Goal: Task Accomplishment & Management: Use online tool/utility

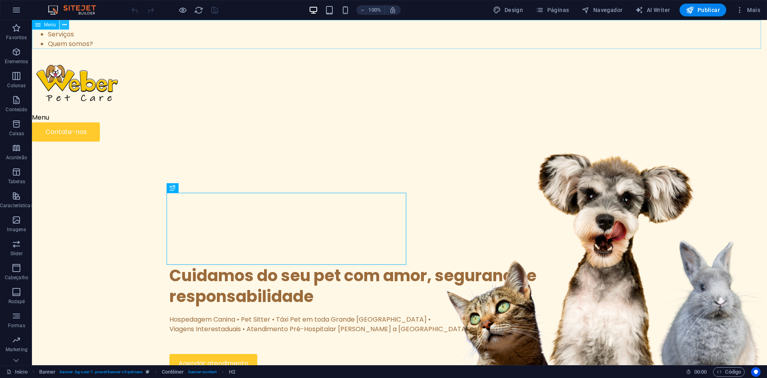
click at [61, 27] on button at bounding box center [65, 25] width 10 height 10
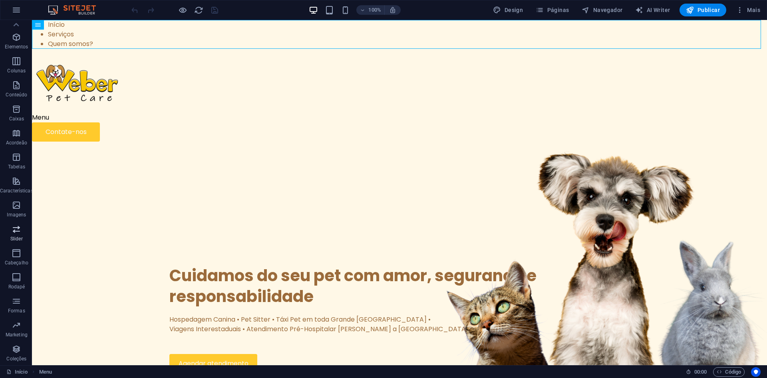
click at [19, 243] on span "Slider" at bounding box center [16, 233] width 33 height 19
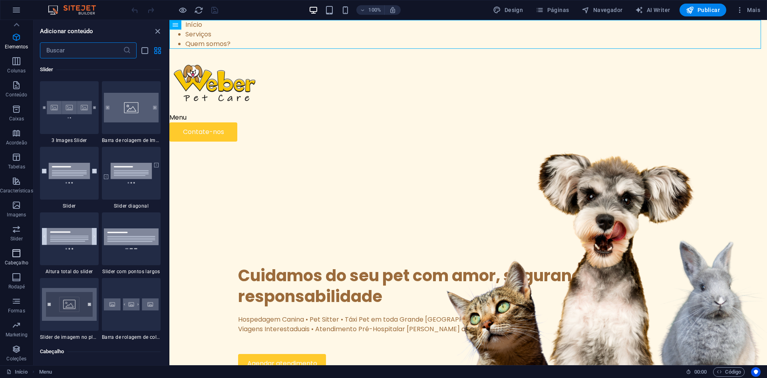
click at [17, 251] on icon "button" at bounding box center [17, 253] width 10 height 10
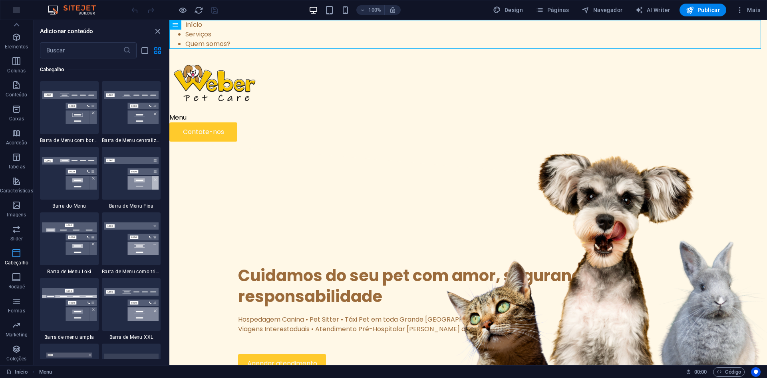
scroll to position [4813, 0]
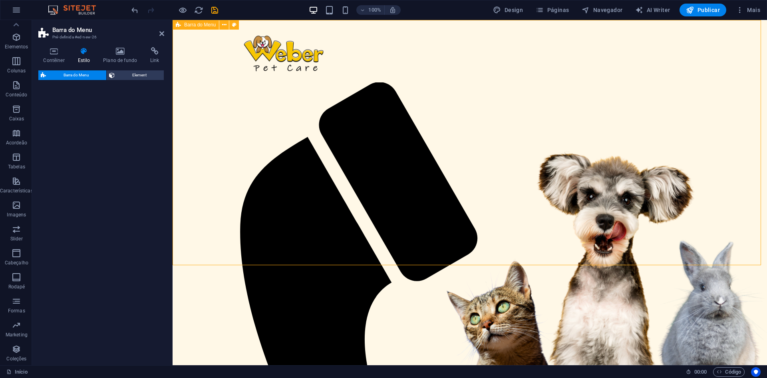
select select "rem"
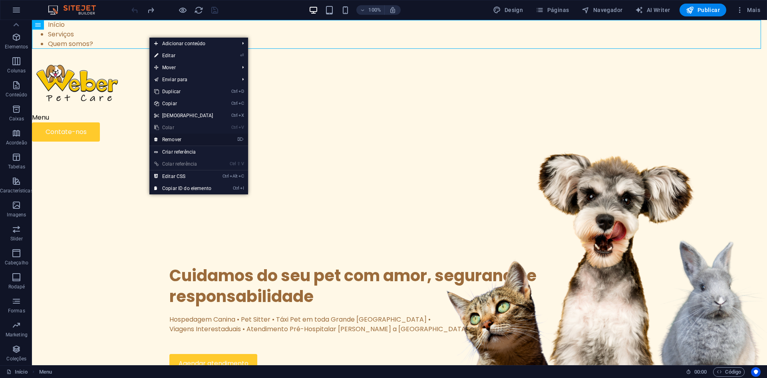
click at [174, 141] on link "⌦ Remover" at bounding box center [183, 139] width 69 height 12
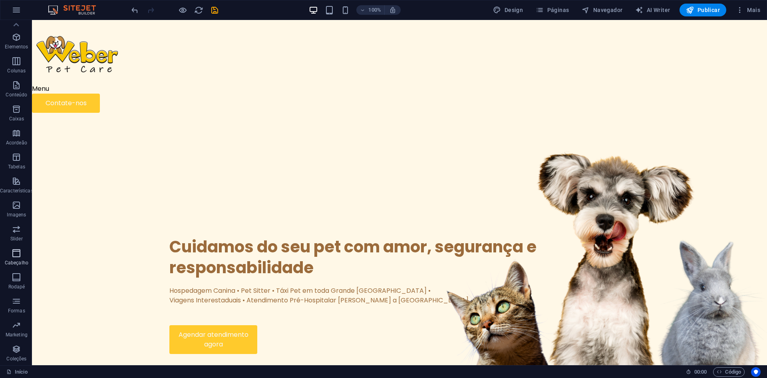
click at [16, 260] on p "Cabeçalho" at bounding box center [17, 262] width 24 height 6
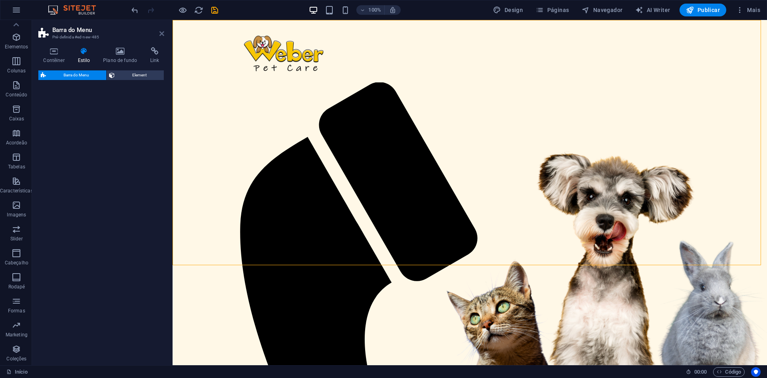
select select "rem"
select select "preset-menu-v2-centered"
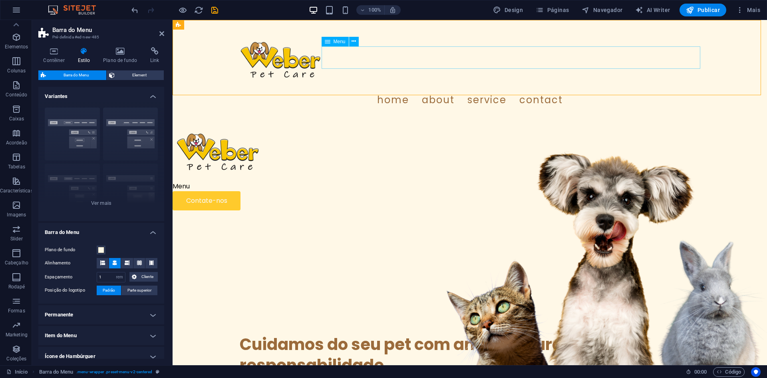
click at [439, 89] on nav "Home About Service Contact" at bounding box center [470, 100] width 467 height 22
click at [355, 42] on icon at bounding box center [354, 41] width 4 height 8
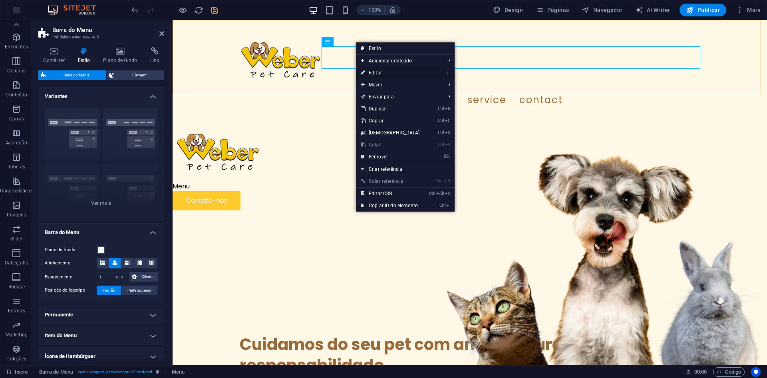
click at [389, 74] on link "⏎ Editar" at bounding box center [390, 73] width 69 height 12
select select
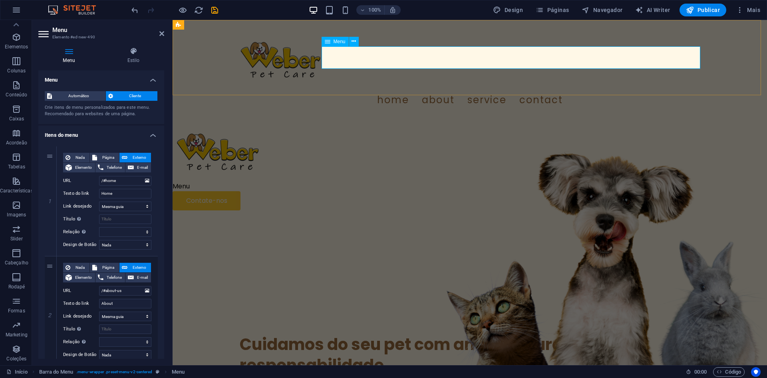
click at [436, 89] on nav "Home About Service Contact" at bounding box center [470, 100] width 467 height 22
drag, startPoint x: 123, startPoint y: 183, endPoint x: 106, endPoint y: 183, distance: 16.8
click at [106, 183] on input "/#home" at bounding box center [125, 181] width 52 height 10
click at [120, 194] on input "Home" at bounding box center [125, 194] width 52 height 10
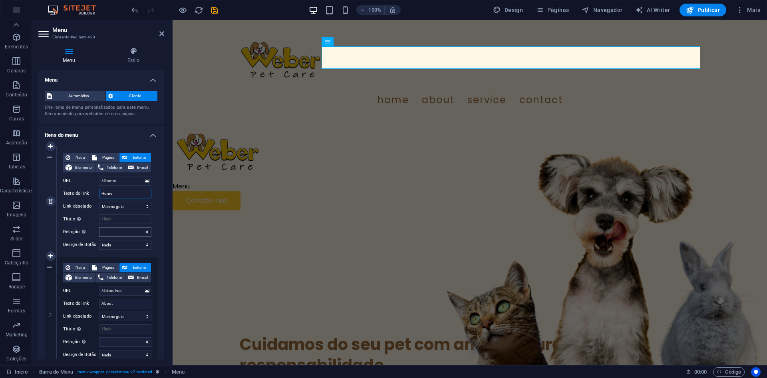
scroll to position [40, 0]
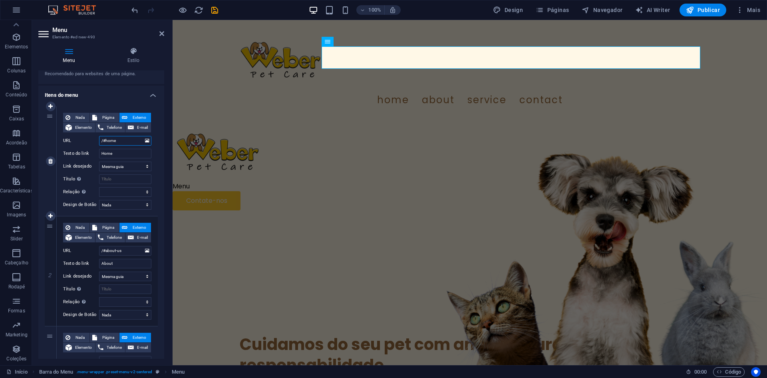
drag, startPoint x: 130, startPoint y: 142, endPoint x: 107, endPoint y: 143, distance: 23.6
click at [107, 143] on input "/#home" at bounding box center [125, 141] width 52 height 10
drag, startPoint x: 124, startPoint y: 153, endPoint x: 61, endPoint y: 154, distance: 62.4
click at [61, 154] on div "Nada Página Externo Elemento Telefone E-mail Página Início Quem Somos Serviços …" at bounding box center [107, 161] width 101 height 110
type input "Íni"
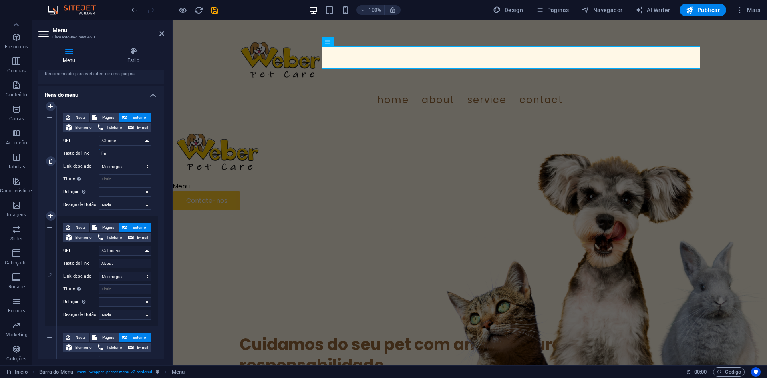
select select
type input "Ínic"
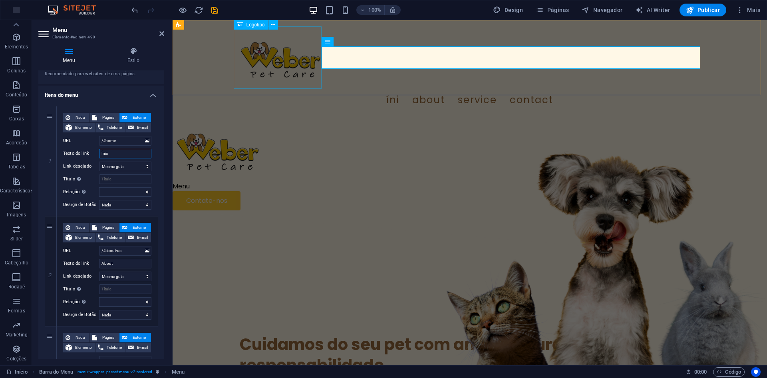
select select
drag, startPoint x: 119, startPoint y: 152, endPoint x: 74, endPoint y: 155, distance: 45.7
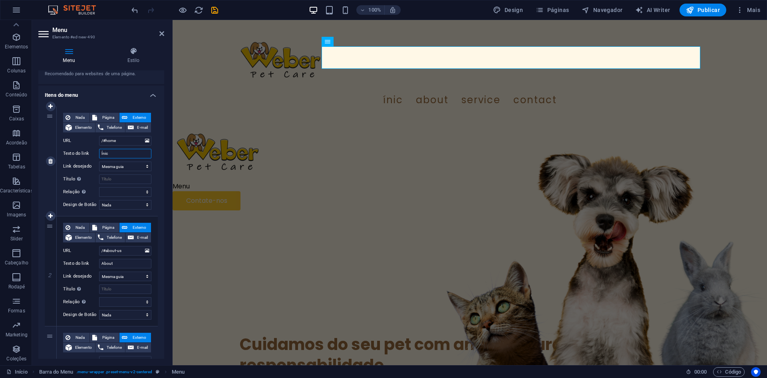
click at [74, 155] on div "Texto do link Ínic" at bounding box center [107, 154] width 88 height 10
type input "Início"
select select
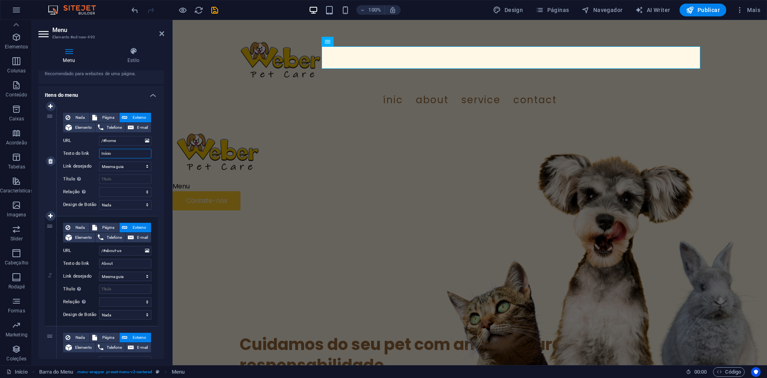
select select
type input "Início"
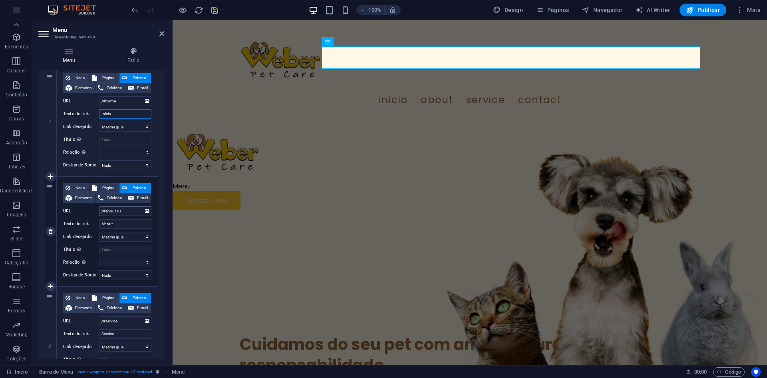
scroll to position [80, 0]
drag, startPoint x: 126, startPoint y: 222, endPoint x: 85, endPoint y: 221, distance: 40.8
click at [85, 221] on div "Texto do link About" at bounding box center [107, 224] width 88 height 10
type input "Serviços"
select select
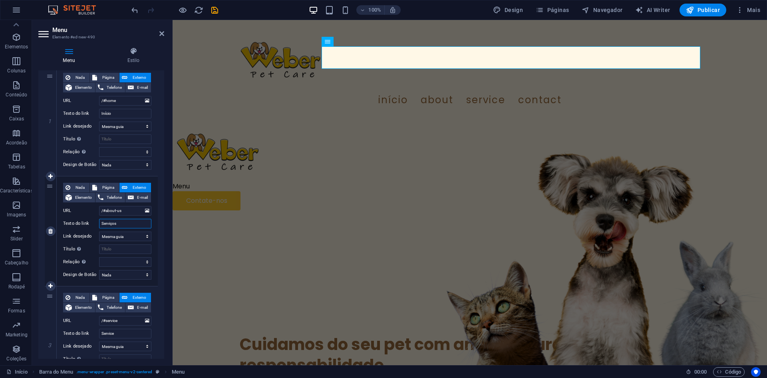
select select
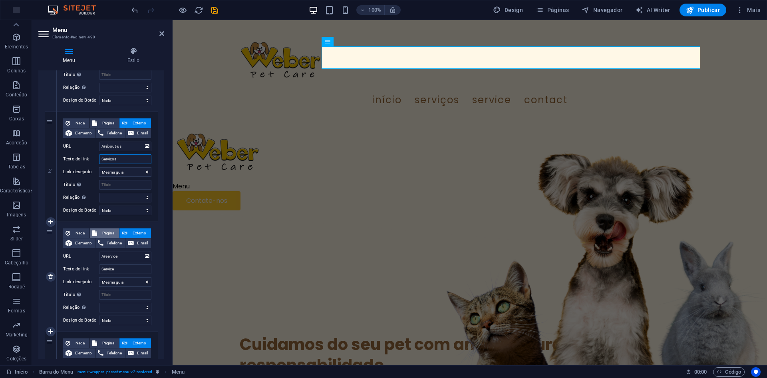
scroll to position [160, 0]
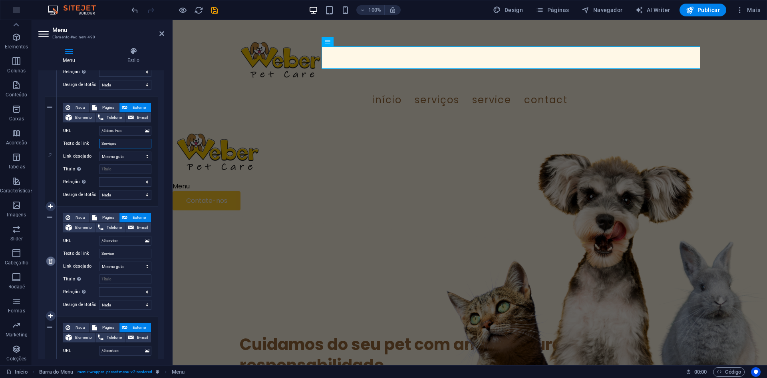
type input "Serviços"
drag, startPoint x: 118, startPoint y: 256, endPoint x: 96, endPoint y: 254, distance: 22.9
click at [96, 254] on div "Texto do link Service" at bounding box center [107, 254] width 88 height 10
type input "Q"
select select
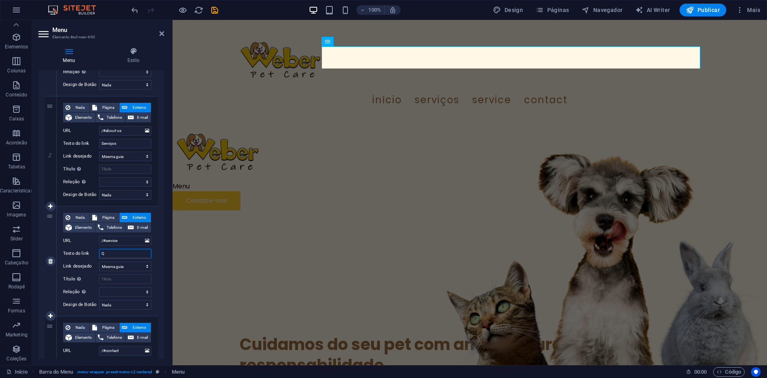
select select
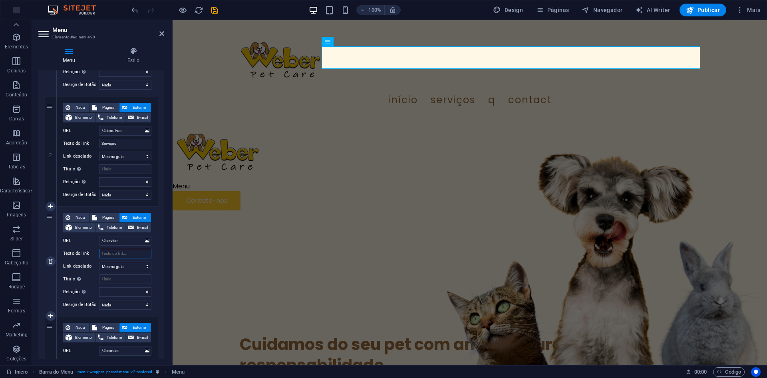
select select
type input "qU"
select select
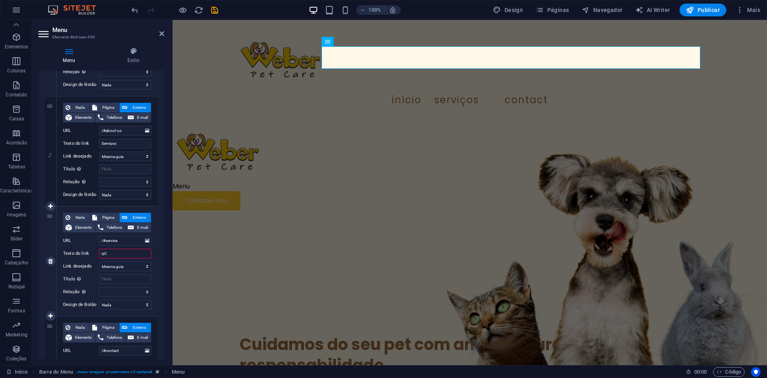
select select
type input "q"
select select
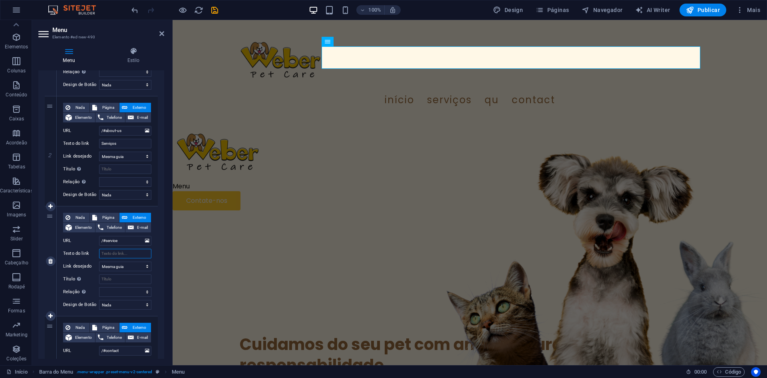
select select
type input "Quem Somos"
select select
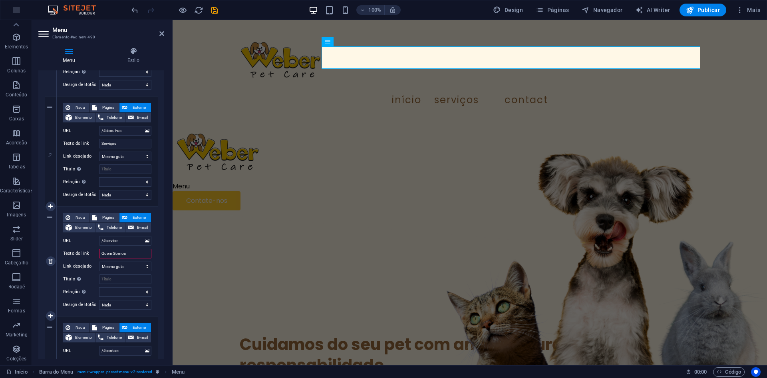
select select
type input "Quem Somos?"
select select
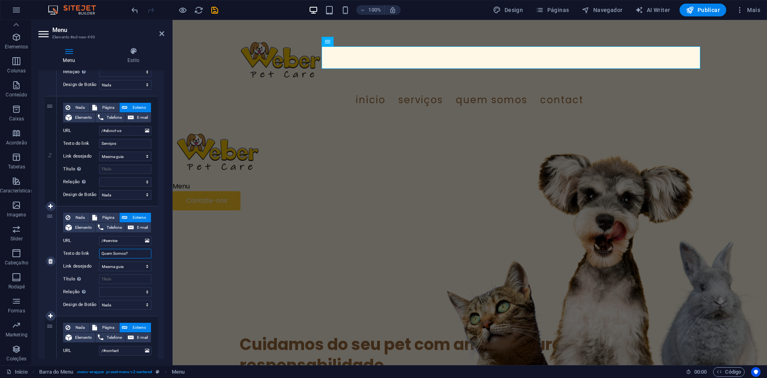
select select
drag, startPoint x: 133, startPoint y: 251, endPoint x: 84, endPoint y: 249, distance: 49.2
click at [84, 249] on div "Texto do link Quem Somos?" at bounding box center [107, 254] width 88 height 10
type input "Sobre n"
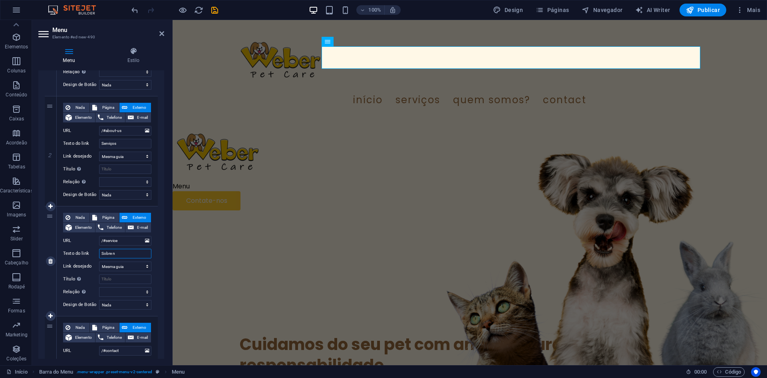
select select
type input "Sobre ós"
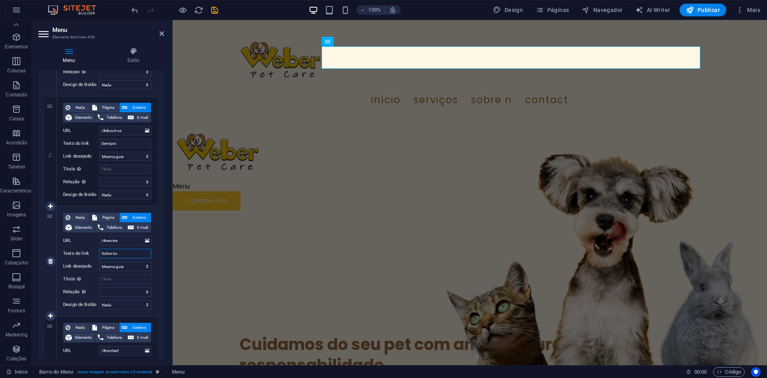
select select
type input "Sobre Nós"
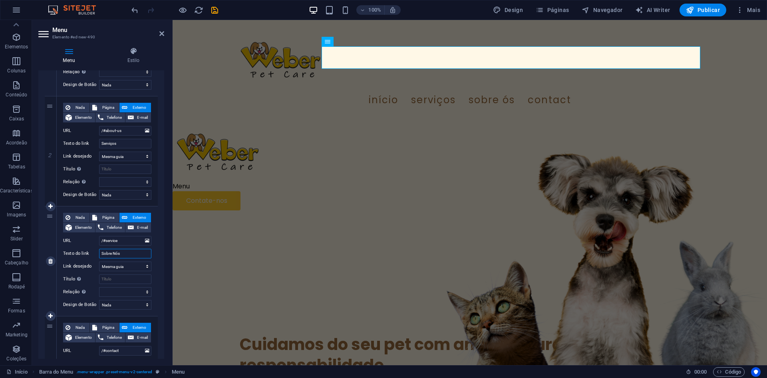
select select
type input "Sobre Nós"
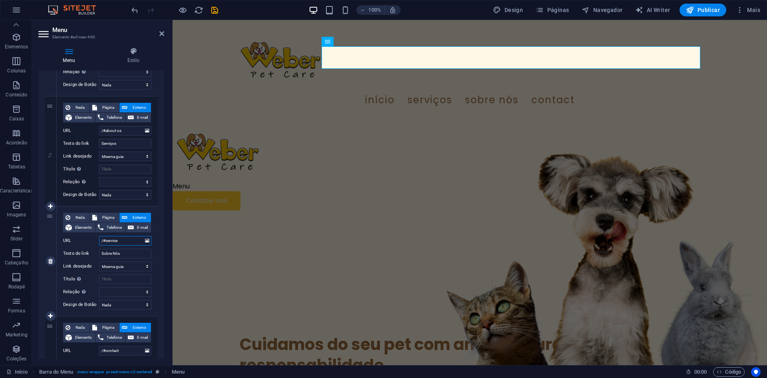
drag, startPoint x: 126, startPoint y: 237, endPoint x: 106, endPoint y: 240, distance: 20.2
click at [106, 240] on input "/#service" at bounding box center [125, 241] width 52 height 10
drag, startPoint x: 122, startPoint y: 131, endPoint x: 78, endPoint y: 132, distance: 43.6
click at [78, 132] on div "URL /#about-us" at bounding box center [107, 131] width 88 height 10
select select
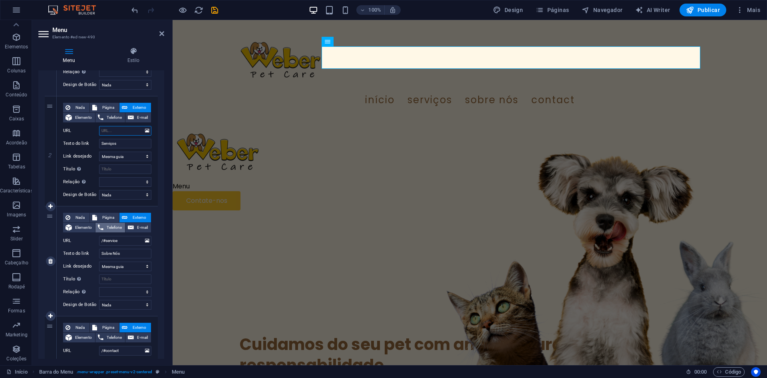
select select
click at [129, 242] on input "/#service" at bounding box center [125, 241] width 52 height 10
paste input "/#about-us"
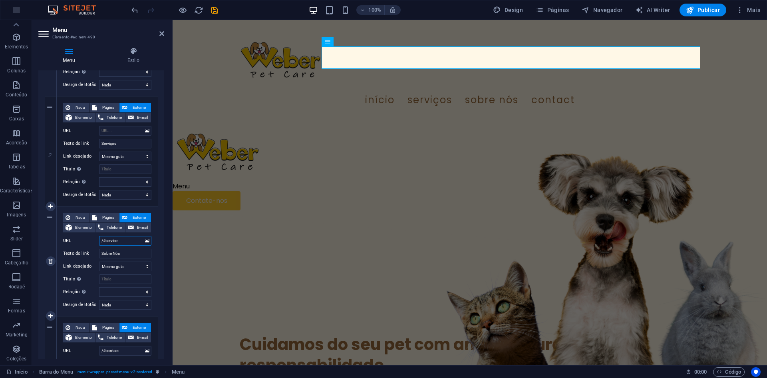
type input "/#service/#about-us"
select select
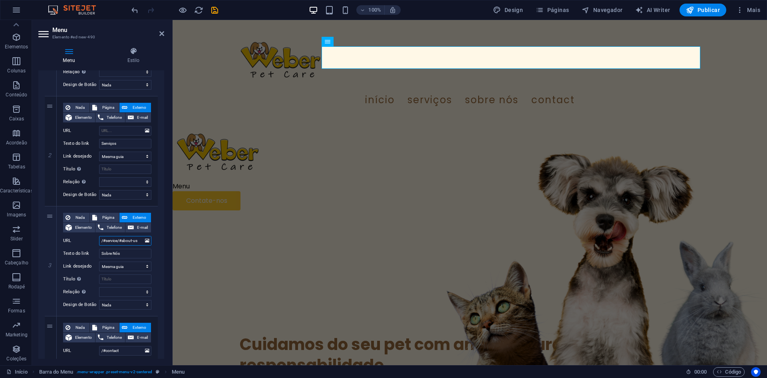
drag, startPoint x: 118, startPoint y: 243, endPoint x: 44, endPoint y: 230, distance: 74.6
click at [44, 230] on div "1 Nada Página Externo Elemento Telefone E-mail Página Início Quem Somos Serviço…" at bounding box center [101, 206] width 126 height 452
type input "/#about-us"
select select
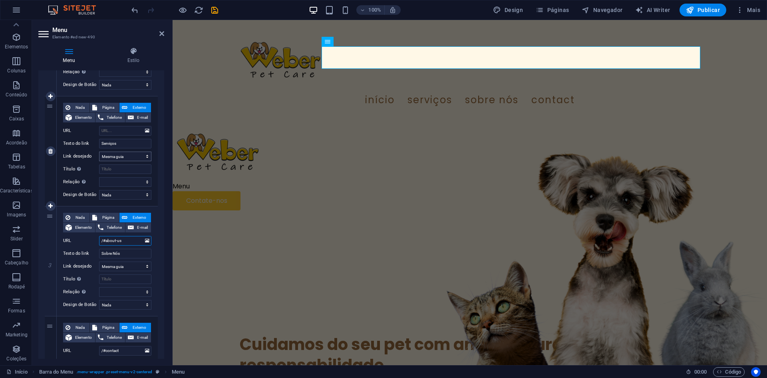
select select
type input "/#about-us"
click at [114, 132] on input "URL" at bounding box center [125, 131] width 52 height 10
paste input "/#service"
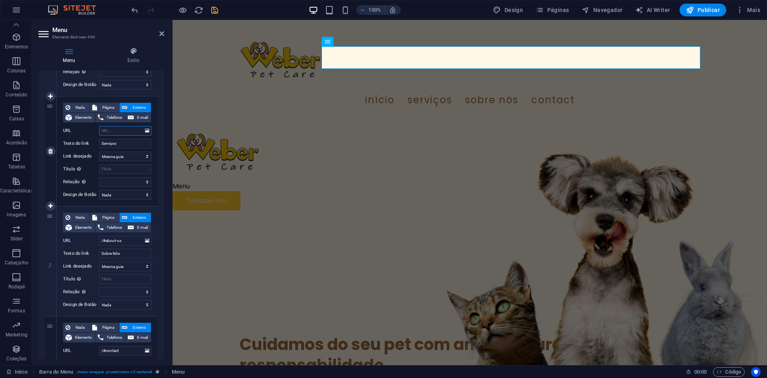
type input "/#service"
select select
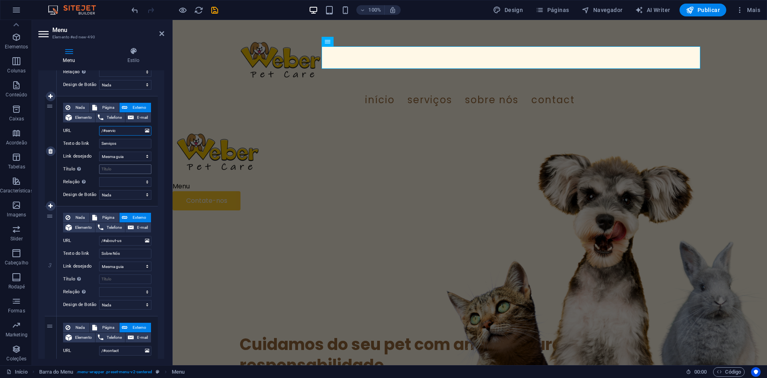
type input "/#servico"
select select
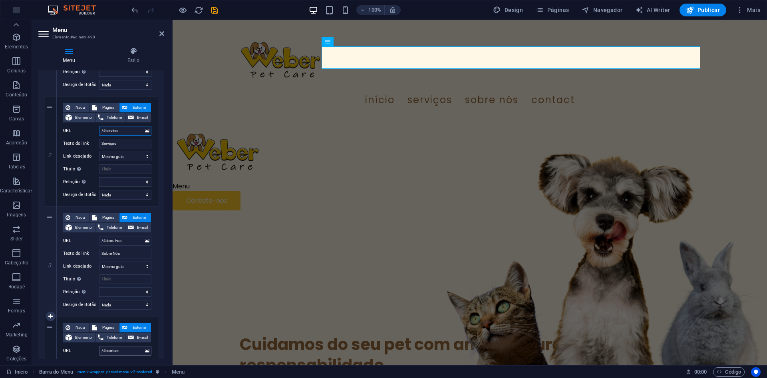
type input "/#servico"
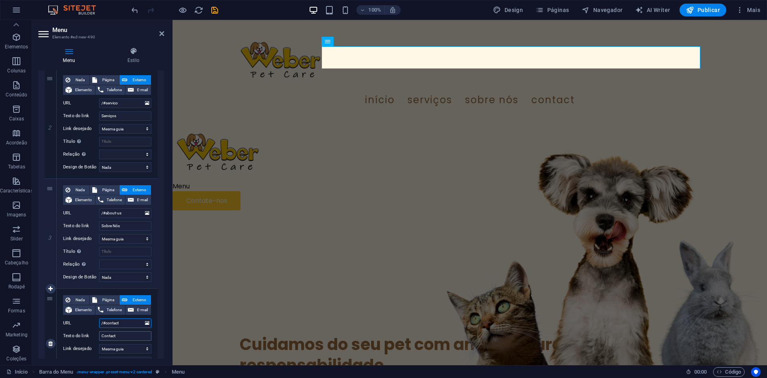
scroll to position [200, 0]
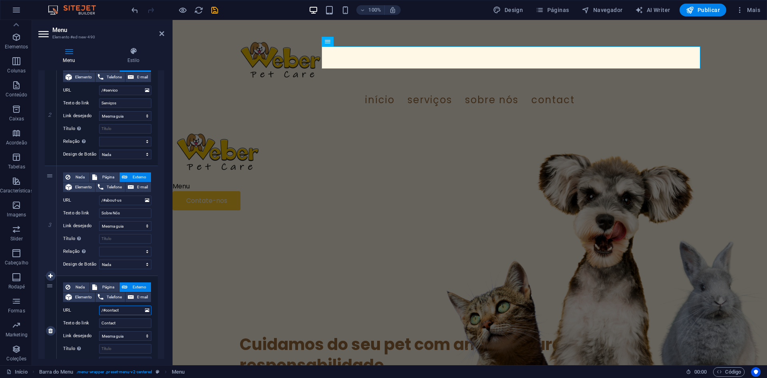
drag, startPoint x: 126, startPoint y: 353, endPoint x: 117, endPoint y: 341, distance: 15.0
click at [116, 345] on div "Nada Página Externo Elemento Telefone E-mail Página Início Quem Somos Serviços …" at bounding box center [107, 324] width 88 height 84
drag, startPoint x: 120, startPoint y: 326, endPoint x: 85, endPoint y: 323, distance: 34.9
click at [85, 323] on div "Texto do link Contact" at bounding box center [107, 323] width 88 height 10
type input "Con"
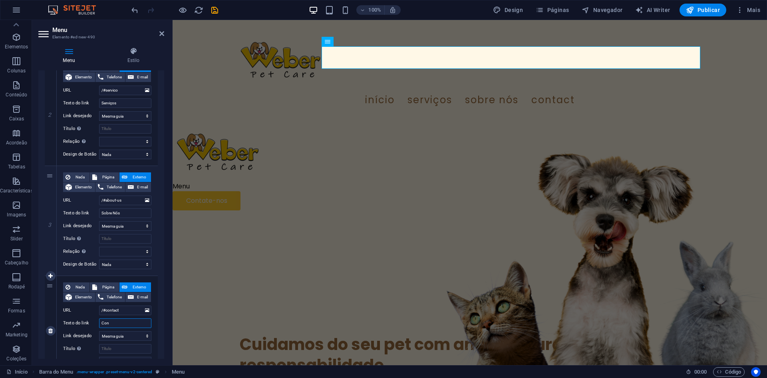
select select
type input "Contat"
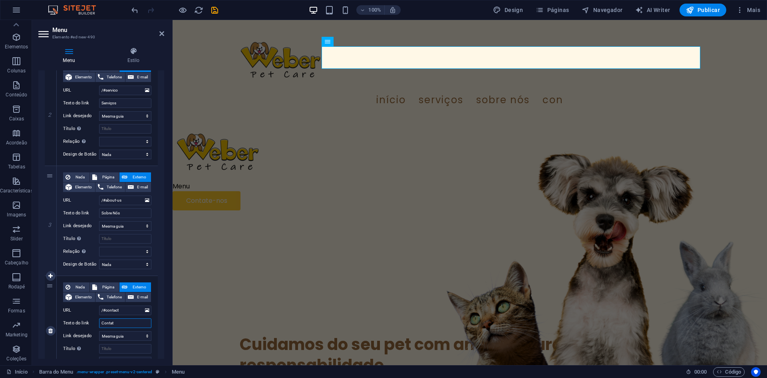
select select
type input "Contato"
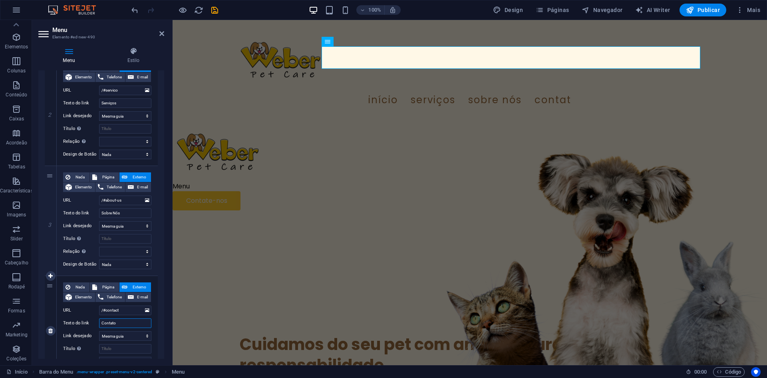
select select
type input "Contato"
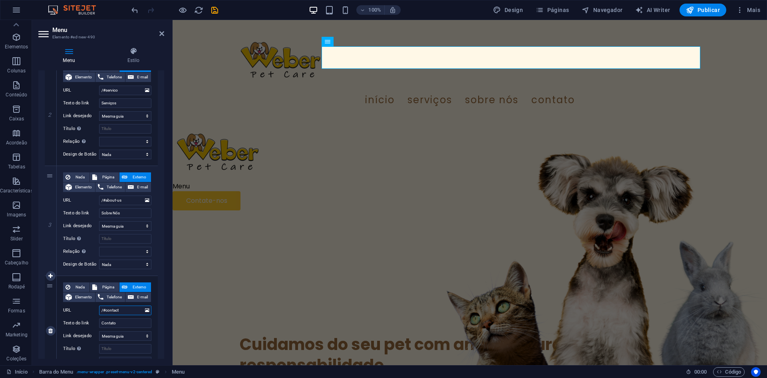
click at [127, 311] on input "/#contact" at bounding box center [125, 310] width 52 height 10
drag, startPoint x: 127, startPoint y: 311, endPoint x: 117, endPoint y: 311, distance: 10.4
click at [117, 311] on input "/#contact" at bounding box center [125, 310] width 52 height 10
type input "/#contato"
select select
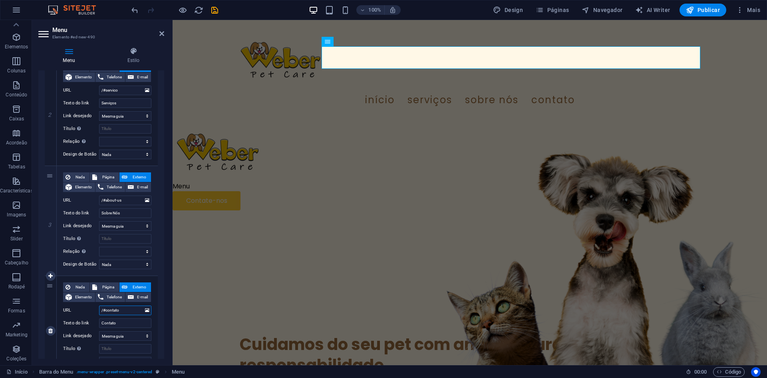
select select
type input "/#contato"
click at [120, 340] on select "Nova guia Mesma guia Sobreposição" at bounding box center [125, 336] width 52 height 10
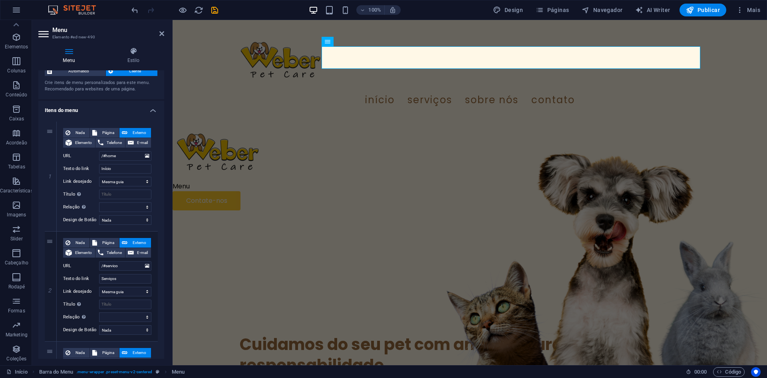
scroll to position [0, 0]
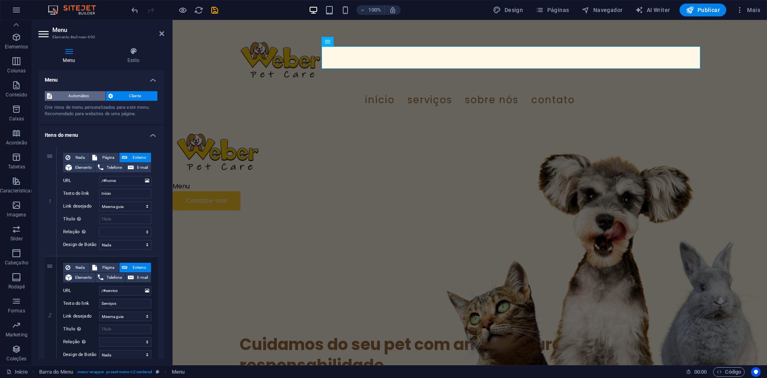
click at [86, 97] on span "Automático" at bounding box center [78, 96] width 49 height 10
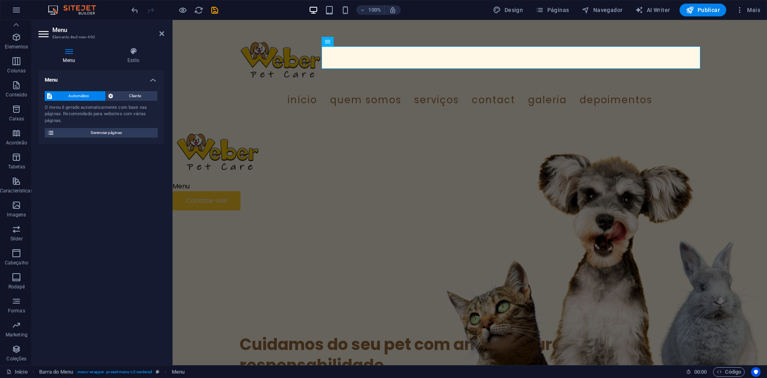
click at [136, 101] on div "Automático Cliente" at bounding box center [101, 96] width 113 height 10
click at [136, 96] on span "Cliente" at bounding box center [136, 96] width 40 height 10
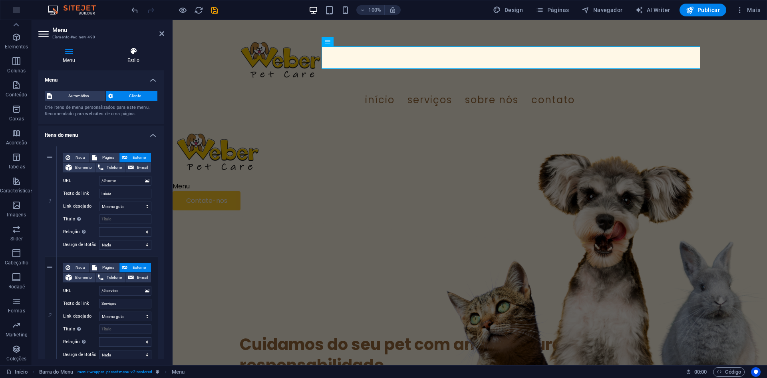
click at [134, 60] on h4 "Estilo" at bounding box center [134, 55] width 62 height 17
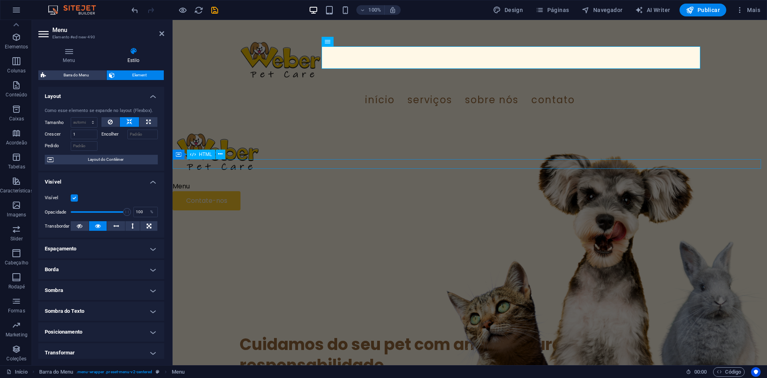
click at [370, 181] on div "Menu" at bounding box center [470, 186] width 595 height 10
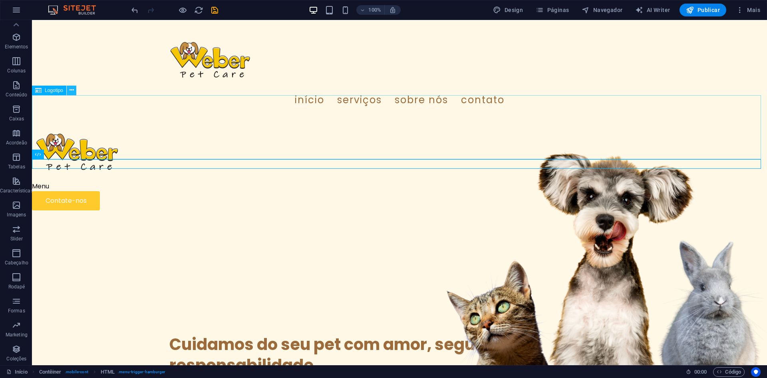
click at [74, 86] on button at bounding box center [72, 91] width 10 height 10
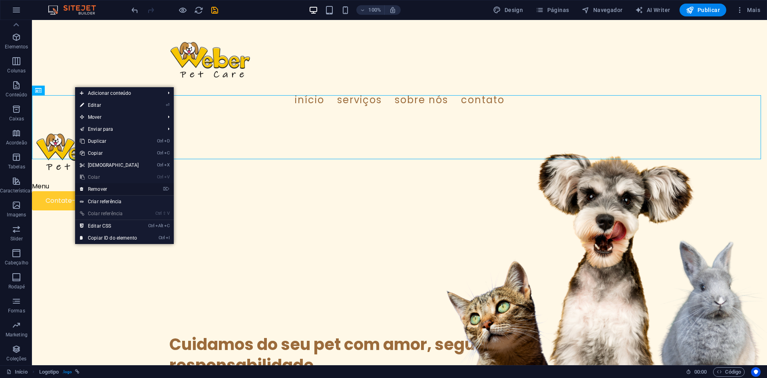
click at [127, 193] on link "⌦ Remover" at bounding box center [109, 189] width 69 height 12
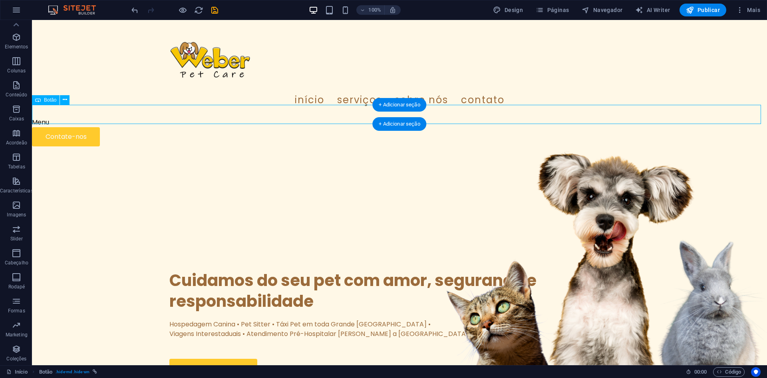
drag, startPoint x: 86, startPoint y: 117, endPoint x: 149, endPoint y: 118, distance: 62.8
click at [149, 127] on div "Contate-nos" at bounding box center [399, 136] width 735 height 19
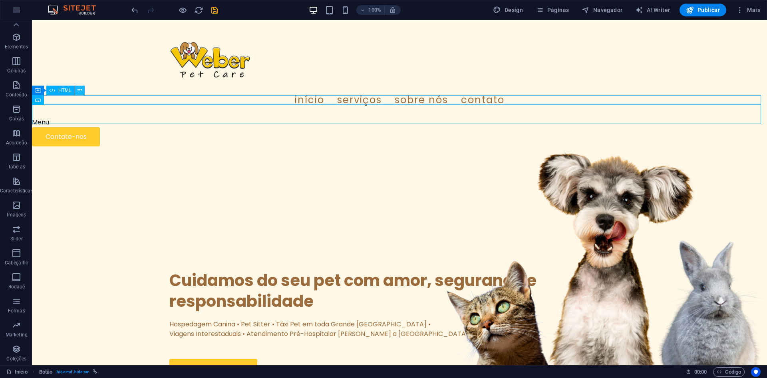
click at [78, 90] on icon at bounding box center [80, 90] width 4 height 8
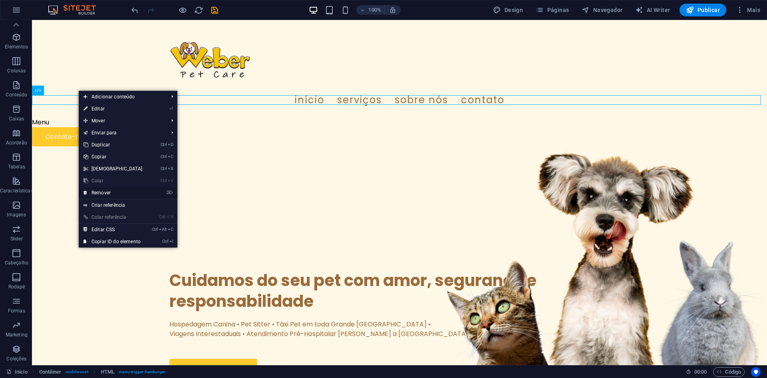
click at [131, 193] on link "⌦ Remover" at bounding box center [113, 193] width 69 height 12
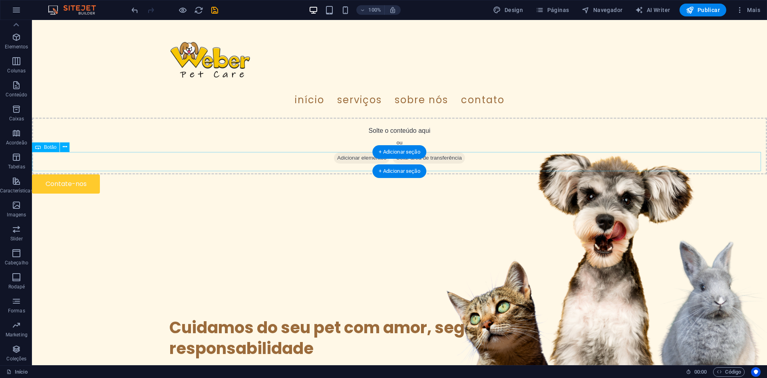
click at [129, 174] on div "Contate-nos" at bounding box center [399, 183] width 735 height 19
click at [65, 145] on icon at bounding box center [65, 147] width 4 height 8
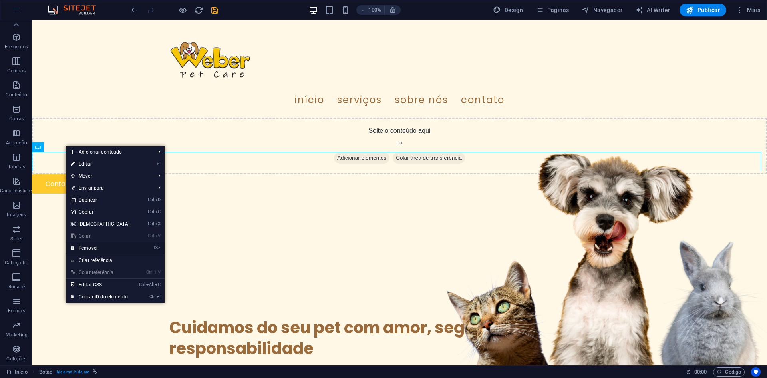
click at [96, 245] on link "⌦ Remover" at bounding box center [100, 248] width 69 height 12
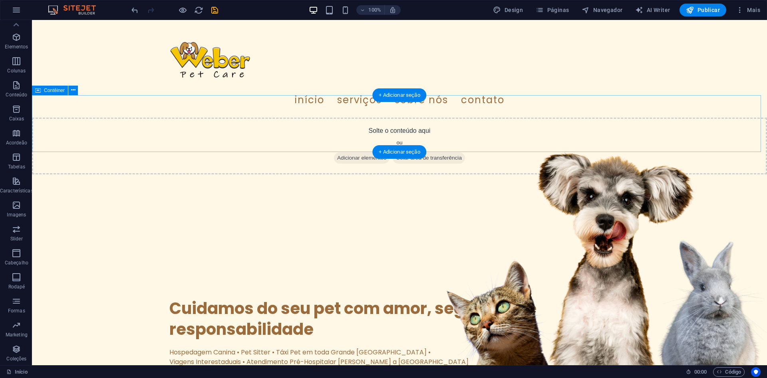
click at [141, 118] on div "Solte o conteúdo aqui ou Adicionar elementos Colar área de transferência" at bounding box center [399, 146] width 735 height 57
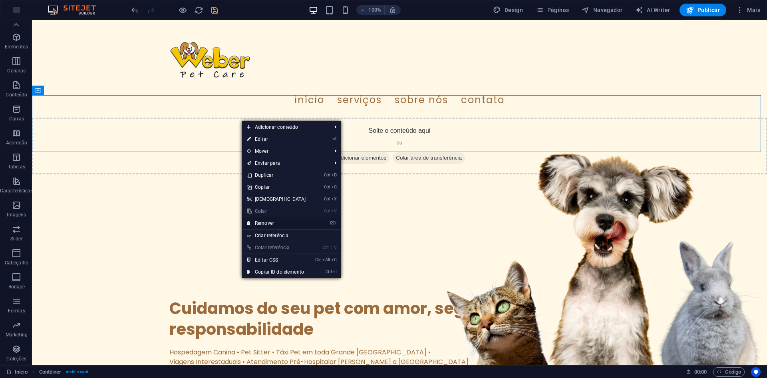
click at [303, 225] on link "⌦ Remover" at bounding box center [276, 223] width 69 height 12
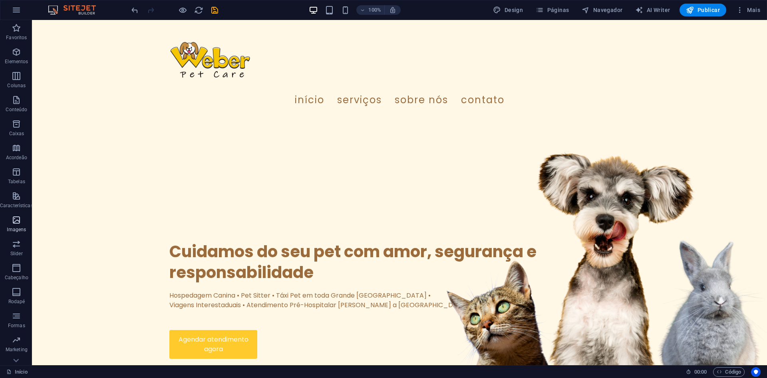
click at [25, 217] on span "Imagens" at bounding box center [16, 224] width 33 height 19
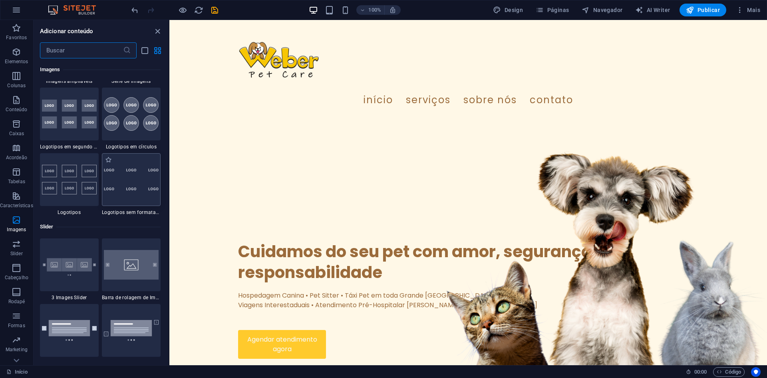
scroll to position [4373, 0]
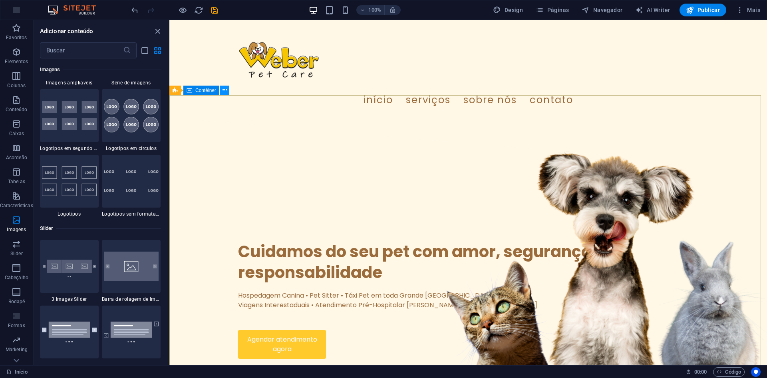
click at [223, 95] on button at bounding box center [225, 91] width 10 height 10
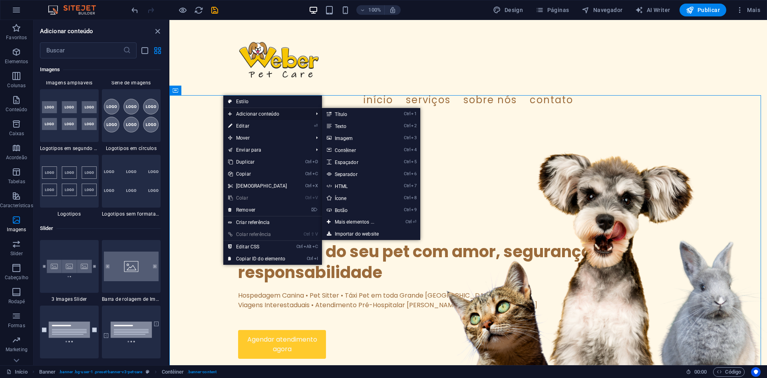
click at [259, 116] on span "Adicionar conteúdo" at bounding box center [266, 114] width 87 height 12
click at [371, 137] on link "Ctrl 3 Imagem" at bounding box center [356, 138] width 69 height 12
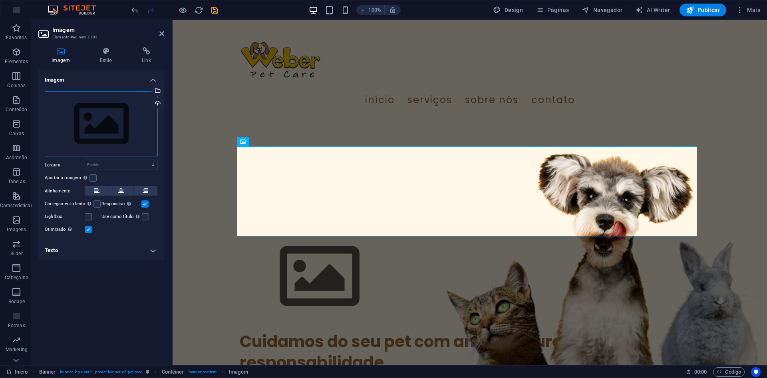
click at [82, 118] on div "Arraste os arquivos aqui, clique para escolher os arquivos ou selecione os arqu…" at bounding box center [101, 124] width 113 height 66
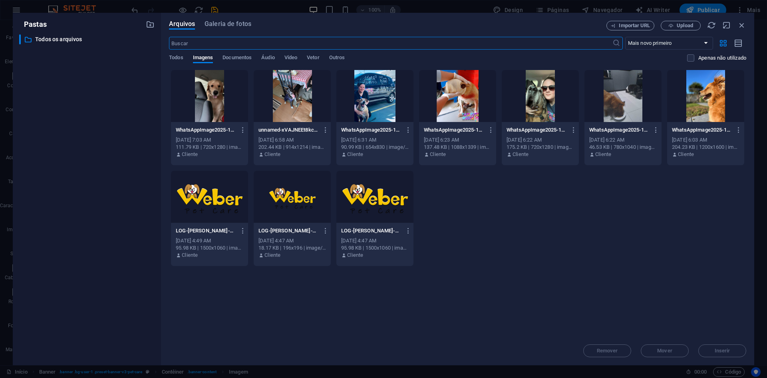
click at [630, 31] on div "Arquivos Galeria de fotos Importar URL Upload ​ Mais novo primeiro Mais antigo …" at bounding box center [458, 189] width 578 height 336
click at [690, 34] on div "Arquivos Galeria de fotos Importar URL Upload ​ Mais novo primeiro Mais antigo …" at bounding box center [458, 189] width 578 height 336
click at [688, 24] on span "Upload" at bounding box center [685, 25] width 16 height 5
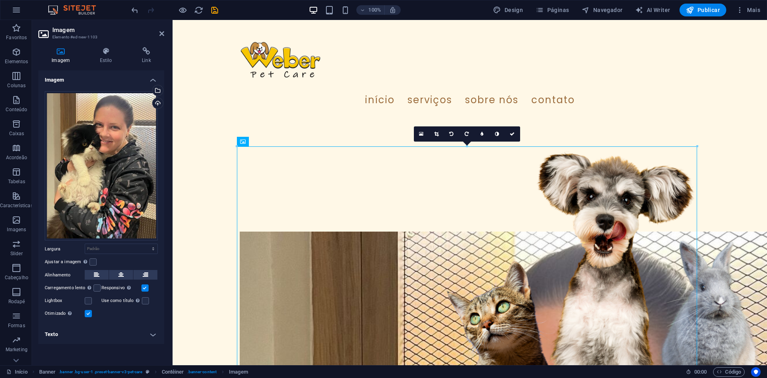
drag, startPoint x: 423, startPoint y: 160, endPoint x: 493, endPoint y: 196, distance: 78.3
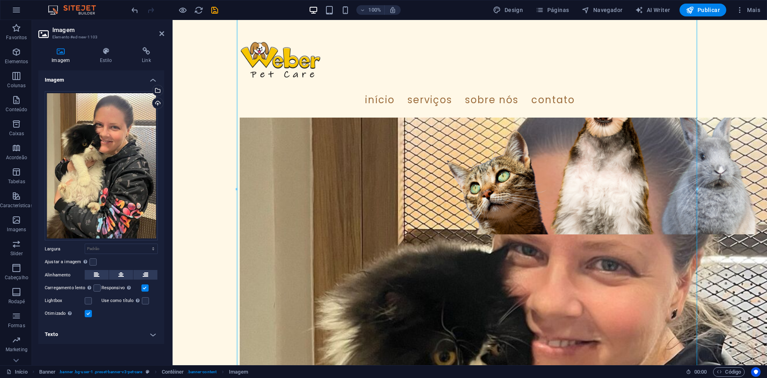
scroll to position [120, 0]
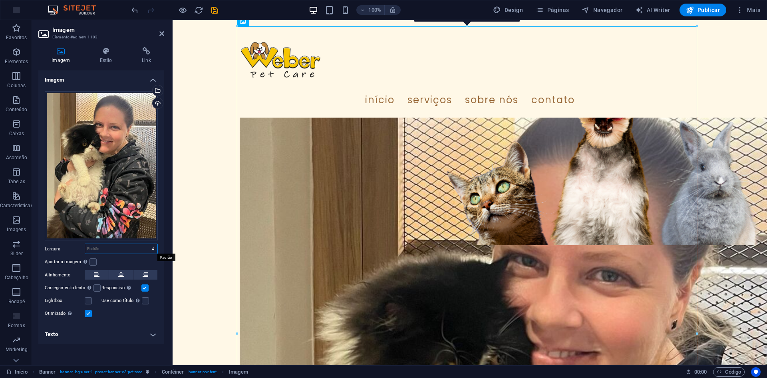
click at [128, 253] on select "Padrão automático px rem % em vh vw" at bounding box center [121, 249] width 72 height 10
click at [134, 247] on select "Padrão automático px rem % em vh vw" at bounding box center [121, 249] width 72 height 10
click at [85, 244] on select "Padrão automático px rem % em vh vw" at bounding box center [121, 249] width 72 height 10
select select "DISABLED_OPTION_VALUE"
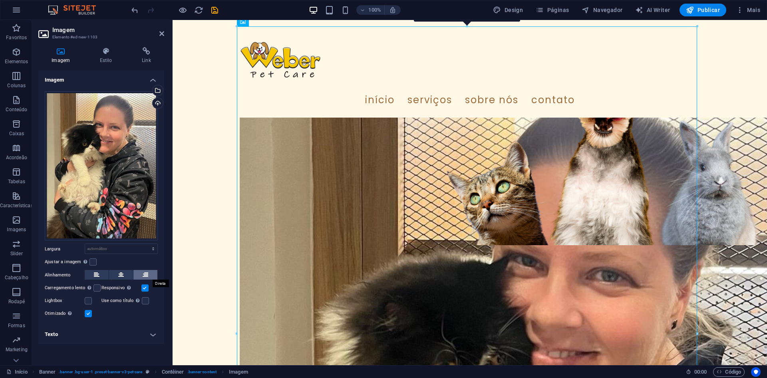
click at [155, 273] on button at bounding box center [145, 275] width 24 height 10
click at [116, 55] on h4 "Estilo" at bounding box center [107, 55] width 42 height 17
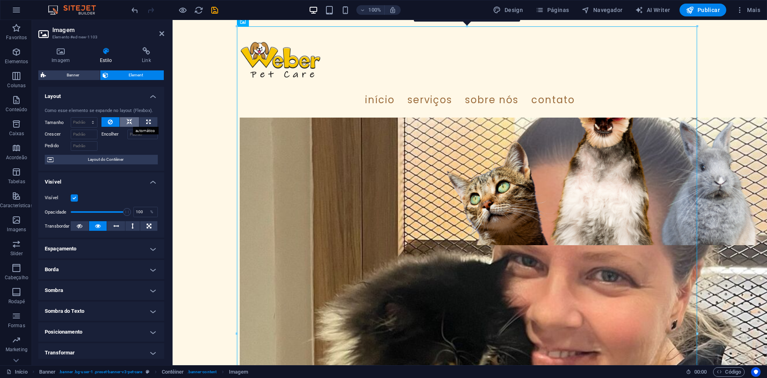
click at [127, 121] on icon at bounding box center [130, 122] width 6 height 10
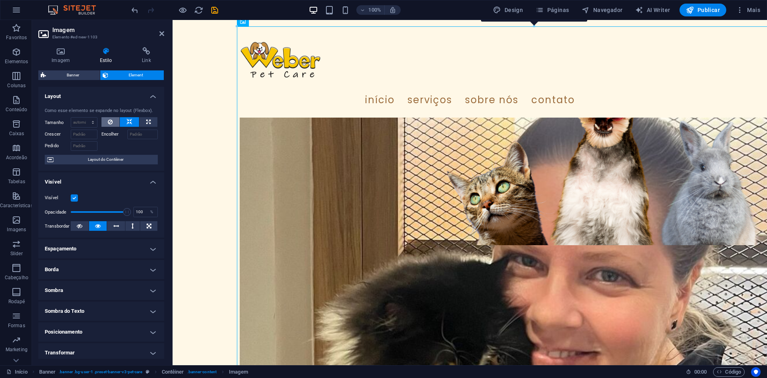
click at [112, 120] on icon at bounding box center [110, 122] width 5 height 10
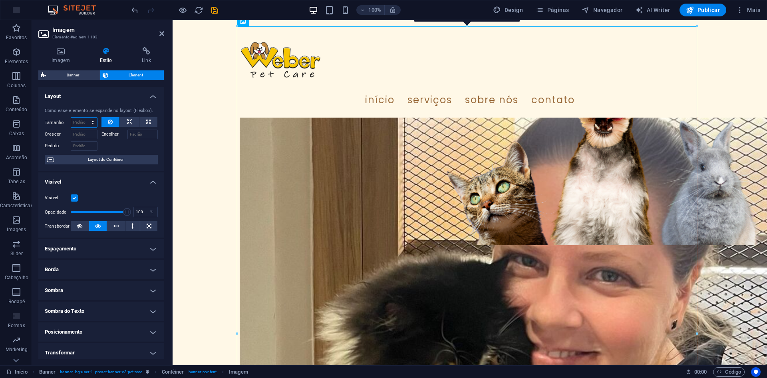
click at [80, 122] on select "Padrão automático px % 1/1 1/2 1/3 1/4 1/5 1/6 1/7 1/8 1/9 1/10" at bounding box center [84, 123] width 26 height 10
select select "1/5"
click at [85, 118] on select "Padrão automático px % 1/1 1/2 1/3 1/4 1/5 1/6 1/7 1/8 1/9 1/10" at bounding box center [84, 123] width 26 height 10
type input "20"
select select "%"
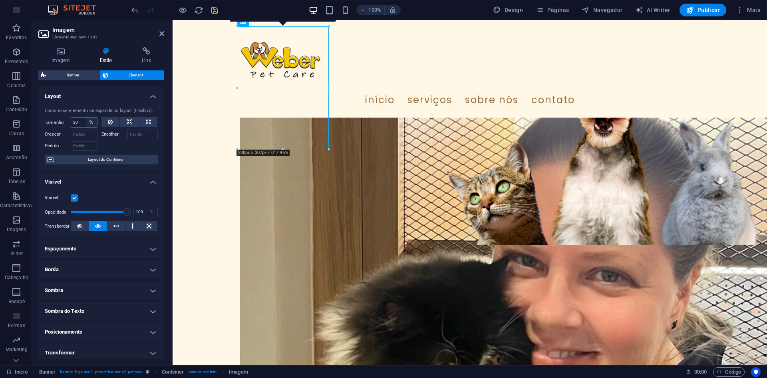
click at [94, 124] on select "Padrão automático px % 1/1 1/2 1/3 1/4 1/5 1/6 1/7 1/8 1/9 1/10" at bounding box center [91, 123] width 11 height 10
type input "40"
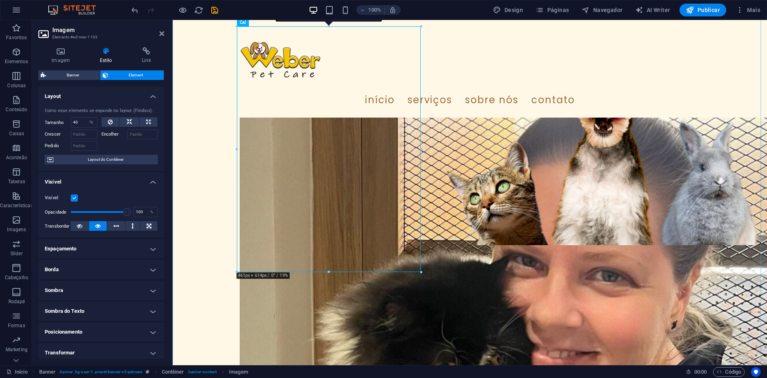
drag, startPoint x: 427, startPoint y: 197, endPoint x: 343, endPoint y: 190, distance: 83.8
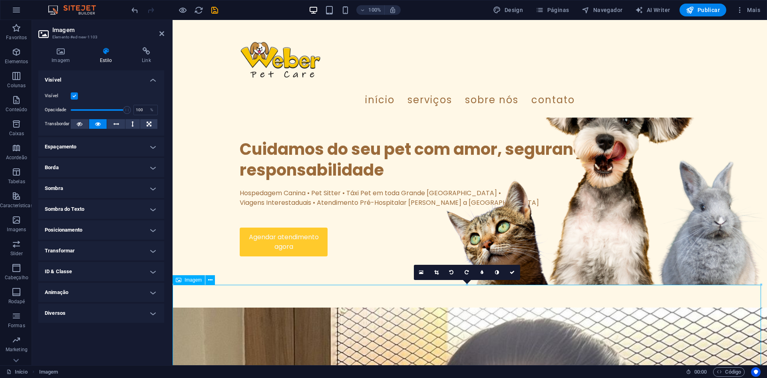
scroll to position [82, 0]
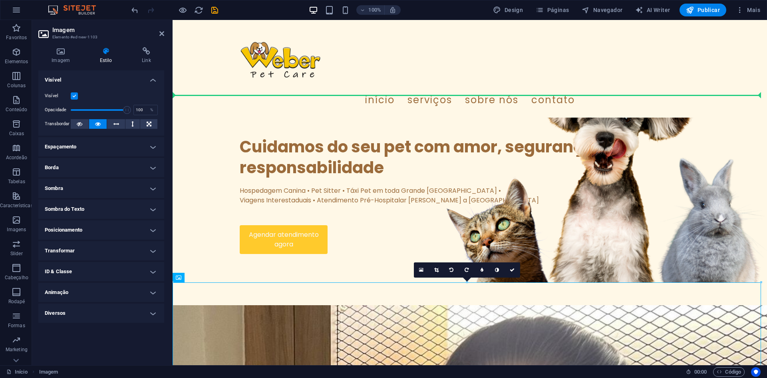
drag, startPoint x: 426, startPoint y: 339, endPoint x: 669, endPoint y: 80, distance: 355.2
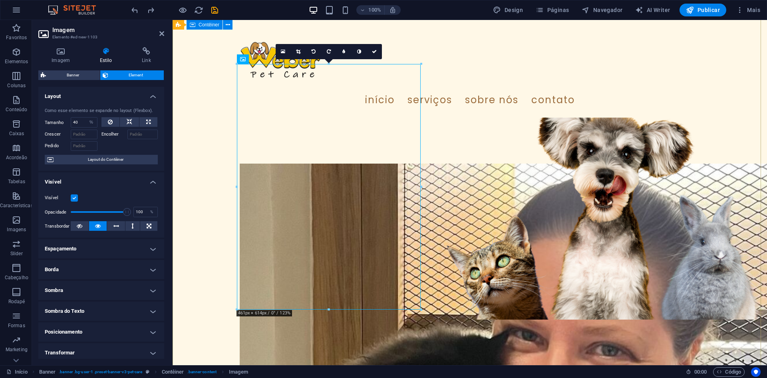
scroll to position [0, 0]
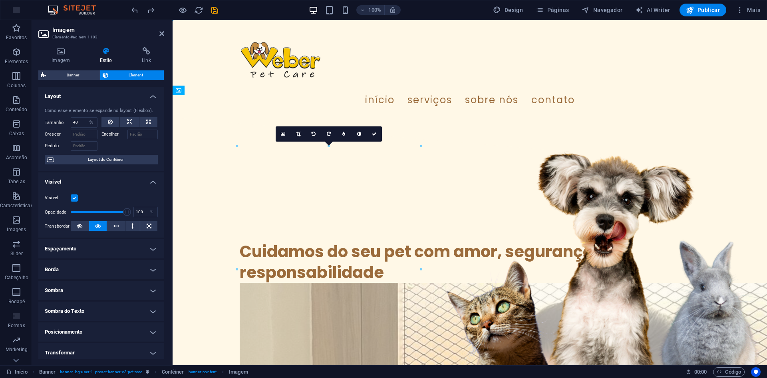
drag, startPoint x: 293, startPoint y: 236, endPoint x: 648, endPoint y: 169, distance: 362.0
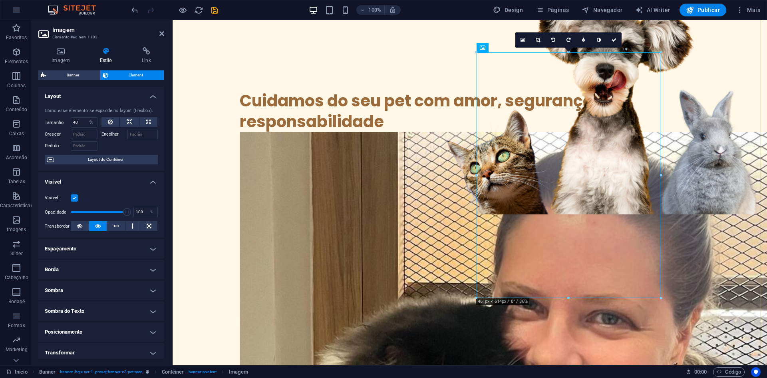
scroll to position [160, 0]
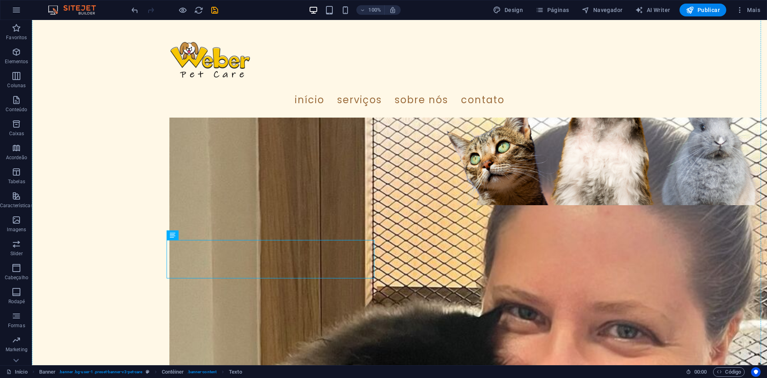
drag, startPoint x: 149, startPoint y: 257, endPoint x: 311, endPoint y: 144, distance: 197.5
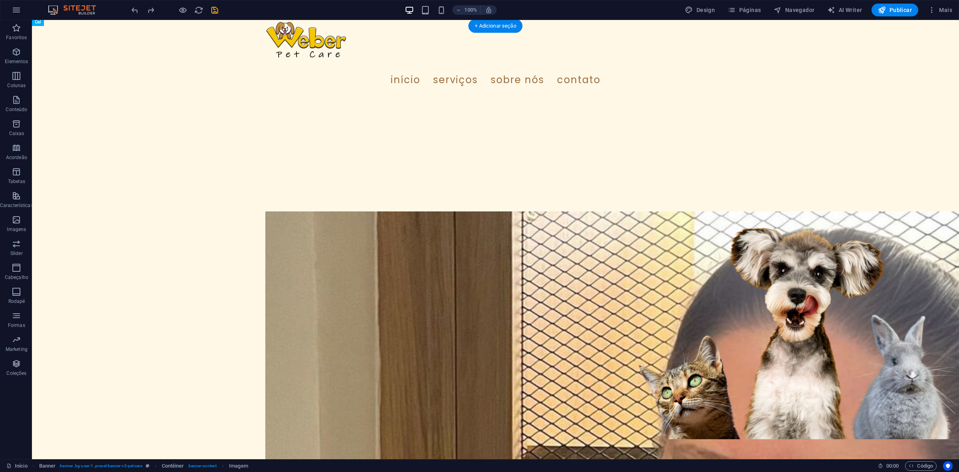
scroll to position [0, 0]
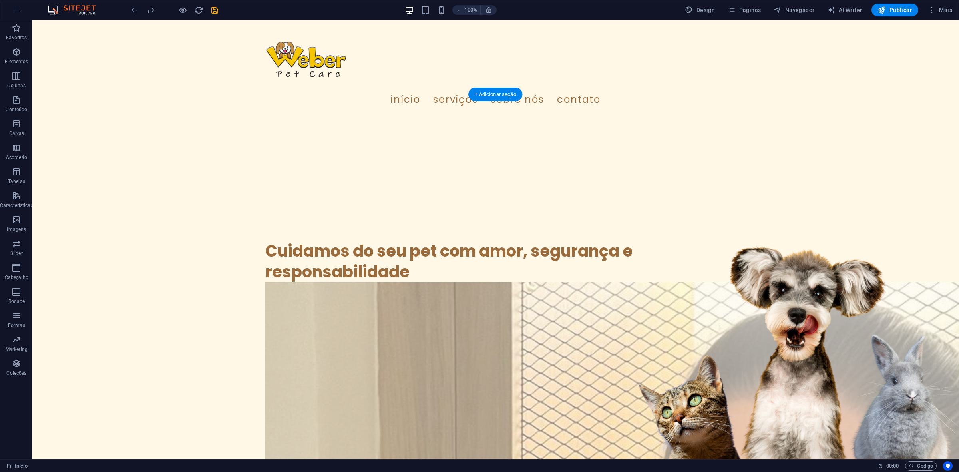
drag, startPoint x: 354, startPoint y: 196, endPoint x: 590, endPoint y: 152, distance: 239.5
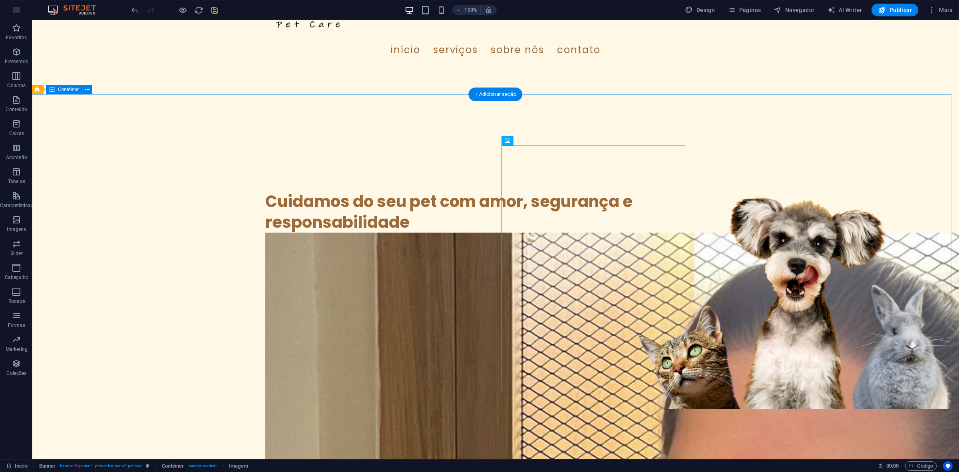
scroll to position [50, 0]
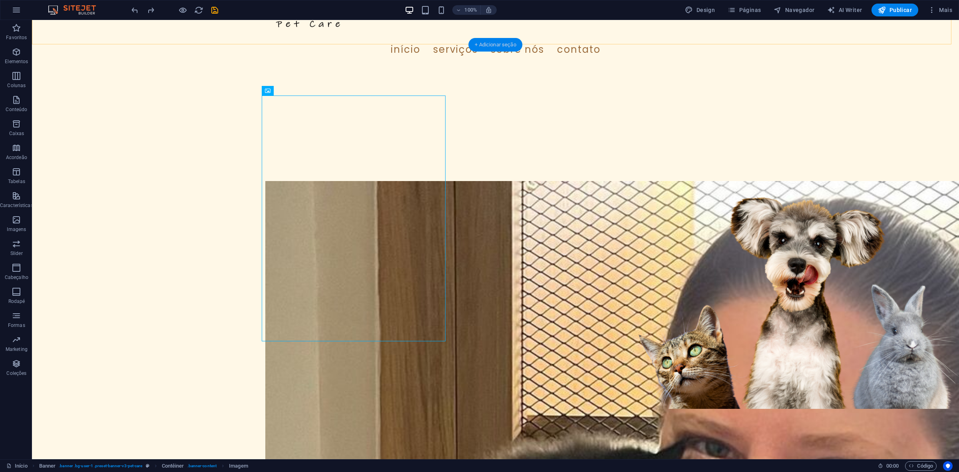
click at [501, 45] on div "+ Adicionar seção" at bounding box center [495, 45] width 54 height 14
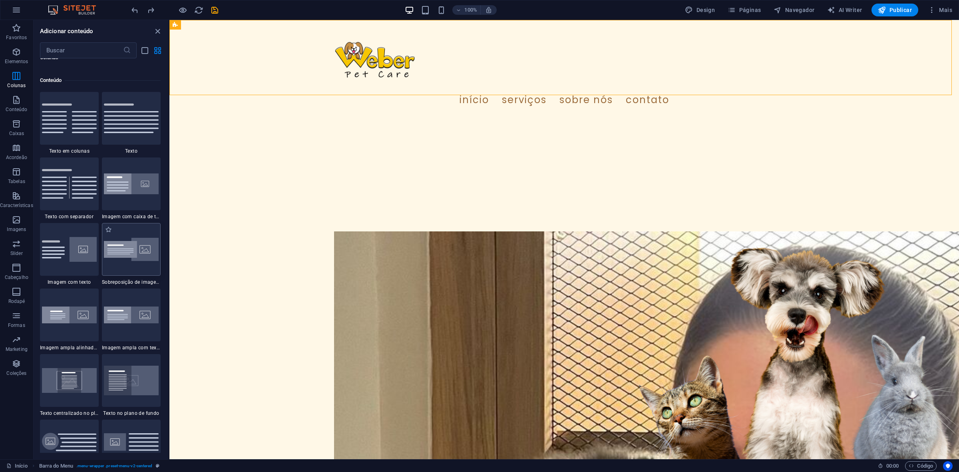
scroll to position [1398, 0]
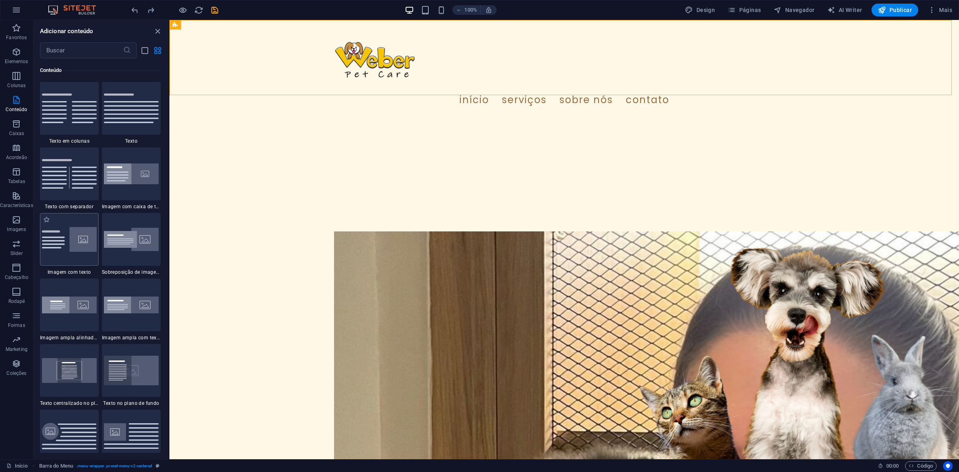
click at [75, 243] on img at bounding box center [69, 239] width 55 height 24
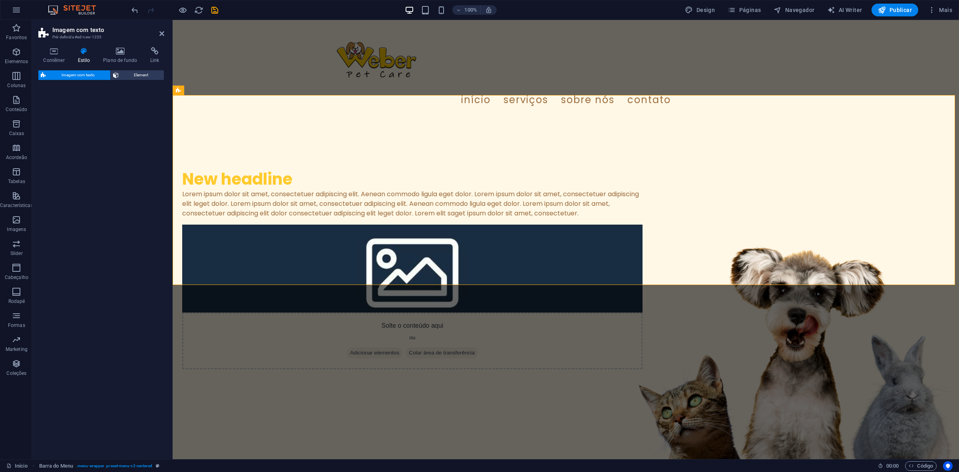
select select "rem"
select select "px"
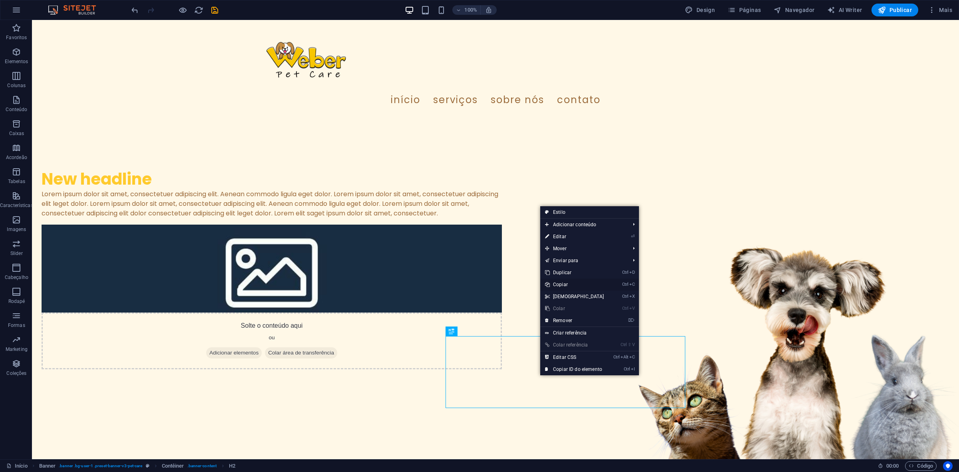
click at [575, 285] on link "Ctrl C Copiar" at bounding box center [574, 285] width 69 height 12
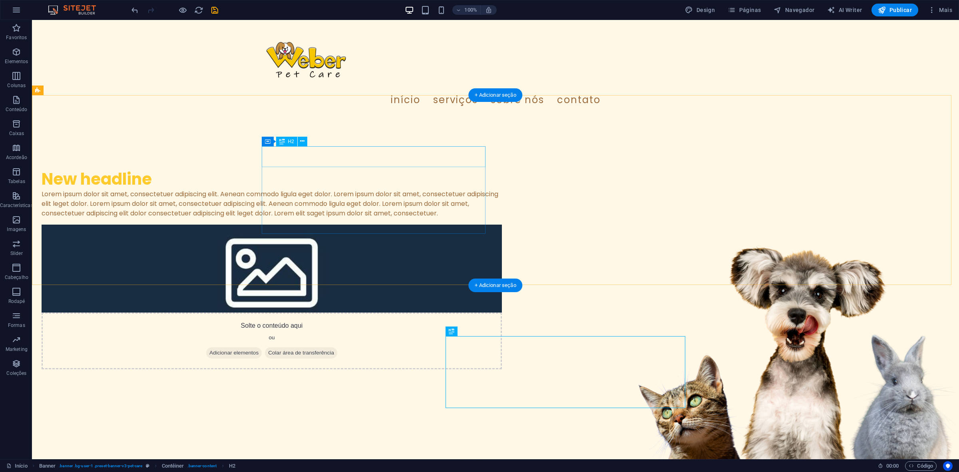
click at [343, 169] on div "New headline" at bounding box center [272, 179] width 460 height 21
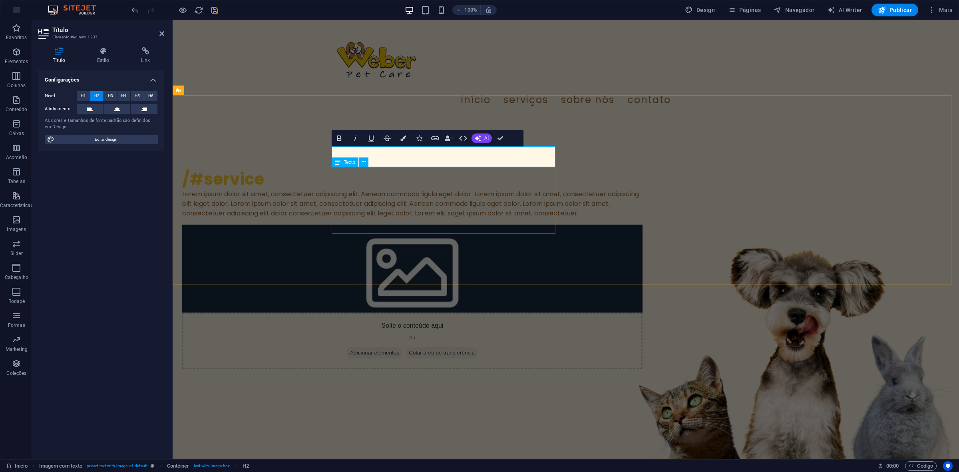
scroll to position [0, 2]
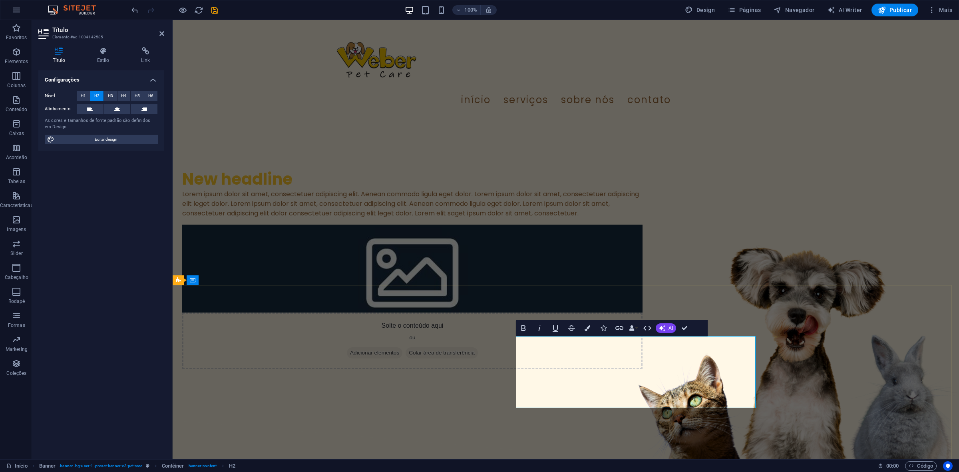
drag, startPoint x: 739, startPoint y: 430, endPoint x: 737, endPoint y: 424, distance: 5.9
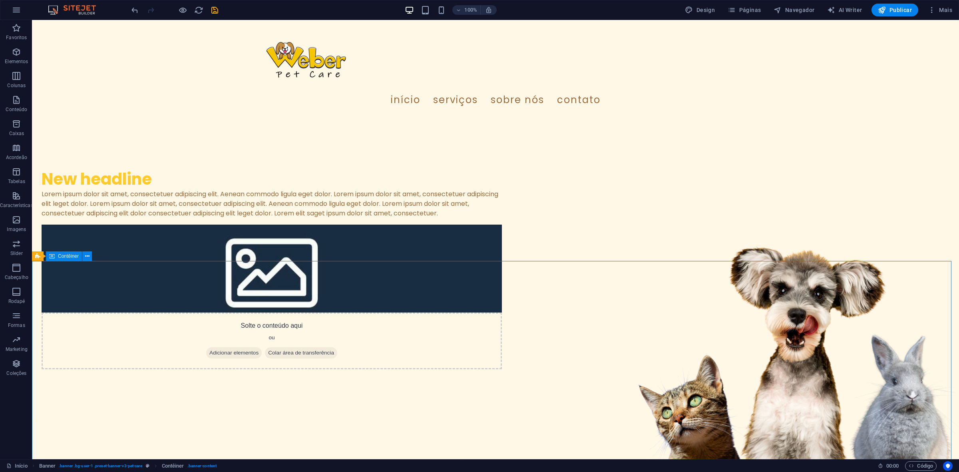
scroll to position [24, 0]
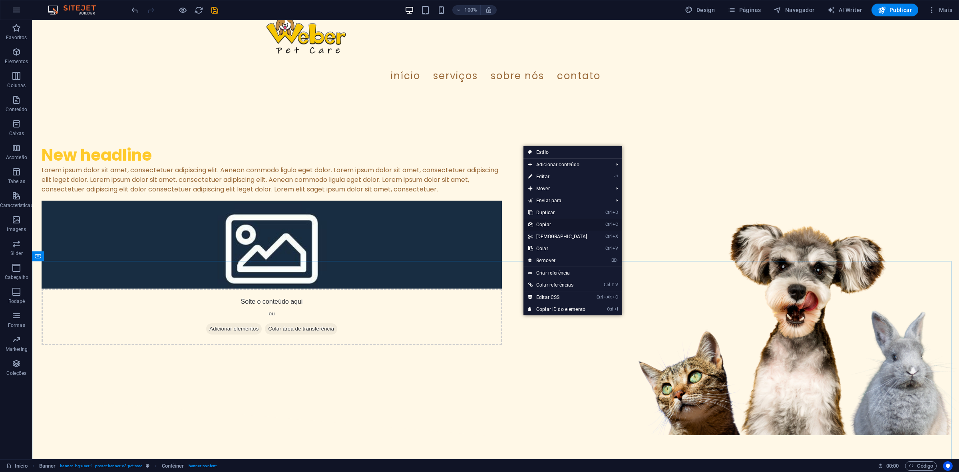
drag, startPoint x: 539, startPoint y: 224, endPoint x: 351, endPoint y: 103, distance: 223.8
click at [539, 224] on link "Ctrl C Copiar" at bounding box center [558, 225] width 69 height 12
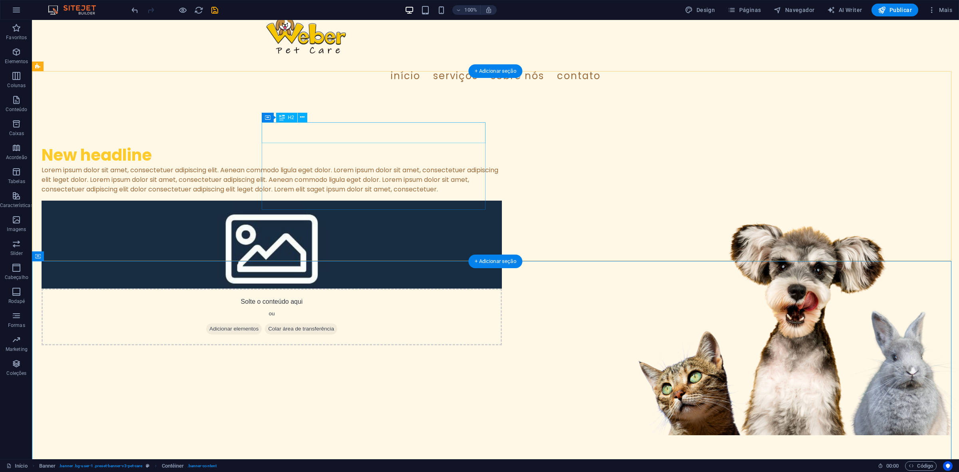
click at [358, 145] on div "New headline" at bounding box center [272, 155] width 460 height 21
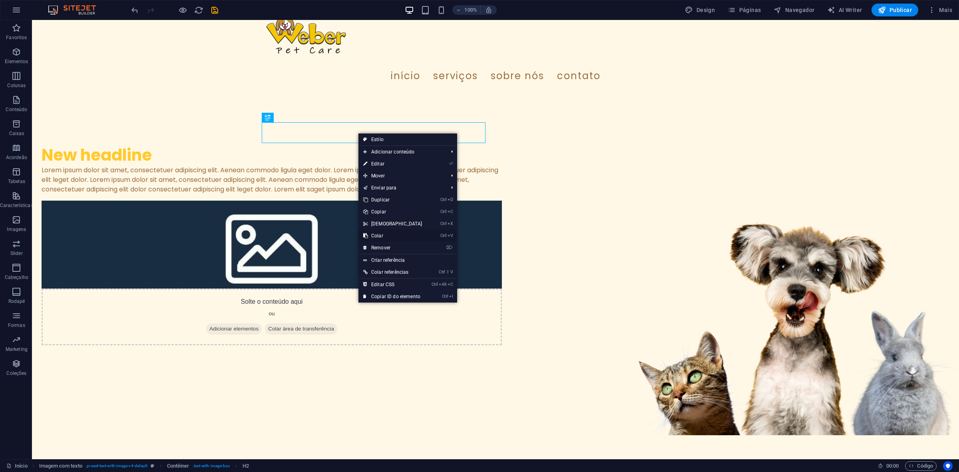
click at [398, 235] on link "Ctrl V Colar" at bounding box center [393, 236] width 69 height 12
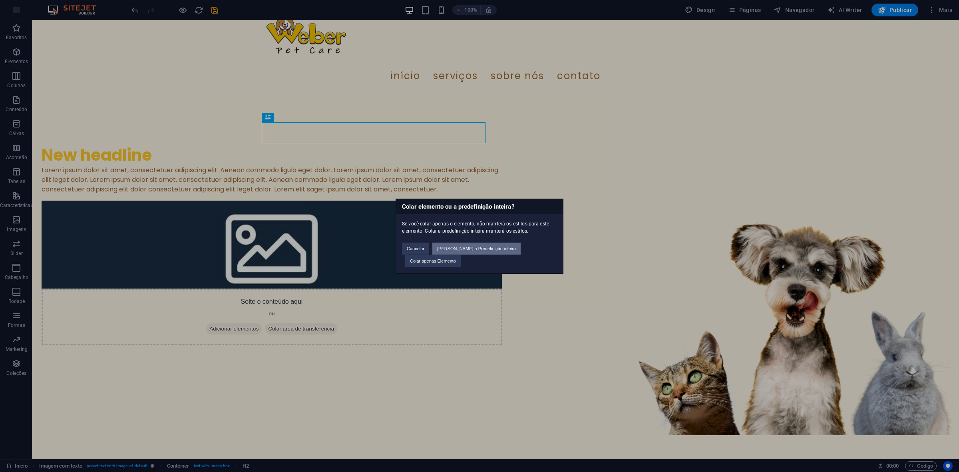
click at [454, 254] on button "[PERSON_NAME] a Predefinição inteira" at bounding box center [476, 249] width 88 height 12
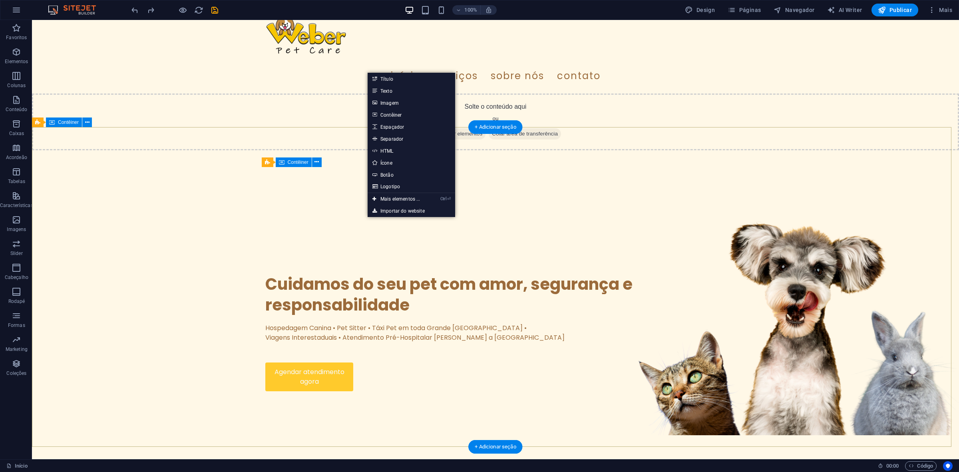
drag, startPoint x: 602, startPoint y: 106, endPoint x: 594, endPoint y: 106, distance: 7.2
click at [596, 106] on div "Solte o conteúdo aqui ou Adicionar elementos Colar área de transferência" at bounding box center [495, 122] width 927 height 57
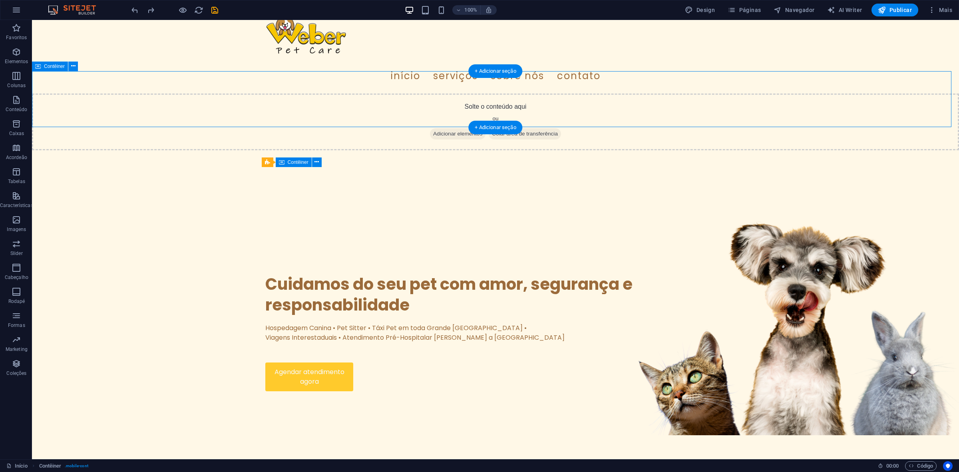
click at [444, 128] on span "Adicionar elementos" at bounding box center [458, 133] width 56 height 11
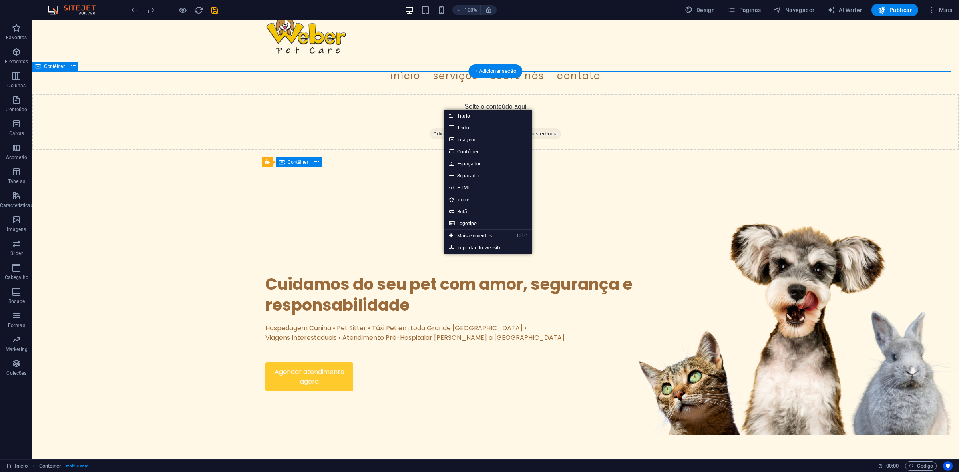
click at [433, 134] on icon at bounding box center [433, 134] width 0 height 0
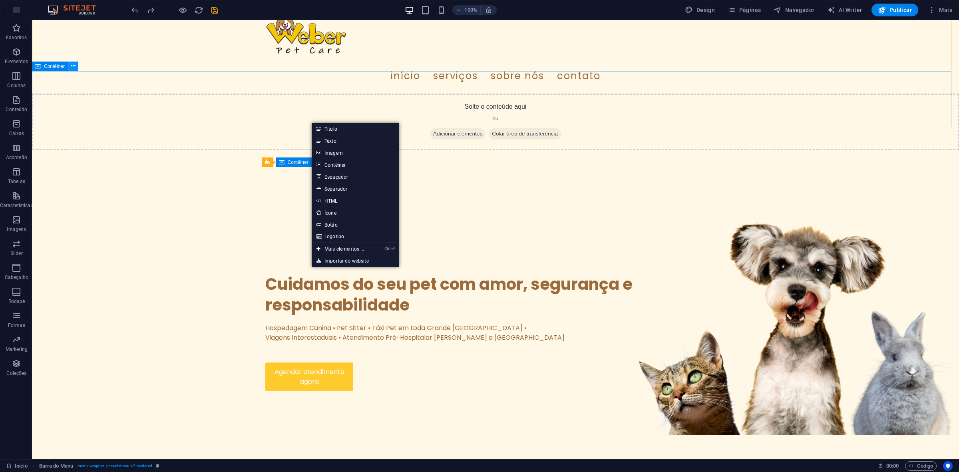
click at [72, 65] on icon at bounding box center [73, 66] width 4 height 8
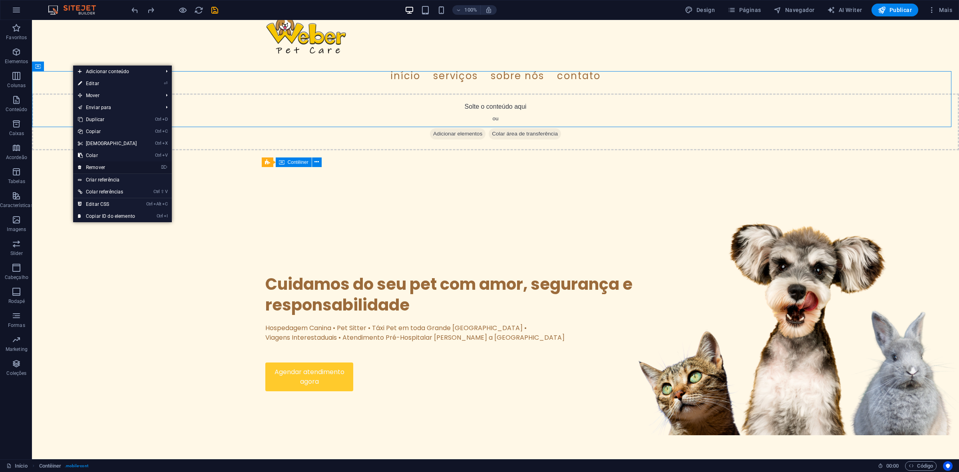
click at [123, 169] on link "⌦ Remover" at bounding box center [107, 167] width 69 height 12
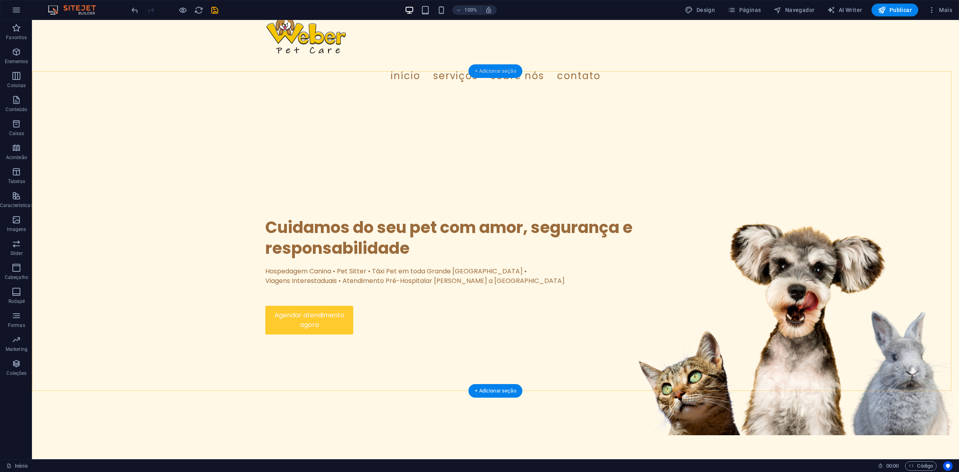
click at [499, 74] on div "+ Adicionar seção" at bounding box center [495, 71] width 54 height 14
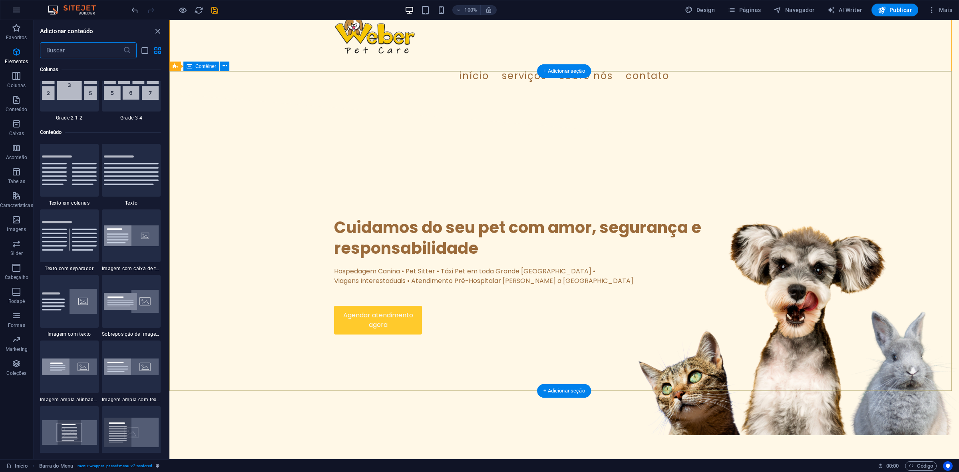
scroll to position [1398, 0]
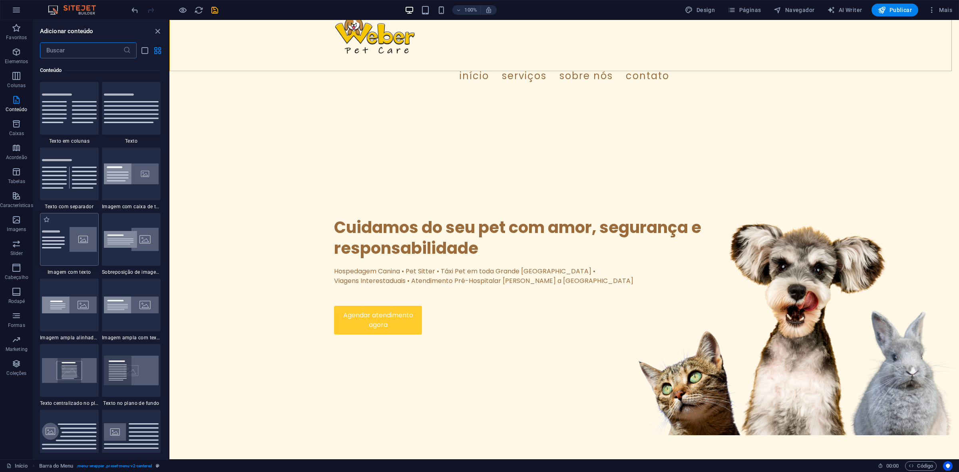
click at [77, 248] on img at bounding box center [69, 239] width 55 height 24
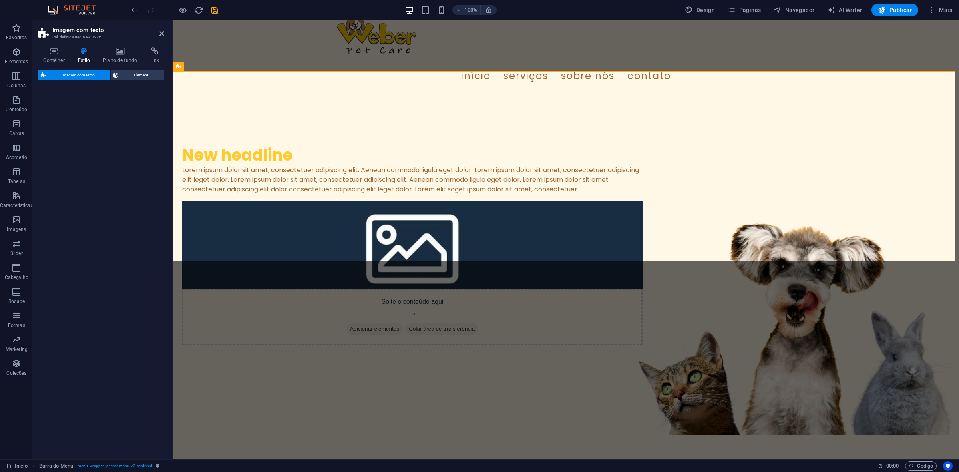
select select "rem"
select select "px"
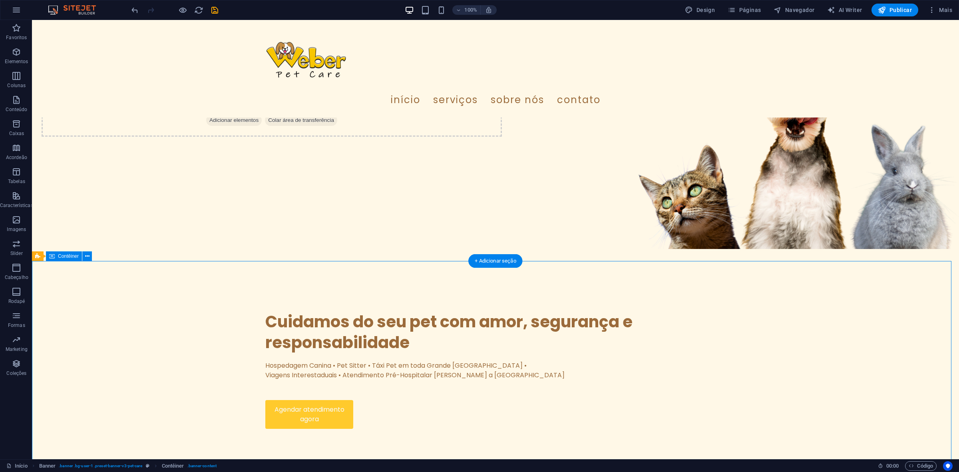
scroll to position [224, 0]
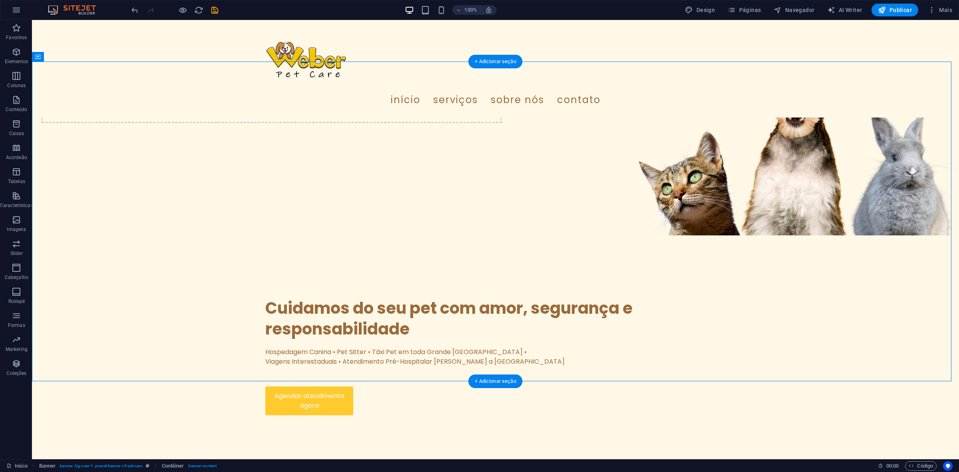
drag, startPoint x: 418, startPoint y: 305, endPoint x: 285, endPoint y: 162, distance: 195.1
click at [285, 237] on div "​ Cuidamos do seu pet com amor, segurança e responsabilidade Hospedagem Canina …" at bounding box center [495, 351] width 927 height 229
drag, startPoint x: 251, startPoint y: 109, endPoint x: 293, endPoint y: 178, distance: 80.9
click at [293, 237] on div "​ Cuidamos do seu pet com amor, segurança e responsabilidade Hospedagem Canina …" at bounding box center [495, 351] width 927 height 229
click at [265, 288] on div "​ Cuidamos do seu pet com amor, segurança e responsabilidade" at bounding box center [495, 313] width 460 height 51
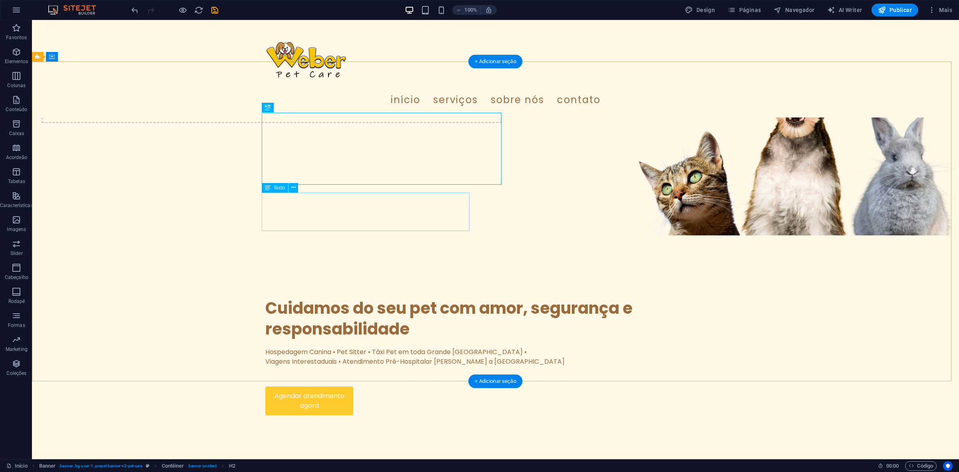
click at [294, 347] on div "Hospedagem Canina • Pet Sitter • Táxi Pet em toda Grande [GEOGRAPHIC_DATA] • Vi…" at bounding box center [495, 356] width 460 height 19
click at [290, 377] on div "Agendar atendimento agora" at bounding box center [495, 400] width 460 height 29
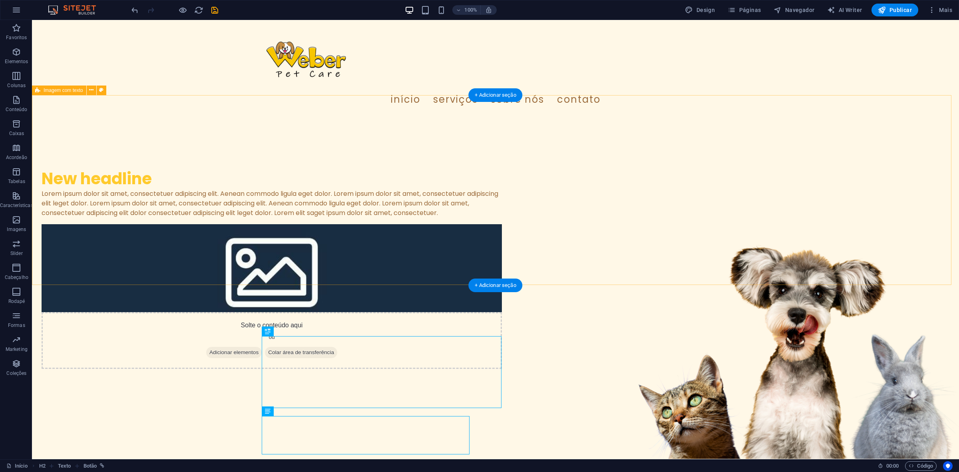
scroll to position [0, 0]
click at [319, 143] on div "New headline Lorem ipsum dolor sit amet, consectetuer adipiscing elit. Aenean c…" at bounding box center [495, 269] width 927 height 303
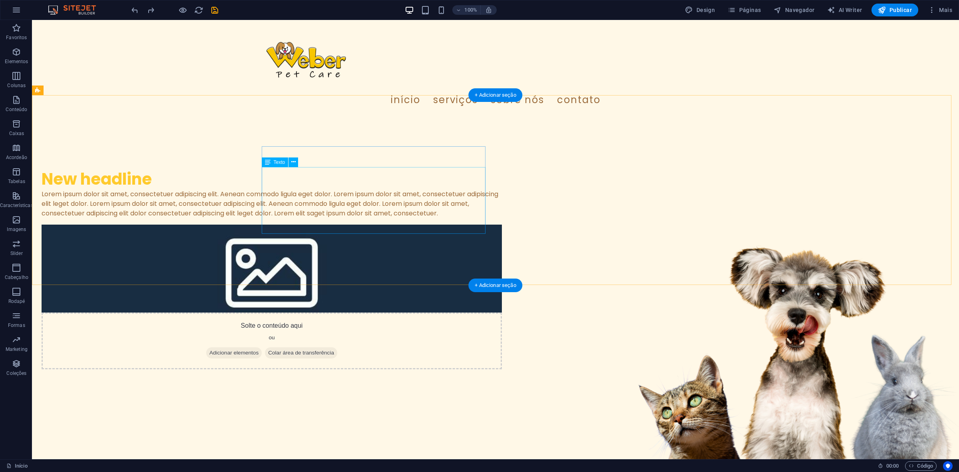
click at [347, 189] on div "Lorem ipsum dolor sit amet, consectetuer adipiscing elit. Aenean commodo ligula…" at bounding box center [272, 203] width 460 height 29
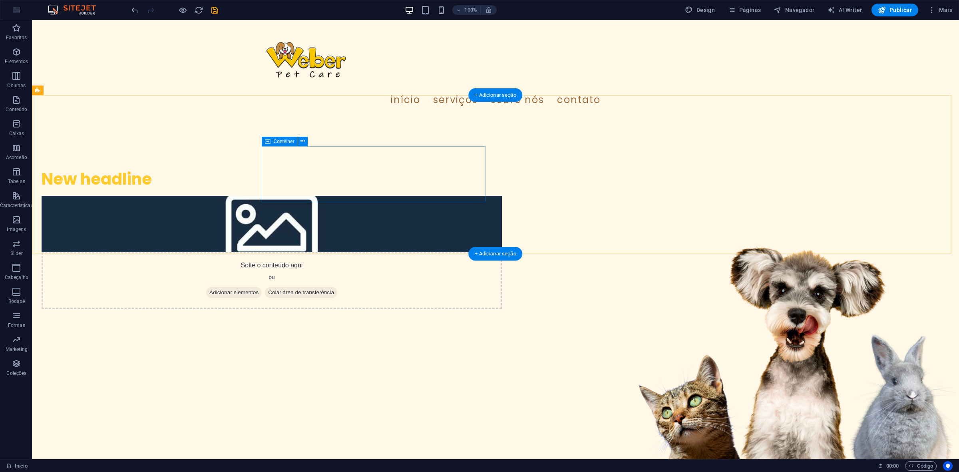
click at [347, 180] on div "New headline" at bounding box center [272, 179] width 460 height 21
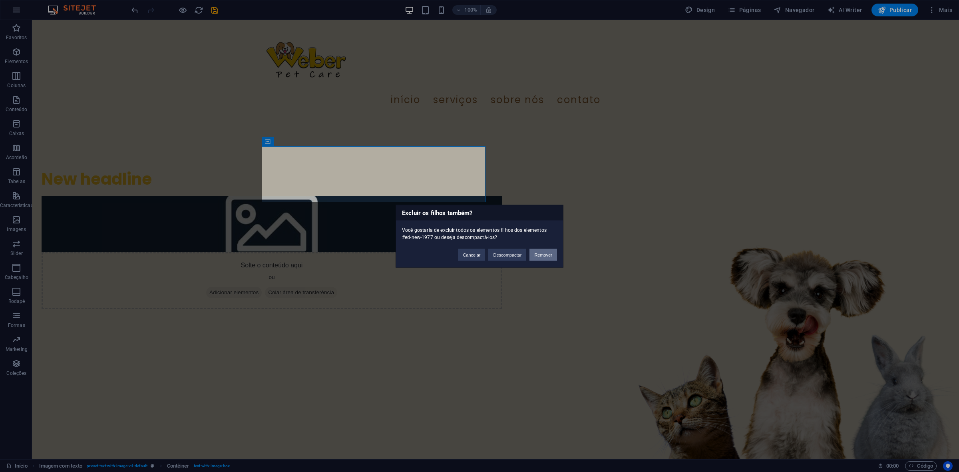
click at [540, 259] on button "Remover" at bounding box center [544, 255] width 28 height 12
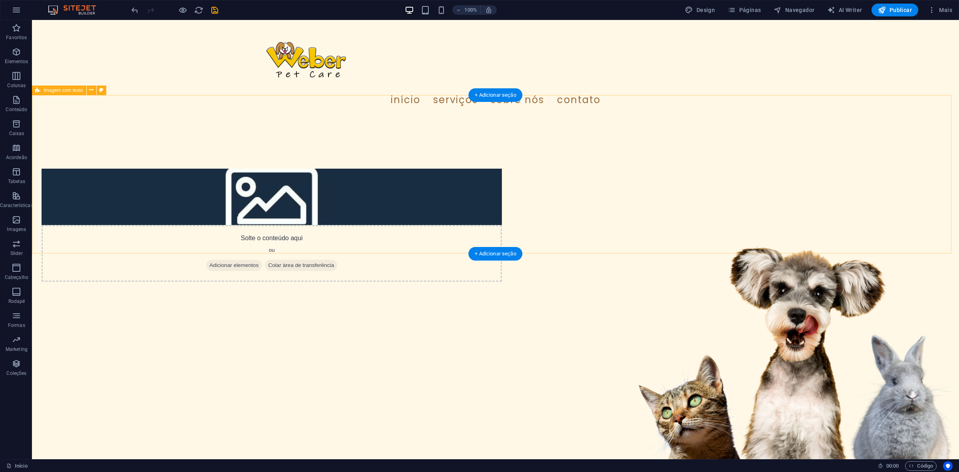
click at [552, 168] on div "Solte o conteúdo aqui ou Adicionar elementos Colar área de transferência" at bounding box center [495, 225] width 927 height 215
click at [205, 175] on div "Solte o conteúdo aqui ou Adicionar elementos Colar área de transferência" at bounding box center [495, 225] width 927 height 215
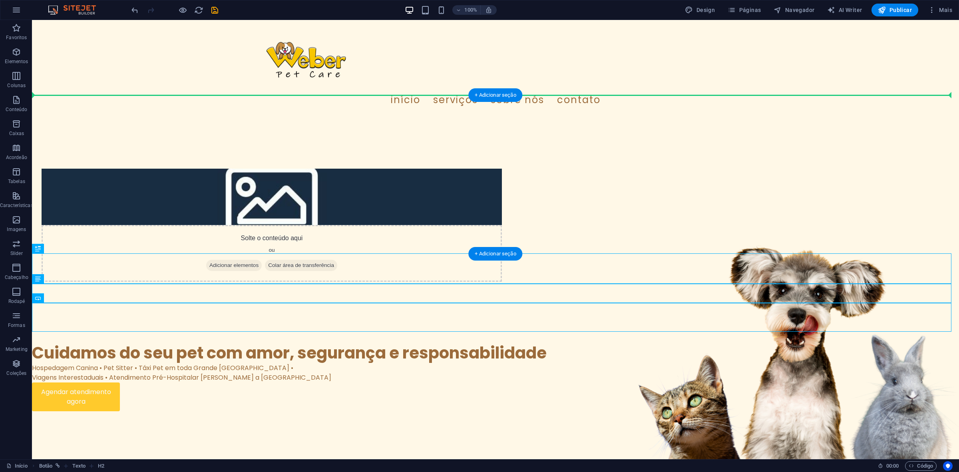
drag, startPoint x: 71, startPoint y: 269, endPoint x: 231, endPoint y: 162, distance: 192.6
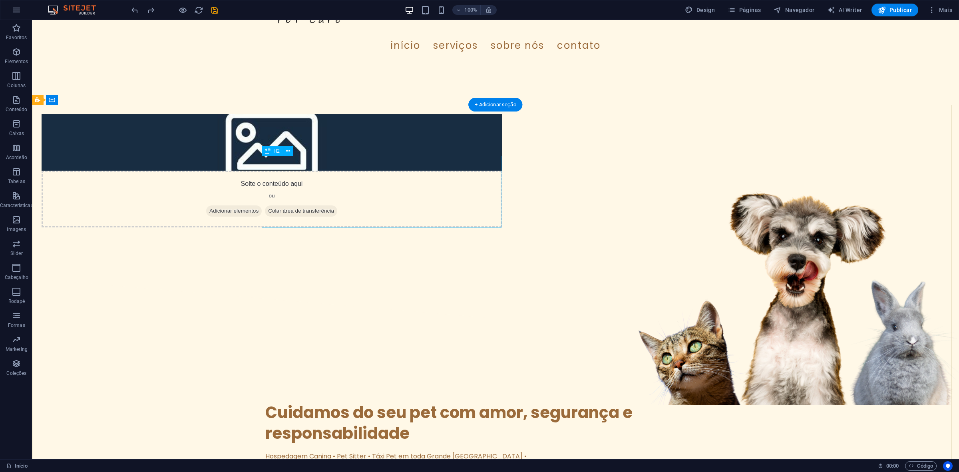
scroll to position [50, 0]
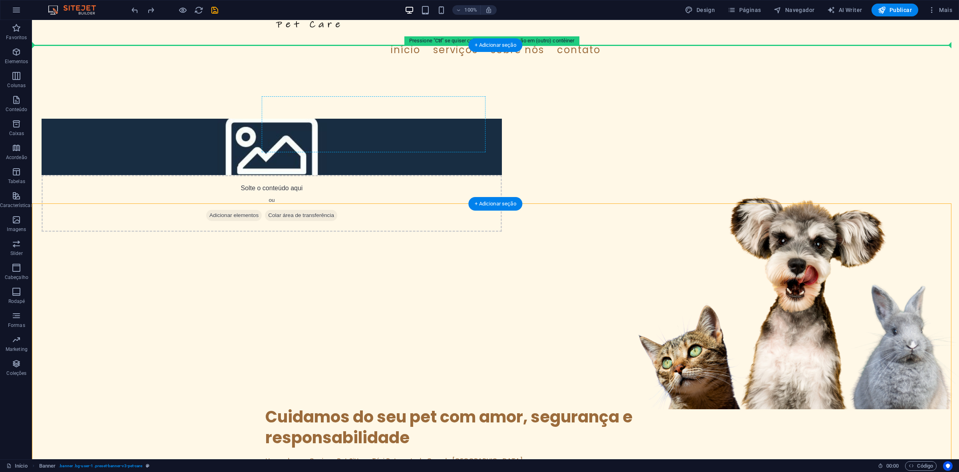
drag, startPoint x: 375, startPoint y: 300, endPoint x: 262, endPoint y: 108, distance: 222.7
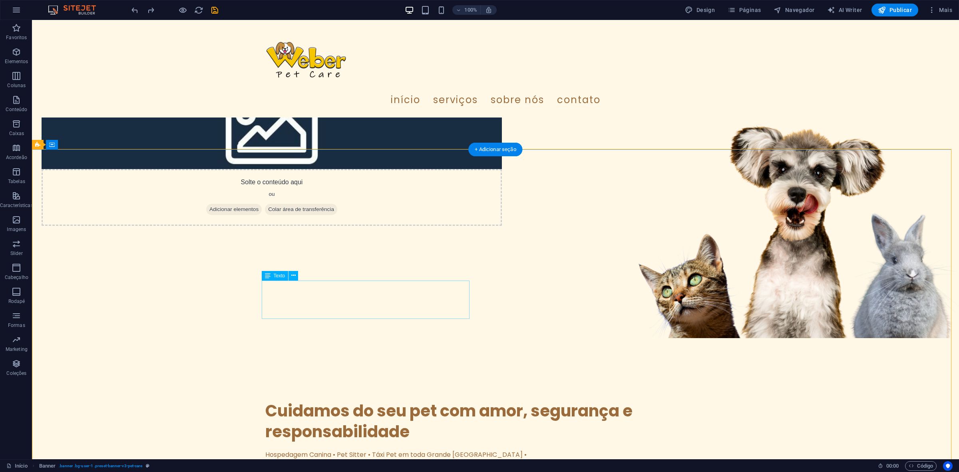
scroll to position [200, 0]
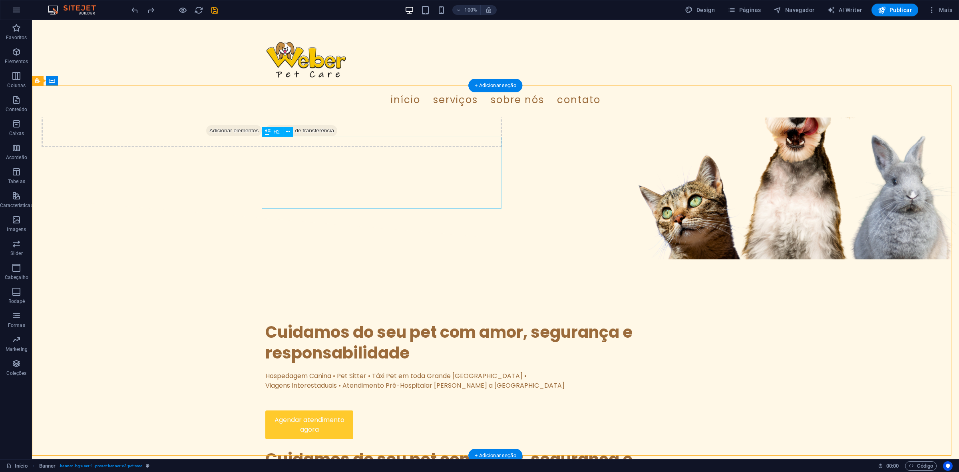
click at [359, 312] on div "​ Cuidamos do seu pet com amor, segurança e responsabilidade" at bounding box center [495, 337] width 460 height 51
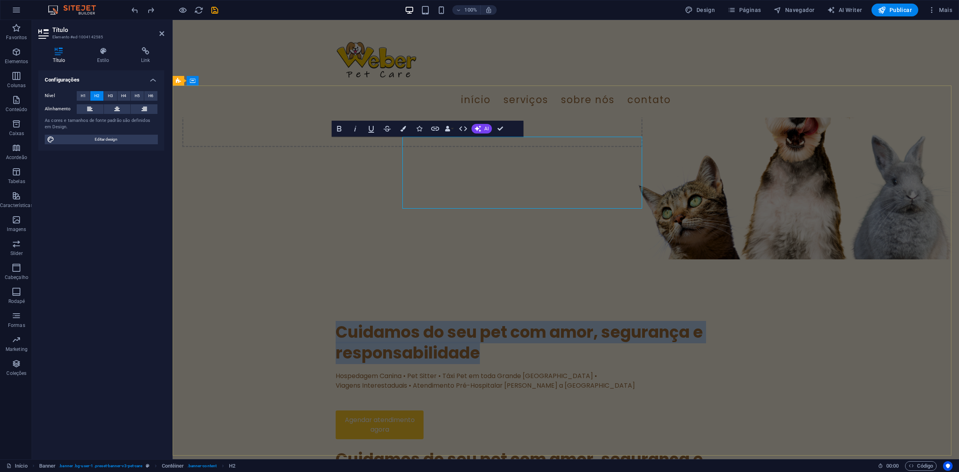
click at [359, 321] on span "Cuidamos do seu pet com amor, segurança e responsabilidade" at bounding box center [519, 342] width 367 height 43
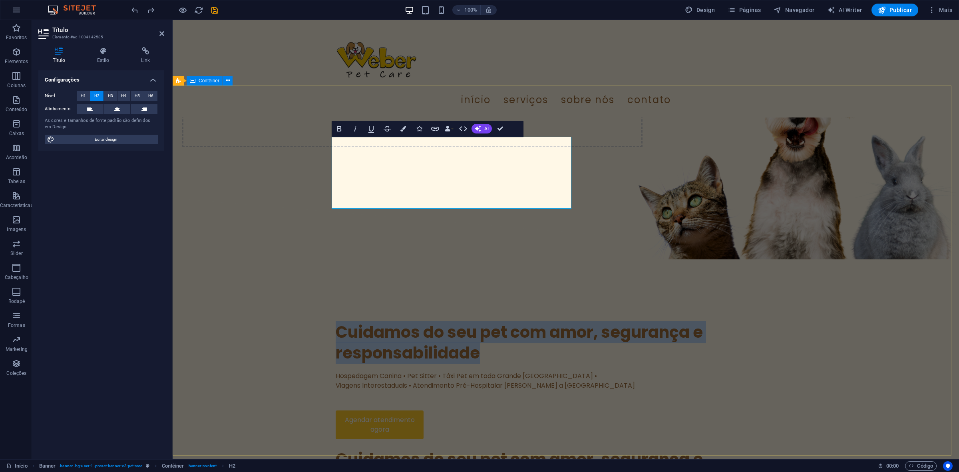
click at [247, 261] on div "​ Cuidamos do seu pet com amor, segurança e responsabilidade Hospedagem Canina …" at bounding box center [566, 425] width 787 height 329
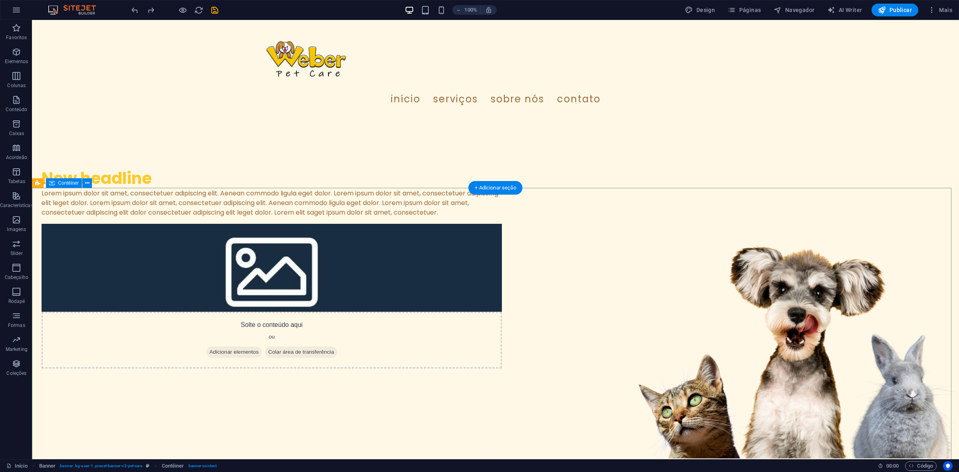
scroll to position [0, 0]
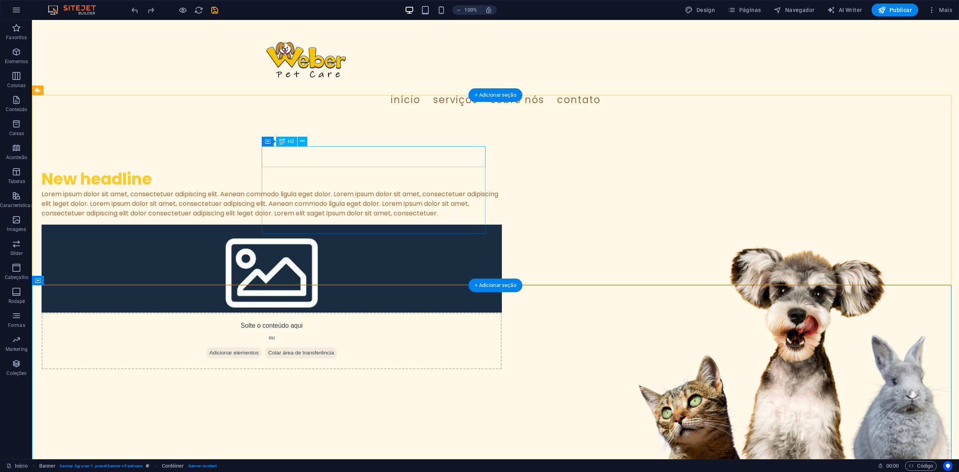
click at [330, 169] on div "New headline" at bounding box center [272, 179] width 460 height 21
click at [189, 156] on div "New headline Lorem ipsum dolor sit amet, consectetuer adipiscing elit. Aenean c…" at bounding box center [495, 269] width 927 height 303
click at [350, 169] on div "New headline" at bounding box center [272, 179] width 460 height 21
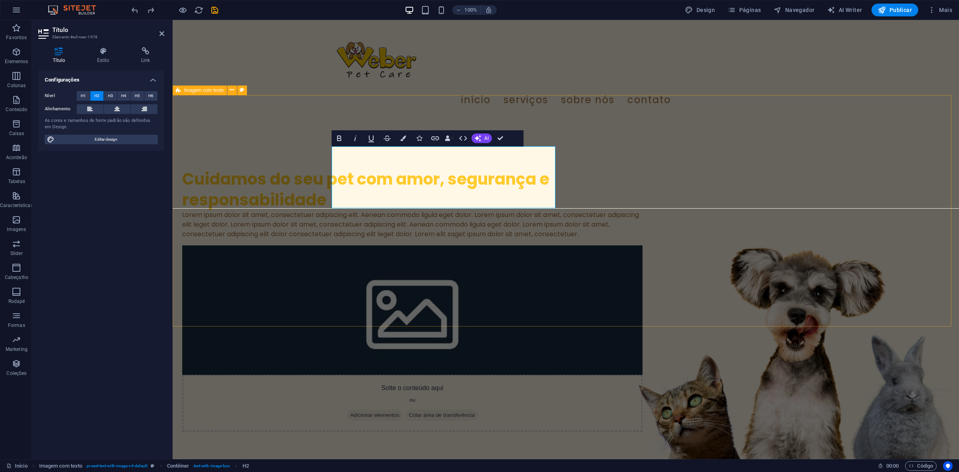
click at [299, 258] on div "Cuidamos do seu pet com amor, segurança e responsabilidade Lorem ipsum dolor si…" at bounding box center [566, 300] width 787 height 365
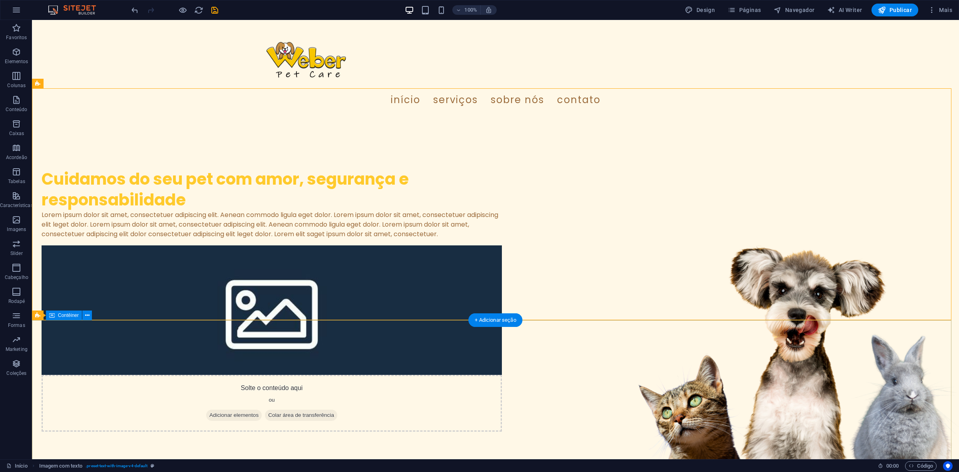
scroll to position [250, 0]
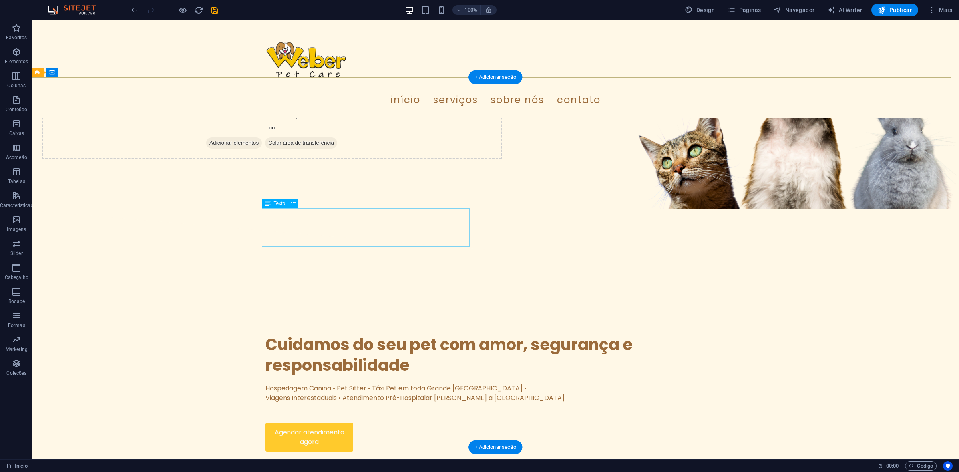
click at [340, 377] on div "Hospedagem Canina • Pet Sitter • Táxi Pet em toda Grande [GEOGRAPHIC_DATA] • Vi…" at bounding box center [495, 393] width 460 height 19
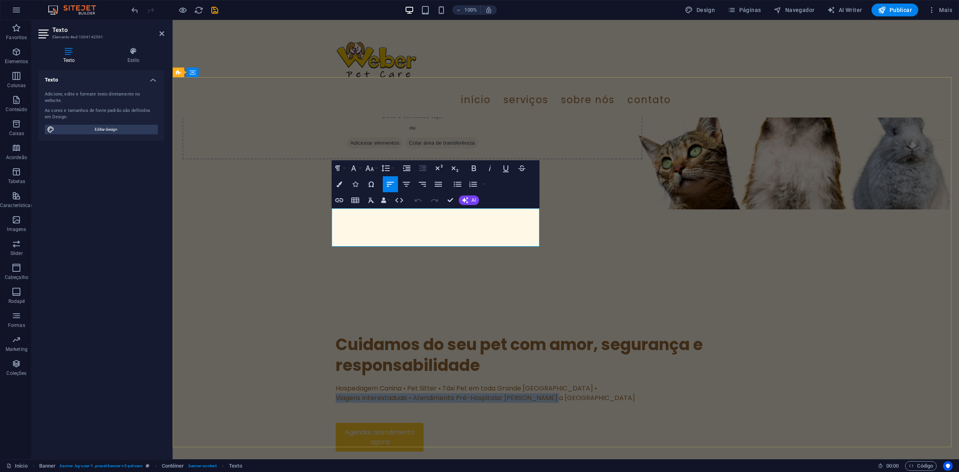
click at [363, 377] on p "Viagens Interestaduais • Atendimento Pré-Hospitalar [PERSON_NAME] a [GEOGRAPHIC…" at bounding box center [566, 398] width 460 height 10
drag, startPoint x: 367, startPoint y: 241, endPoint x: 330, endPoint y: 214, distance: 46.0
click at [330, 273] on div "​ Cuidamos do seu pet com amor, segurança e responsabilidade Hospedagem Canina …" at bounding box center [566, 437] width 787 height 329
copy div "Hospedagem Canina • Pet Sitter • Táxi Pet em toda Grande [GEOGRAPHIC_DATA] • Vi…"
click at [257, 273] on div "​ Cuidamos do seu pet com amor, segurança e responsabilidade Hospedagem Canina …" at bounding box center [566, 437] width 787 height 329
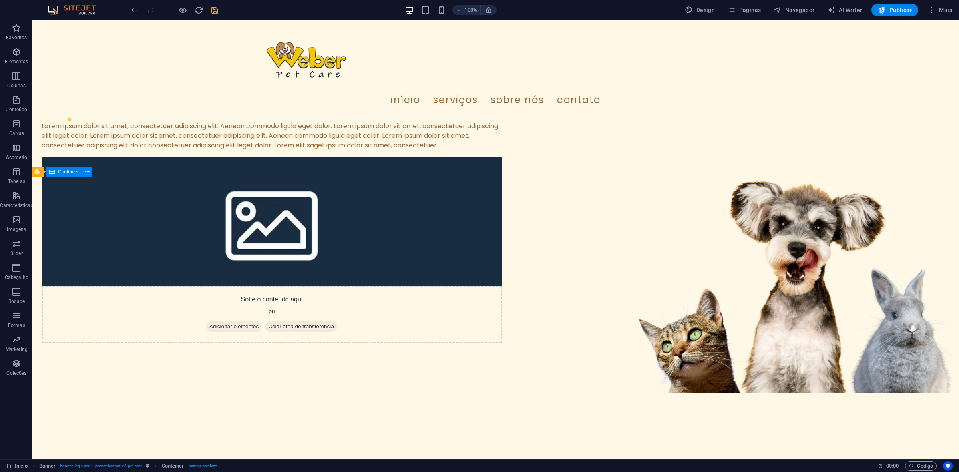
scroll to position [50, 0]
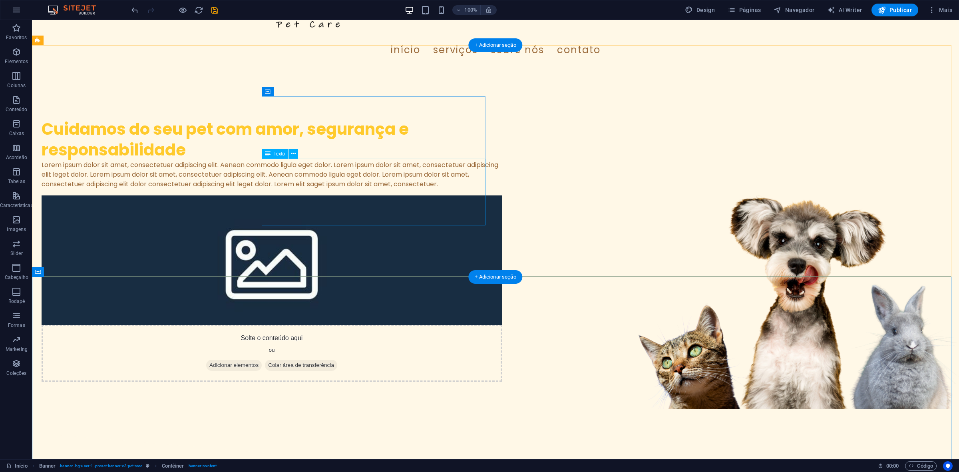
click at [320, 189] on div "Lorem ipsum dolor sit amet, consectetuer adipiscing elit. Aenean commodo ligula…" at bounding box center [272, 174] width 460 height 29
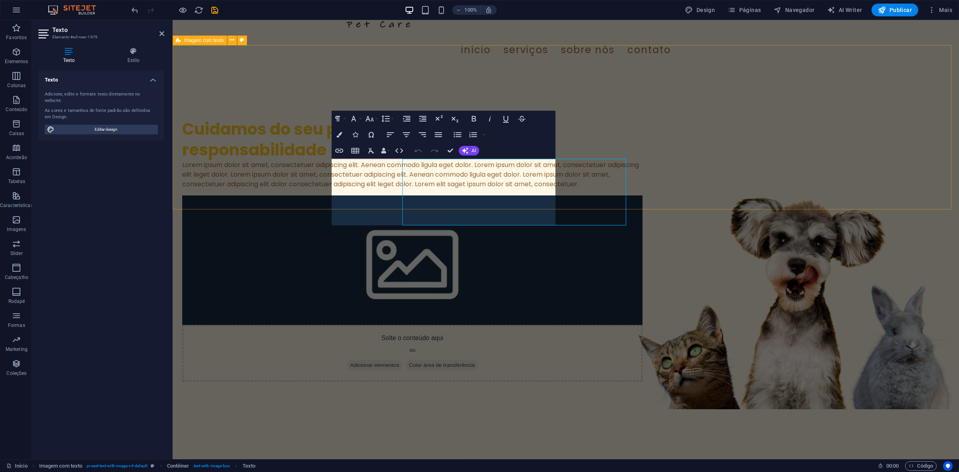
click at [320, 198] on div "Cuidamos do seu pet com amor, segurança e responsabilidade Lorem ipsum dolor si…" at bounding box center [566, 250] width 787 height 365
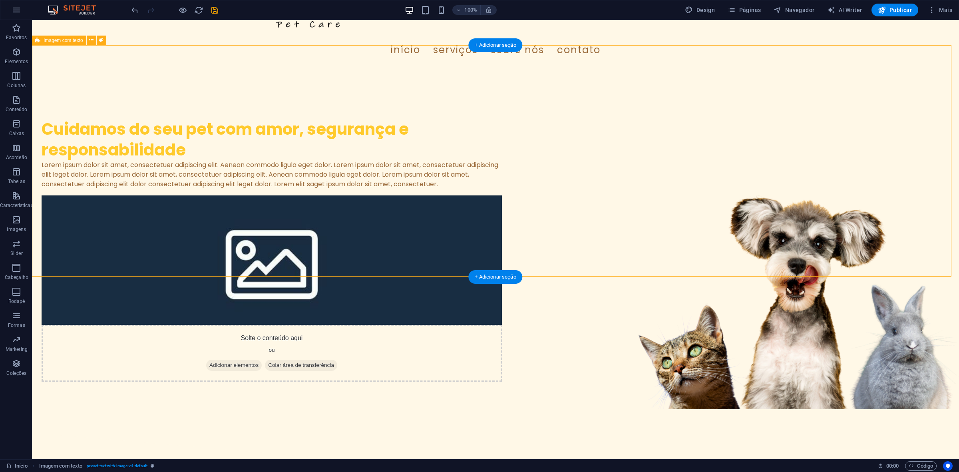
click at [366, 189] on div "Lorem ipsum dolor sit amet, consectetuer adipiscing elit. Aenean commodo ligula…" at bounding box center [272, 174] width 460 height 29
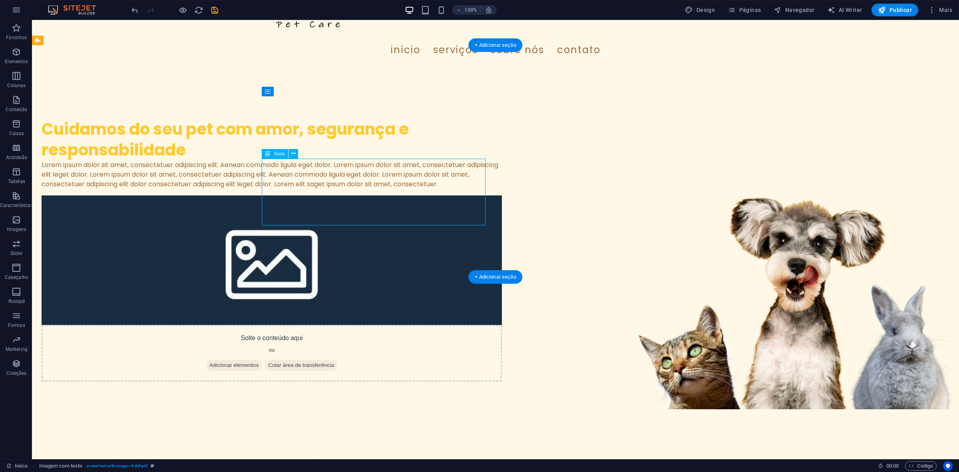
click at [366, 189] on div "Lorem ipsum dolor sit amet, consectetuer adipiscing elit. Aenean commodo ligula…" at bounding box center [272, 174] width 460 height 29
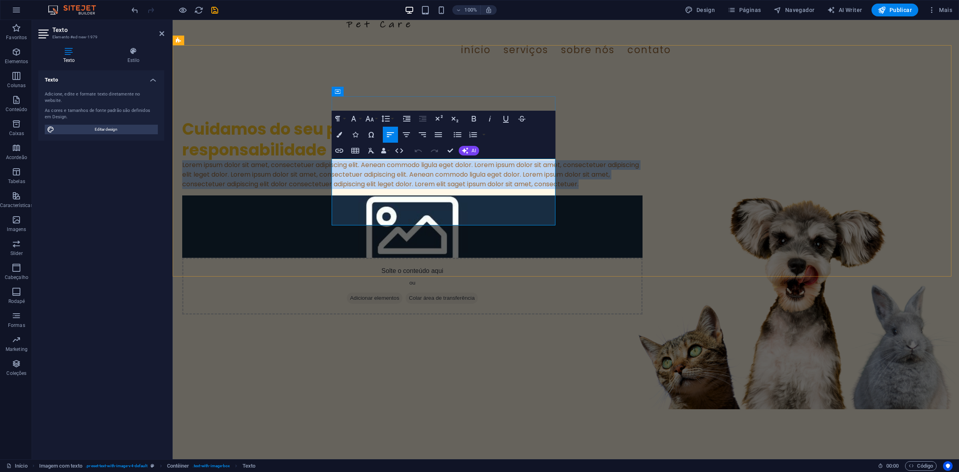
drag, startPoint x: 382, startPoint y: 225, endPoint x: 331, endPoint y: 163, distance: 80.9
click at [331, 163] on div "Cuidamos do seu pet com amor, segurança e responsabilidade Lorem ipsum dolor si…" at bounding box center [566, 217] width 787 height 298
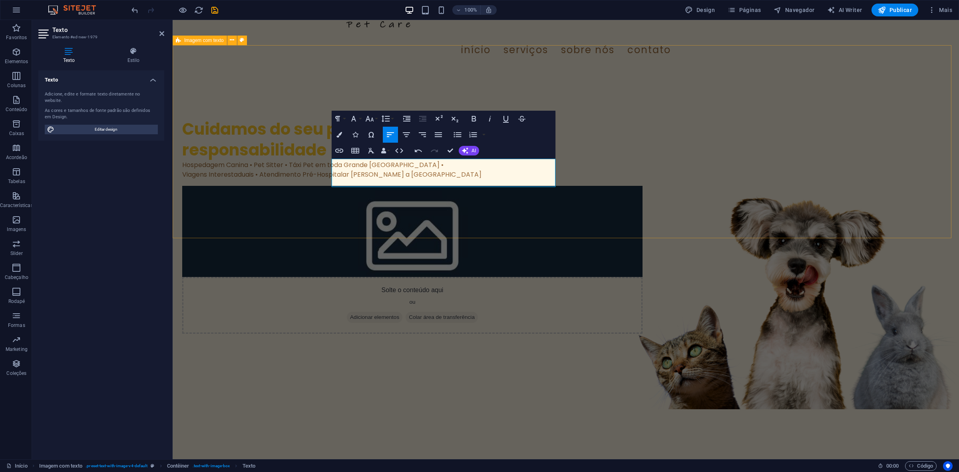
click at [344, 219] on div "Cuidamos do seu pet com amor, segurança e responsabilidade Hospedagem Canina • …" at bounding box center [566, 226] width 787 height 317
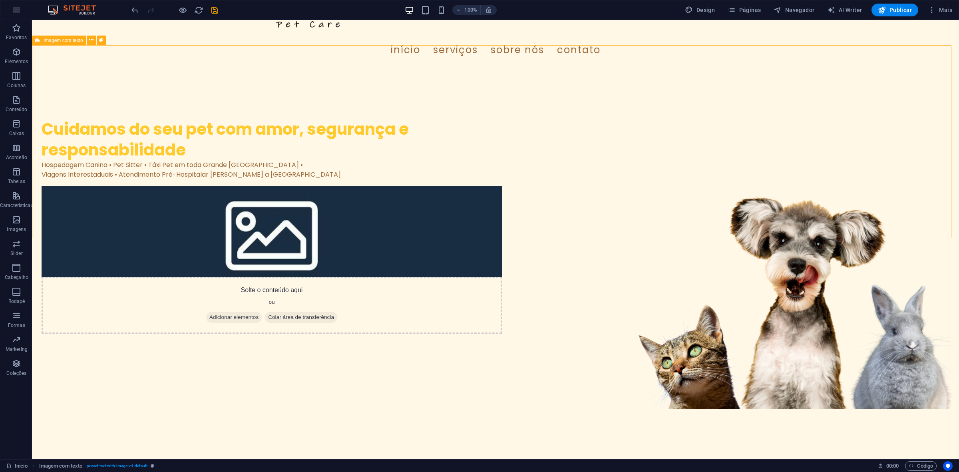
click at [344, 219] on div "Cuidamos do seu pet com amor, segurança e responsabilidade Hospedagem Canina • …" at bounding box center [495, 226] width 927 height 317
select select "rem"
select select "px"
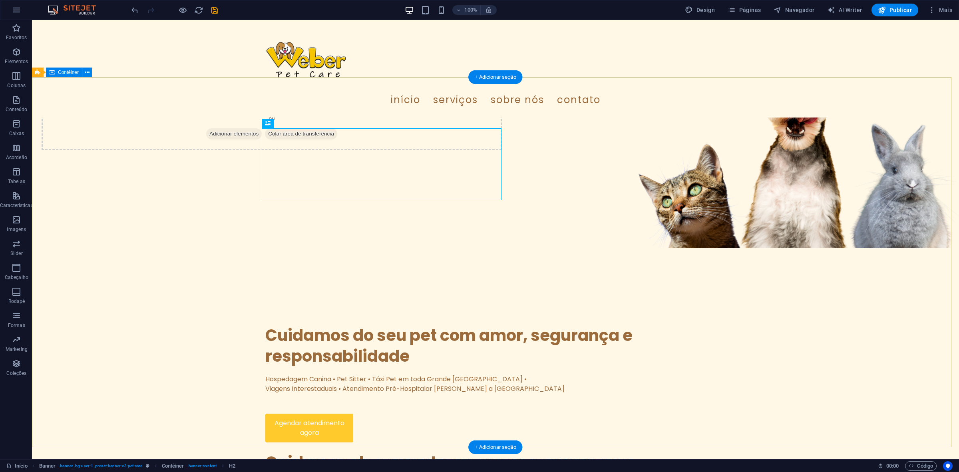
scroll to position [250, 0]
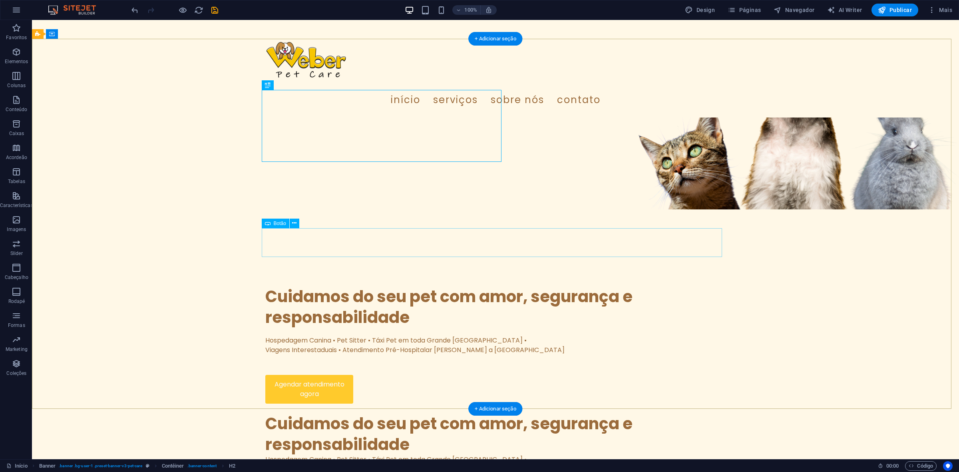
click at [324, 375] on div "Agendar atendimento agora" at bounding box center [495, 389] width 460 height 29
click at [293, 220] on icon at bounding box center [294, 223] width 4 height 8
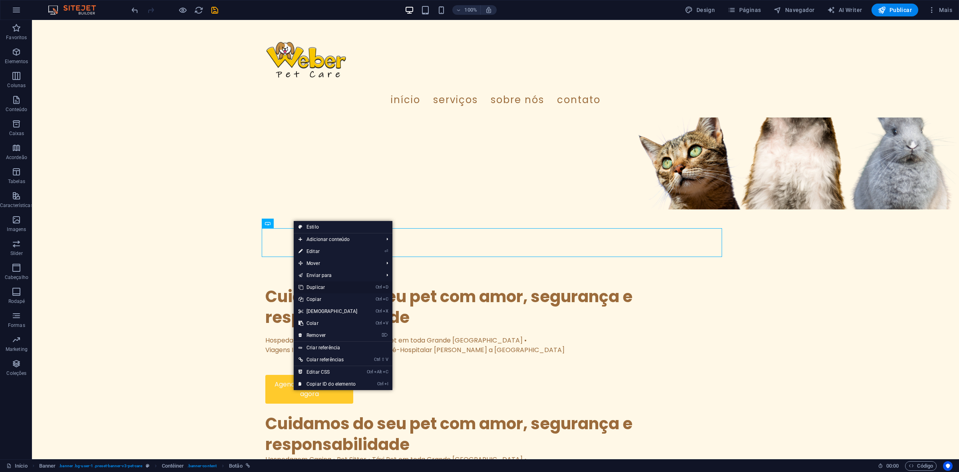
click at [312, 283] on link "Ctrl D Duplicar" at bounding box center [328, 287] width 69 height 12
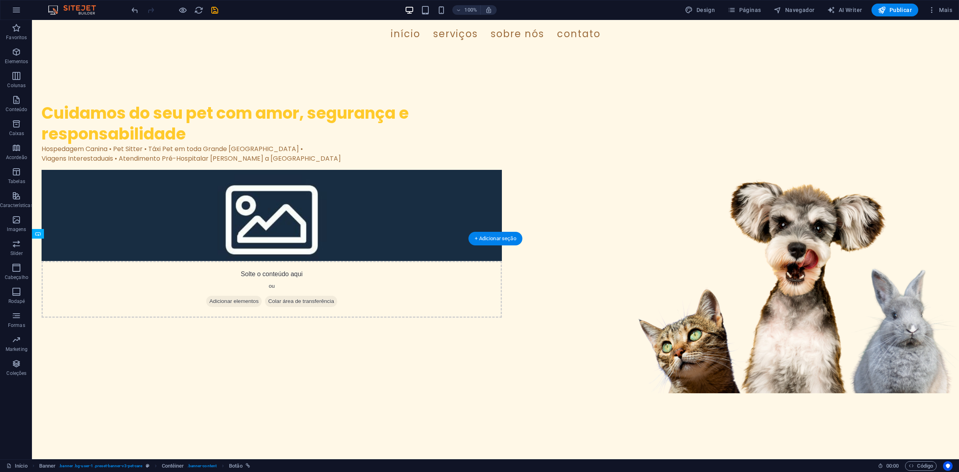
scroll to position [50, 0]
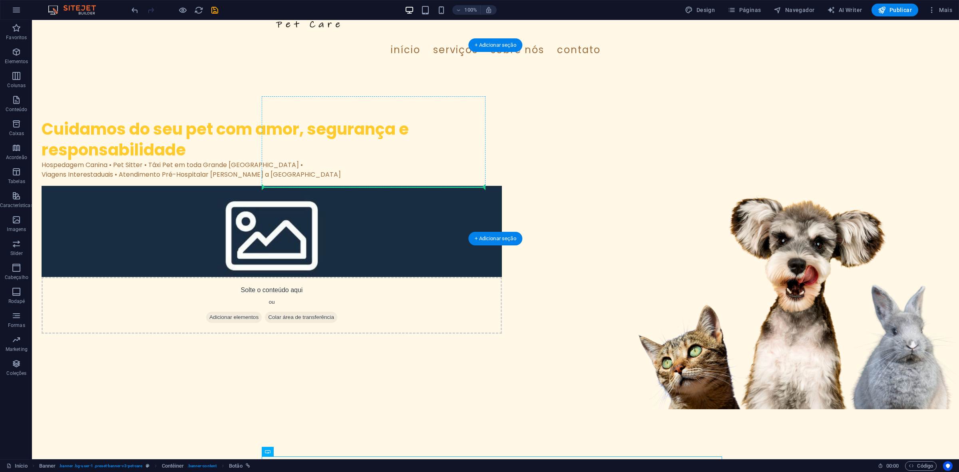
drag, startPoint x: 308, startPoint y: 267, endPoint x: 327, endPoint y: 183, distance: 86.0
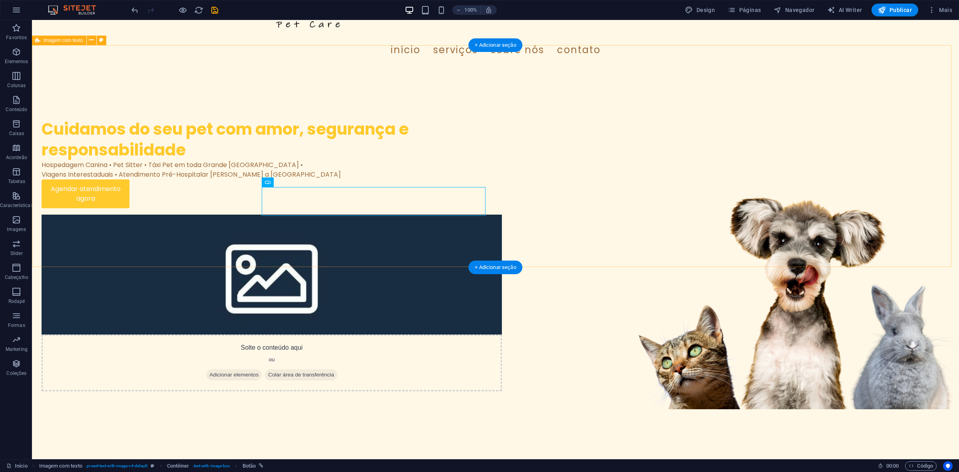
click at [358, 236] on div "Cuidamos do seu pet com amor, segurança e responsabilidade Hospedagem Canina • …" at bounding box center [495, 255] width 927 height 375
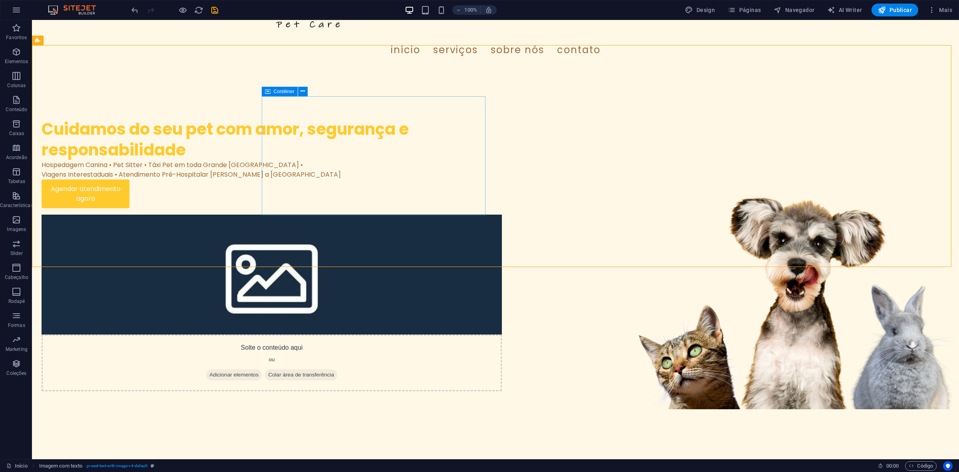
click at [265, 95] on icon at bounding box center [268, 92] width 6 height 10
click at [302, 91] on icon at bounding box center [303, 91] width 4 height 8
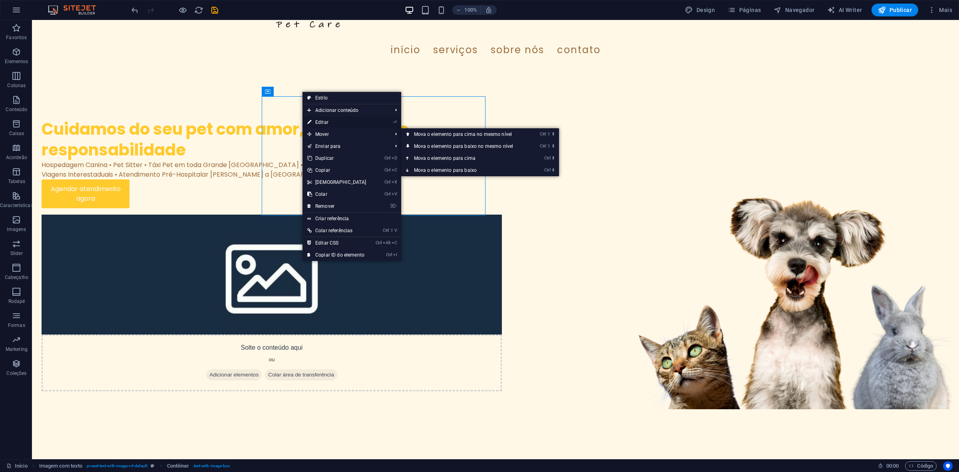
click at [346, 122] on link "⏎ Editar" at bounding box center [337, 122] width 69 height 12
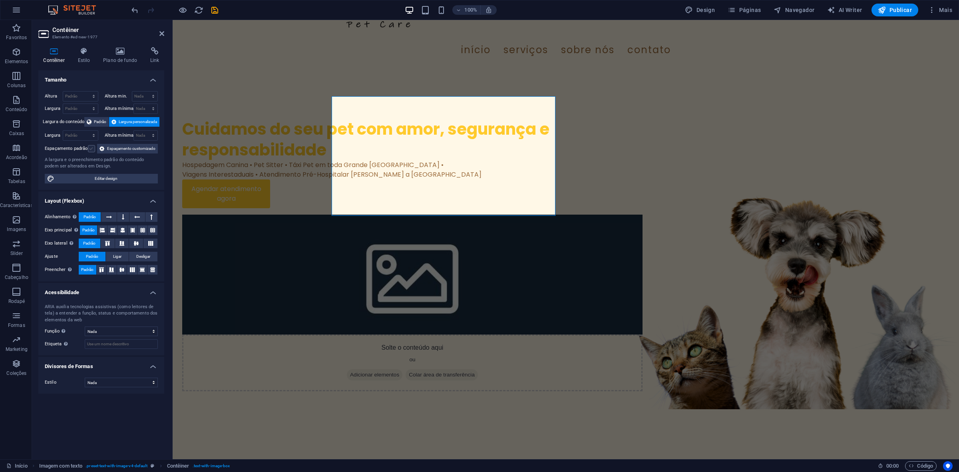
click at [91, 145] on label at bounding box center [91, 148] width 7 height 7
click at [0, 0] on input "Espaçamento padrão" at bounding box center [0, 0] width 0 height 0
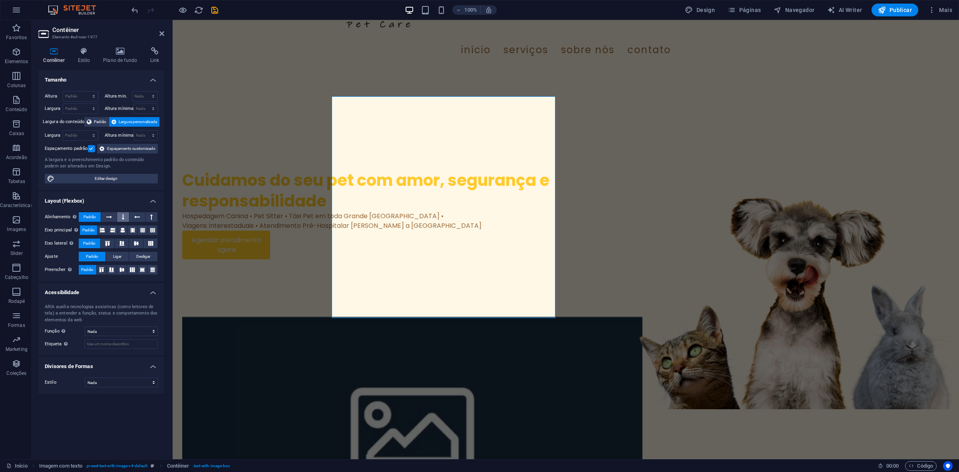
click at [124, 219] on icon at bounding box center [123, 217] width 2 height 10
click at [112, 214] on button at bounding box center [108, 217] width 15 height 10
click at [90, 216] on span "Padrão" at bounding box center [90, 217] width 12 height 10
click at [125, 254] on button "Ligar" at bounding box center [117, 257] width 23 height 10
click at [90, 54] on icon at bounding box center [84, 51] width 22 height 8
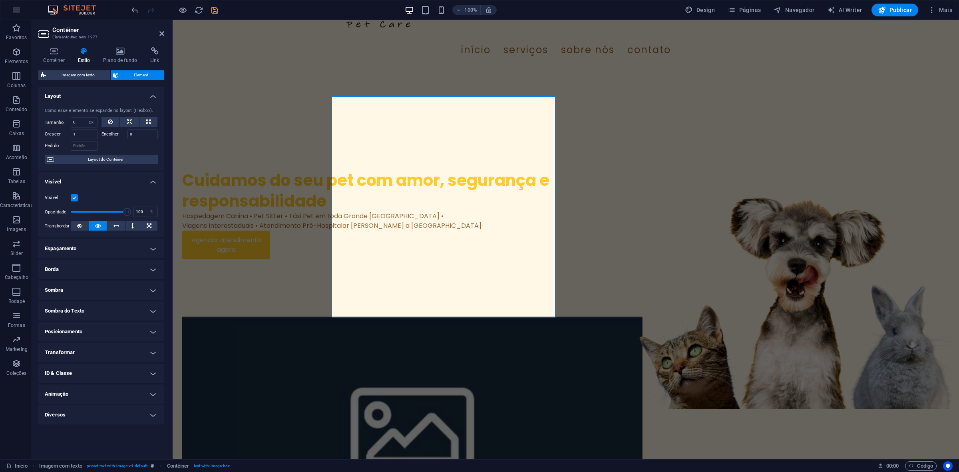
click at [123, 245] on h4 "Espaçamento" at bounding box center [101, 248] width 126 height 19
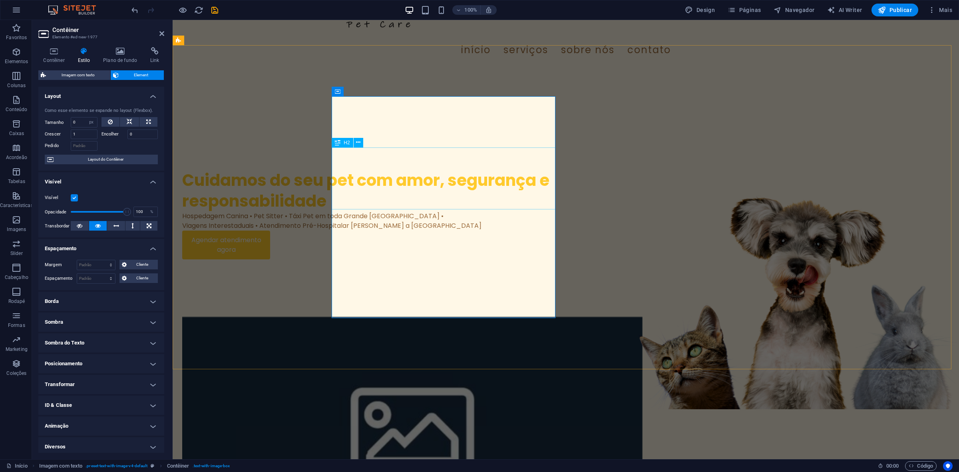
click at [388, 191] on div "Cuidamos do seu pet com amor, segurança e responsabilidade" at bounding box center [412, 191] width 460 height 42
click at [358, 144] on icon at bounding box center [358, 142] width 4 height 8
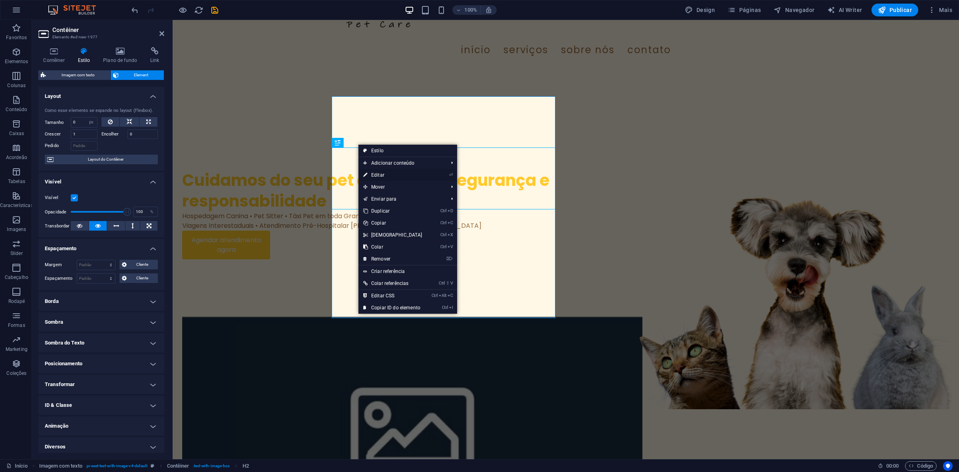
click at [382, 172] on link "⏎ Editar" at bounding box center [393, 175] width 69 height 12
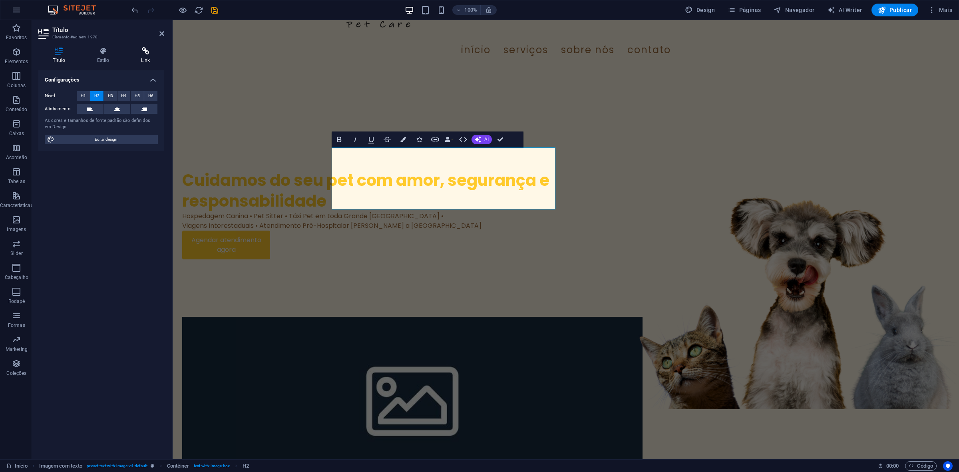
click at [141, 57] on h4 "Link" at bounding box center [146, 55] width 38 height 17
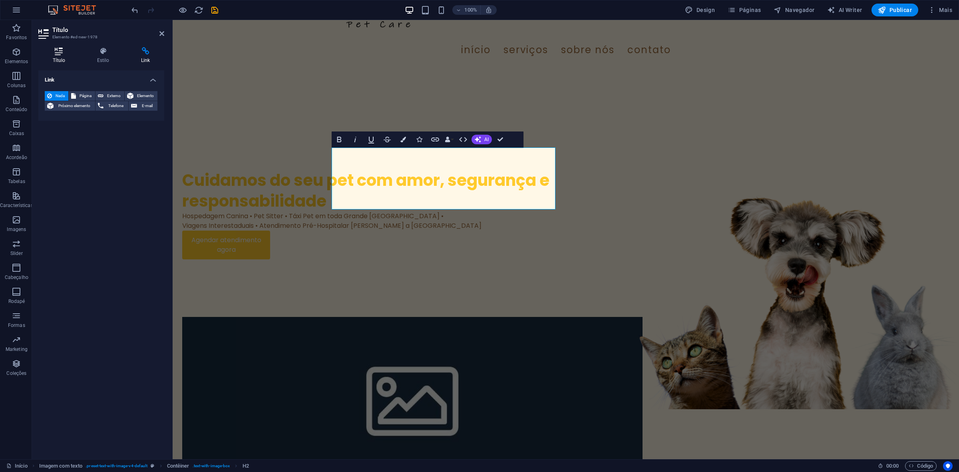
click at [66, 56] on h4 "Título" at bounding box center [60, 55] width 44 height 17
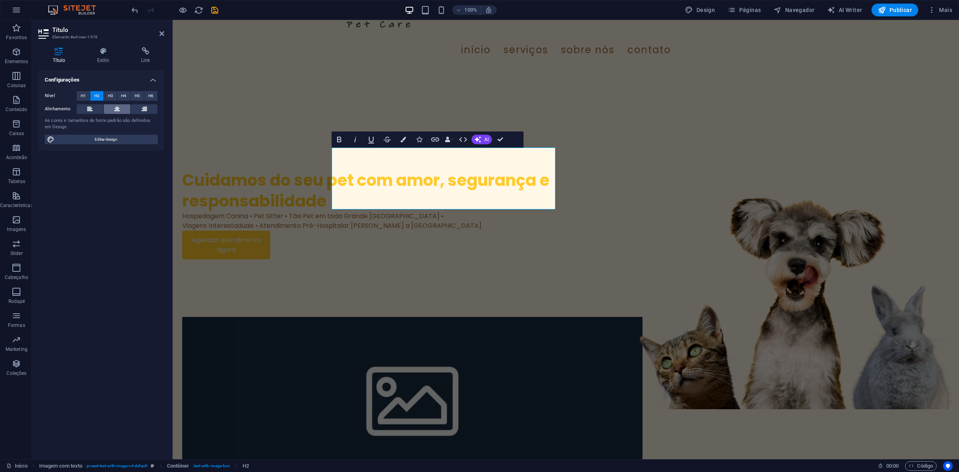
click at [111, 110] on button at bounding box center [117, 109] width 27 height 10
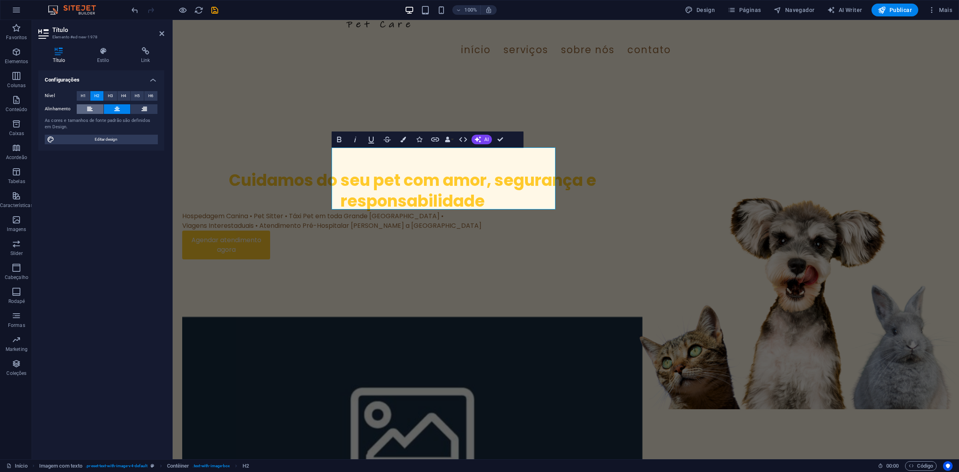
click at [94, 110] on button at bounding box center [90, 109] width 27 height 10
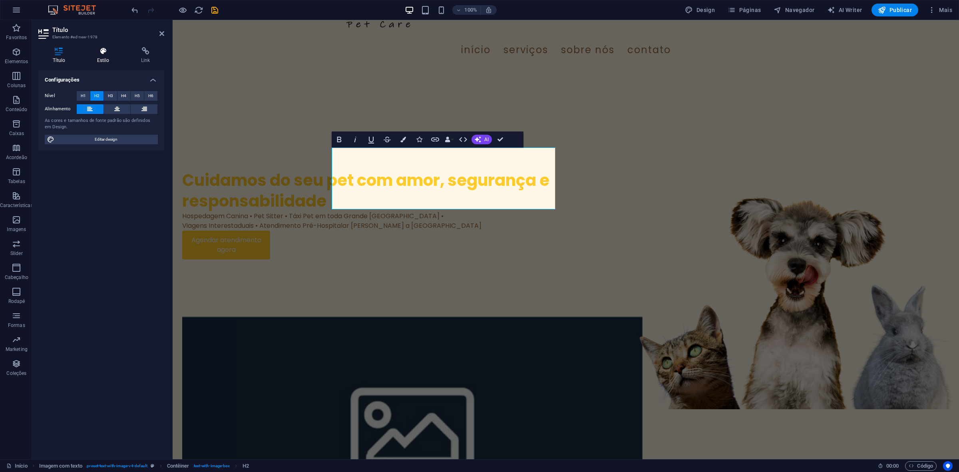
click at [108, 50] on icon at bounding box center [103, 51] width 41 height 8
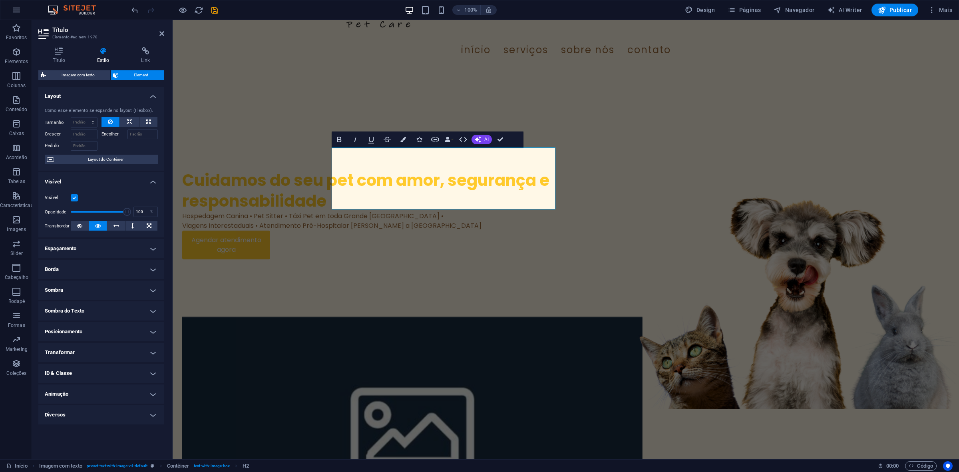
click at [115, 254] on h4 "Espaçamento" at bounding box center [101, 248] width 126 height 19
click at [100, 266] on select "Padrão automático px % rem vw vh Cliente" at bounding box center [96, 265] width 38 height 10
click at [77, 260] on select "Padrão automático px % rem vw vh Cliente" at bounding box center [96, 265] width 38 height 10
click at [87, 264] on select "Padrão automático px % rem vw vh Cliente" at bounding box center [96, 265] width 38 height 10
select select "px"
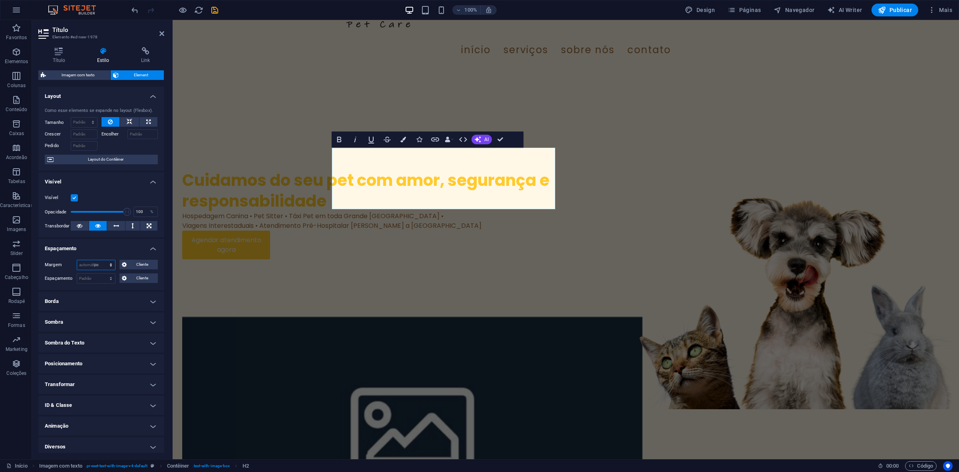
click at [103, 260] on select "Padrão automático px % rem vw vh Cliente" at bounding box center [96, 265] width 38 height 10
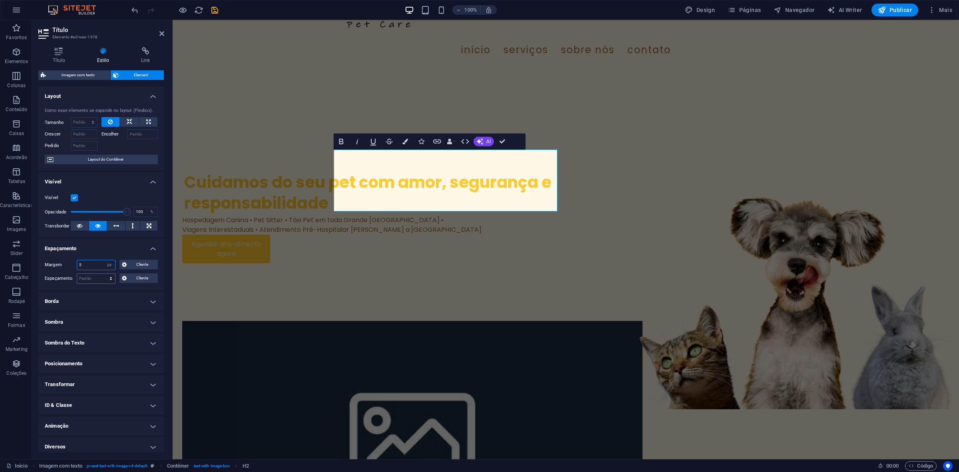
type input "5"
click at [92, 280] on select "Padrão px rem % vh vw Cliente" at bounding box center [96, 279] width 38 height 10
select select "px"
click at [103, 274] on select "Padrão px rem % vh vw Cliente" at bounding box center [96, 279] width 38 height 10
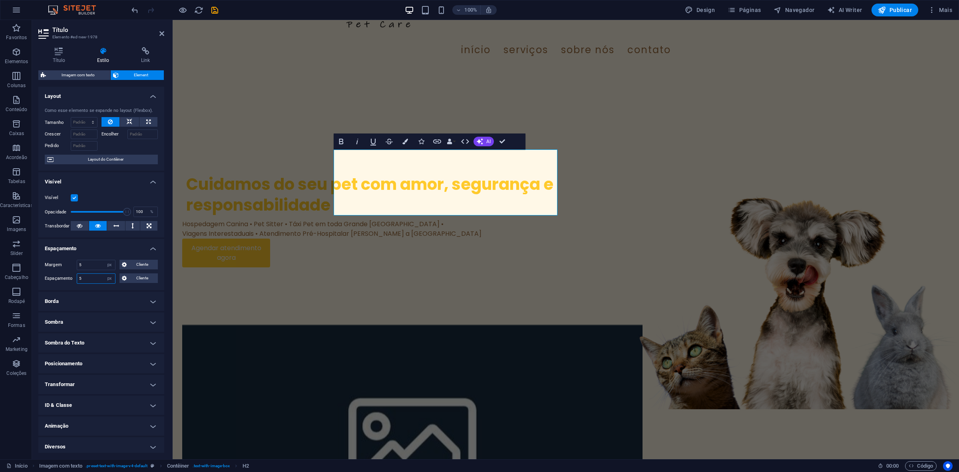
type input "5"
click at [114, 240] on h4 "Espaçamento" at bounding box center [101, 246] width 126 height 14
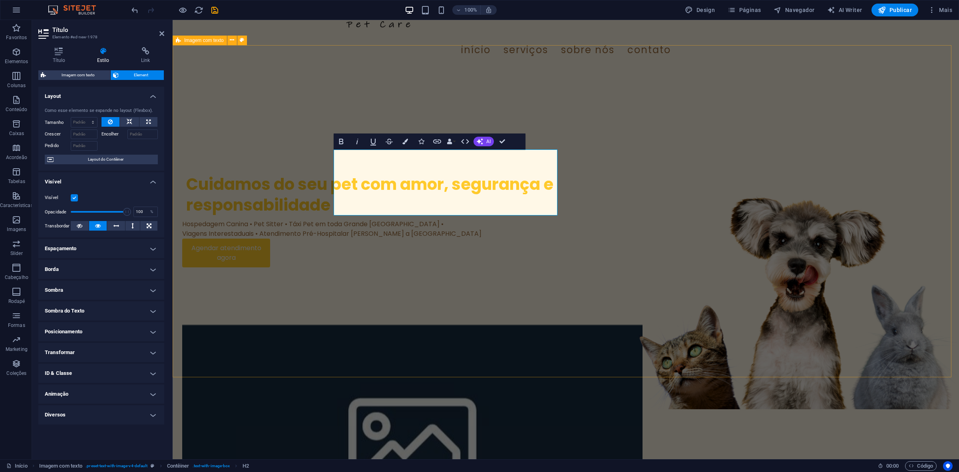
click at [468, 319] on div "Cuidamos do seu pet com amor, segurança e responsabilidade Hospedagem Canina • …" at bounding box center [412, 219] width 460 height 200
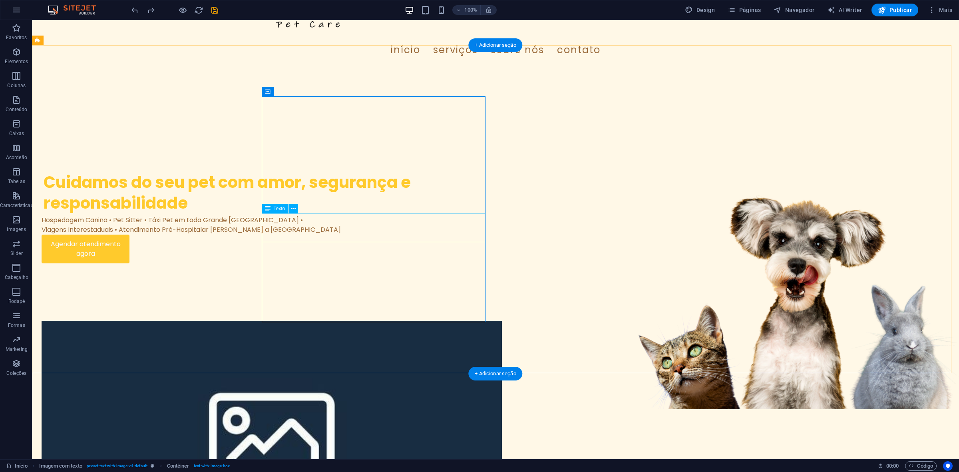
click at [313, 225] on div "Hospedagem Canina • Pet Sitter • Táxi Pet em toda Grande [GEOGRAPHIC_DATA] • Vi…" at bounding box center [272, 224] width 460 height 19
click at [307, 303] on div "Cuidamos do seu pet com amor, segurança e responsabilidade Hospedagem Canina • …" at bounding box center [272, 217] width 460 height 196
click at [158, 277] on div "Cuidamos do seu pet com amor, segurança e responsabilidade Hospedagem Canina • …" at bounding box center [495, 362] width 927 height 588
click at [262, 215] on div "Hospedagem Canina • Pet Sitter • Táxi Pet em toda Grande [GEOGRAPHIC_DATA] • Vi…" at bounding box center [272, 224] width 460 height 19
click at [295, 191] on div "Cuidamos do seu pet com amor, segurança e responsabilidade" at bounding box center [272, 193] width 456 height 42
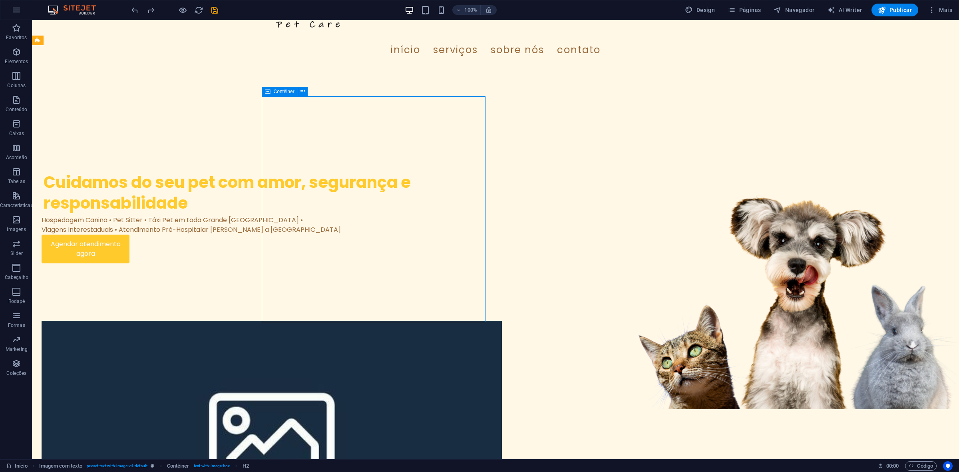
click at [267, 91] on icon at bounding box center [268, 92] width 6 height 10
click at [305, 89] on icon at bounding box center [303, 91] width 4 height 8
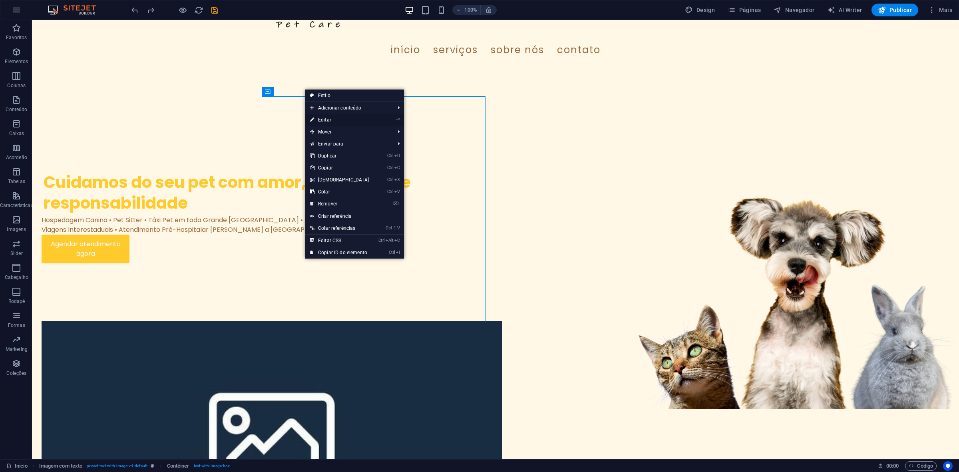
click at [329, 121] on link "⏎ Editar" at bounding box center [339, 120] width 69 height 12
select select "px"
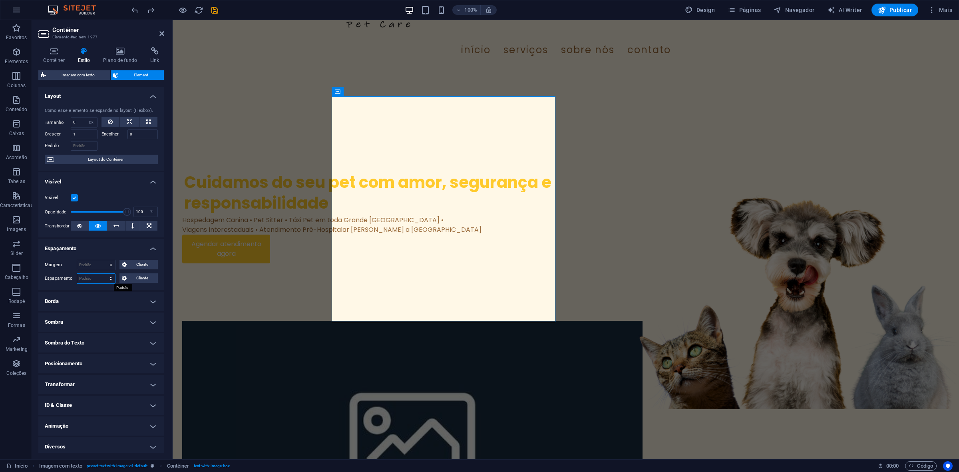
click at [94, 276] on select "Padrão px rem % vh vw Cliente" at bounding box center [96, 279] width 38 height 10
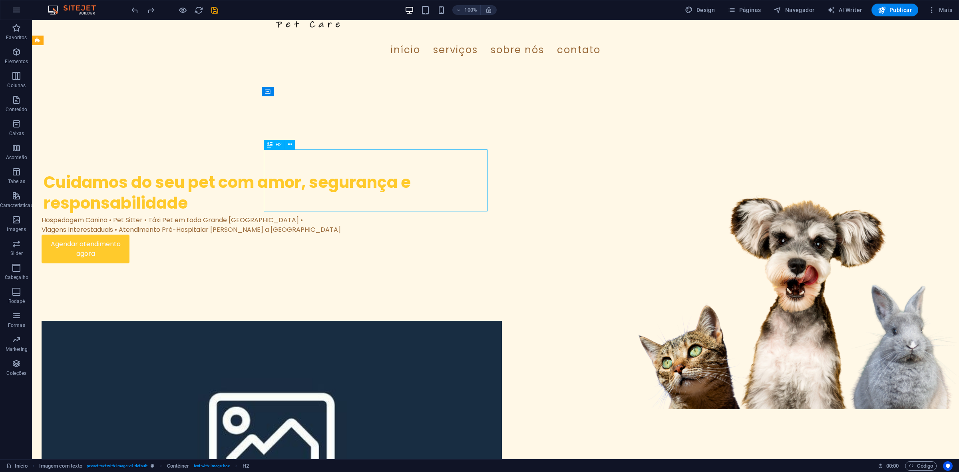
drag, startPoint x: 238, startPoint y: 188, endPoint x: 383, endPoint y: 154, distance: 148.6
click at [383, 172] on div "Cuidamos do seu pet com amor, segurança e responsabilidade" at bounding box center [272, 193] width 456 height 42
click at [767, 280] on div "Cuidamos do seu pet com amor, segurança e responsabilidade Hospedagem Canina • …" at bounding box center [495, 362] width 927 height 588
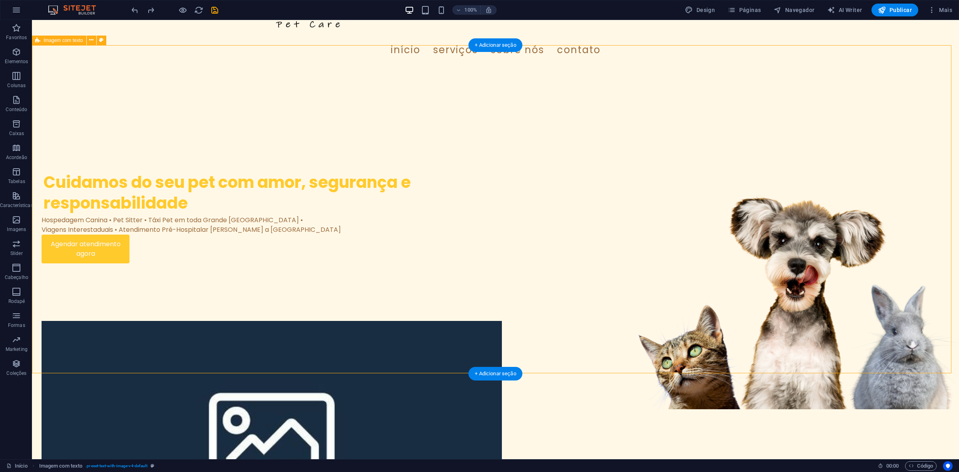
click at [502, 321] on figure at bounding box center [272, 434] width 460 height 226
click at [536, 87] on button at bounding box center [540, 92] width 10 height 10
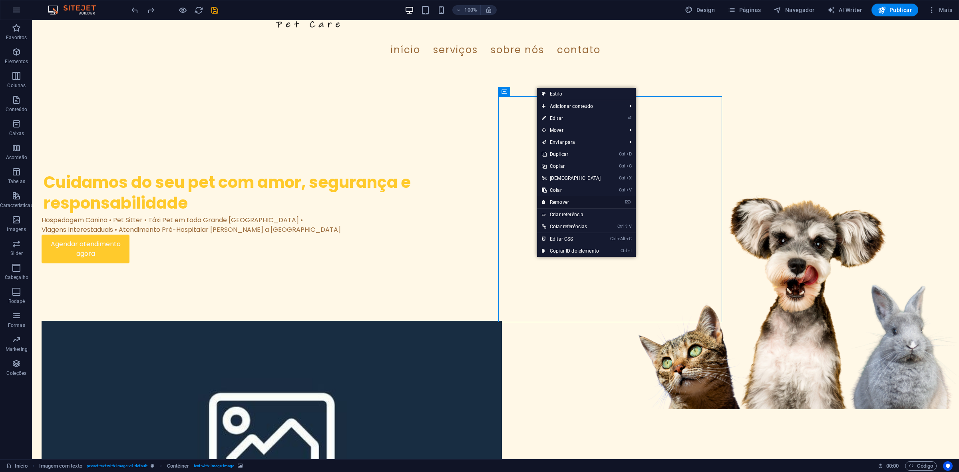
click at [564, 201] on link "⌦ Remover" at bounding box center [571, 202] width 69 height 12
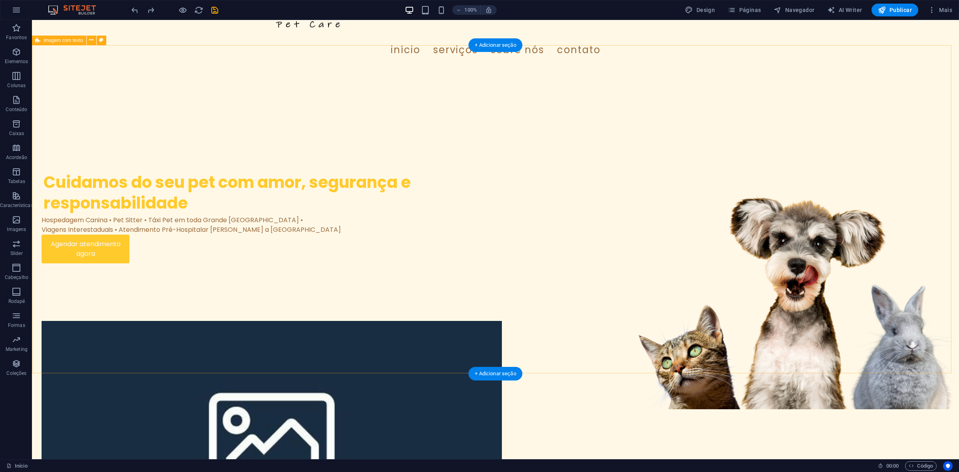
click at [502, 321] on figure at bounding box center [272, 434] width 460 height 226
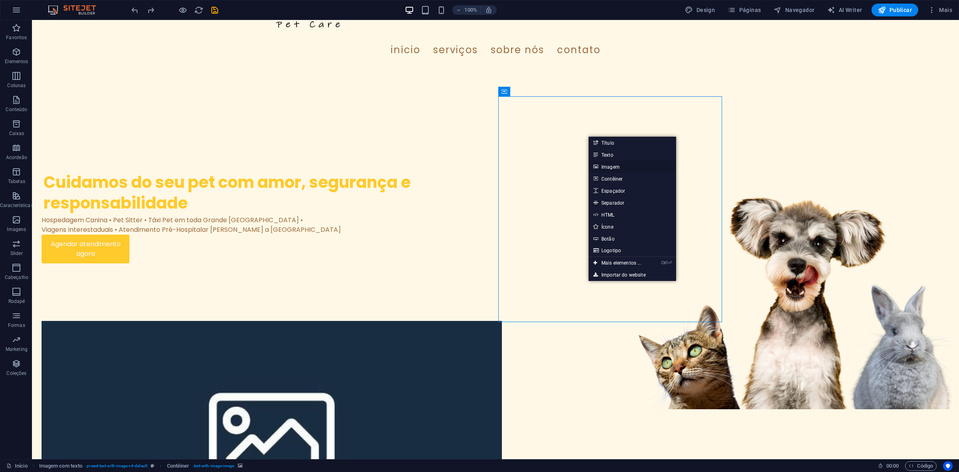
click at [628, 170] on link "Imagem" at bounding box center [633, 167] width 88 height 12
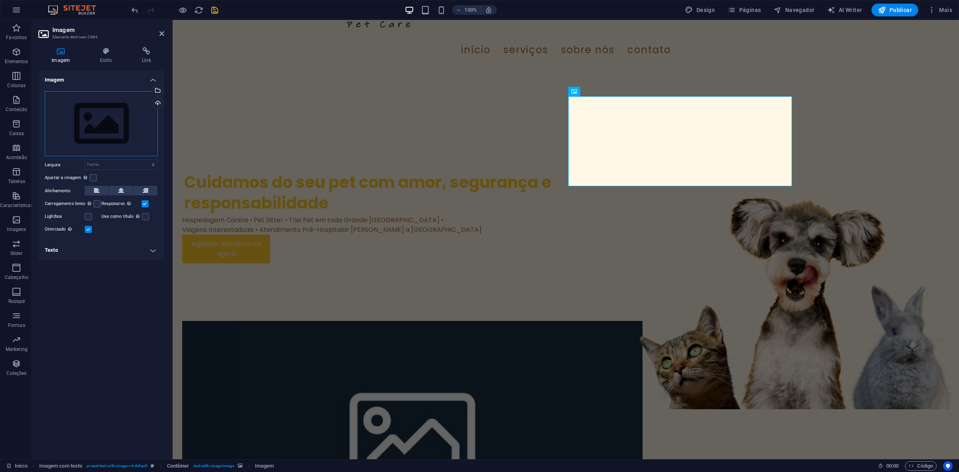
click at [66, 123] on div "Arraste os arquivos aqui, clique para escolher os arquivos ou selecione os arqu…" at bounding box center [101, 124] width 113 height 66
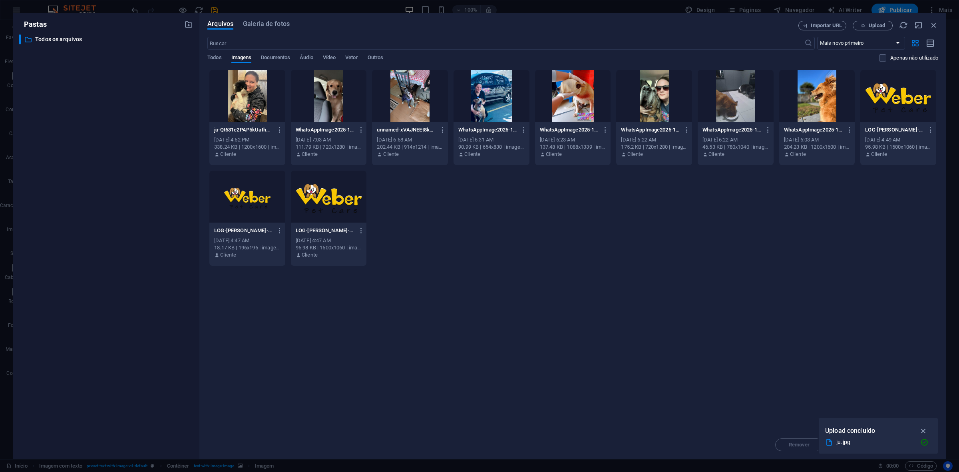
click at [253, 95] on div at bounding box center [247, 96] width 76 height 52
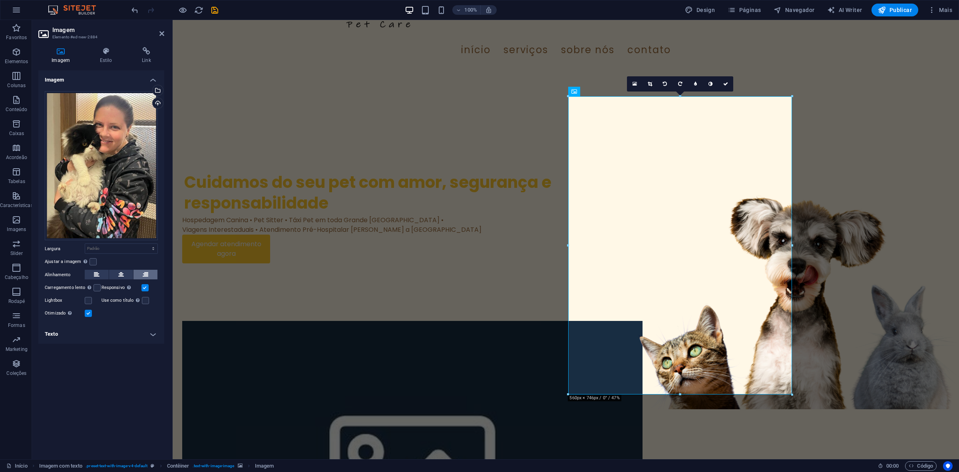
click at [150, 276] on button at bounding box center [145, 275] width 24 height 10
click at [95, 285] on label at bounding box center [97, 287] width 7 height 7
click at [0, 0] on input "Carregamento lento Carregar imagens após o carregamento da página melhora a vel…" at bounding box center [0, 0] width 0 height 0
click at [109, 51] on icon at bounding box center [105, 51] width 39 height 8
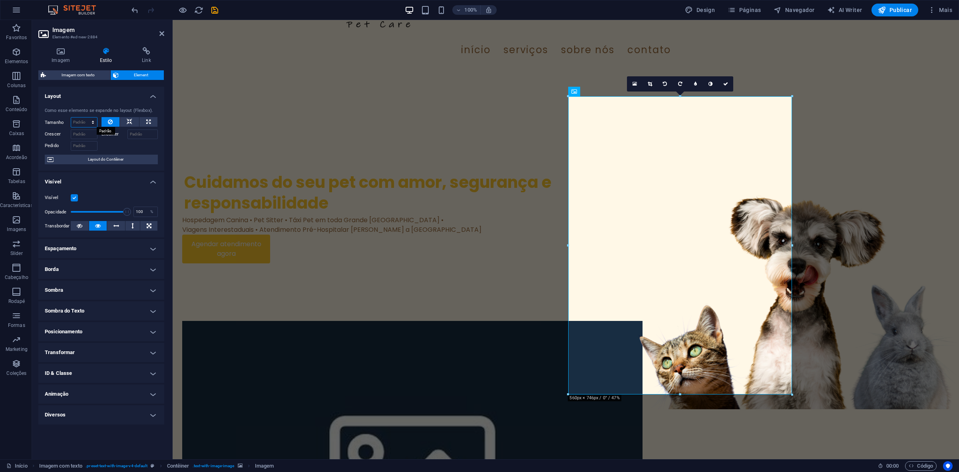
click at [85, 125] on select "Padrão automático px % 1/1 1/2 1/3 1/4 1/5 1/6 1/7 1/8 1/9 1/10" at bounding box center [84, 123] width 26 height 10
click at [155, 144] on div at bounding box center [130, 145] width 57 height 12
click at [89, 122] on select "Padrão automático px % 1/1 1/2 1/3 1/4 1/5 1/6 1/7 1/8 1/9 1/10" at bounding box center [84, 123] width 26 height 10
click at [71, 118] on select "Padrão automático px % 1/1 1/2 1/3 1/4 1/5 1/6 1/7 1/8 1/9 1/10" at bounding box center [84, 123] width 26 height 10
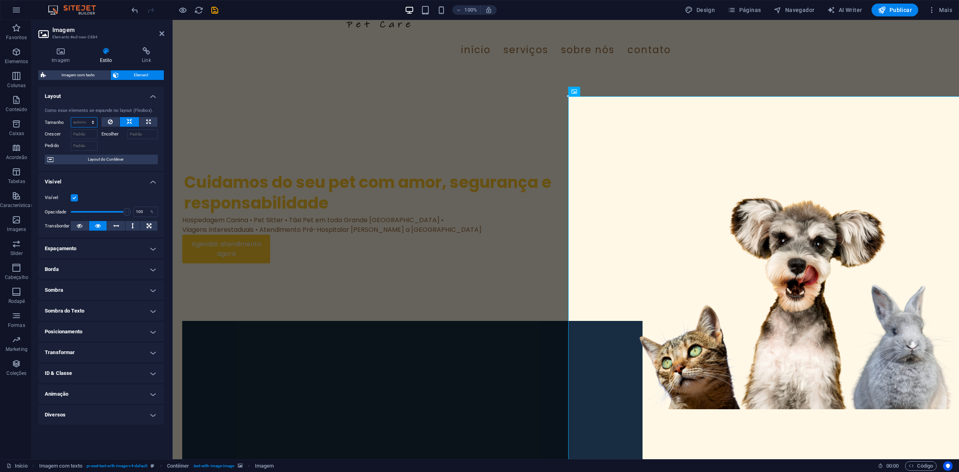
drag, startPoint x: 82, startPoint y: 119, endPoint x: 86, endPoint y: 123, distance: 5.4
click at [82, 119] on select "Padrão automático px % 1/1 1/2 1/3 1/4 1/5 1/6 1/7 1/8 1/9 1/10" at bounding box center [84, 123] width 26 height 10
click at [71, 118] on select "Padrão automático px % 1/1 1/2 1/3 1/4 1/5 1/6 1/7 1/8 1/9 1/10" at bounding box center [84, 123] width 26 height 10
select select "DISABLED_OPTION_VALUE"
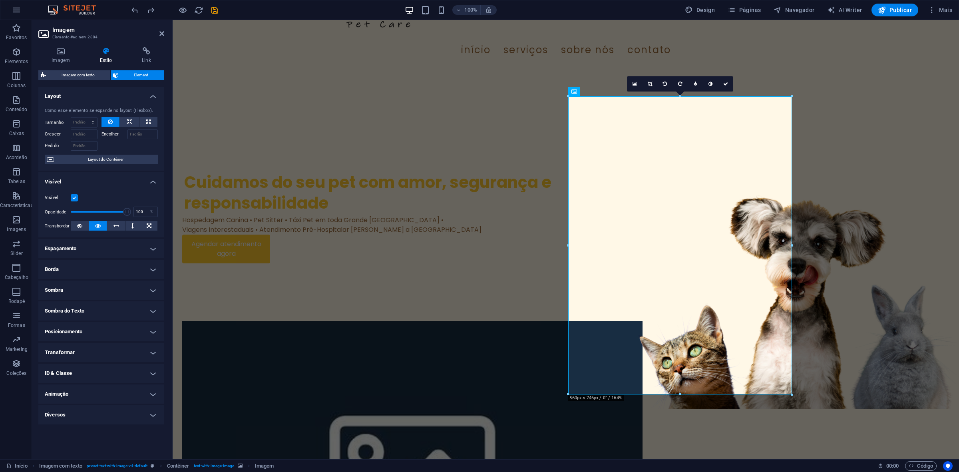
click at [94, 250] on h4 "Espaçamento" at bounding box center [101, 248] width 126 height 19
click at [113, 366] on h4 "Posicionamento" at bounding box center [101, 363] width 126 height 19
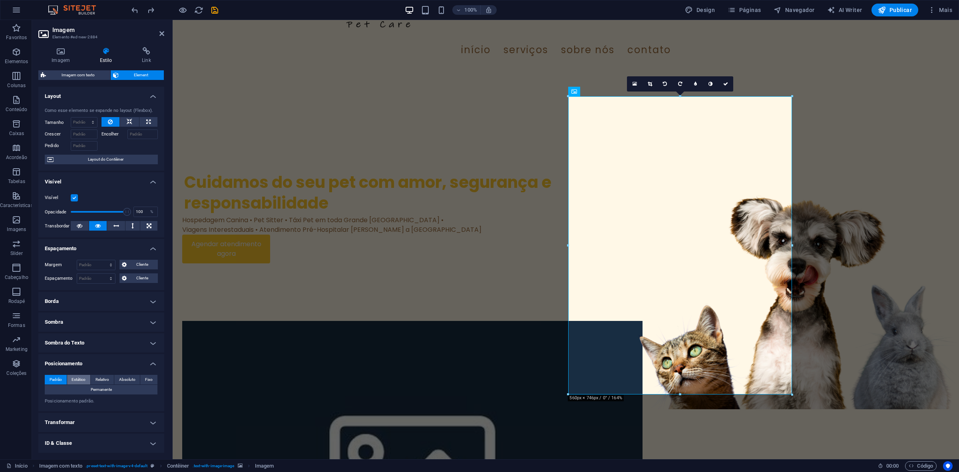
click at [84, 377] on span "Estático" at bounding box center [79, 380] width 14 height 10
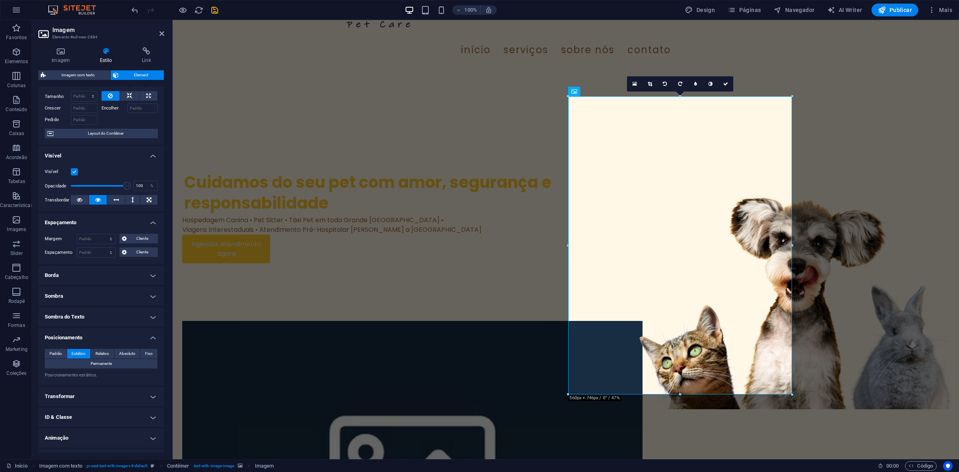
scroll to position [41, 0]
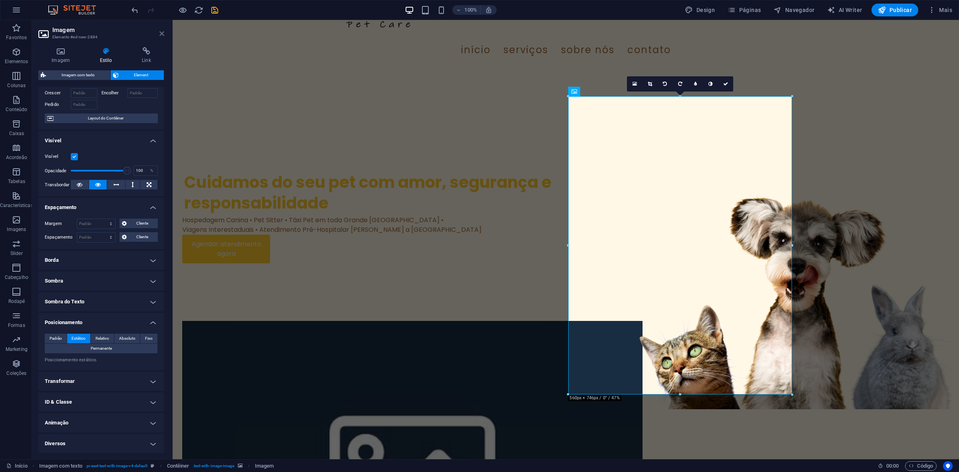
click at [160, 33] on icon at bounding box center [161, 33] width 5 height 6
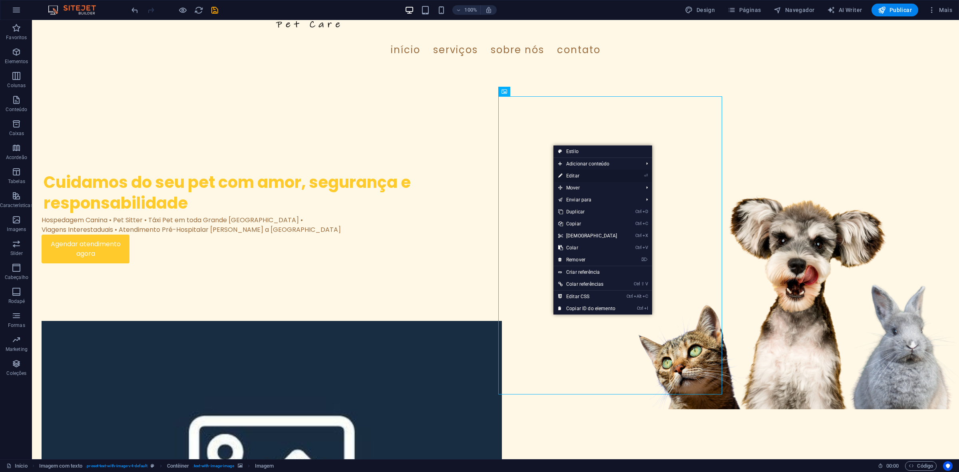
click at [577, 176] on link "⏎ Editar" at bounding box center [588, 176] width 69 height 12
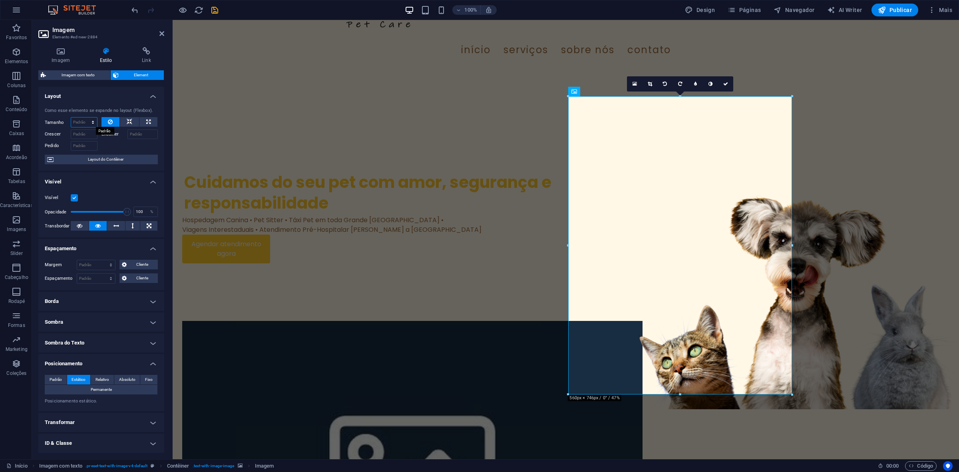
click at [86, 120] on select "Padrão automático px % 1/1 1/2 1/3 1/4 1/5 1/6 1/7 1/8 1/9 1/10" at bounding box center [84, 123] width 26 height 10
click at [136, 189] on div "Visível Opacidade 100 % Transbordar" at bounding box center [101, 212] width 126 height 51
click at [82, 120] on select "Padrão automático px % 1/1 1/2 1/3 1/4 1/5 1/6 1/7 1/8 1/9 1/10" at bounding box center [84, 123] width 26 height 10
select select "1/5"
click at [85, 118] on select "Padrão automático px % 1/1 1/2 1/3 1/4 1/5 1/6 1/7 1/8 1/9 1/10" at bounding box center [84, 123] width 26 height 10
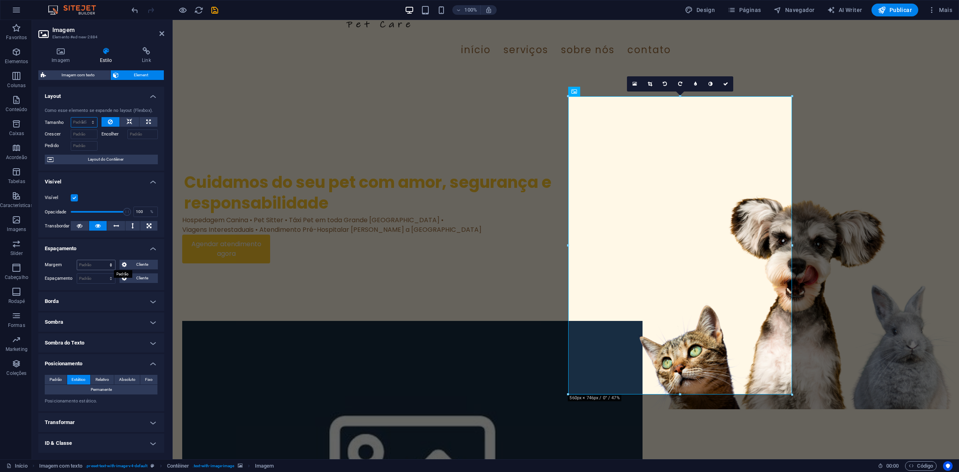
type input "20"
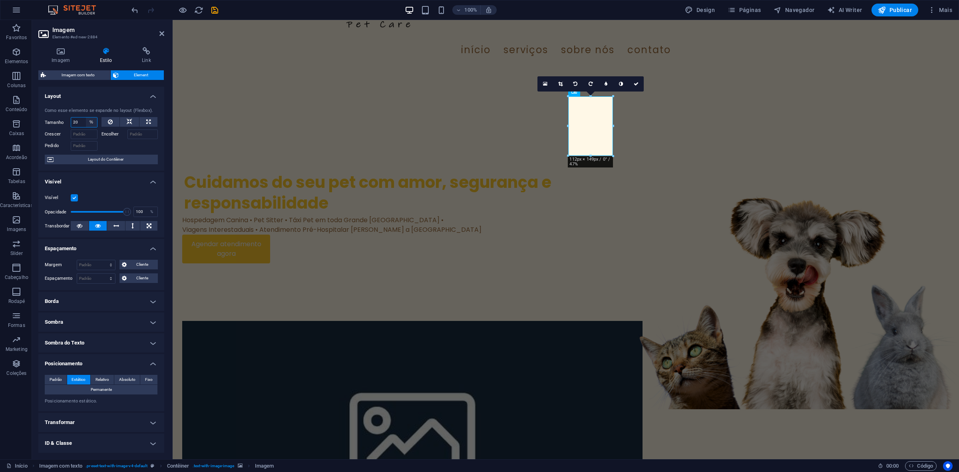
click at [88, 125] on select "Padrão automático px % 1/1 1/2 1/3 1/4 1/5 1/6 1/7 1/8 1/9 1/10" at bounding box center [91, 123] width 11 height 10
select select "1/8"
click at [86, 118] on select "Padrão automático px % 1/1 1/2 1/3 1/4 1/5 1/6 1/7 1/8 1/9 1/10" at bounding box center [91, 123] width 11 height 10
type input "12.5"
click at [90, 119] on select "Padrão automático px % 1/1 1/2 1/3 1/4 1/5 1/6 1/7 1/8 1/9 1/10" at bounding box center [91, 123] width 11 height 10
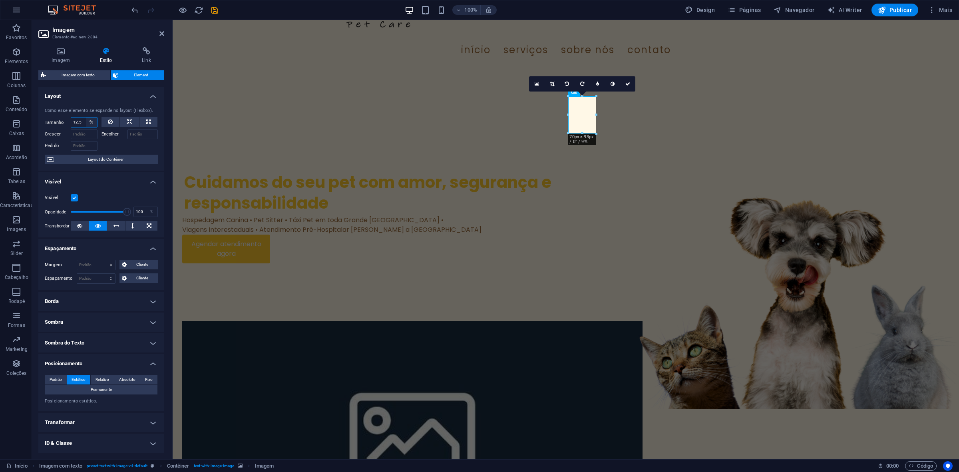
select select "1/1"
click at [86, 118] on select "Padrão automático px % 1/1 1/2 1/3 1/4 1/5 1/6 1/7 1/8 1/9 1/10" at bounding box center [91, 123] width 11 height 10
type input "100"
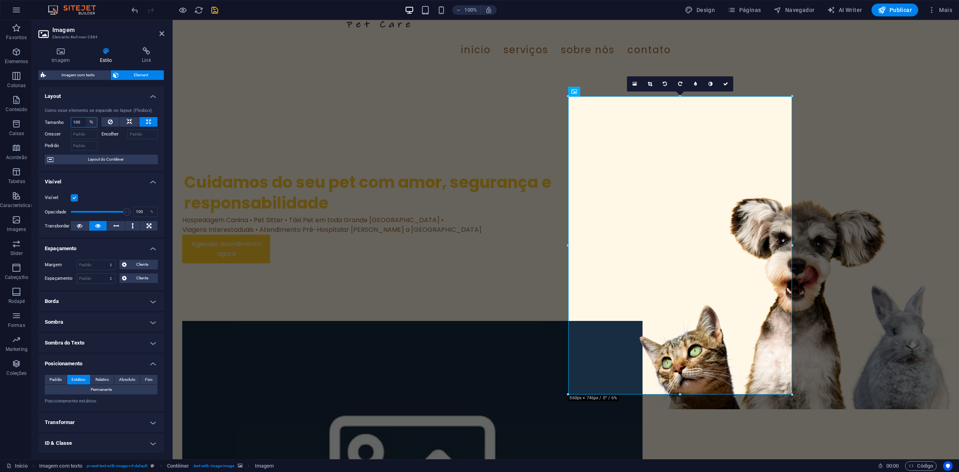
click at [91, 127] on select "Padrão automático px % 1/1 1/2 1/3 1/4 1/5 1/6 1/7 1/8 1/9 1/10" at bounding box center [91, 123] width 11 height 10
select select "1/2"
click at [86, 118] on select "Padrão automático px % 1/1 1/2 1/3 1/4 1/5 1/6 1/7 1/8 1/9 1/10" at bounding box center [91, 123] width 11 height 10
type input "50"
select select "%"
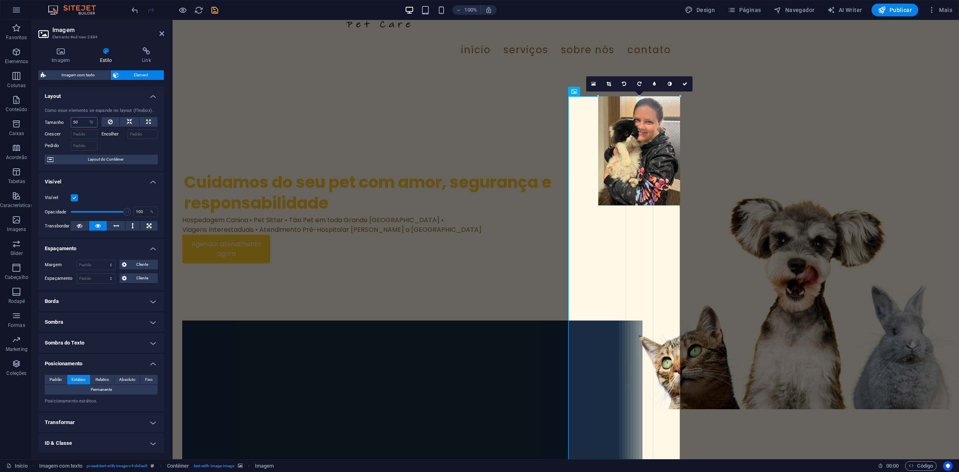
drag, startPoint x: 680, startPoint y: 243, endPoint x: 646, endPoint y: 198, distance: 55.9
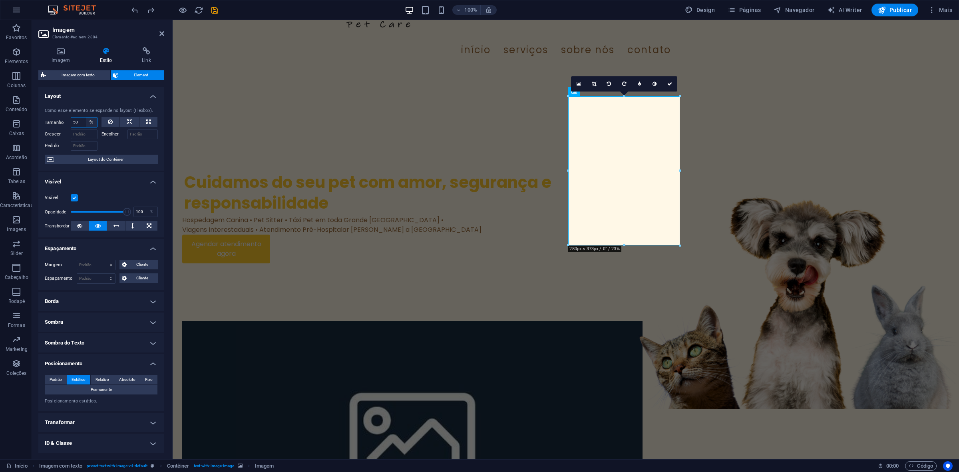
click at [86, 120] on select "Padrão automático px % 1/1 1/2 1/3 1/4 1/5 1/6 1/7 1/8 1/9 1/10" at bounding box center [91, 123] width 11 height 10
type input "80"
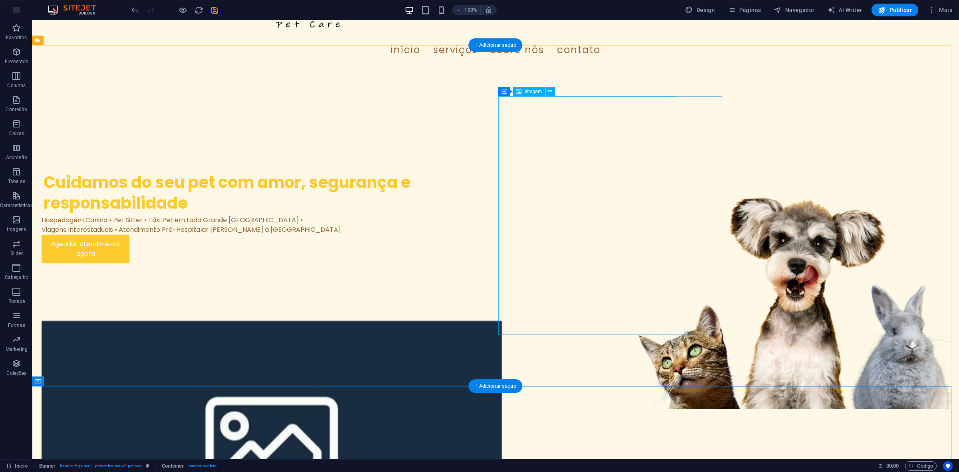
scroll to position [0, 0]
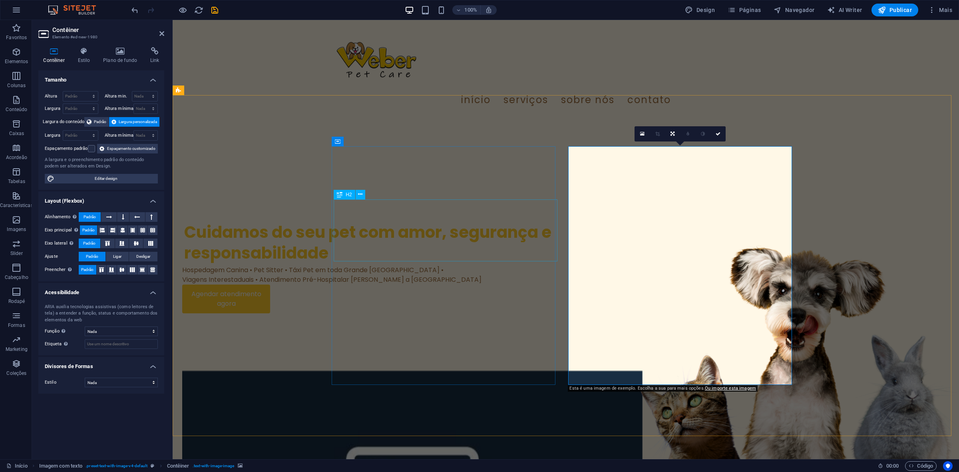
click at [345, 238] on div "Cuidamos do seu pet com amor, segurança e responsabilidade" at bounding box center [412, 243] width 456 height 42
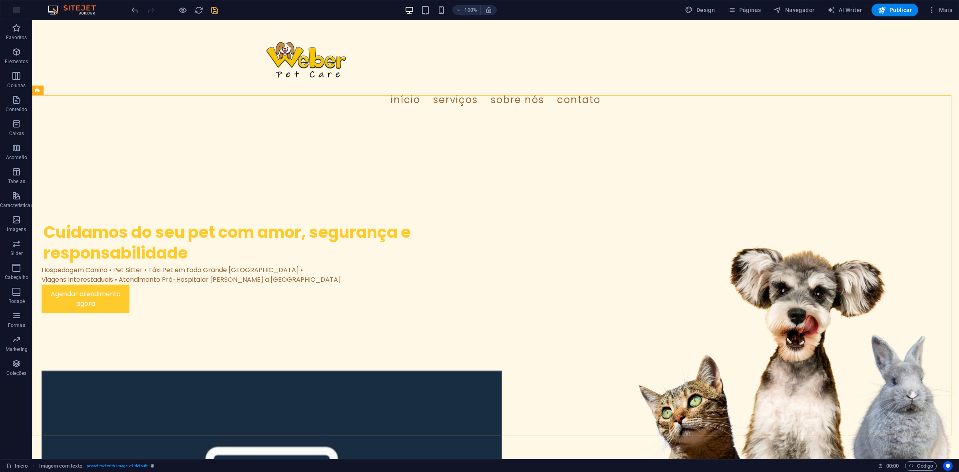
click at [215, 6] on icon "save" at bounding box center [214, 10] width 9 height 9
click at [198, 7] on icon "reload" at bounding box center [198, 10] width 9 height 9
click at [23, 9] on button "button" at bounding box center [16, 9] width 19 height 19
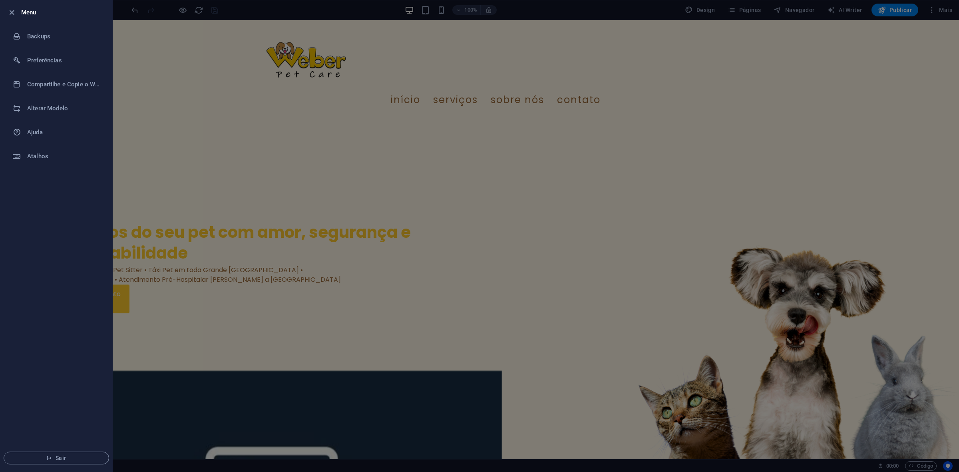
click at [169, 85] on div at bounding box center [479, 236] width 959 height 472
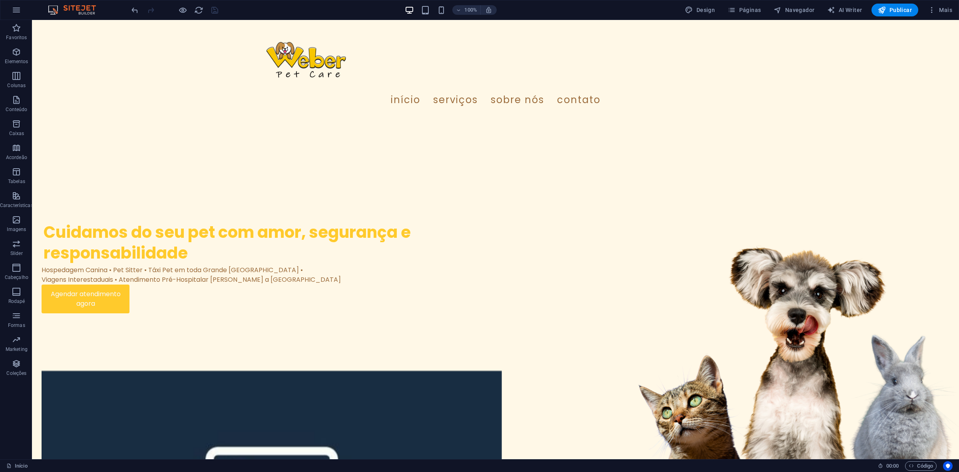
click at [84, 8] on img at bounding box center [76, 10] width 60 height 10
click at [443, 89] on nav "Início Serviços Sobre Nós Contato" at bounding box center [495, 100] width 467 height 22
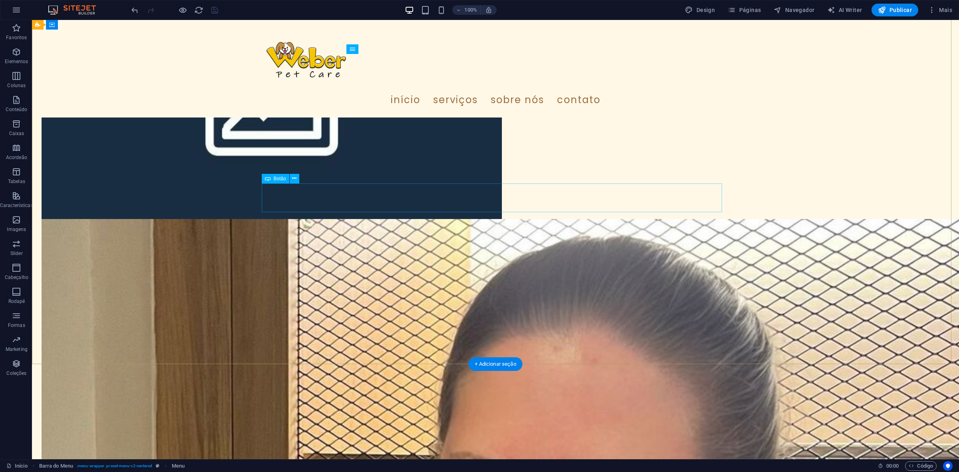
scroll to position [350, 0]
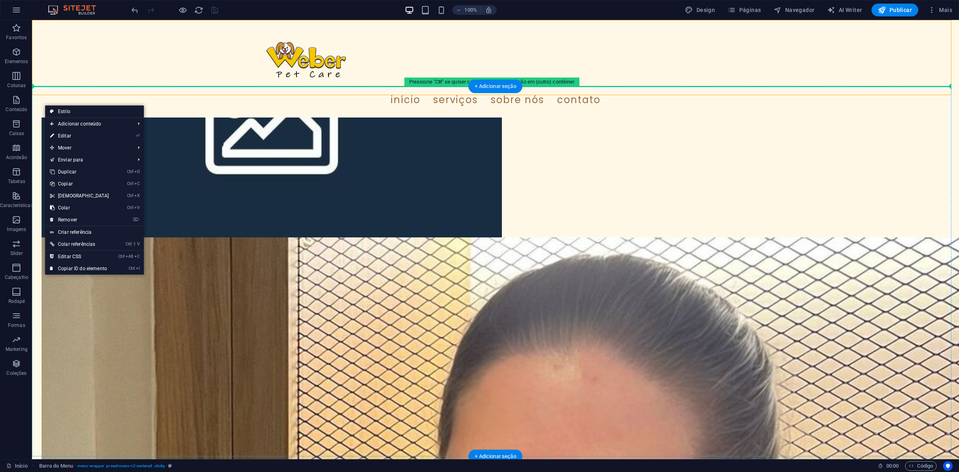
drag, startPoint x: 111, startPoint y: 92, endPoint x: 127, endPoint y: 99, distance: 17.4
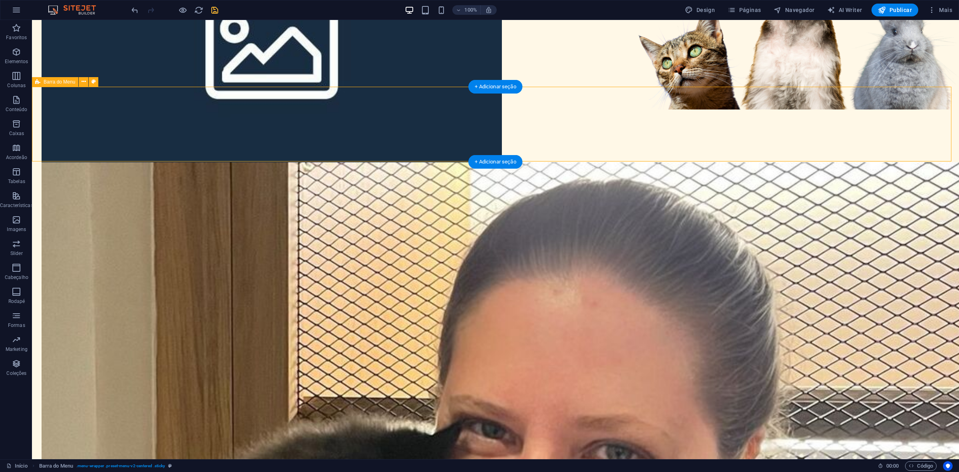
scroll to position [274, 0]
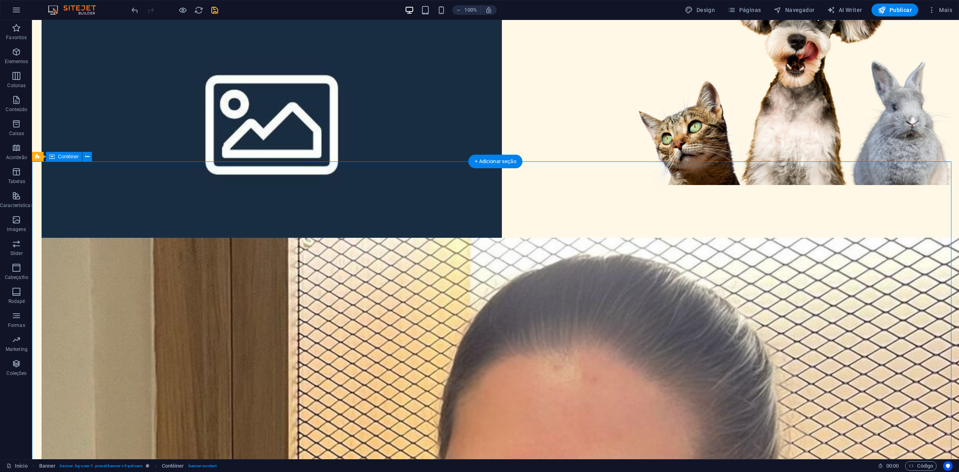
drag, startPoint x: 141, startPoint y: 183, endPoint x: 175, endPoint y: 236, distance: 63.6
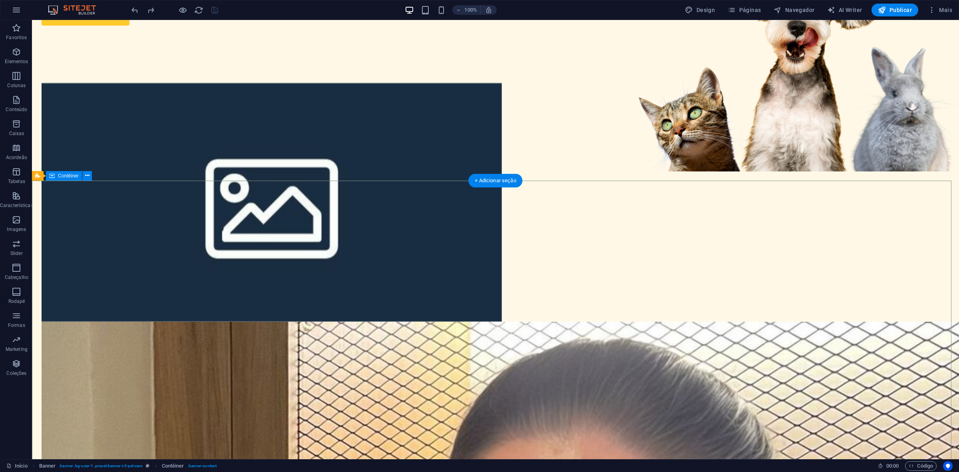
scroll to position [300, 0]
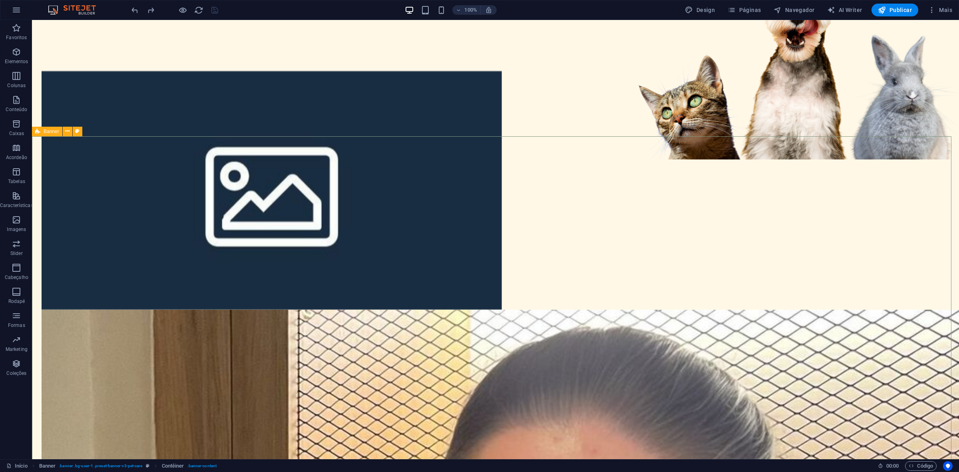
click at [39, 132] on icon at bounding box center [37, 132] width 5 height 10
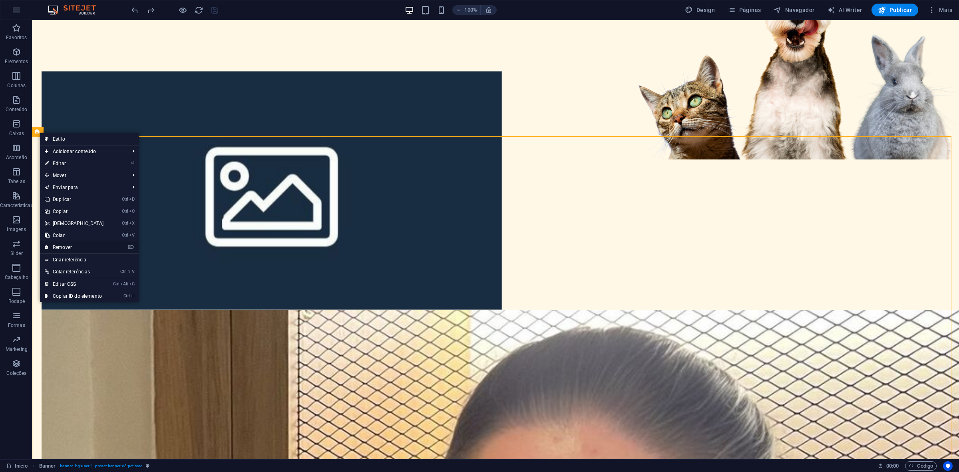
click at [71, 248] on link "⌦ Remover" at bounding box center [74, 247] width 69 height 12
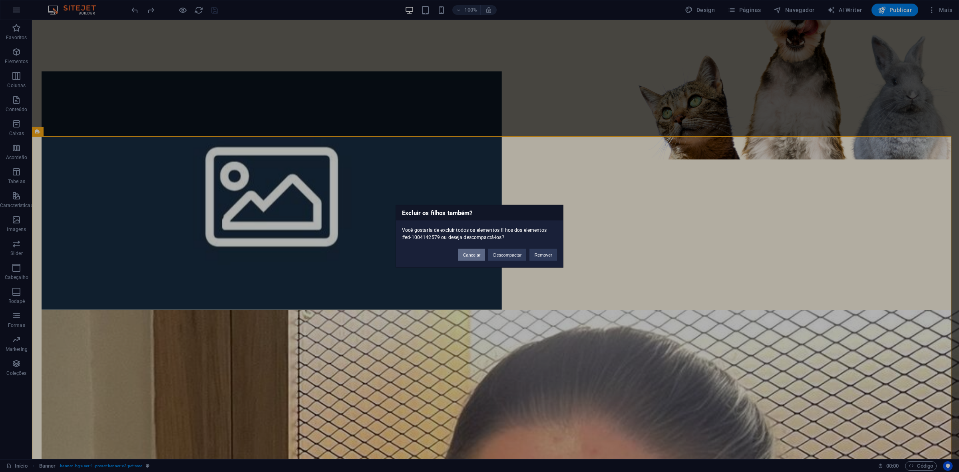
drag, startPoint x: 474, startPoint y: 254, endPoint x: 442, endPoint y: 234, distance: 38.0
click at [474, 254] on button "Cancelar" at bounding box center [471, 255] width 27 height 12
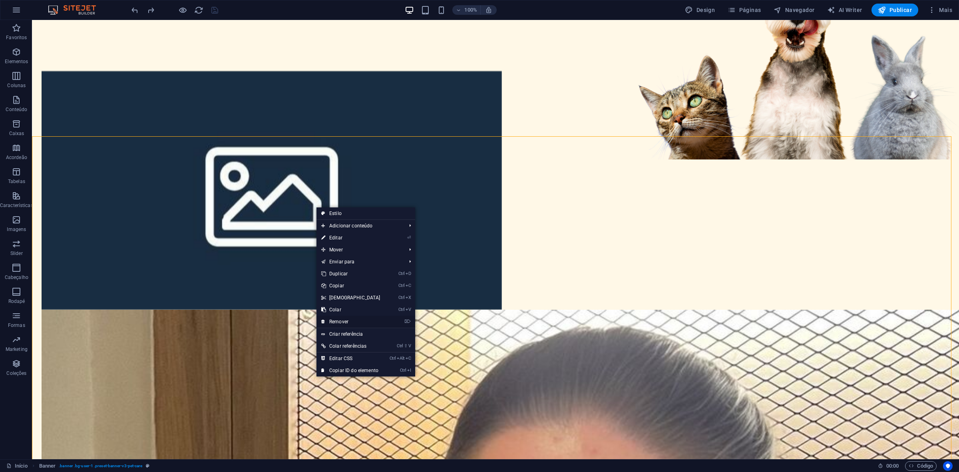
click at [339, 321] on link "⌦ Remover" at bounding box center [351, 322] width 69 height 12
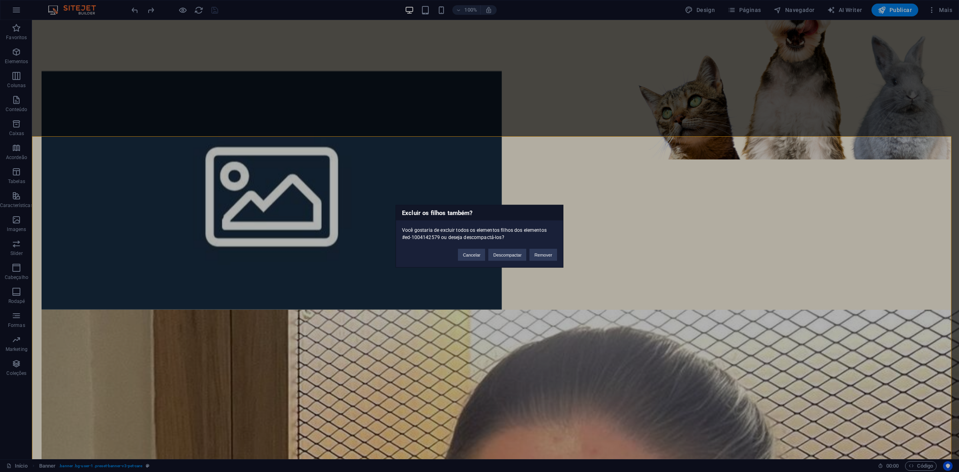
drag, startPoint x: 539, startPoint y: 256, endPoint x: 454, endPoint y: 210, distance: 96.0
click at [454, 210] on div "Excluir os filhos também? Você gostaria de excluir todos os elementos filhos do…" at bounding box center [480, 236] width 168 height 63
click at [498, 255] on button "Descompactar" at bounding box center [507, 255] width 38 height 12
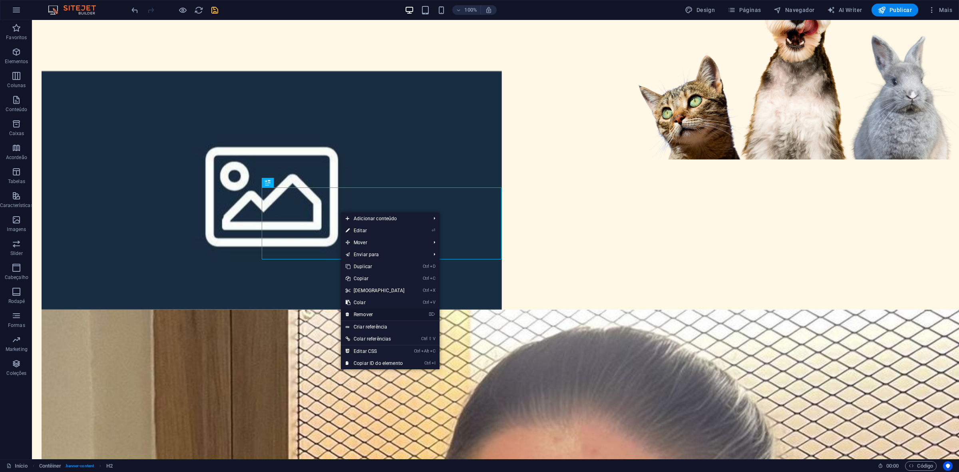
drag, startPoint x: 386, startPoint y: 313, endPoint x: 349, endPoint y: 281, distance: 49.0
click at [386, 313] on link "⌦ Remover" at bounding box center [375, 315] width 69 height 12
drag, startPoint x: 382, startPoint y: 311, endPoint x: 324, endPoint y: 229, distance: 99.8
click at [382, 311] on link "⌦ Remover" at bounding box center [371, 313] width 69 height 12
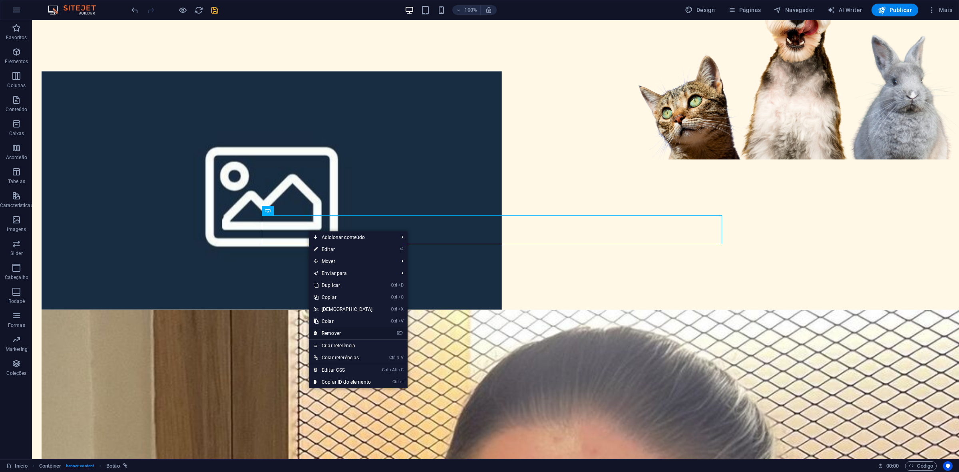
click at [350, 330] on link "⌦ Remover" at bounding box center [343, 333] width 69 height 12
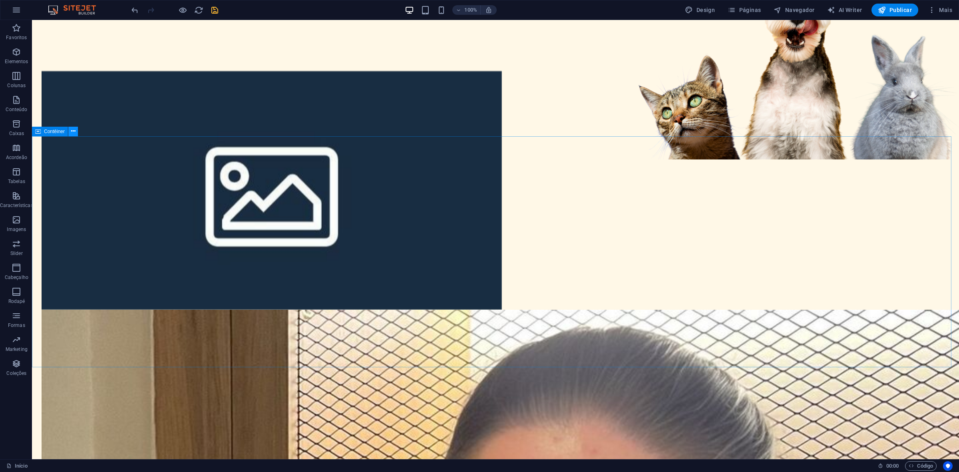
click at [74, 133] on icon at bounding box center [73, 131] width 4 height 8
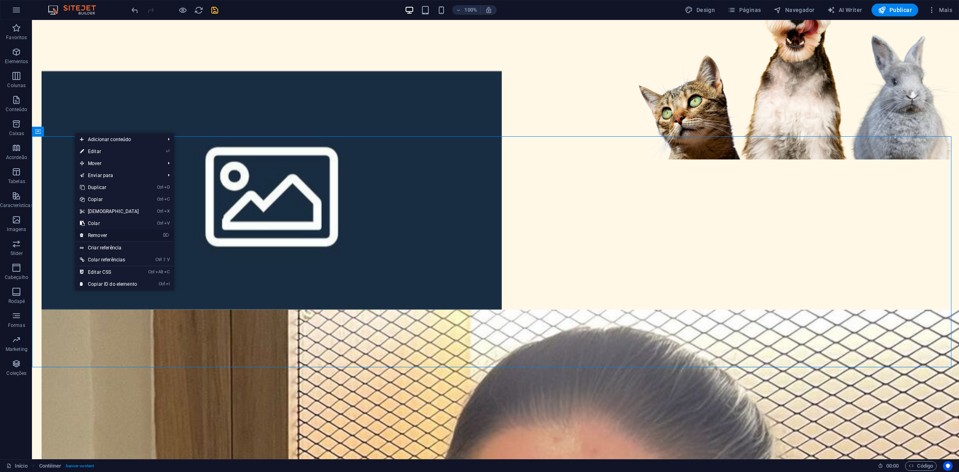
click at [103, 232] on link "⌦ Remover" at bounding box center [109, 235] width 69 height 12
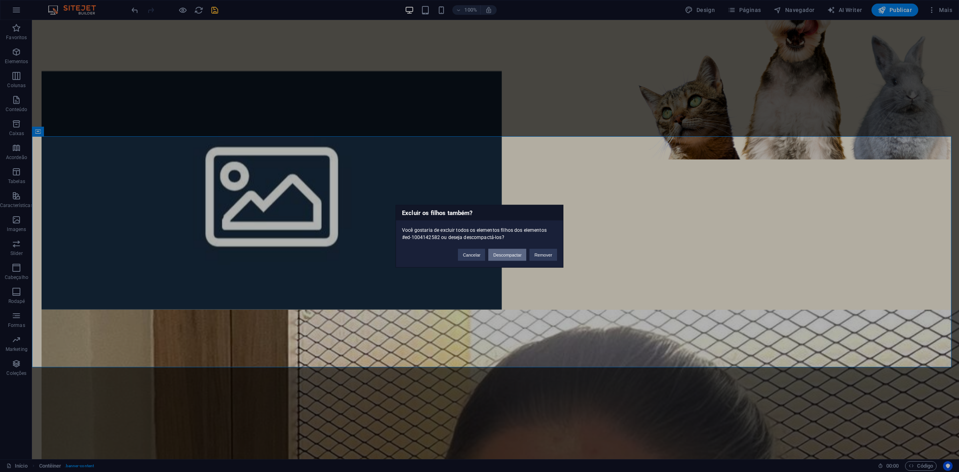
click at [510, 260] on button "Descompactar" at bounding box center [507, 255] width 38 height 12
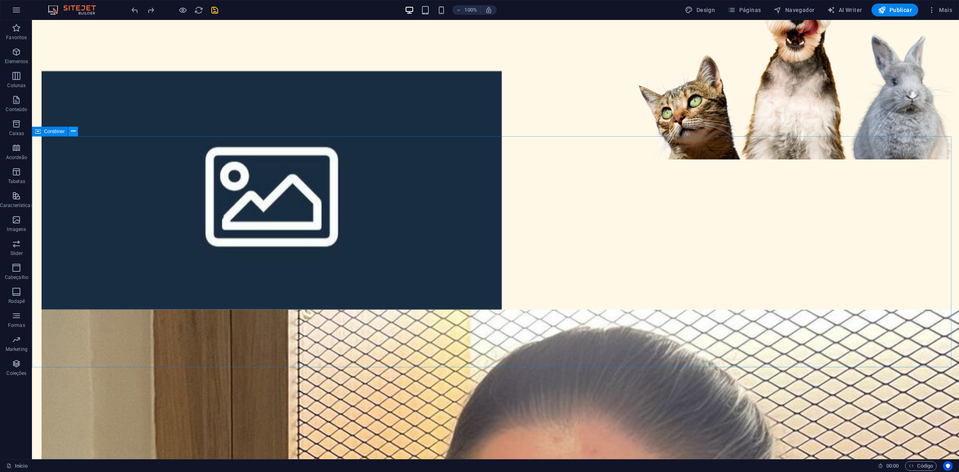
click at [72, 128] on icon at bounding box center [73, 131] width 4 height 8
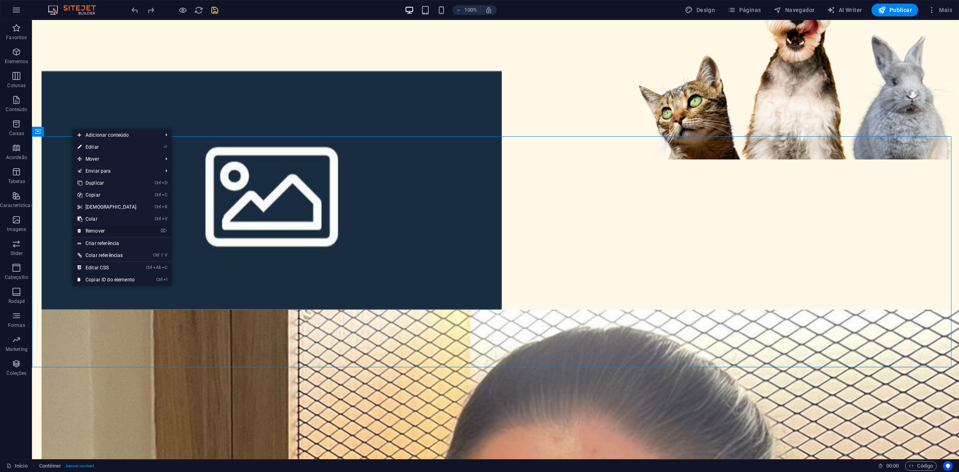
click at [101, 226] on link "⌦ Remover" at bounding box center [107, 231] width 69 height 12
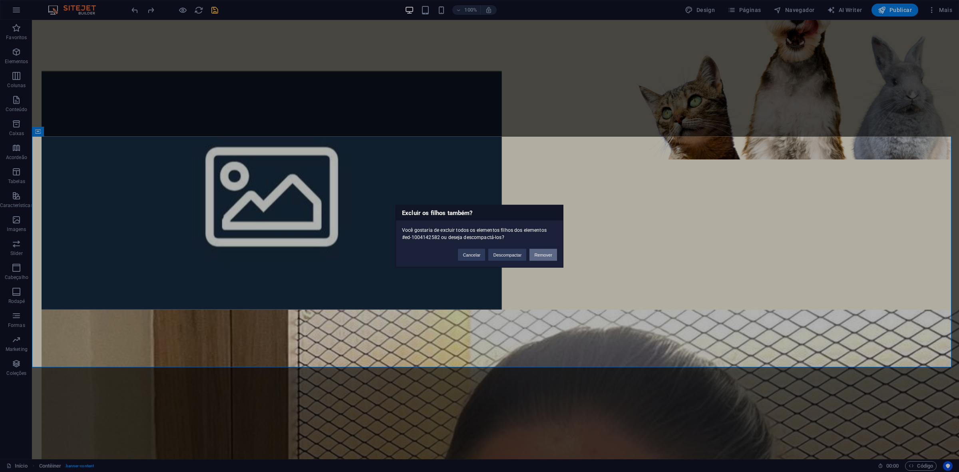
click at [542, 256] on button "Remover" at bounding box center [544, 255] width 28 height 12
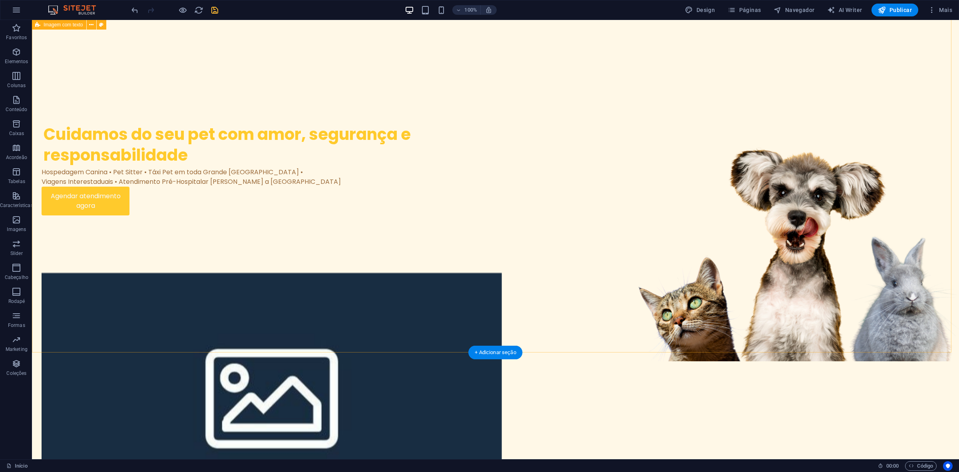
scroll to position [0, 0]
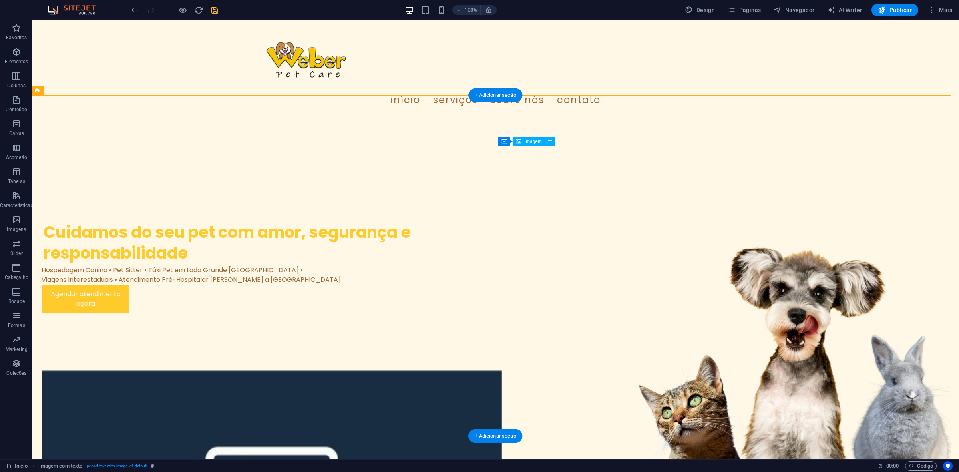
drag, startPoint x: 568, startPoint y: 254, endPoint x: 624, endPoint y: 265, distance: 57.3
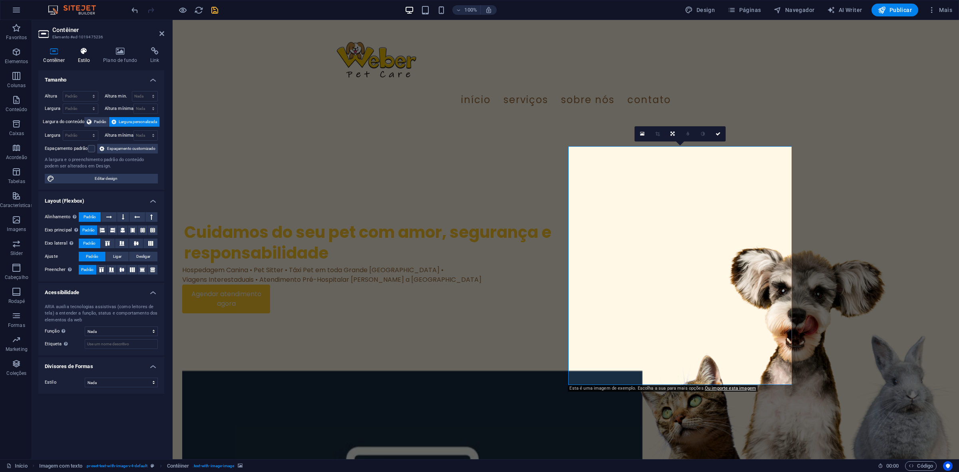
click at [84, 49] on icon at bounding box center [84, 51] width 22 height 8
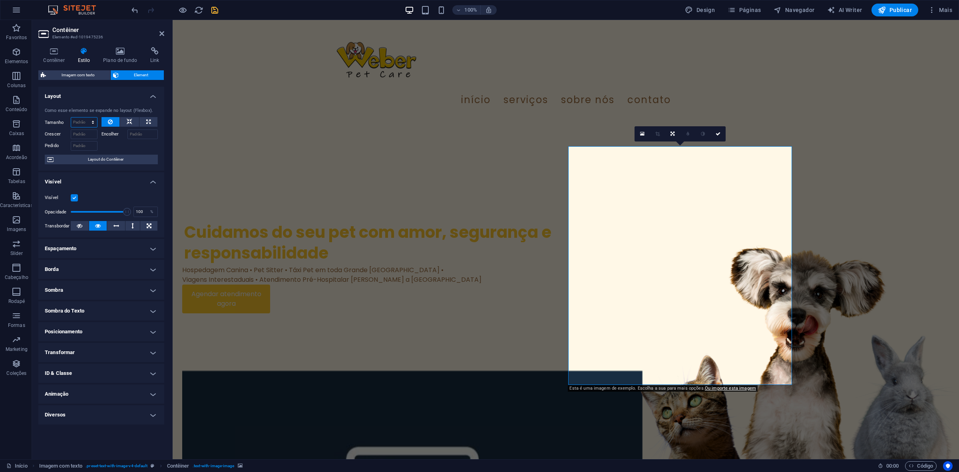
click at [87, 121] on select "Padrão automático px % 1/1 1/2 1/3 1/4 1/5 1/6 1/7 1/8 1/9 1/10" at bounding box center [84, 123] width 26 height 10
click at [71, 118] on select "Padrão automático px % 1/1 1/2 1/3 1/4 1/5 1/6 1/7 1/8 1/9 1/10" at bounding box center [84, 123] width 26 height 10
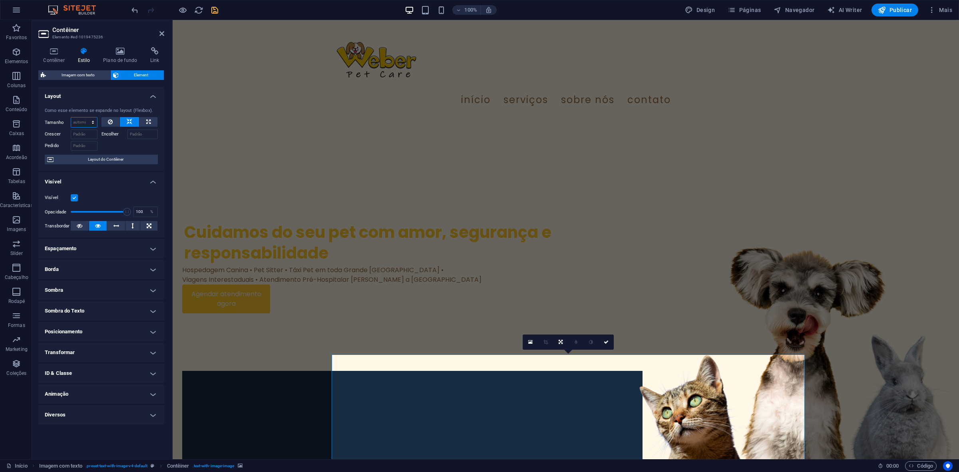
click at [85, 120] on select "Padrão automático px % 1/1 1/2 1/3 1/4 1/5 1/6 1/7 1/8 1/9 1/10" at bounding box center [84, 123] width 26 height 10
select select "1/1"
click at [86, 118] on select "Padrão automático px % 1/1 1/2 1/3 1/4 1/5 1/6 1/7 1/8 1/9 1/10" at bounding box center [84, 123] width 26 height 10
type input "100"
select select "%"
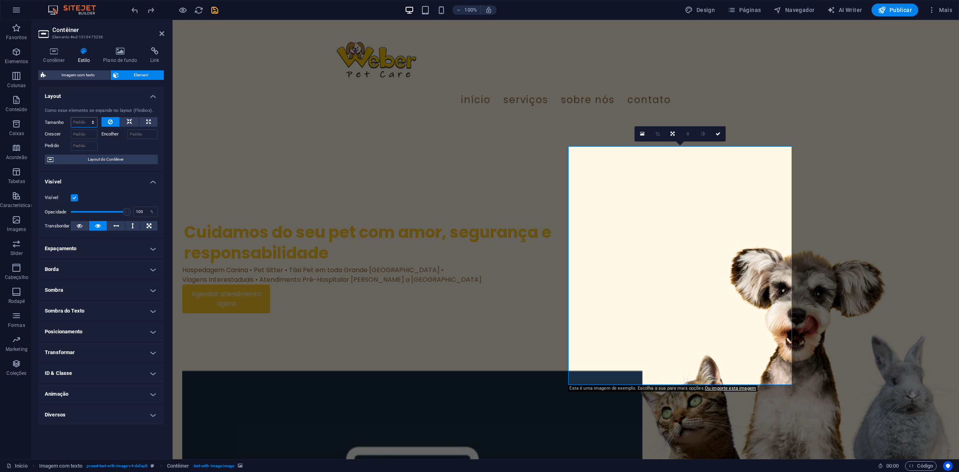
click at [80, 124] on select "Padrão automático px % 1/1 1/2 1/3 1/4 1/5 1/6 1/7 1/8 1/9 1/10" at bounding box center [84, 123] width 26 height 10
select select "1/1"
click at [86, 118] on select "Padrão automático px % 1/1 1/2 1/3 1/4 1/5 1/6 1/7 1/8 1/9 1/10" at bounding box center [84, 123] width 26 height 10
type input "100"
select select "%"
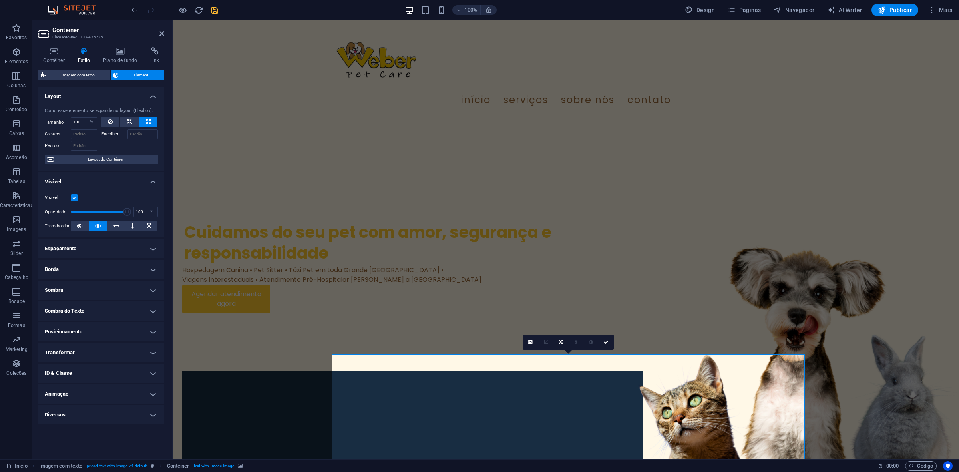
select select "DISABLED_OPTION_VALUE"
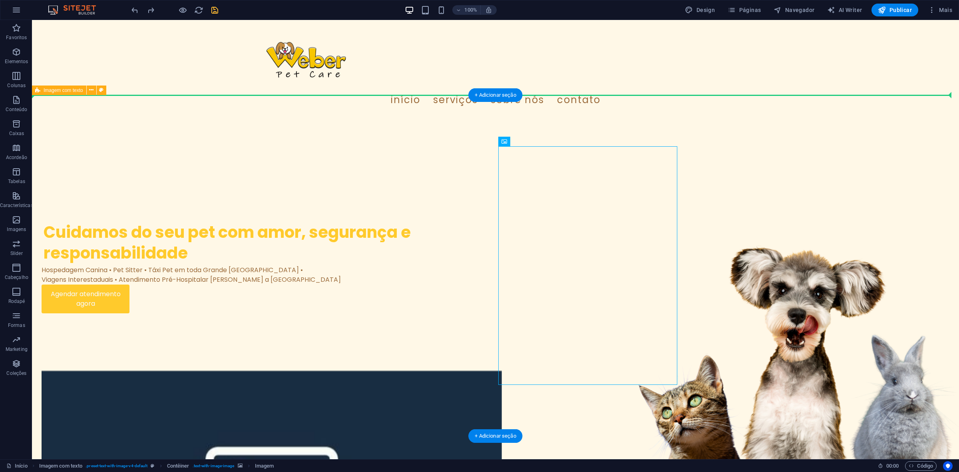
drag, startPoint x: 589, startPoint y: 246, endPoint x: 770, endPoint y: 253, distance: 181.2
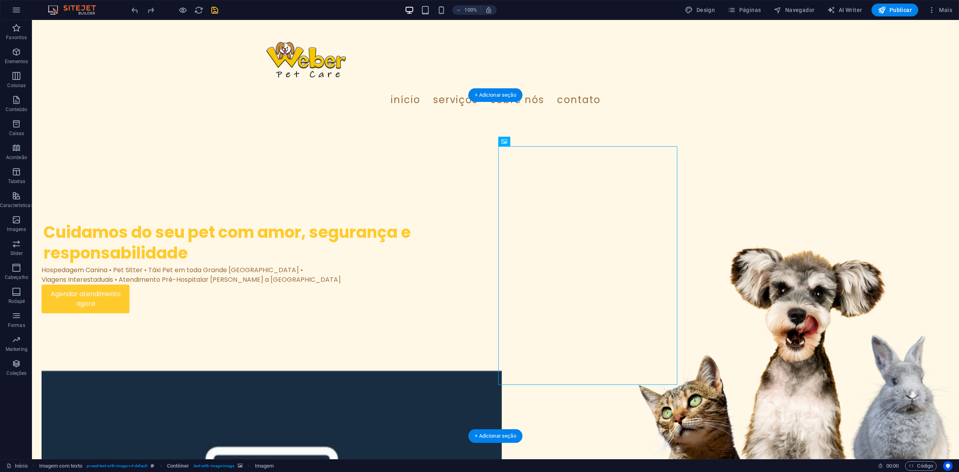
drag, startPoint x: 676, startPoint y: 211, endPoint x: 708, endPoint y: 215, distance: 32.2
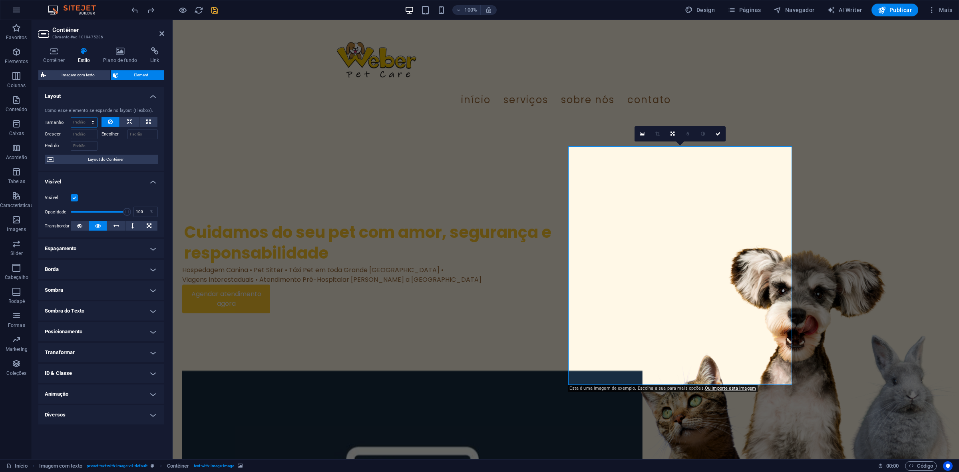
click at [91, 119] on select "Padrão automático px % 1/1 1/2 1/3 1/4 1/5 1/6 1/7 1/8 1/9 1/10" at bounding box center [84, 123] width 26 height 10
click at [71, 118] on select "Padrão automático px % 1/1 1/2 1/3 1/4 1/5 1/6 1/7 1/8 1/9 1/10" at bounding box center [84, 123] width 26 height 10
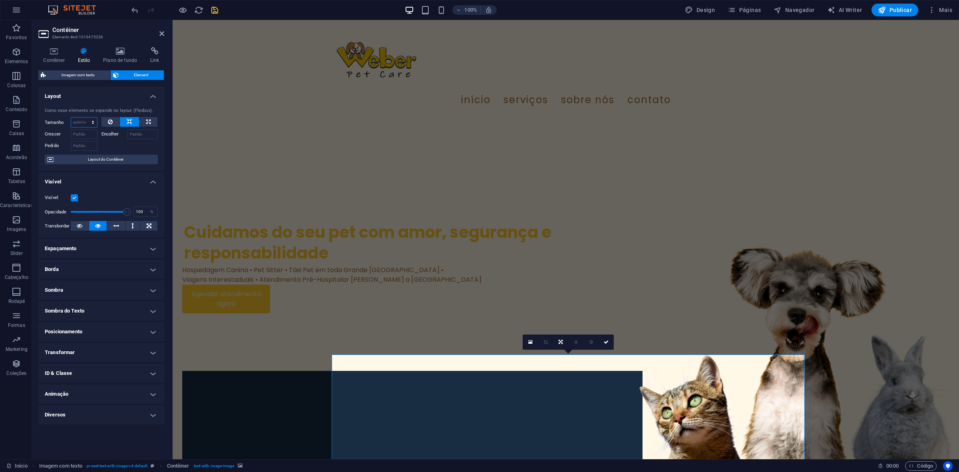
drag, startPoint x: 83, startPoint y: 123, endPoint x: 85, endPoint y: 127, distance: 4.3
click at [83, 123] on select "Padrão automático px % 1/1 1/2 1/3 1/4 1/5 1/6 1/7 1/8 1/9 1/10" at bounding box center [84, 123] width 26 height 10
click at [71, 118] on select "Padrão automático px % 1/1 1/2 1/3 1/4 1/5 1/6 1/7 1/8 1/9 1/10" at bounding box center [84, 123] width 26 height 10
select select "DISABLED_OPTION_VALUE"
click at [81, 119] on select "Padrão automático px % 1/1 1/2 1/3 1/4 1/5 1/6 1/7 1/8 1/9 1/10" at bounding box center [84, 123] width 26 height 10
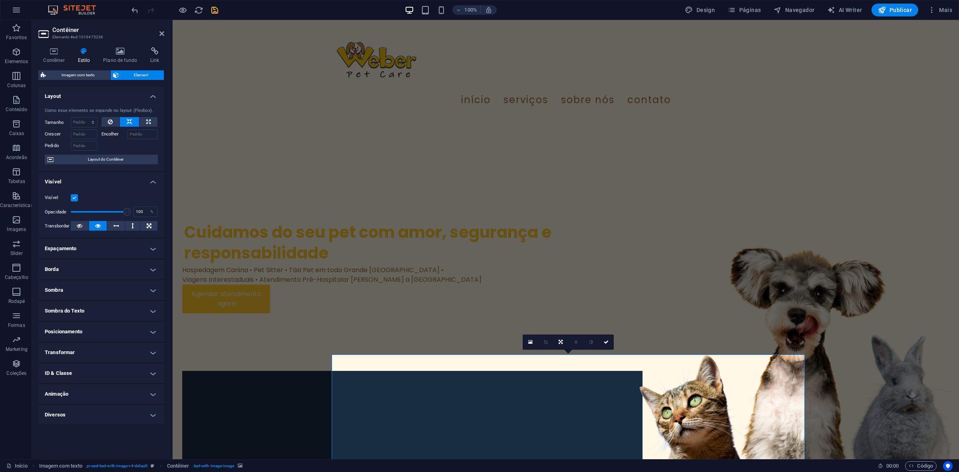
click at [100, 100] on h4 "Layout" at bounding box center [101, 94] width 126 height 14
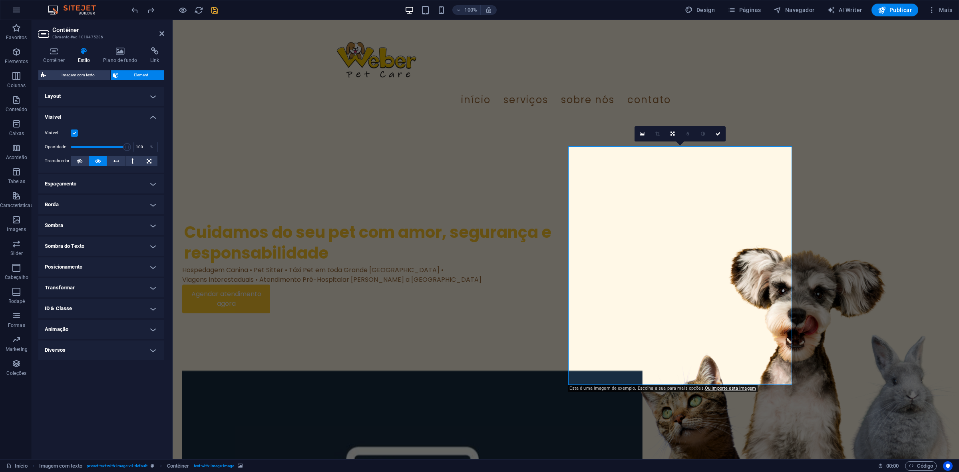
click at [60, 45] on div "Contêiner Estilo Plano de fundo Link Tamanho Altura Padrão px rem % vh vw Altur…" at bounding box center [101, 250] width 139 height 418
click at [57, 57] on h4 "Contêiner" at bounding box center [55, 55] width 34 height 17
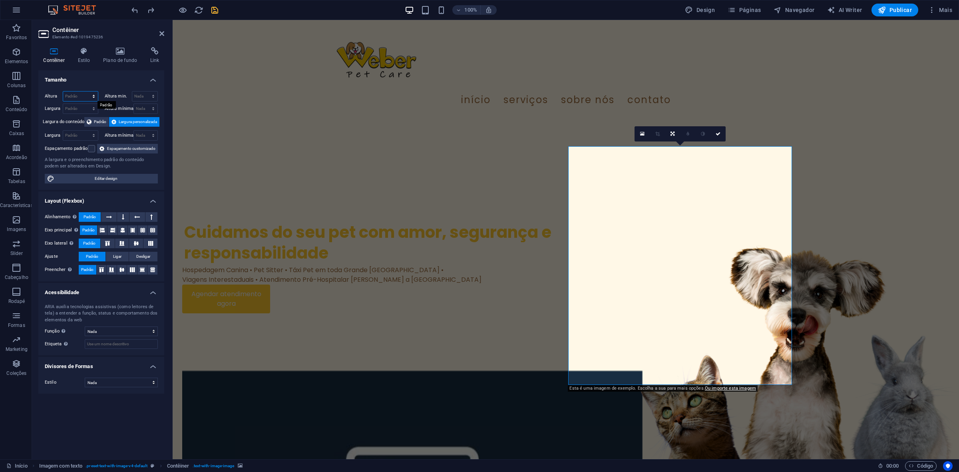
click at [72, 97] on select "Padrão px rem % vh vw" at bounding box center [80, 97] width 35 height 10
select select "%"
click at [86, 92] on select "Padrão px rem % vh vw" at bounding box center [80, 97] width 35 height 10
type input "80"
click at [720, 130] on link at bounding box center [718, 133] width 15 height 15
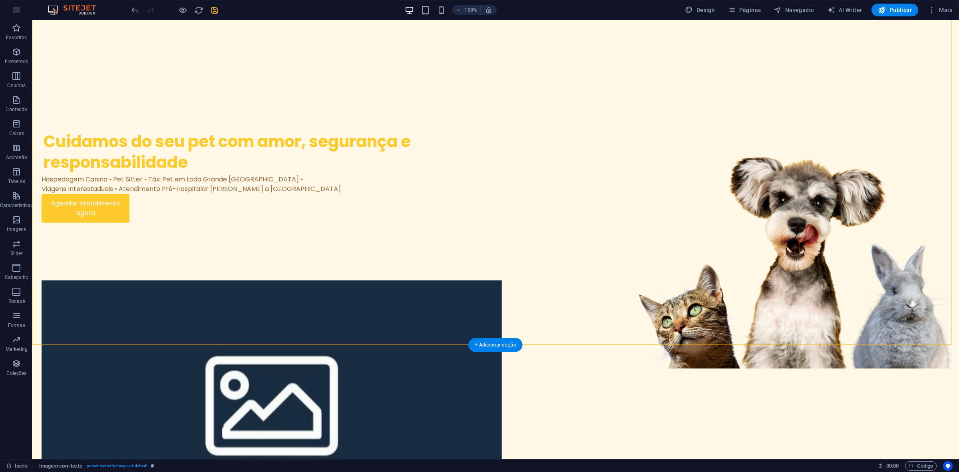
scroll to position [100, 0]
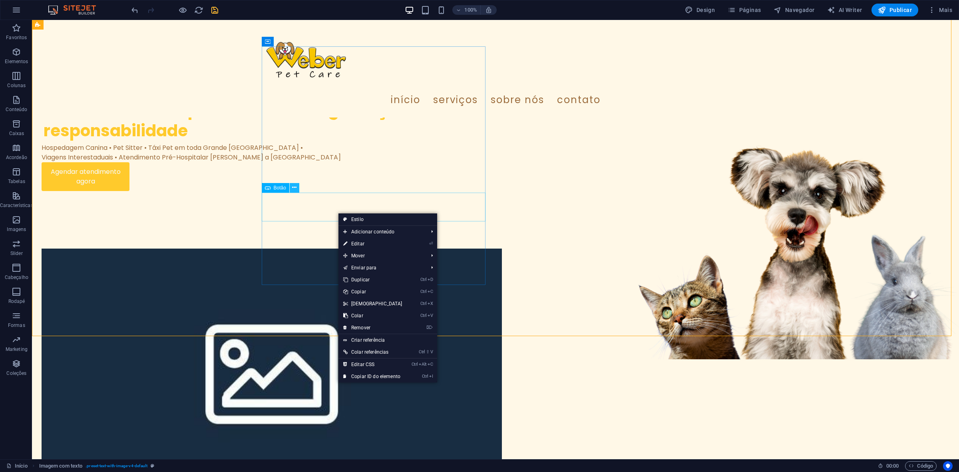
click at [295, 186] on icon at bounding box center [294, 187] width 4 height 8
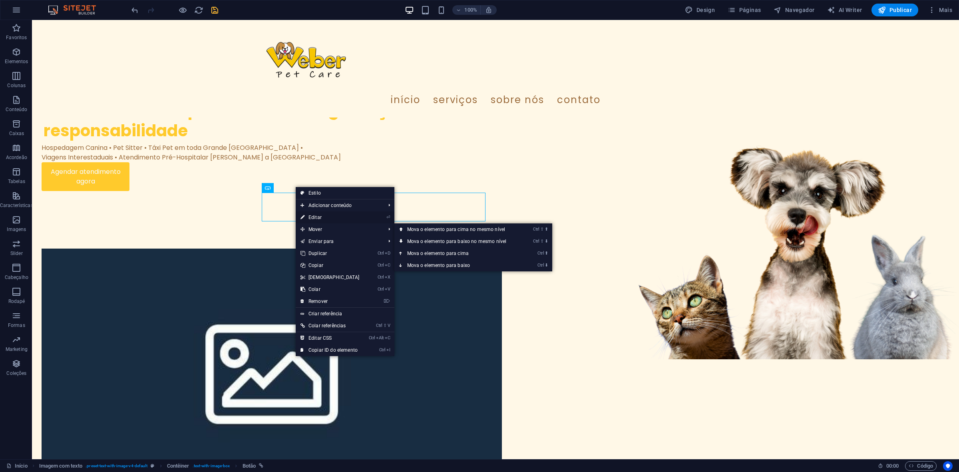
click at [315, 221] on link "⏎ Editar" at bounding box center [330, 217] width 69 height 12
select select "px"
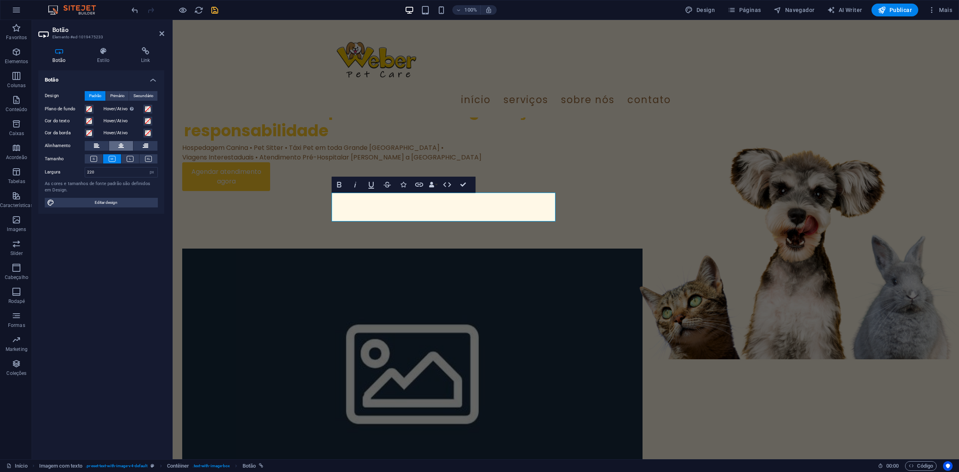
click at [120, 144] on icon at bounding box center [121, 146] width 6 height 10
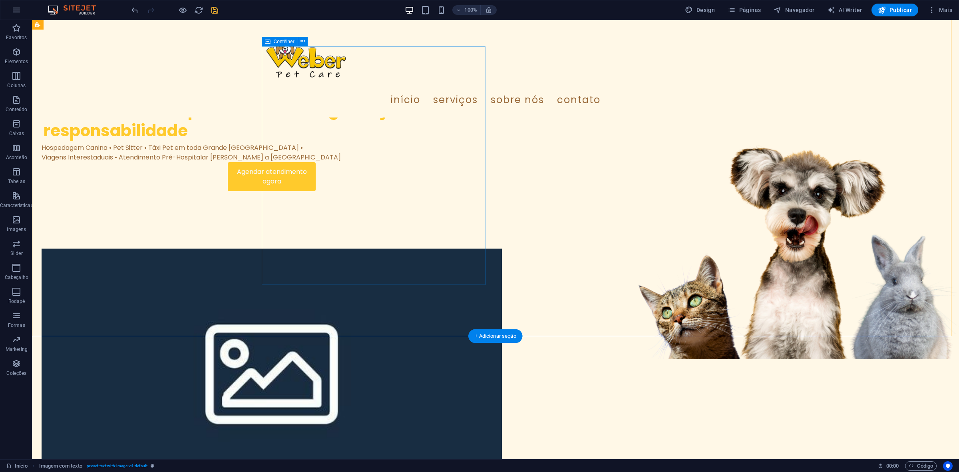
click at [416, 242] on div "Cuidamos do seu pet com amor, segurança e responsabilidade Hospedagem Canina • …" at bounding box center [272, 144] width 460 height 196
click at [323, 191] on div "Agendar atendimento agora" at bounding box center [272, 176] width 460 height 29
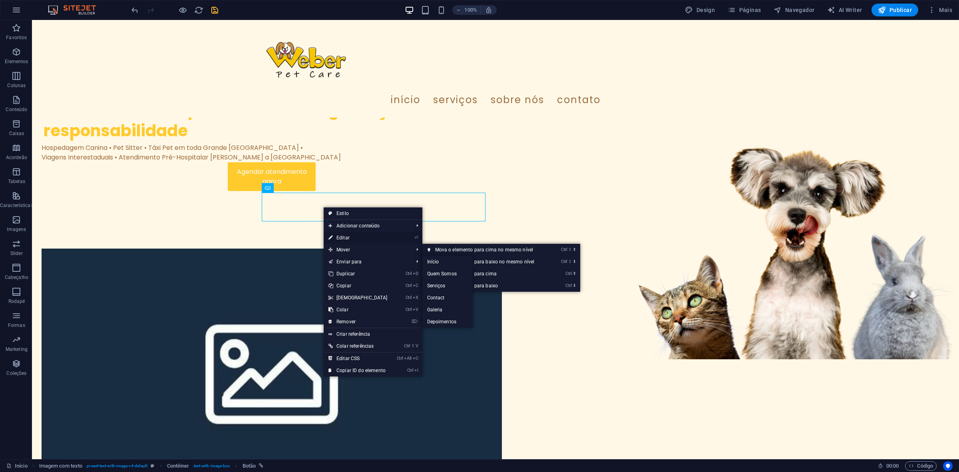
click at [375, 240] on link "⏎ Editar" at bounding box center [358, 238] width 69 height 12
select select "px"
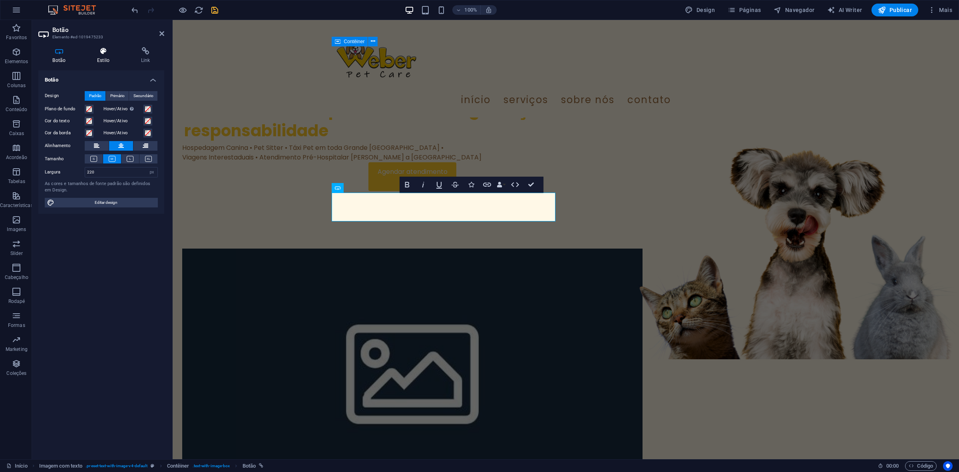
drag, startPoint x: 139, startPoint y: 60, endPoint x: 109, endPoint y: 54, distance: 30.6
click at [138, 60] on h4 "Link" at bounding box center [146, 55] width 38 height 17
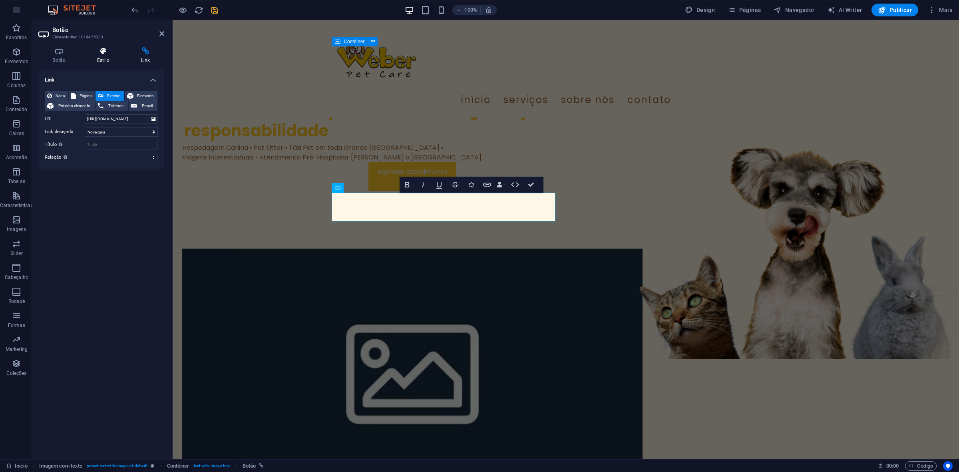
click at [100, 52] on icon at bounding box center [103, 51] width 41 height 8
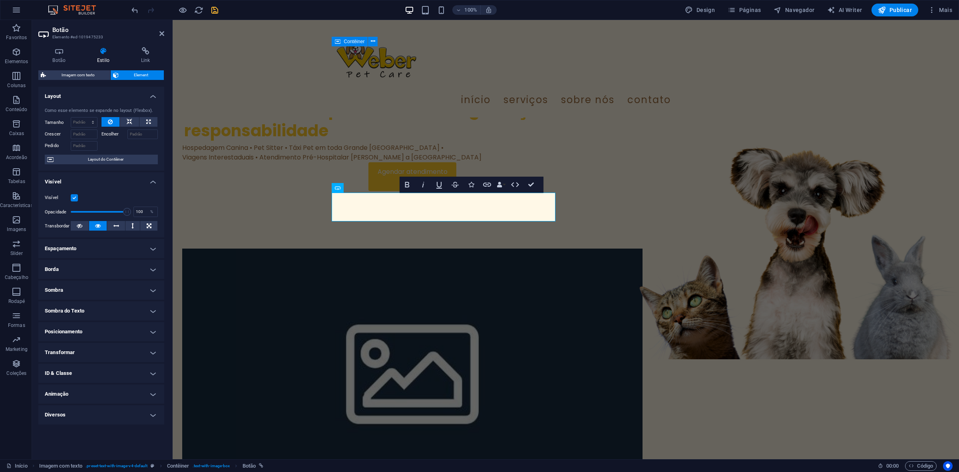
click at [106, 252] on h4 "Espaçamento" at bounding box center [101, 248] width 126 height 19
click at [91, 264] on select "Padrão automático px % rem vw vh Cliente" at bounding box center [96, 265] width 38 height 10
click at [90, 261] on select "Padrão automático px % rem vw vh Cliente" at bounding box center [96, 265] width 38 height 10
click at [90, 266] on select "Padrão automático px % rem vw vh Cliente" at bounding box center [96, 265] width 38 height 10
select select "px"
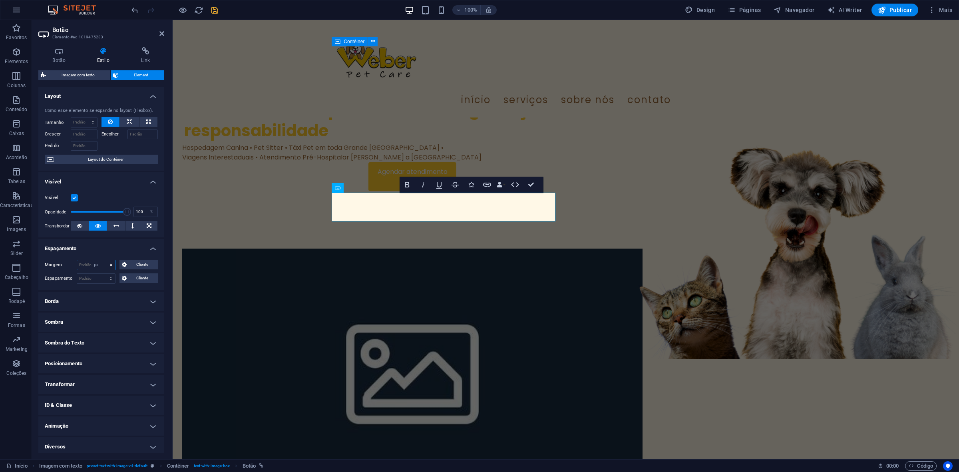
click at [103, 260] on select "Padrão automático px % rem vw vh Cliente" at bounding box center [96, 265] width 38 height 10
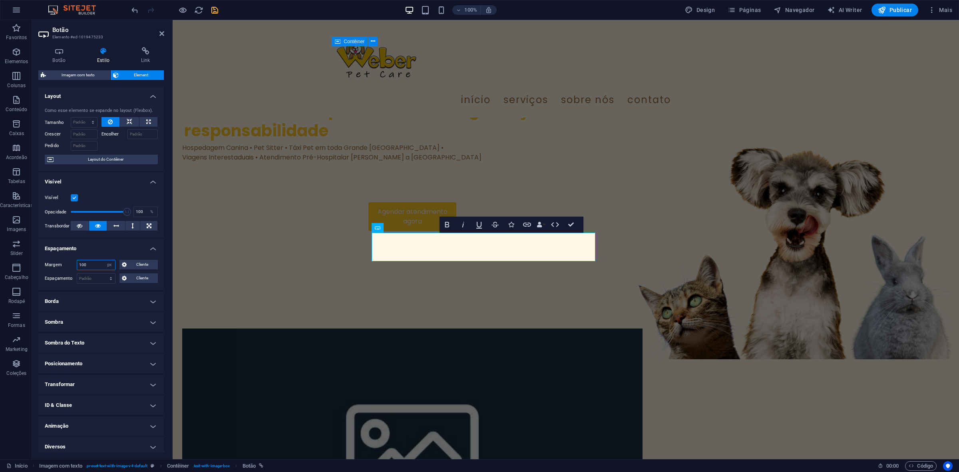
drag, startPoint x: 92, startPoint y: 265, endPoint x: 76, endPoint y: 267, distance: 16.1
click at [77, 267] on div "100 Padrão automático px % rem vw vh Cliente" at bounding box center [96, 265] width 39 height 10
type input "10"
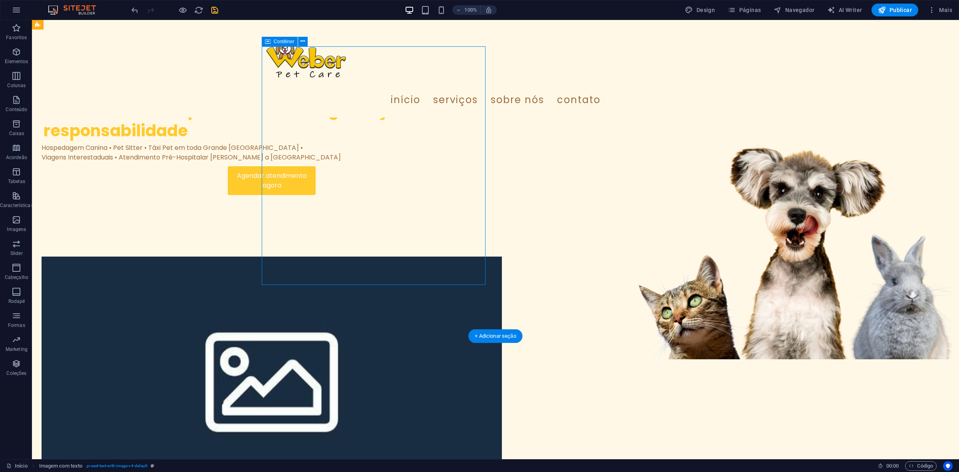
click at [343, 250] on div "Cuidamos do seu pet com amor, segurança e responsabilidade Hospedagem Canina • …" at bounding box center [272, 148] width 460 height 204
click at [292, 161] on icon at bounding box center [293, 159] width 4 height 8
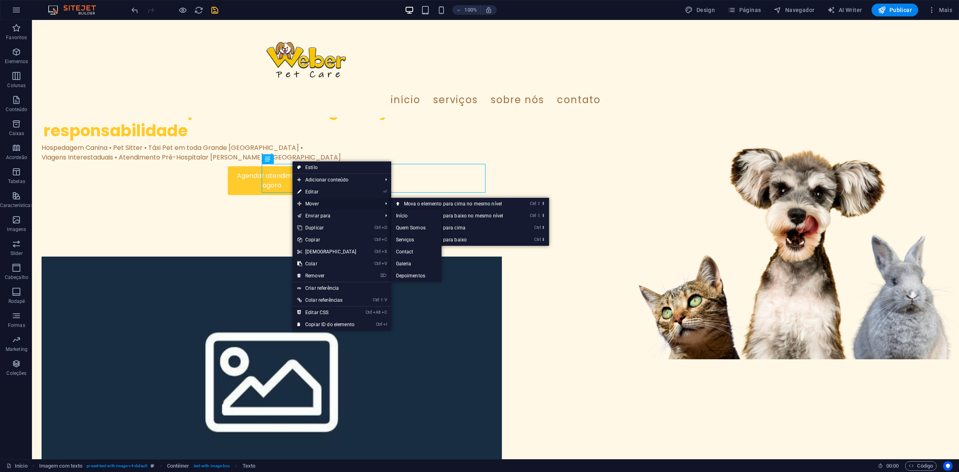
click at [318, 201] on span "Mover" at bounding box center [336, 204] width 87 height 12
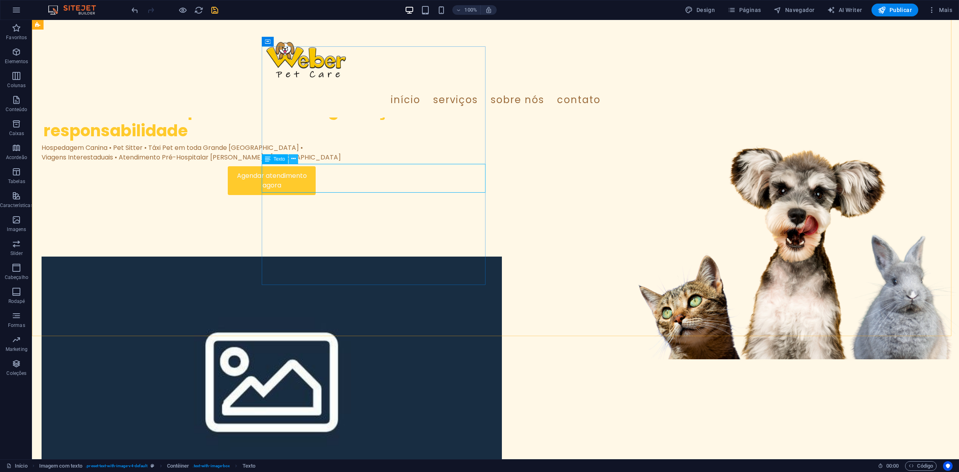
click at [291, 159] on icon at bounding box center [293, 159] width 4 height 8
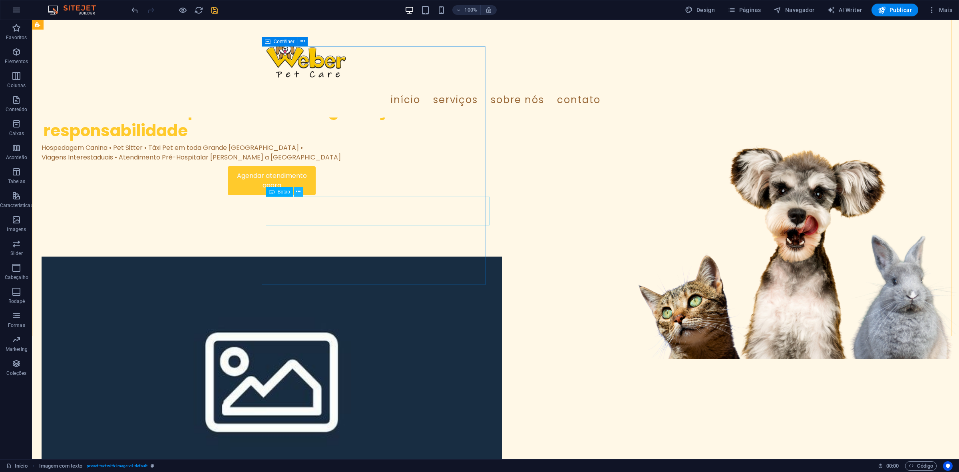
click at [301, 192] on button at bounding box center [299, 192] width 10 height 10
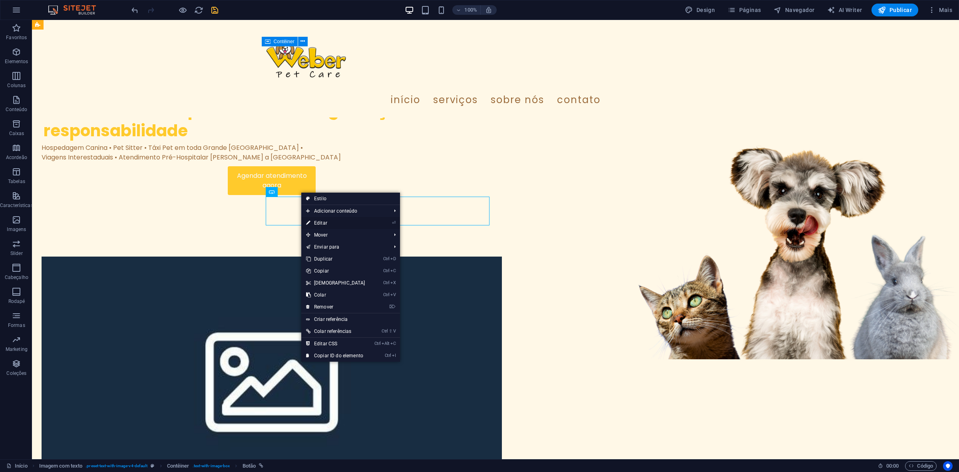
drag, startPoint x: 327, startPoint y: 225, endPoint x: 151, endPoint y: 203, distance: 176.9
click at [327, 225] on link "⏎ Editar" at bounding box center [335, 223] width 69 height 12
select select "px"
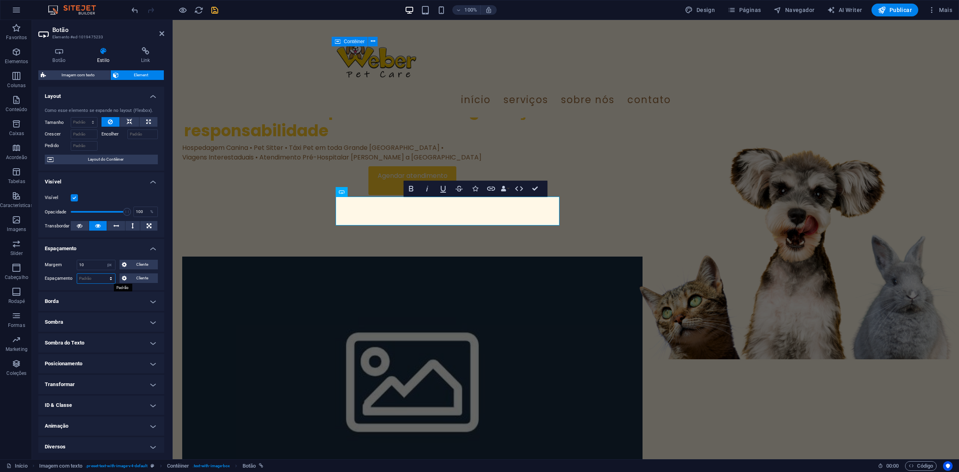
click at [89, 279] on select "Padrão px rem % vh vw Cliente" at bounding box center [96, 279] width 38 height 10
select select "px"
click at [103, 274] on select "Padrão px rem % vh vw Cliente" at bounding box center [96, 279] width 38 height 10
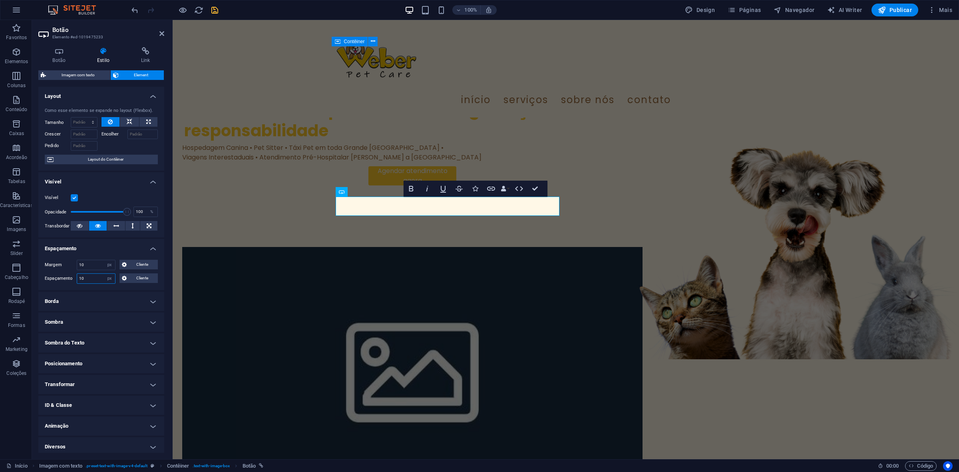
type input "10"
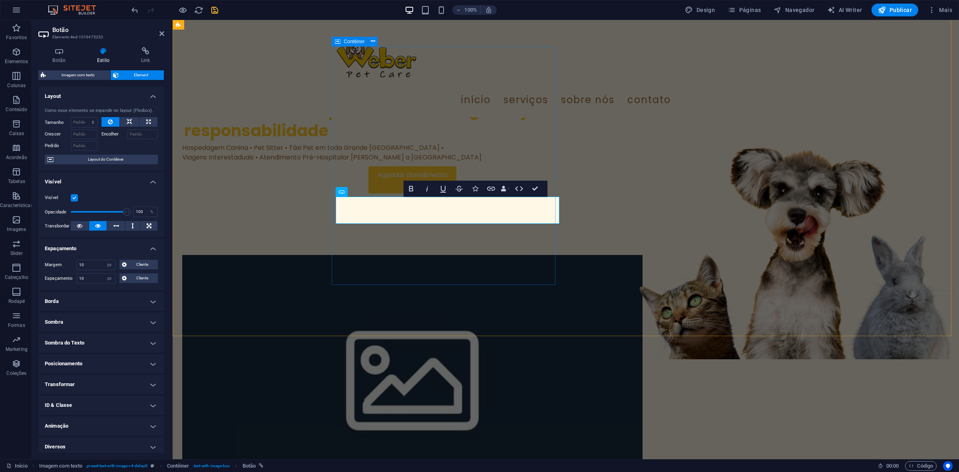
click at [336, 237] on div "Cuidamos do seu pet com amor, segurança e responsabilidade Hospedagem Canina • …" at bounding box center [412, 147] width 460 height 202
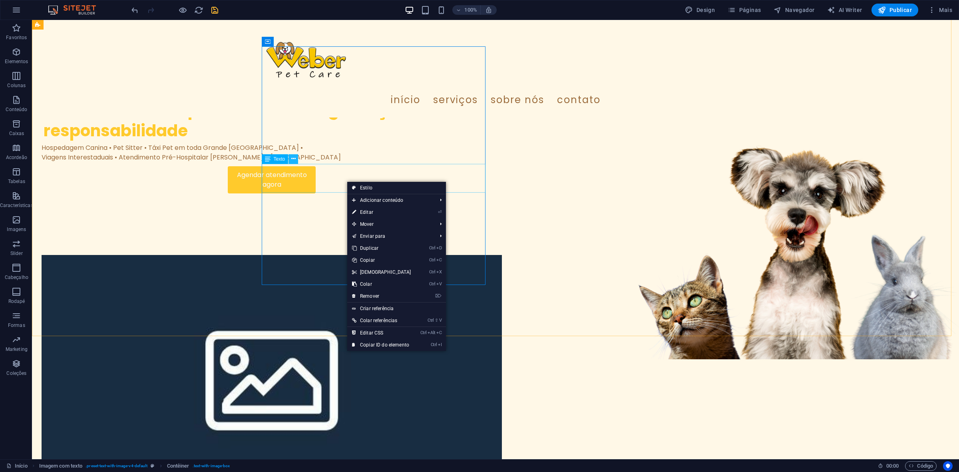
click at [294, 158] on icon at bounding box center [293, 159] width 4 height 8
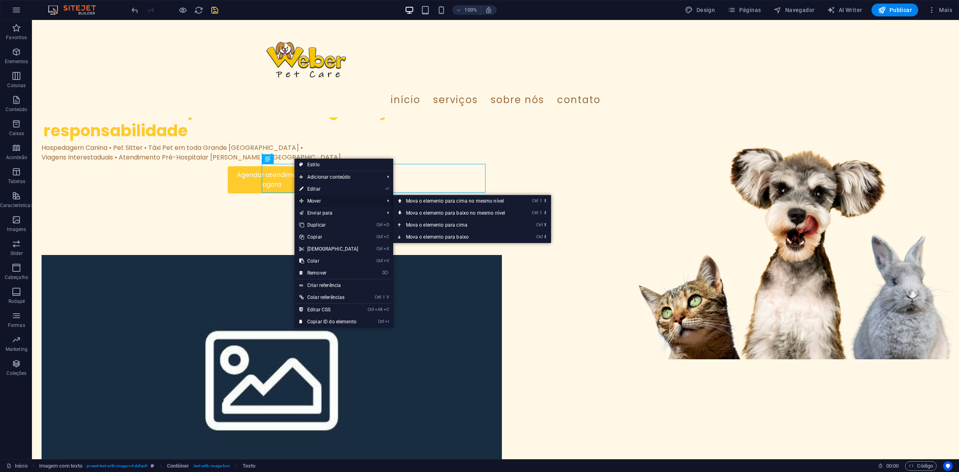
click at [324, 199] on span "Mover" at bounding box center [338, 201] width 87 height 12
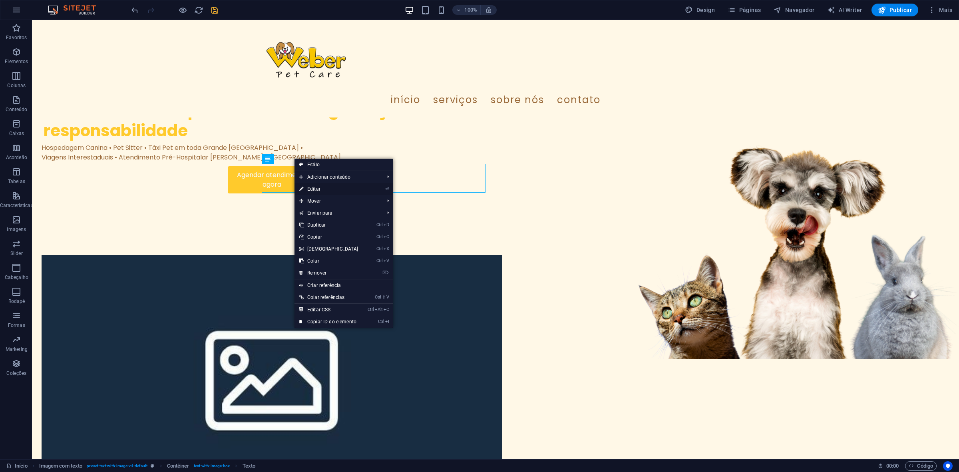
click at [312, 191] on link "⏎ Editar" at bounding box center [329, 189] width 69 height 12
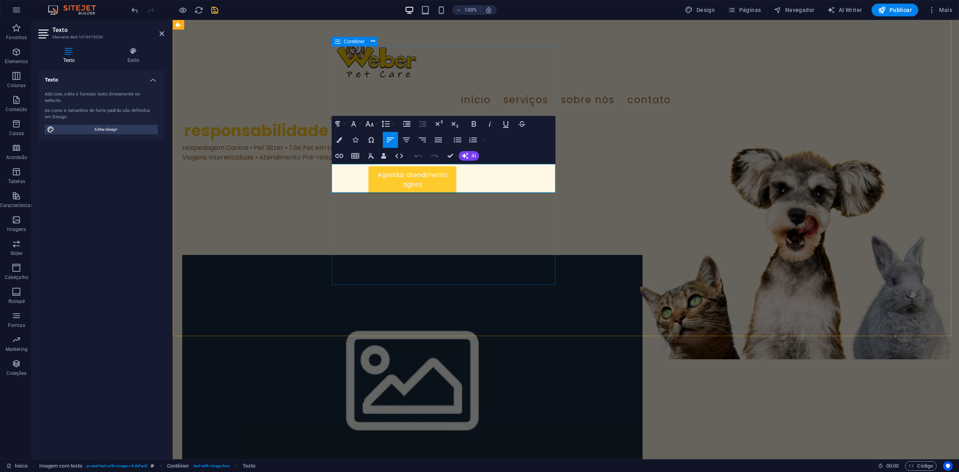
click at [357, 249] on div "Cuidamos do seu pet com amor, segurança e responsabilidade Hospedagem Canina • …" at bounding box center [412, 147] width 460 height 202
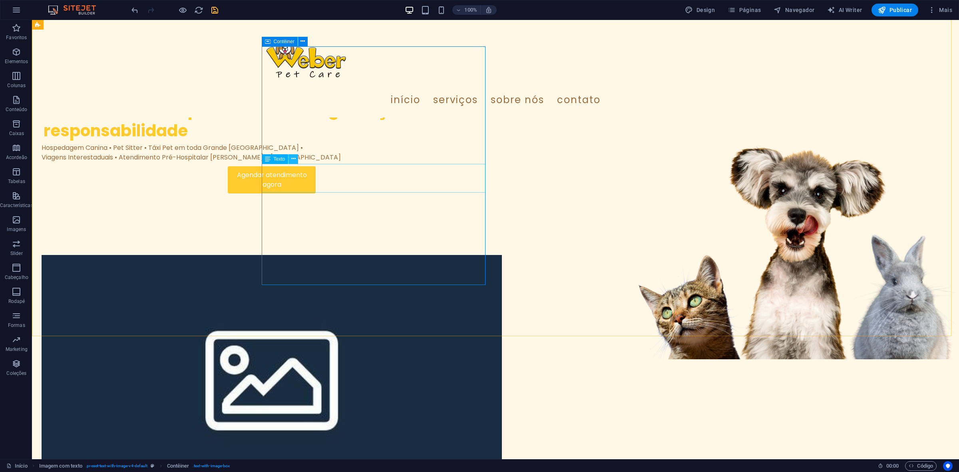
click at [292, 158] on icon at bounding box center [293, 159] width 4 height 8
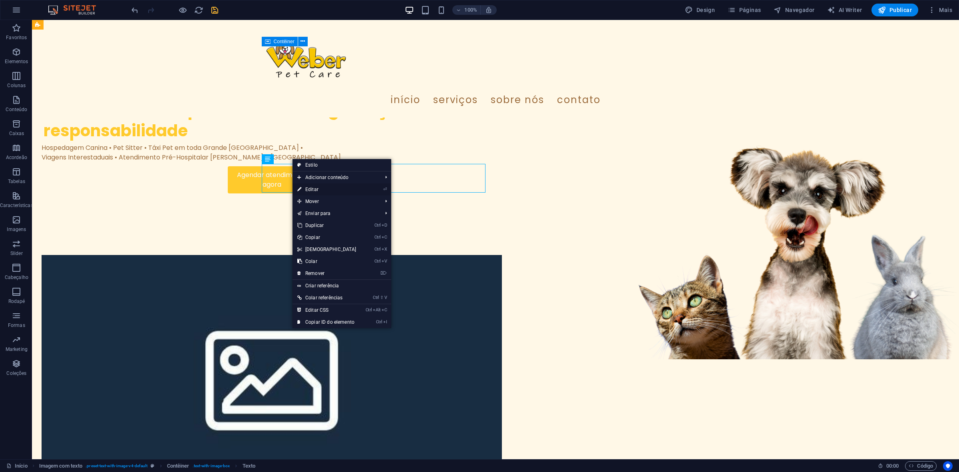
click at [313, 194] on link "⏎ Editar" at bounding box center [327, 189] width 69 height 12
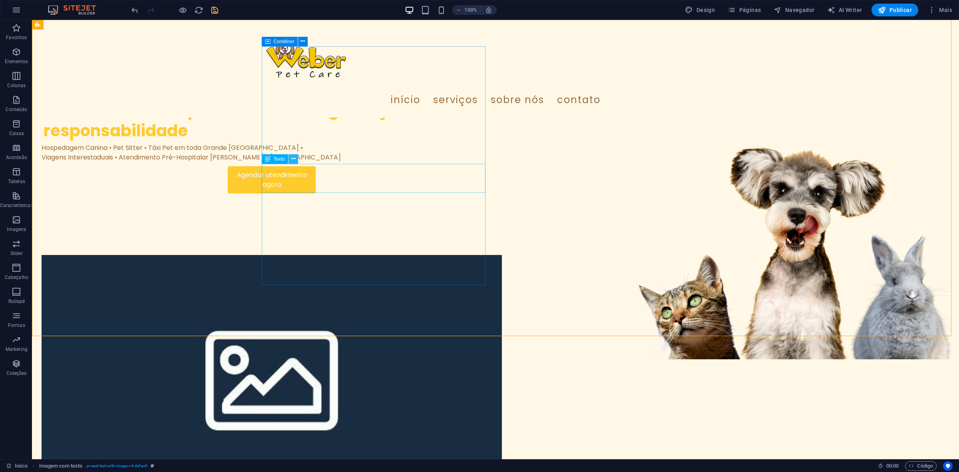
click at [295, 161] on icon at bounding box center [293, 159] width 4 height 8
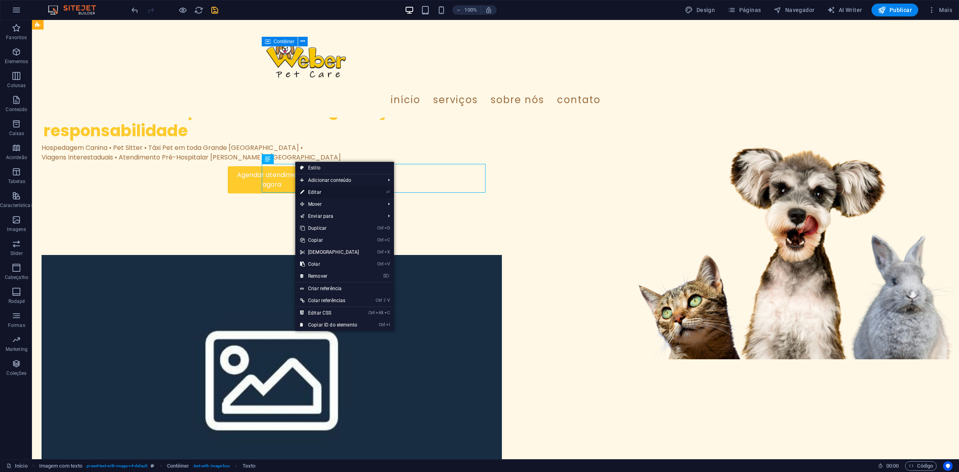
drag, startPoint x: 310, startPoint y: 188, endPoint x: 138, endPoint y: 168, distance: 173.4
click at [310, 188] on link "⏎ Editar" at bounding box center [329, 192] width 69 height 12
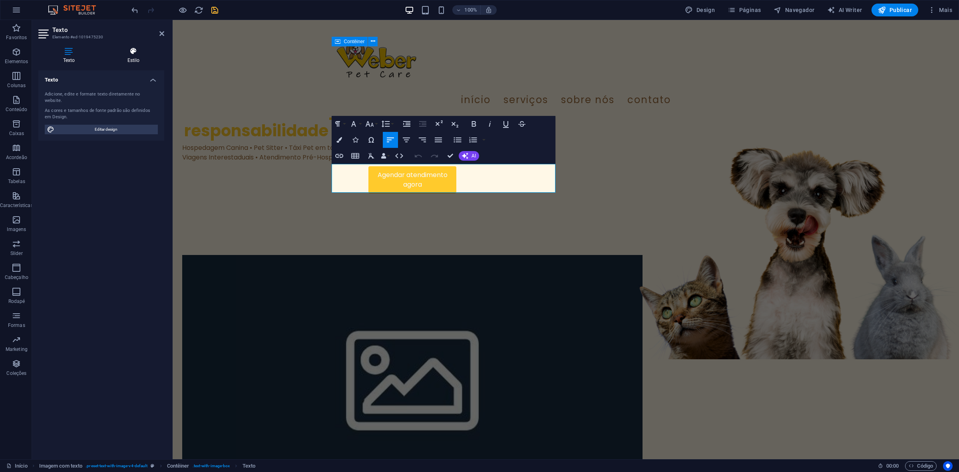
click at [127, 54] on icon at bounding box center [134, 51] width 62 height 8
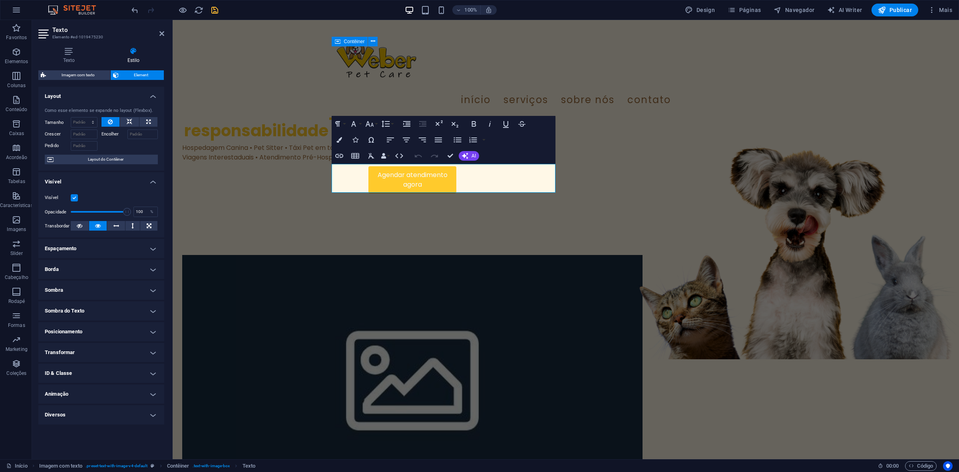
click at [79, 250] on h4 "Espaçamento" at bounding box center [101, 248] width 126 height 19
click at [80, 268] on select "Padrão automático px % rem vw vh Cliente" at bounding box center [96, 265] width 38 height 10
select select "px"
click at [103, 260] on select "Padrão automático px % rem vw vh Cliente" at bounding box center [96, 265] width 38 height 10
type input "10"
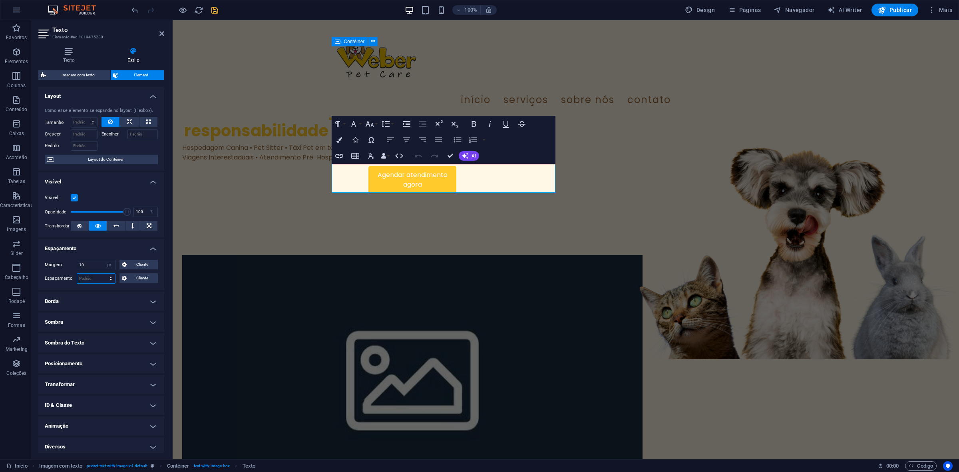
click at [88, 278] on select "Padrão px rem % vh vw Cliente" at bounding box center [96, 279] width 38 height 10
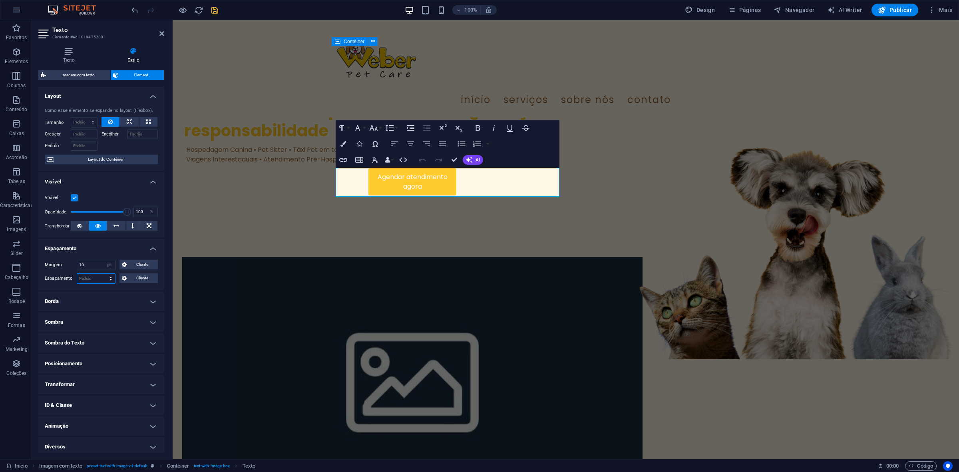
click at [88, 278] on select "Padrão px rem % vh vw Cliente" at bounding box center [96, 279] width 38 height 10
select select "px"
click at [103, 274] on select "Padrão px rem % vh vw Cliente" at bounding box center [96, 279] width 38 height 10
type input "10"
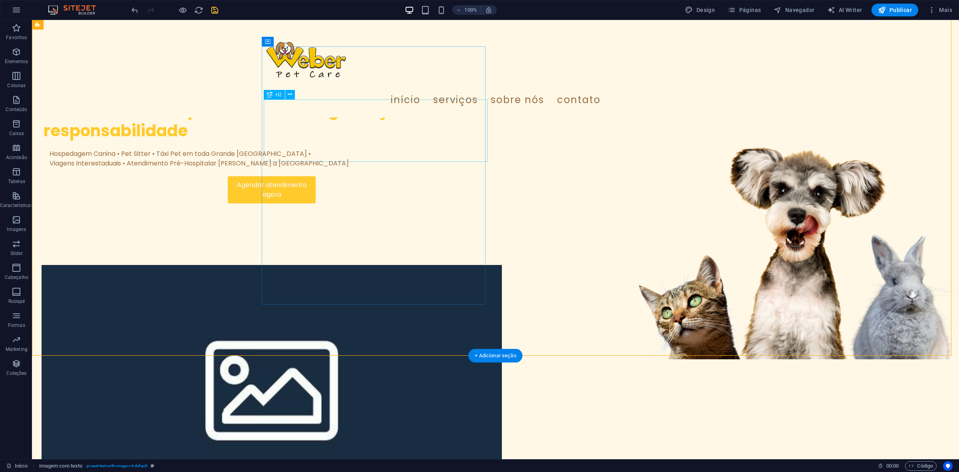
click at [353, 141] on div "Cuidamos do seu pet com amor, segurança e responsabilidade" at bounding box center [272, 121] width 456 height 42
click at [290, 99] on button at bounding box center [290, 95] width 10 height 10
click at [288, 98] on icon at bounding box center [290, 94] width 4 height 8
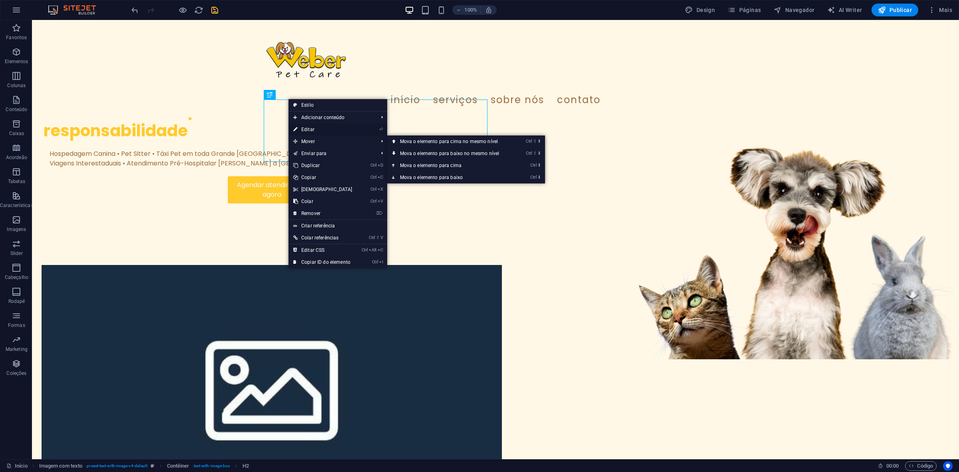
click at [315, 128] on link "⏎ Editar" at bounding box center [323, 130] width 69 height 12
select select "px"
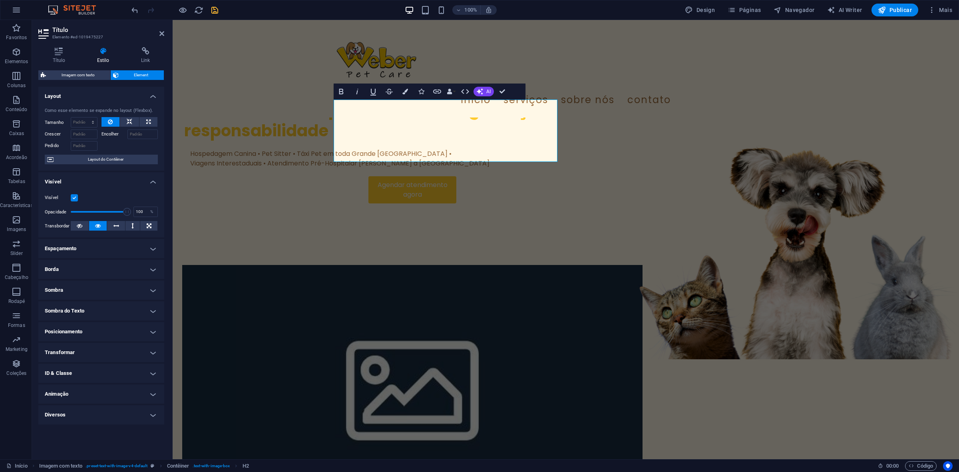
click at [82, 255] on h4 "Espaçamento" at bounding box center [101, 248] width 126 height 19
click at [90, 267] on input "5" at bounding box center [96, 265] width 38 height 10
type input "10"
click at [91, 281] on select "Padrão px rem % vh vw Cliente" at bounding box center [96, 279] width 38 height 10
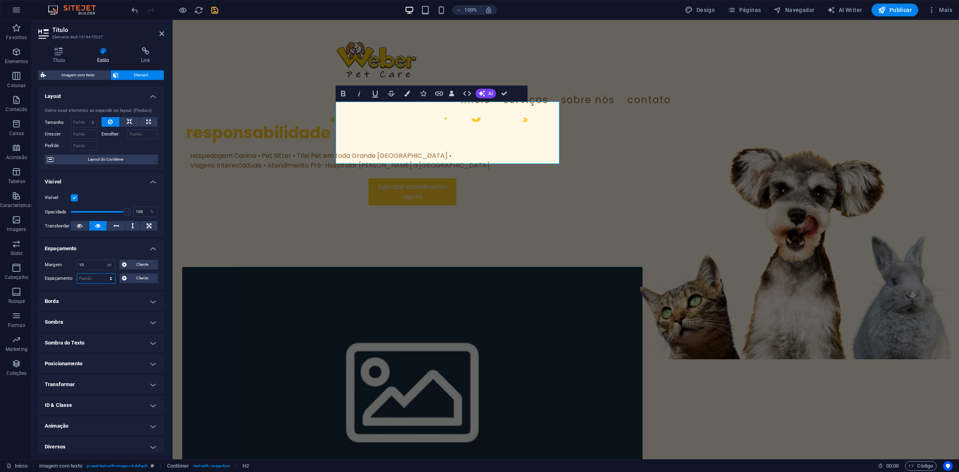
click at [91, 281] on select "Padrão px rem % vh vw Cliente" at bounding box center [96, 279] width 38 height 10
click at [92, 276] on select "Padrão px rem % vh vw Cliente" at bounding box center [96, 279] width 38 height 10
click at [92, 275] on select "Padrão px rem % vh vw Cliente" at bounding box center [96, 279] width 38 height 10
select select "px"
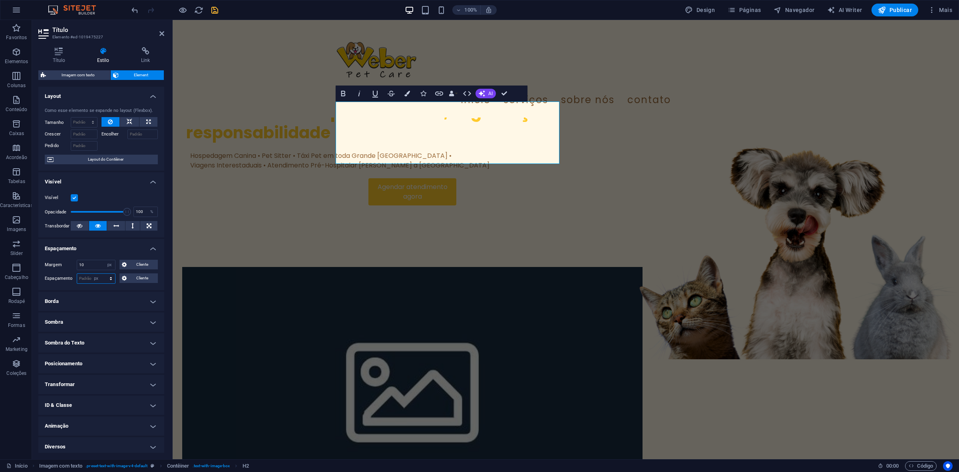
click at [103, 274] on select "Padrão px rem % vh vw Cliente" at bounding box center [96, 279] width 38 height 10
type input "10"
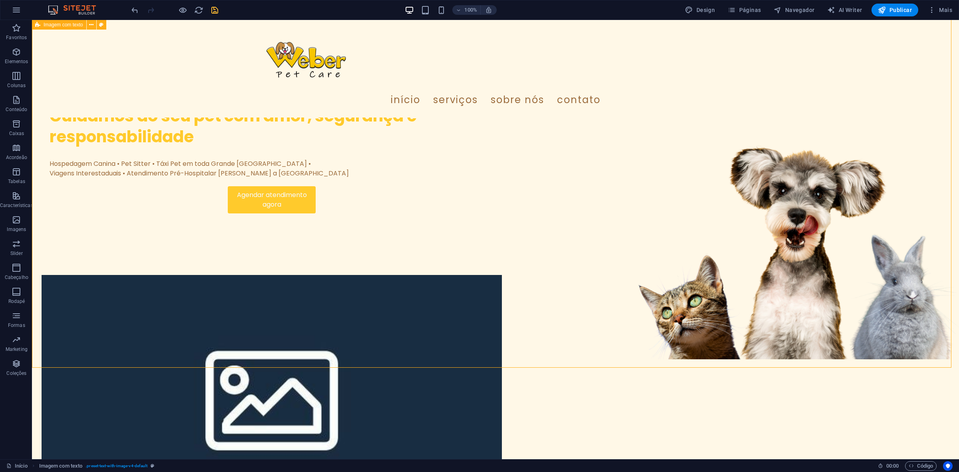
select select "rem"
select select "px"
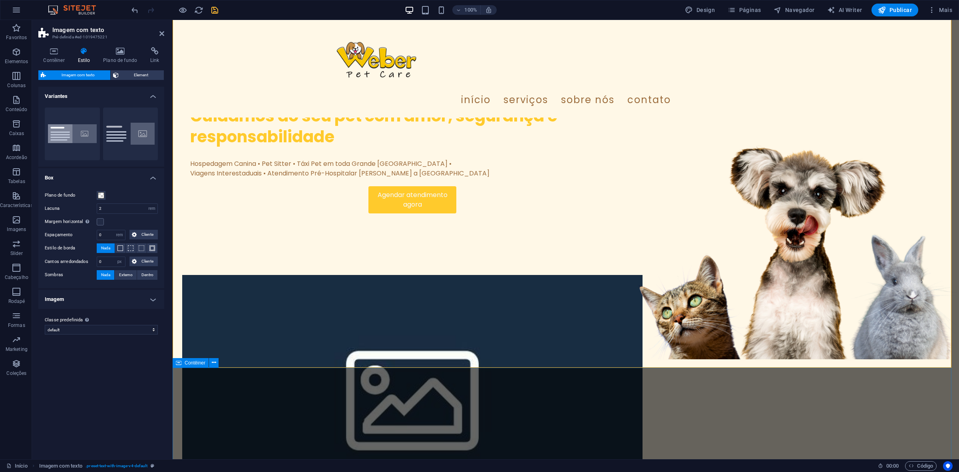
click at [433, 269] on div "Cuidamos do seu pet com amor, segurança e responsabilidade Hospedagem Canina • …" at bounding box center [412, 157] width 460 height 222
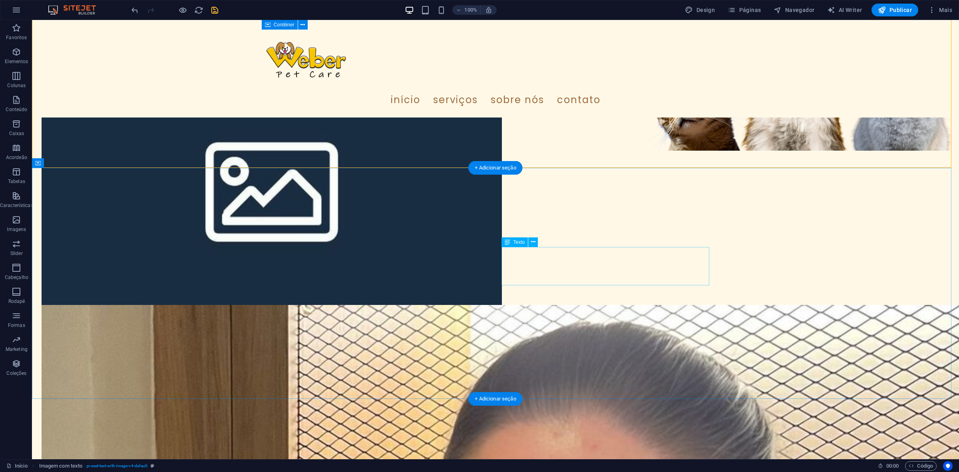
scroll to position [300, 0]
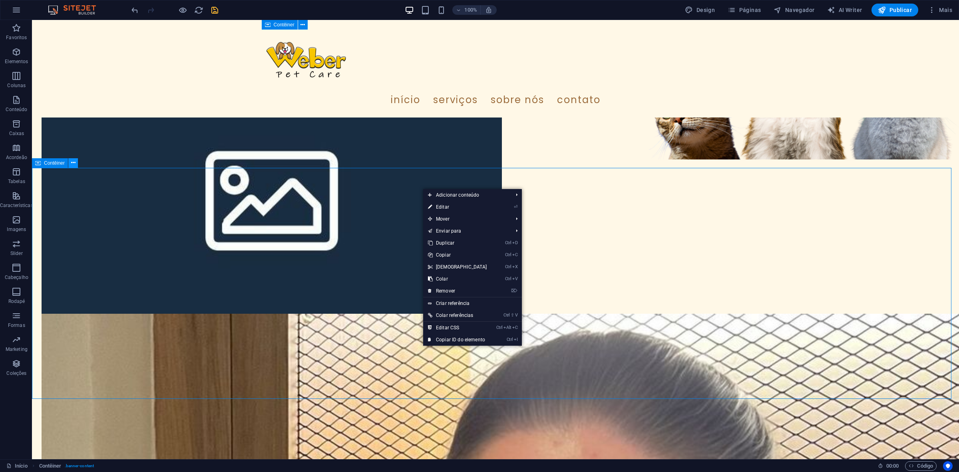
click at [71, 162] on icon at bounding box center [73, 163] width 4 height 8
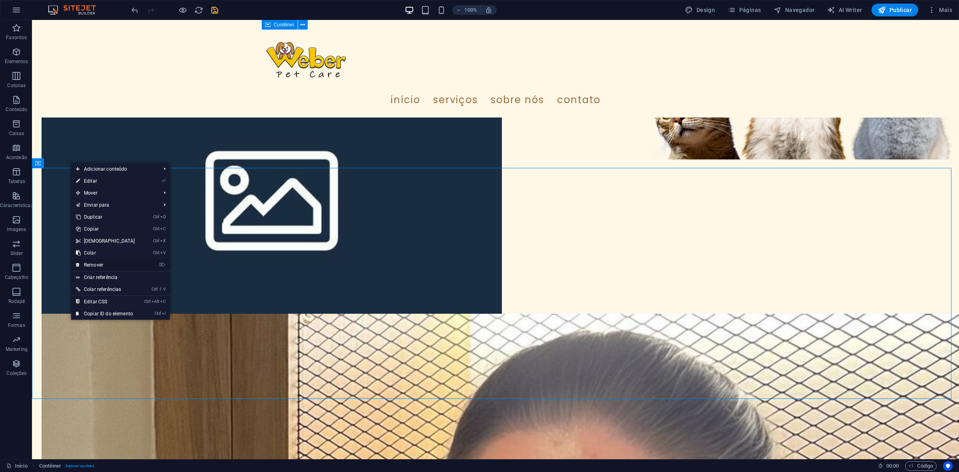
click at [100, 266] on link "⌦ Remover" at bounding box center [105, 265] width 69 height 12
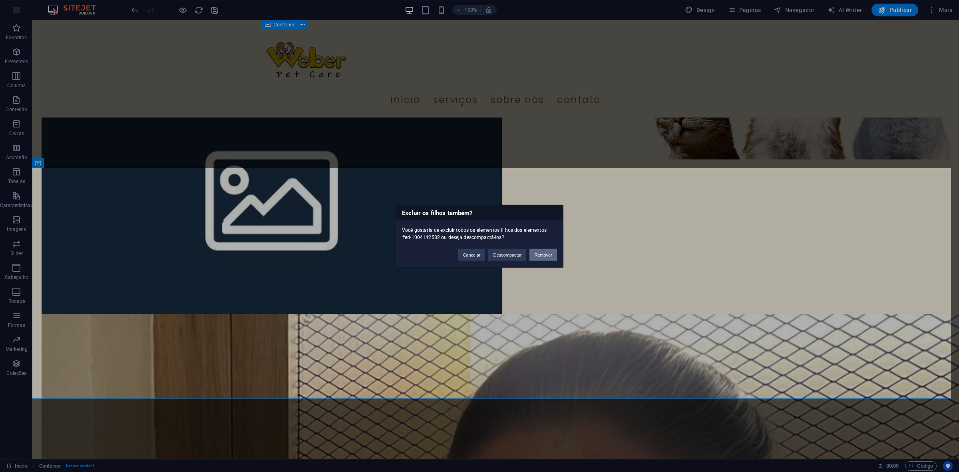
click at [546, 252] on button "Remover" at bounding box center [544, 255] width 28 height 12
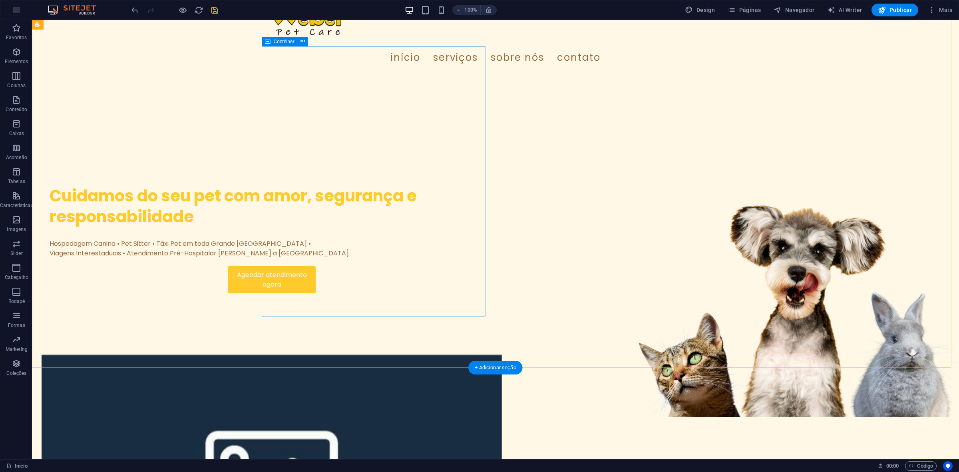
scroll to position [0, 0]
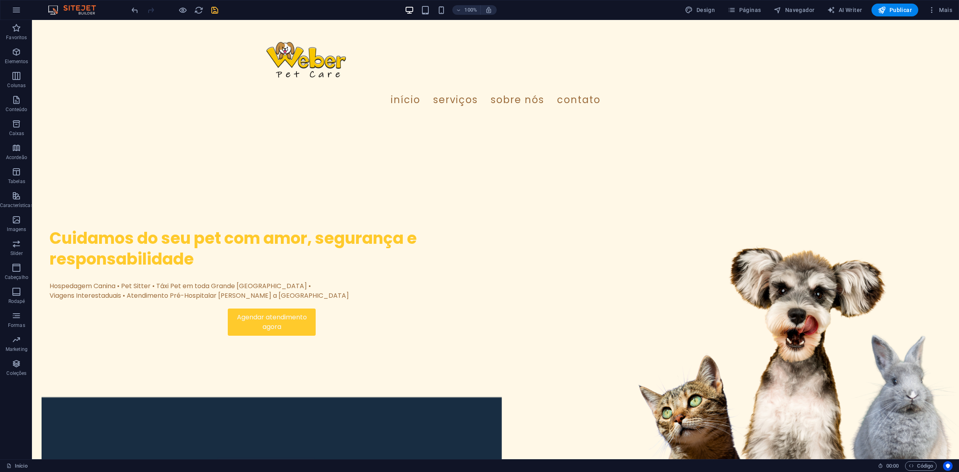
drag, startPoint x: 217, startPoint y: 10, endPoint x: 220, endPoint y: 44, distance: 33.7
click at [217, 10] on icon "save" at bounding box center [214, 10] width 9 height 9
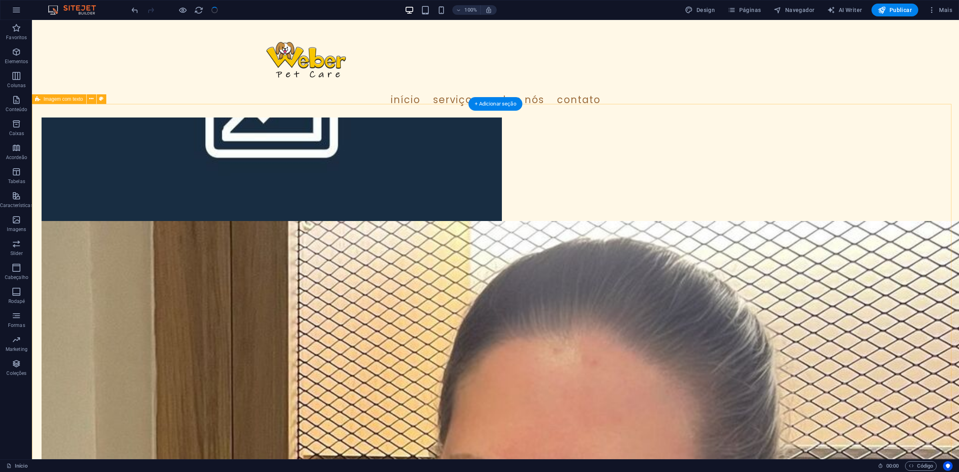
scroll to position [400, 0]
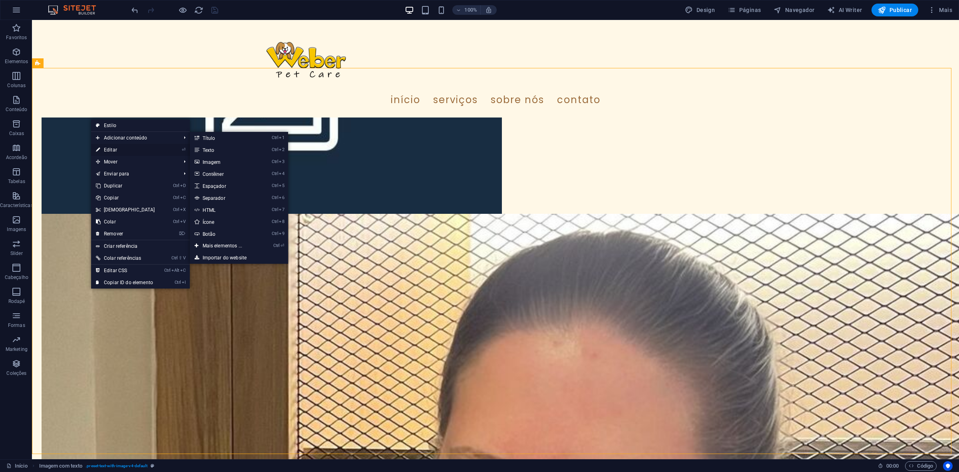
click at [116, 149] on link "⏎ Editar" at bounding box center [125, 150] width 69 height 12
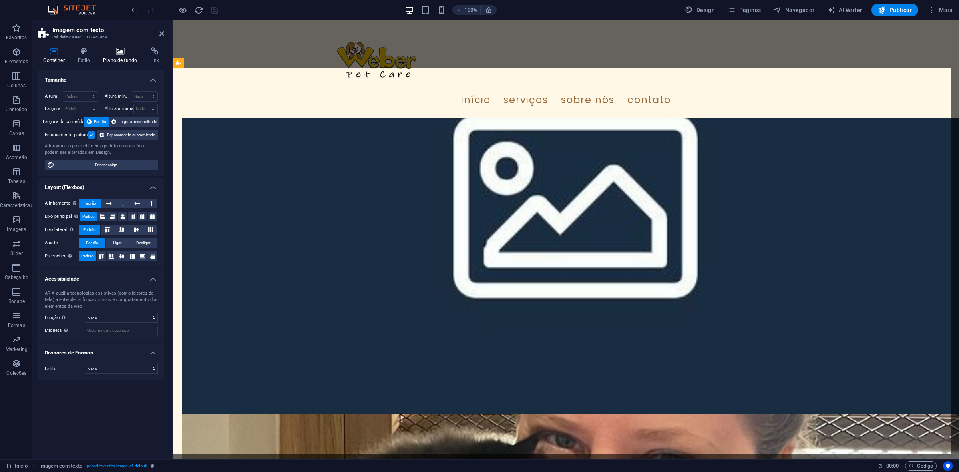
click at [130, 55] on h4 "Plano de fundo" at bounding box center [121, 55] width 47 height 17
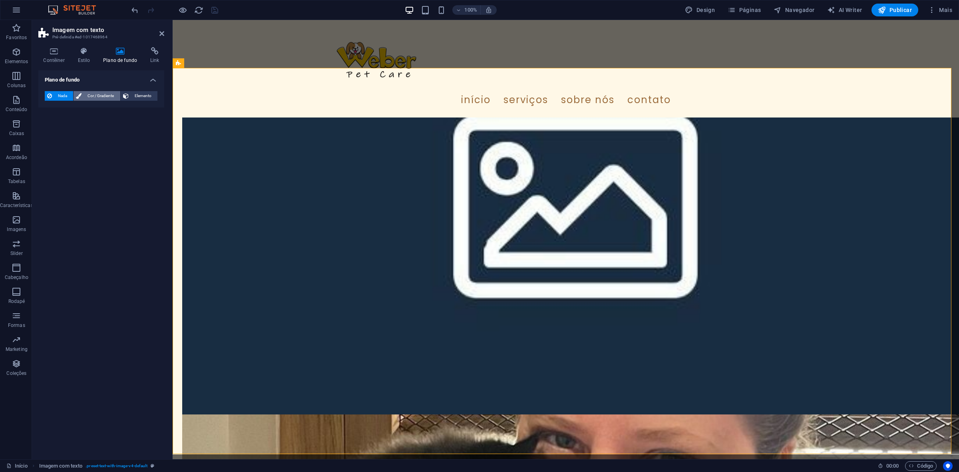
click at [105, 97] on span "Cor / Gradiente" at bounding box center [101, 96] width 34 height 10
click at [73, 115] on button "Gradiente" at bounding box center [73, 112] width 23 height 9
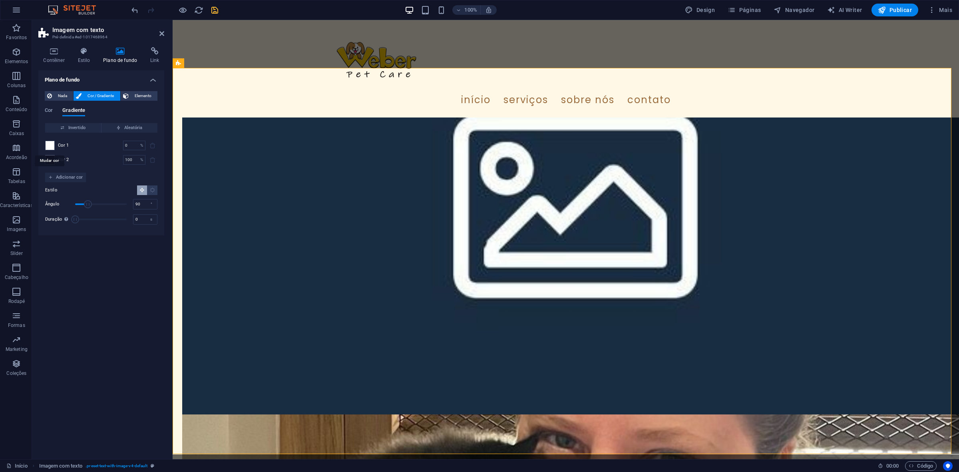
click at [51, 142] on span at bounding box center [50, 145] width 9 height 9
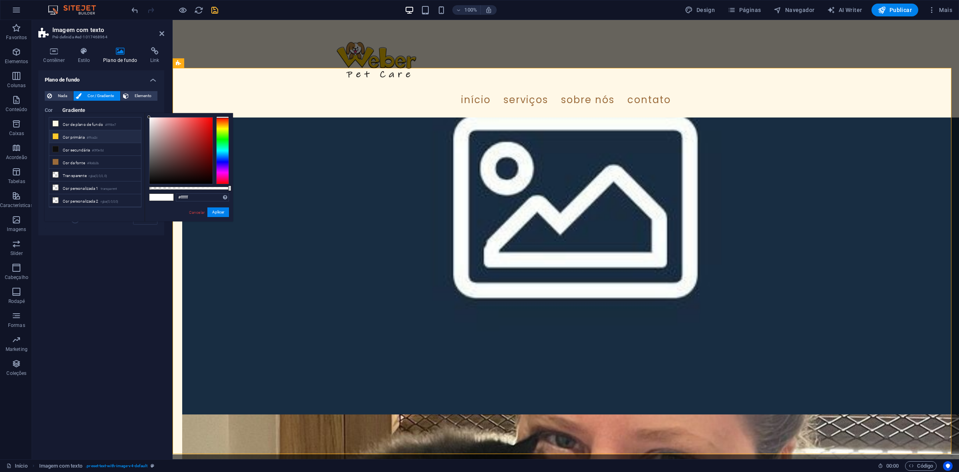
click at [84, 136] on li "Cor primária #ffca2c" at bounding box center [95, 136] width 92 height 13
click at [198, 119] on div at bounding box center [180, 151] width 63 height 66
drag, startPoint x: 197, startPoint y: 120, endPoint x: 162, endPoint y: 108, distance: 36.3
click at [162, 108] on body "[DOMAIN_NAME] Início Favoritos Elementos Colunas Conteúdo Caixas Acordeão Tabel…" at bounding box center [479, 236] width 959 height 472
drag, startPoint x: 217, startPoint y: 210, endPoint x: 167, endPoint y: 197, distance: 52.0
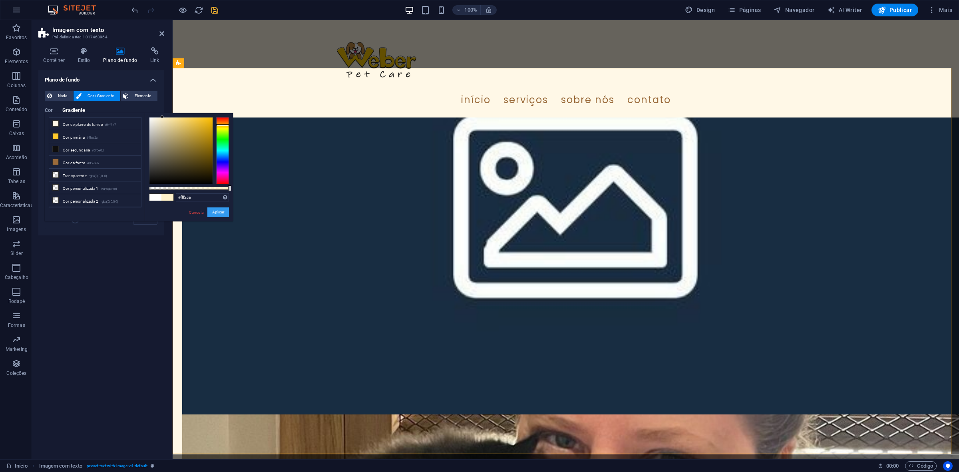
click at [216, 210] on button "Aplicar" at bounding box center [218, 212] width 22 height 10
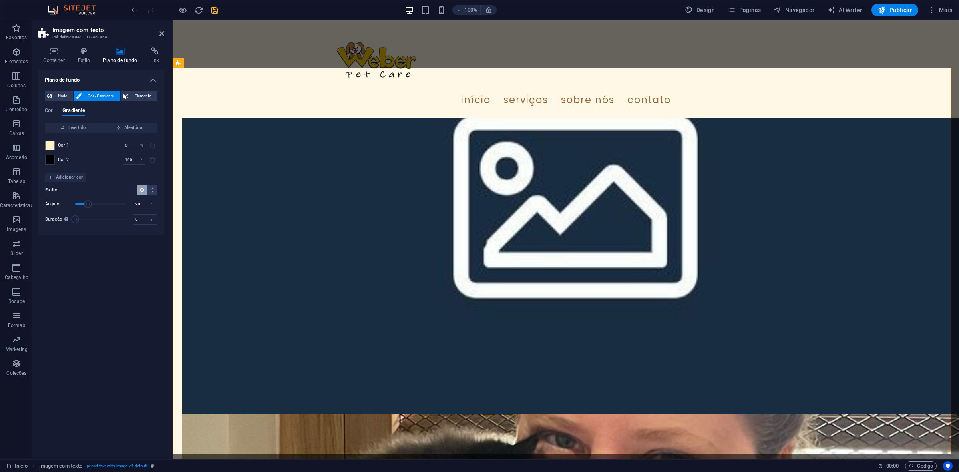
drag, startPoint x: 78, startPoint y: 160, endPoint x: 53, endPoint y: 161, distance: 24.8
click at [77, 160] on div "Cor 2 100 % ​" at bounding box center [101, 160] width 112 height 10
click at [51, 161] on span at bounding box center [50, 159] width 9 height 9
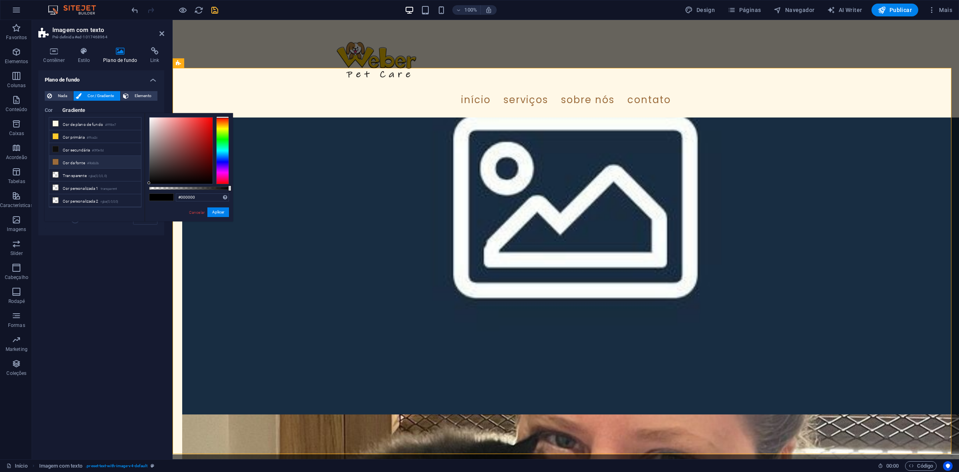
click at [74, 157] on li "Cor [PERSON_NAME] #9b6b3b" at bounding box center [95, 162] width 92 height 13
drag, startPoint x: 188, startPoint y: 140, endPoint x: 18, endPoint y: 59, distance: 189.0
click at [190, 79] on body "[DOMAIN_NAME] Início Favoritos Elementos Colunas Conteúdo Caixas Acordeão Tabel…" at bounding box center [479, 236] width 959 height 472
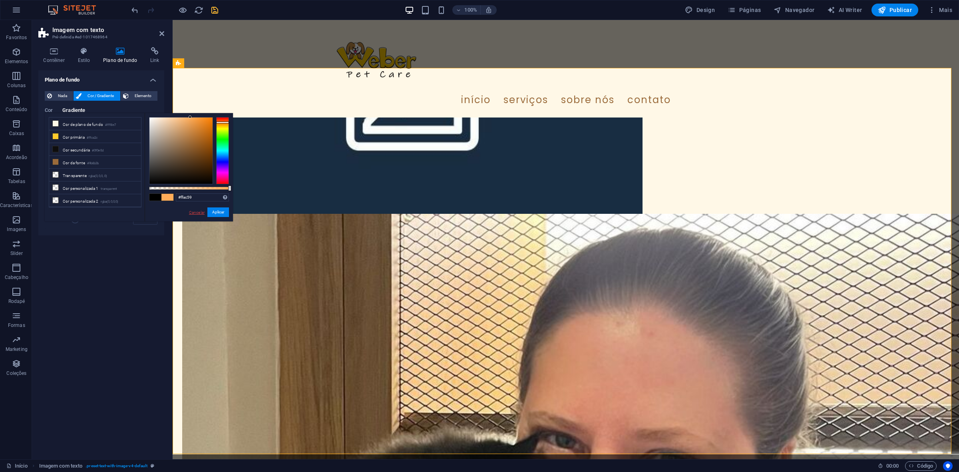
drag, startPoint x: 191, startPoint y: 207, endPoint x: 192, endPoint y: 214, distance: 7.3
click at [192, 213] on div "Cancelar Aplicar" at bounding box center [208, 212] width 41 height 10
click at [192, 214] on link "Cancelar" at bounding box center [196, 212] width 17 height 6
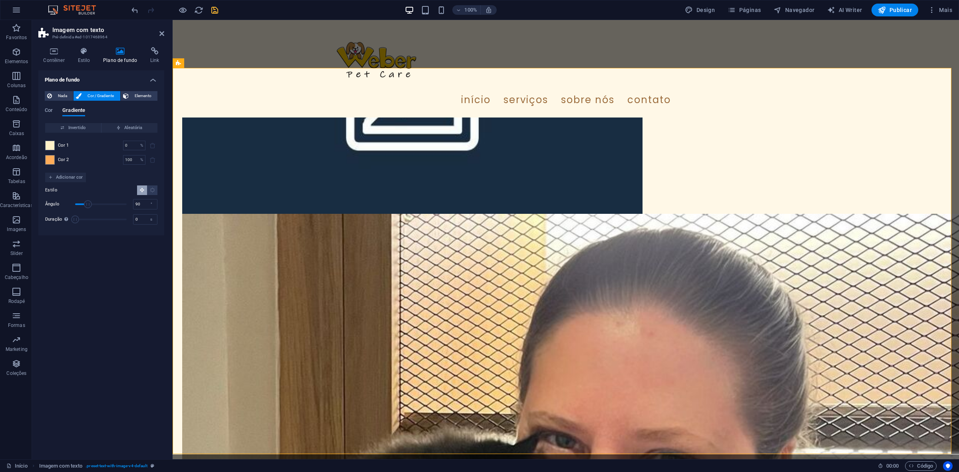
click at [45, 149] on div "Invertido Aleatória Cor 1 0 % ​ Cor 2 100 % ​ Adicionar cor Estilo [PERSON_NAME…" at bounding box center [101, 176] width 113 height 106
click at [51, 161] on span at bounding box center [50, 159] width 9 height 9
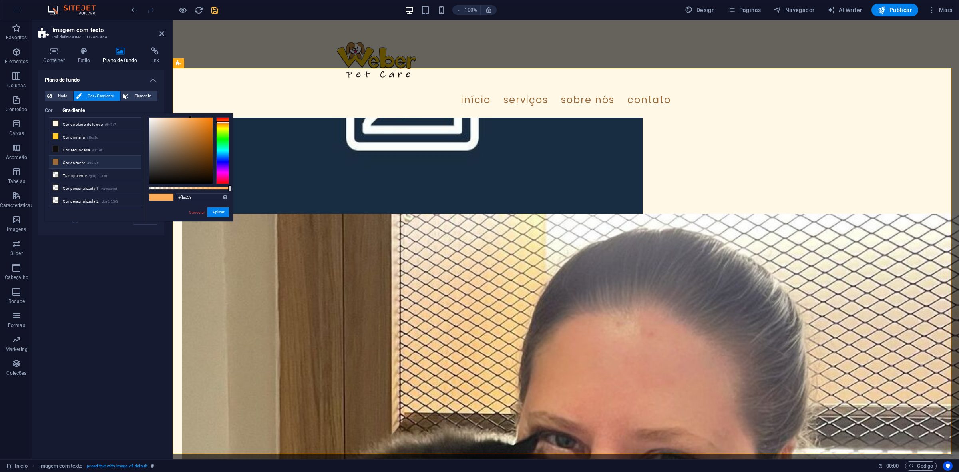
click at [66, 161] on li "Cor [PERSON_NAME] #9b6b3b" at bounding box center [95, 162] width 92 height 13
click at [221, 214] on button "Aplicar" at bounding box center [218, 212] width 22 height 10
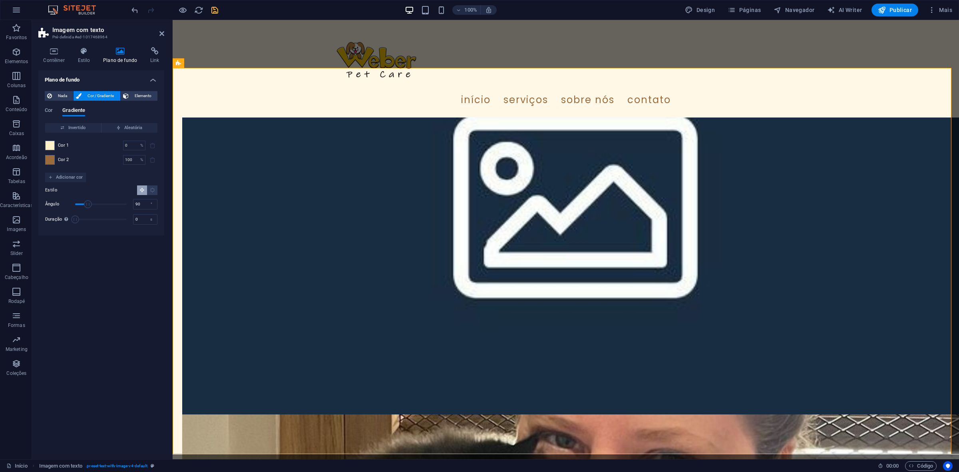
click at [46, 106] on div "Cor Gradiente Cor Invertido Aleatória Cor 1 0 % ​ Cor 2 100 % ​ Adicionar cor E…" at bounding box center [101, 165] width 113 height 128
click at [48, 111] on span "Cor" at bounding box center [49, 111] width 8 height 11
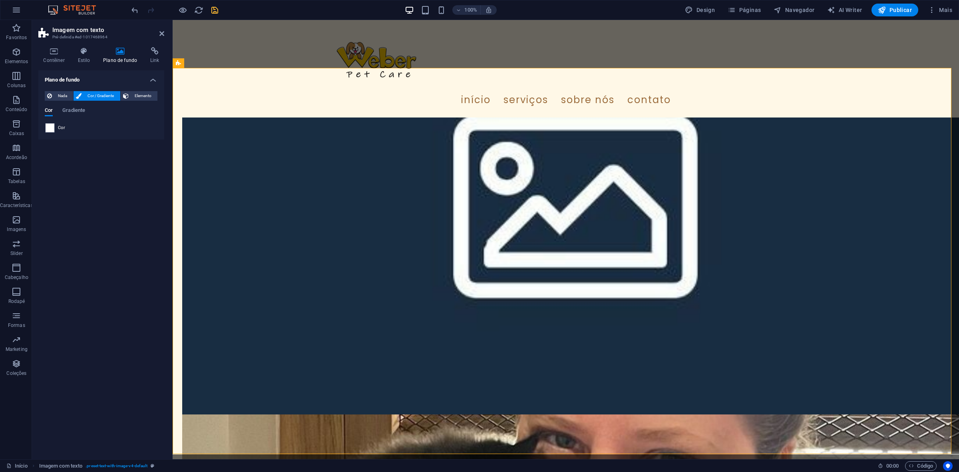
click at [52, 130] on span at bounding box center [50, 128] width 9 height 9
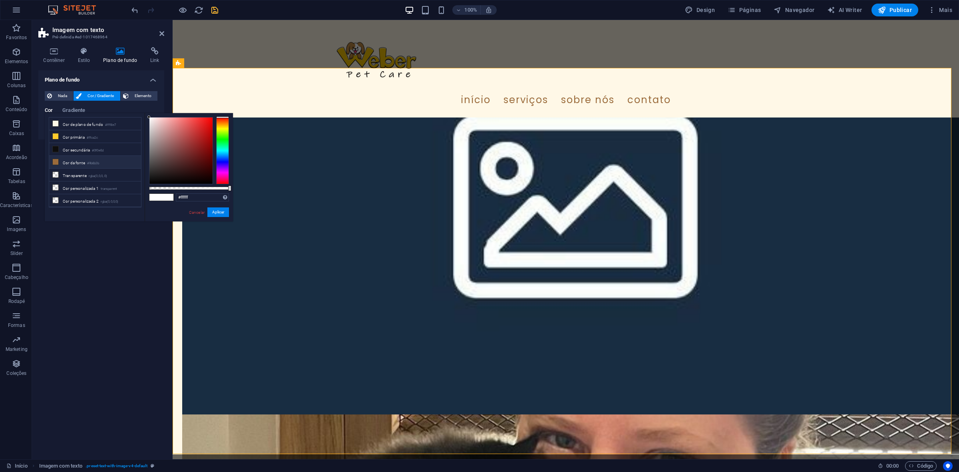
click at [68, 162] on li "Cor [PERSON_NAME] #9b6b3b" at bounding box center [95, 162] width 92 height 13
type input "#9b6b3b"
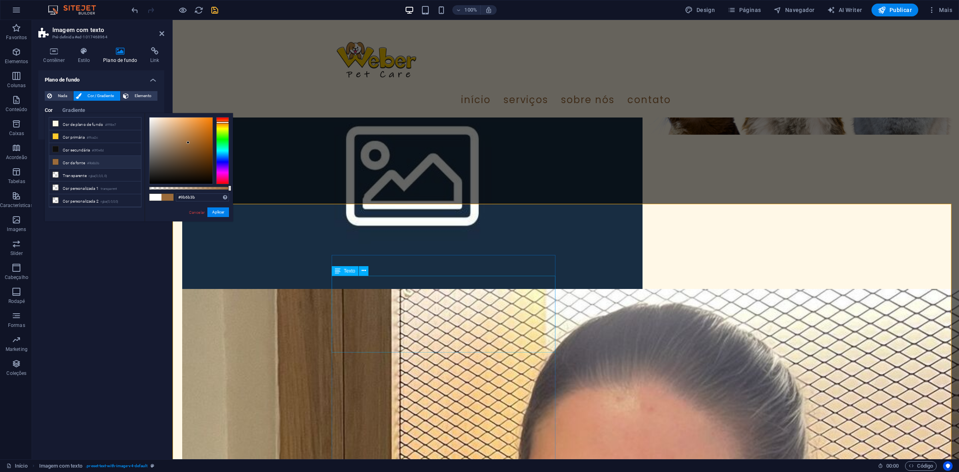
scroll to position [350, 0]
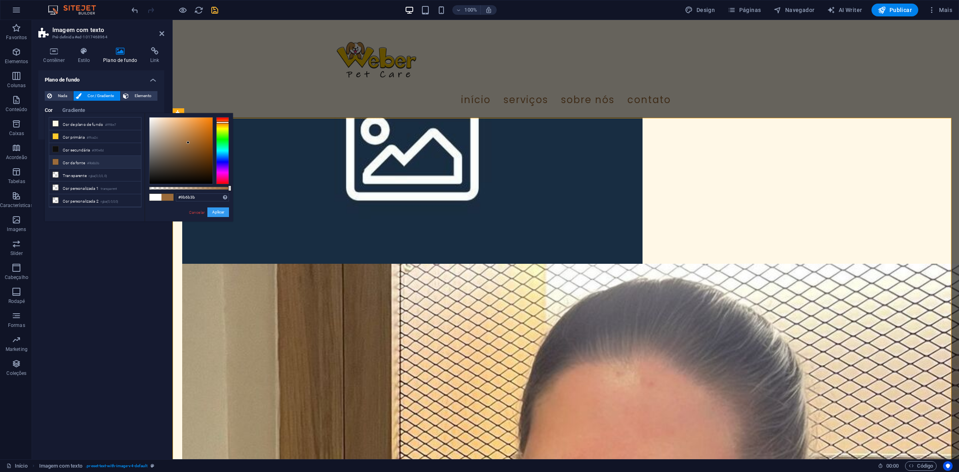
drag, startPoint x: 224, startPoint y: 211, endPoint x: 75, endPoint y: 188, distance: 150.4
click at [224, 211] on button "Aplicar" at bounding box center [218, 212] width 22 height 10
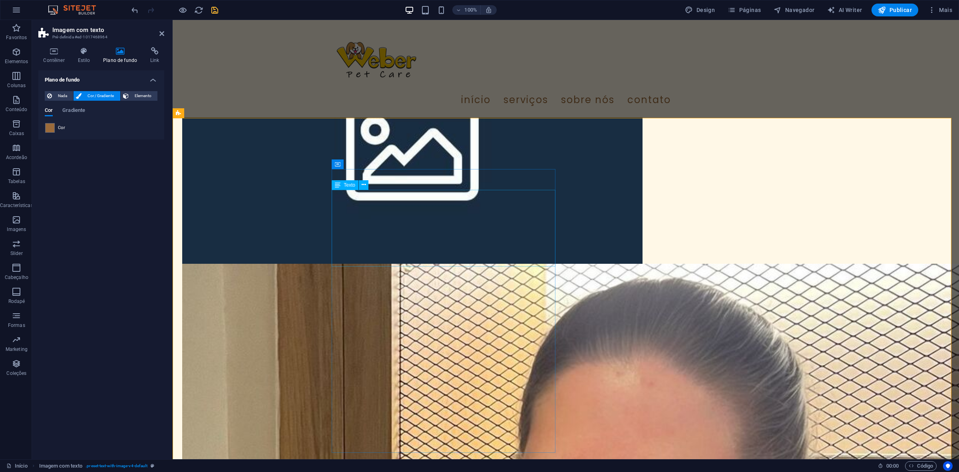
click at [359, 188] on button at bounding box center [364, 185] width 10 height 10
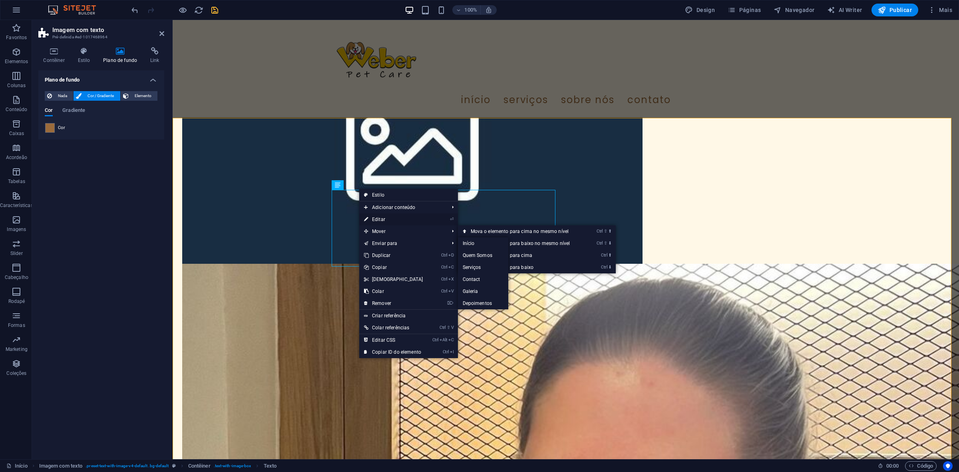
click at [377, 218] on link "⏎ Editar" at bounding box center [393, 219] width 69 height 12
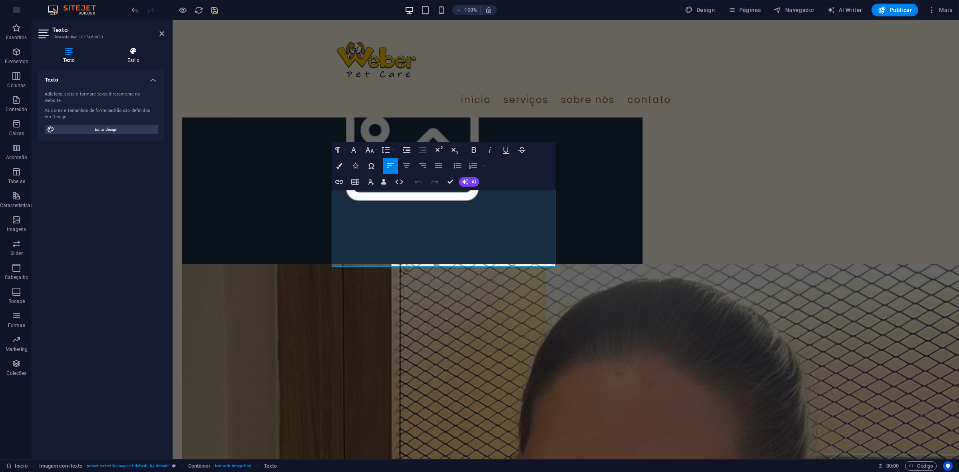
click at [128, 56] on h4 "Estilo" at bounding box center [134, 55] width 62 height 17
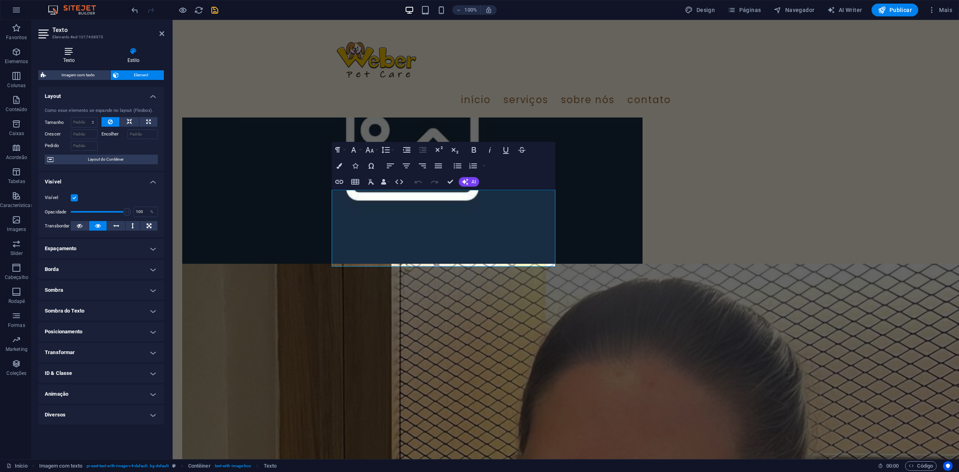
click at [72, 51] on icon at bounding box center [68, 51] width 61 height 8
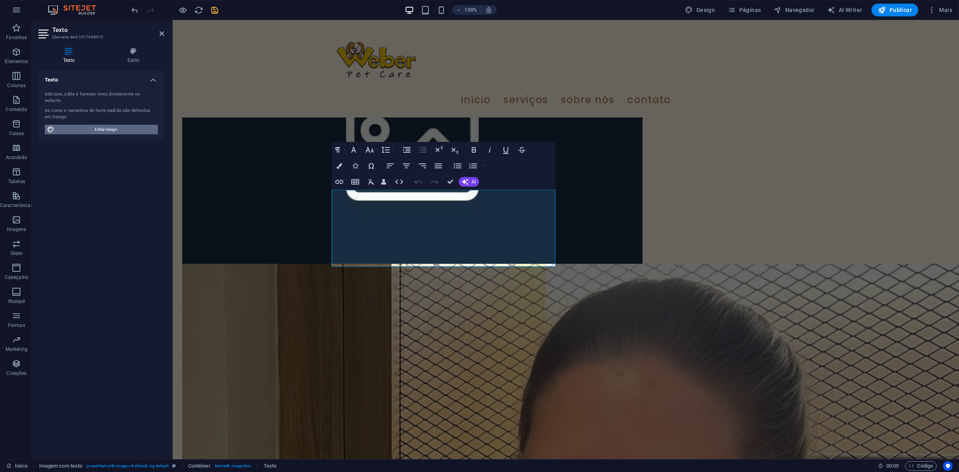
click at [98, 125] on span "Editar design" at bounding box center [106, 130] width 99 height 10
select select "px"
select select "400"
select select "px"
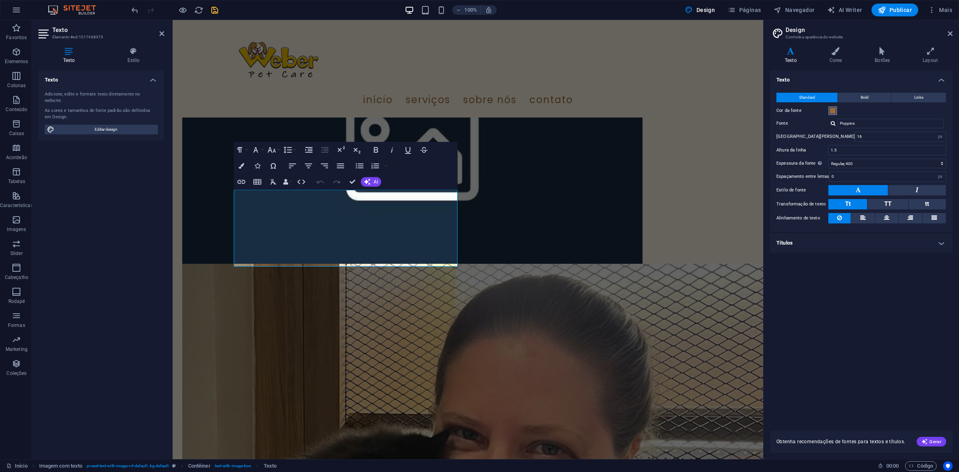
click at [767, 109] on span at bounding box center [833, 111] width 6 height 6
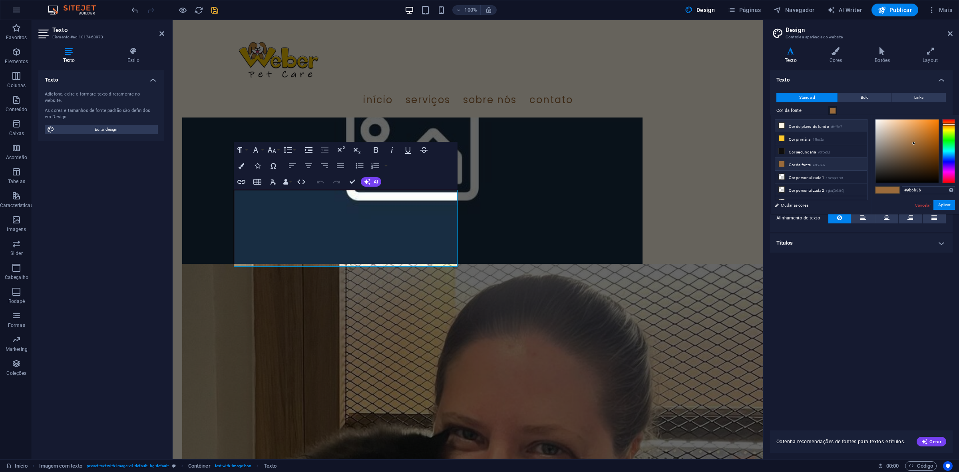
click at [767, 124] on li "Cor de plano de fundo #fff8e7" at bounding box center [821, 126] width 92 height 13
type input "#fff8e7"
click at [767, 206] on button "Aplicar" at bounding box center [945, 205] width 22 height 10
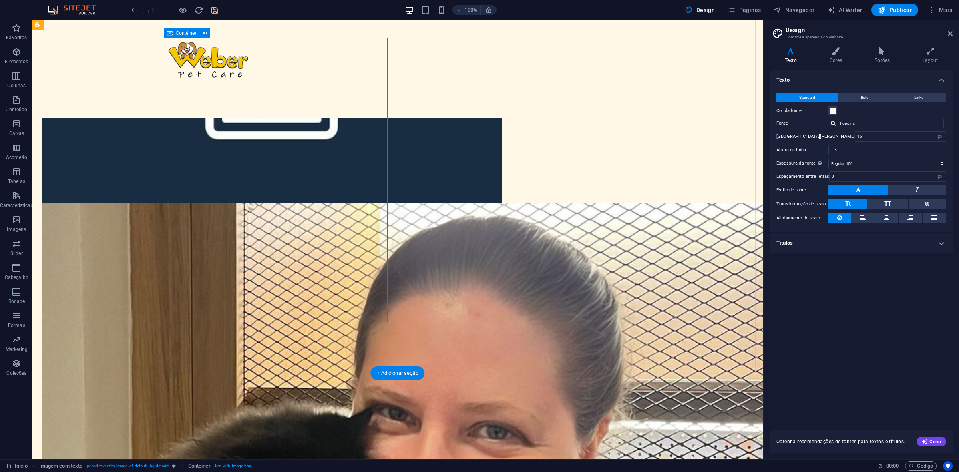
scroll to position [400, 0]
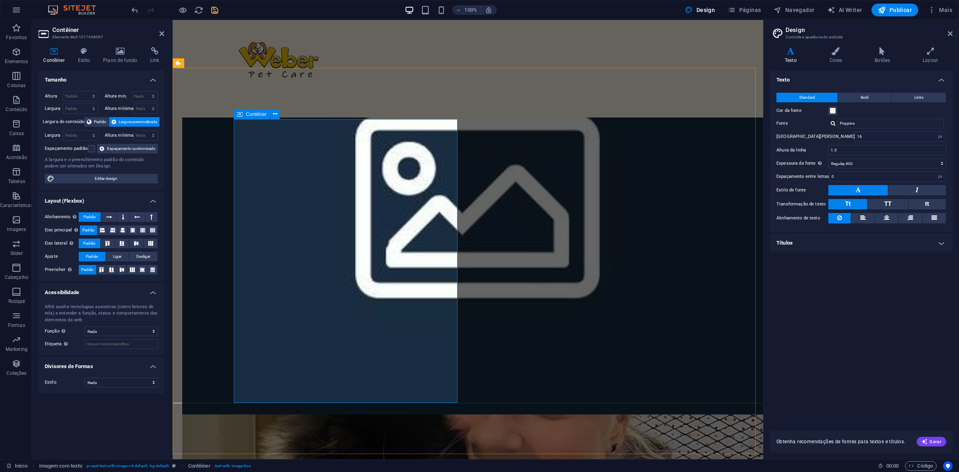
click at [275, 118] on button at bounding box center [275, 115] width 10 height 10
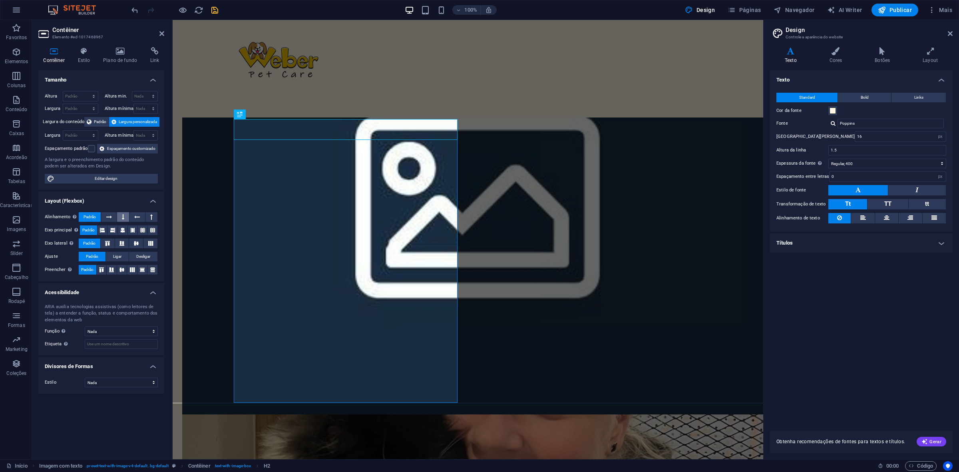
click at [123, 215] on icon at bounding box center [123, 217] width 2 height 10
click at [111, 215] on icon at bounding box center [109, 217] width 6 height 10
click at [104, 273] on icon at bounding box center [101, 270] width 5 height 10
click at [118, 271] on button at bounding box center [122, 270] width 10 height 10
drag, startPoint x: 214, startPoint y: 13, endPoint x: 185, endPoint y: 17, distance: 29.9
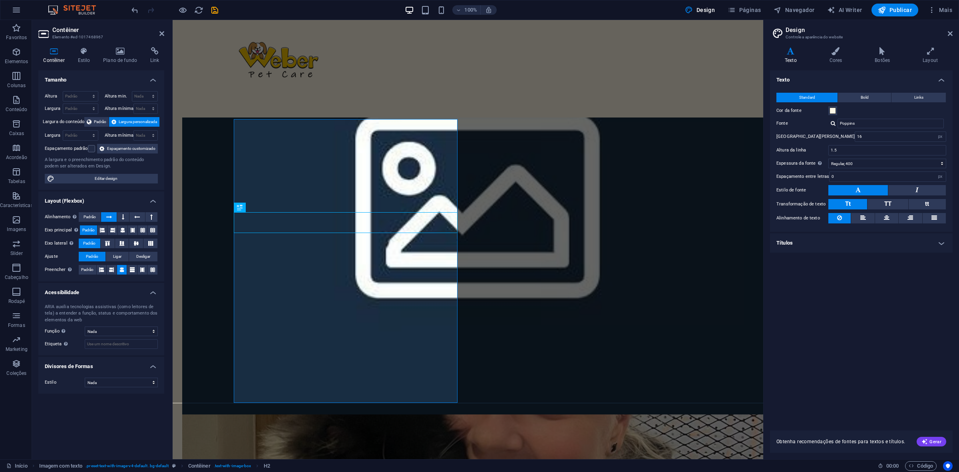
click at [214, 13] on icon "save" at bounding box center [214, 10] width 9 height 9
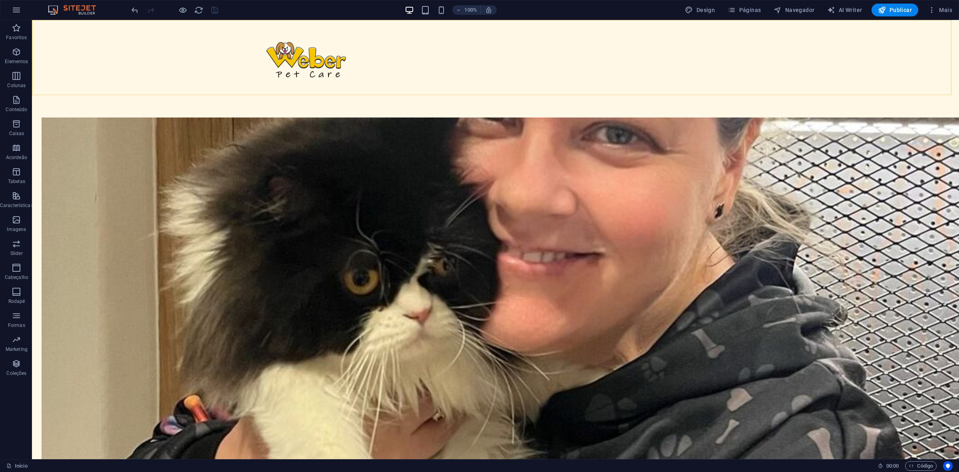
scroll to position [749, 0]
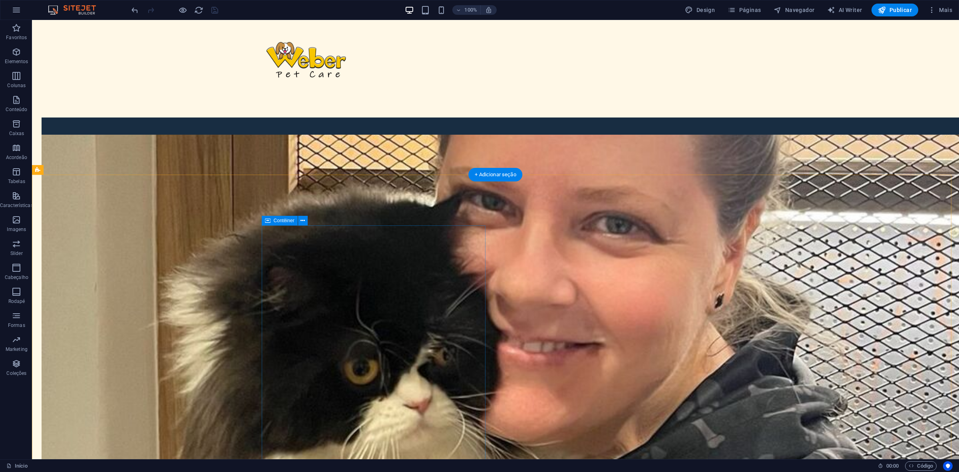
scroll to position [649, 0]
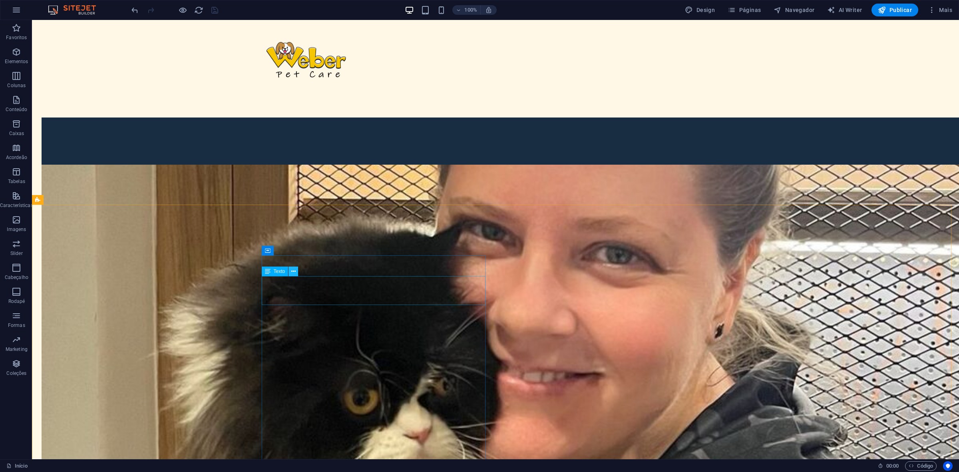
click at [298, 268] on button at bounding box center [294, 272] width 10 height 10
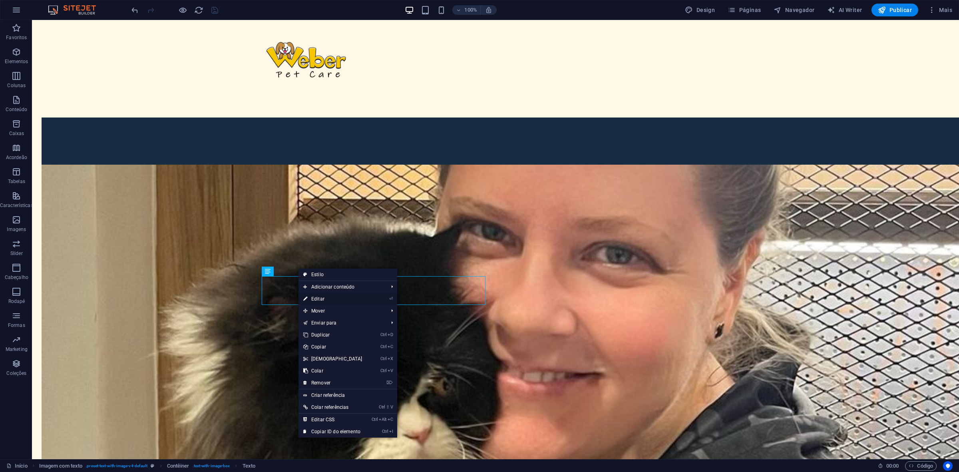
click at [328, 297] on link "⏎ Editar" at bounding box center [333, 299] width 69 height 12
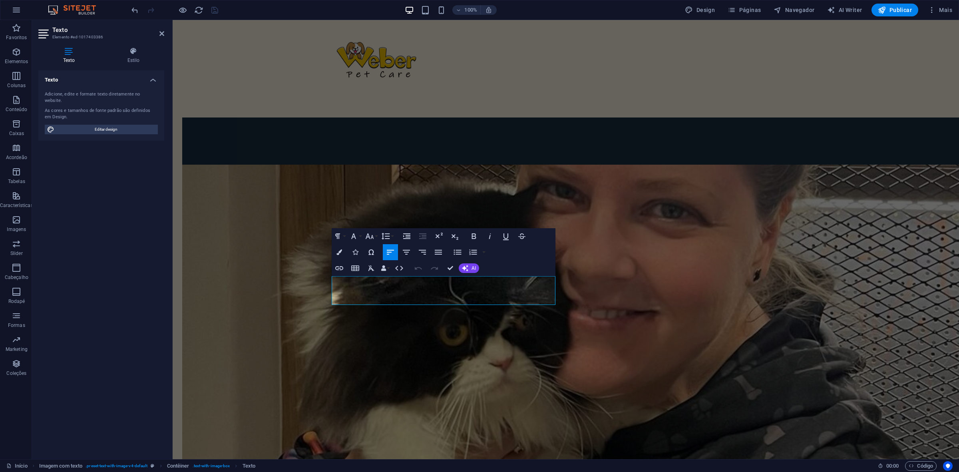
click at [126, 67] on div "Texto Estilo Texto Adicione, edite e formate texto diretamente no website. As c…" at bounding box center [101, 250] width 126 height 406
click at [128, 58] on h4 "Estilo" at bounding box center [134, 55] width 62 height 17
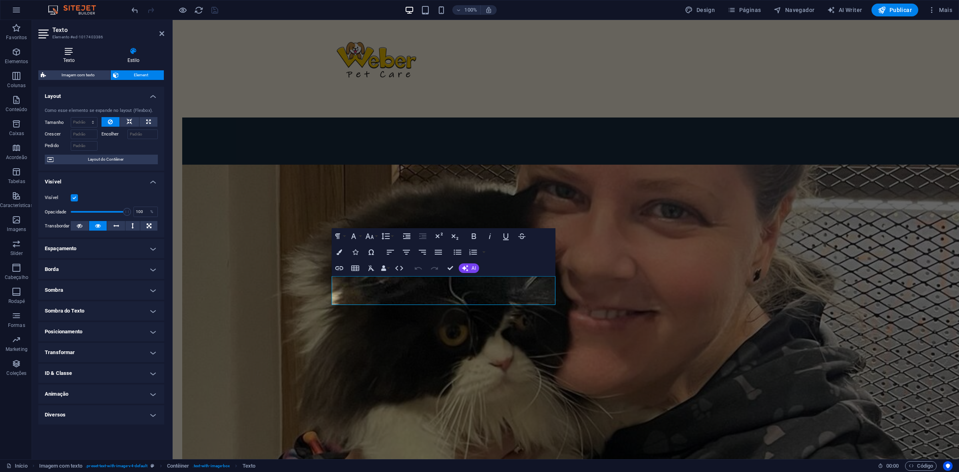
click at [91, 58] on h4 "Texto" at bounding box center [70, 55] width 64 height 17
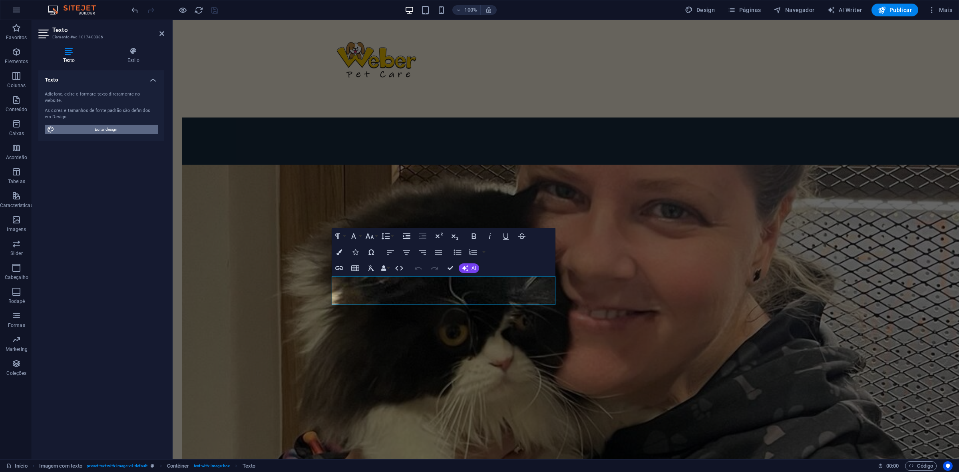
click at [105, 125] on span "Editar design" at bounding box center [106, 130] width 99 height 10
select select "px"
select select "400"
select select "px"
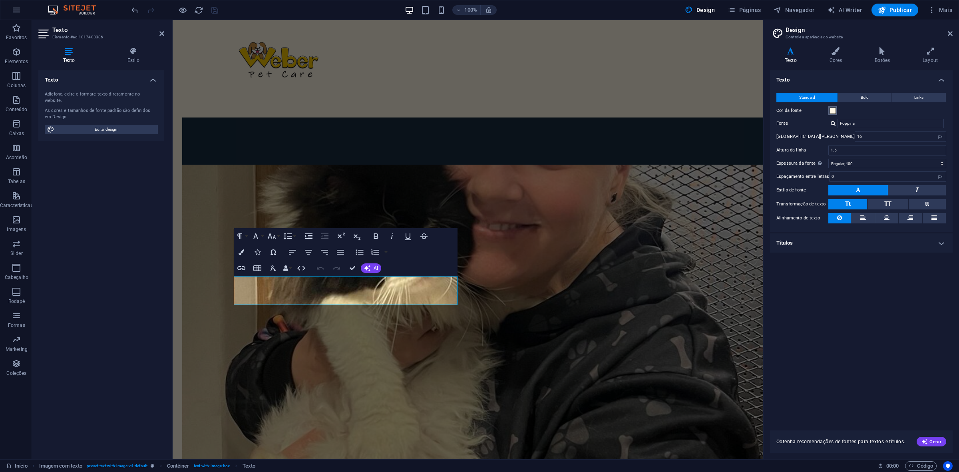
click at [767, 106] on button "Cor da fonte" at bounding box center [833, 110] width 9 height 9
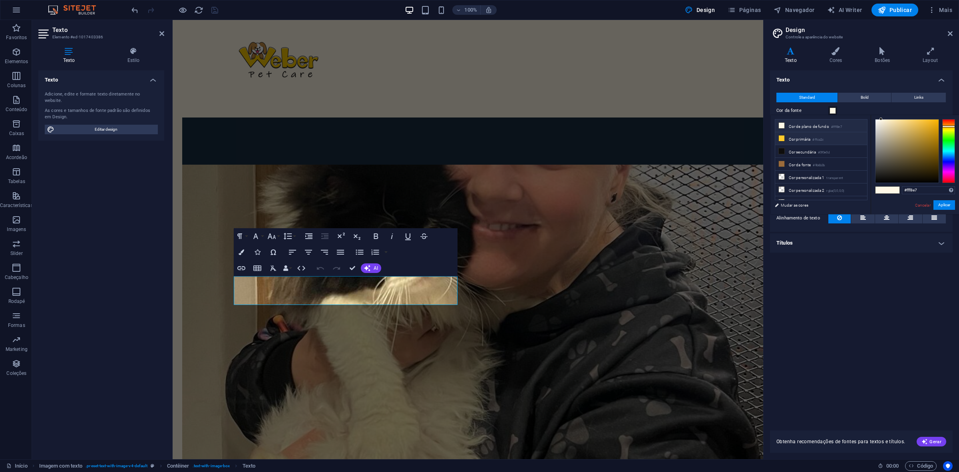
click at [767, 140] on li "Cor primária #ffca2c" at bounding box center [821, 138] width 92 height 13
type input "#ffca2c"
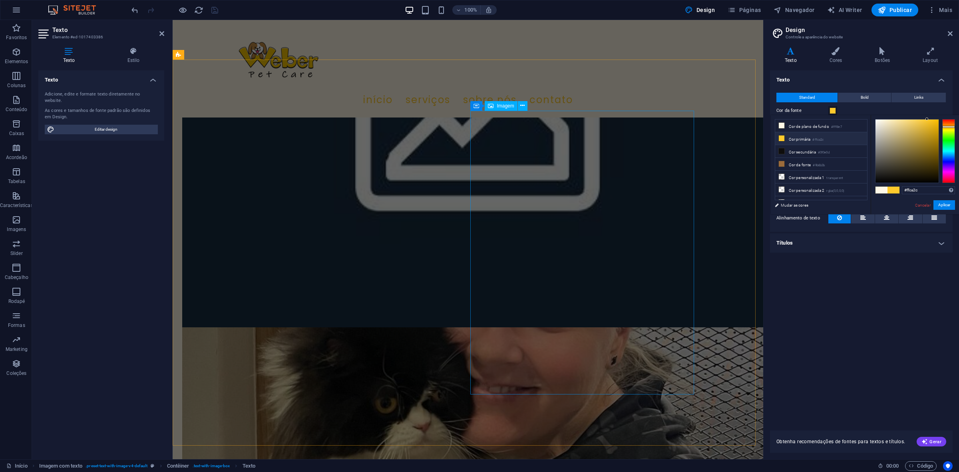
scroll to position [500, 0]
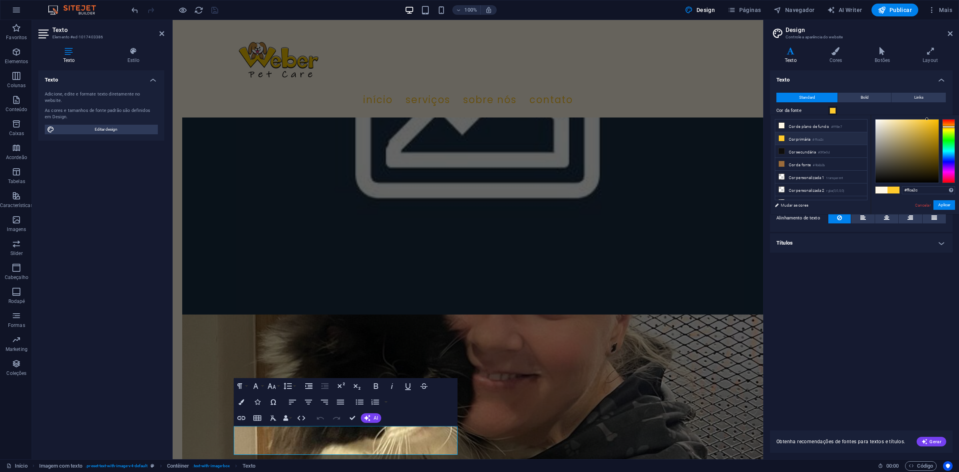
click at [767, 307] on div "Texto Standard Bold Links Cor [PERSON_NAME] [PERSON_NAME] Poppins Tamanho [PERS…" at bounding box center [861, 245] width 183 height 351
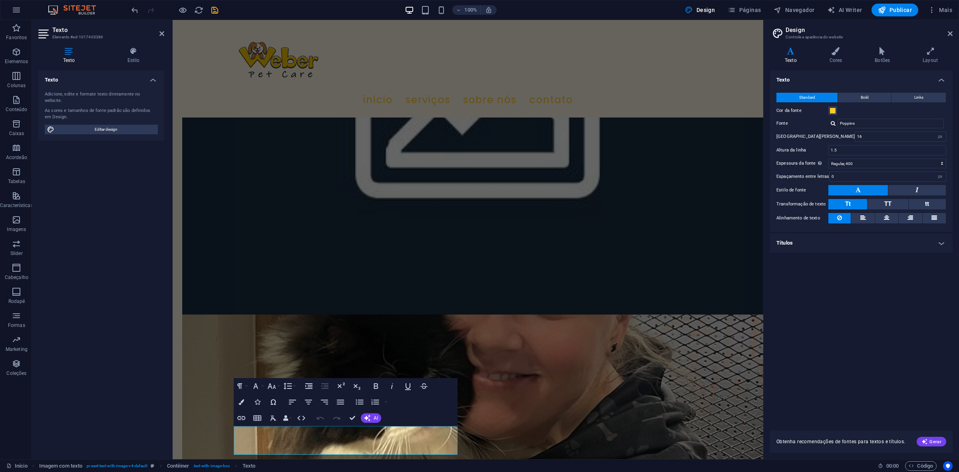
click at [767, 26] on h2 "Design" at bounding box center [869, 29] width 167 height 7
drag, startPoint x: 948, startPoint y: 35, endPoint x: 578, endPoint y: 88, distance: 374.2
click at [767, 35] on icon at bounding box center [950, 33] width 5 height 6
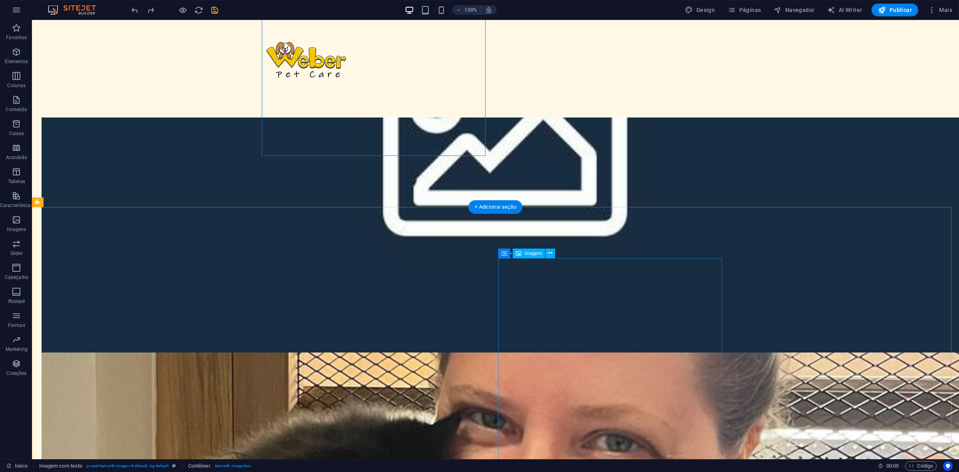
scroll to position [406, 0]
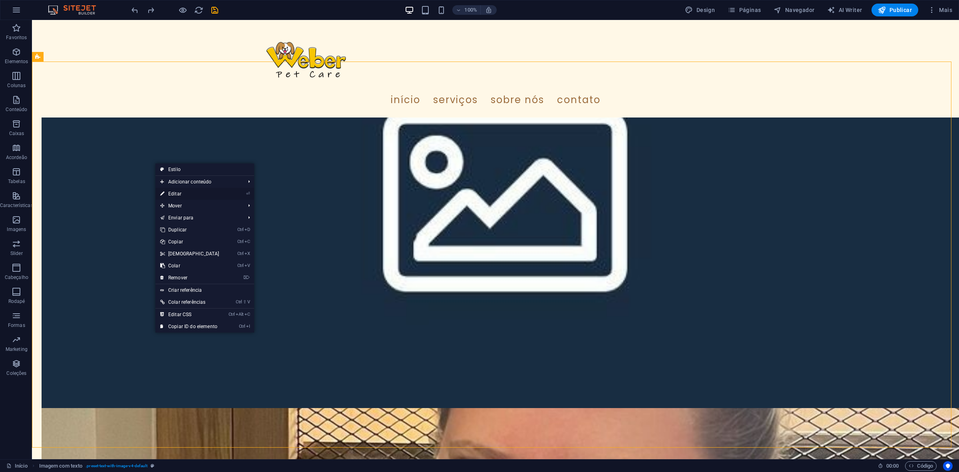
click at [183, 190] on link "⏎ Editar" at bounding box center [189, 194] width 69 height 12
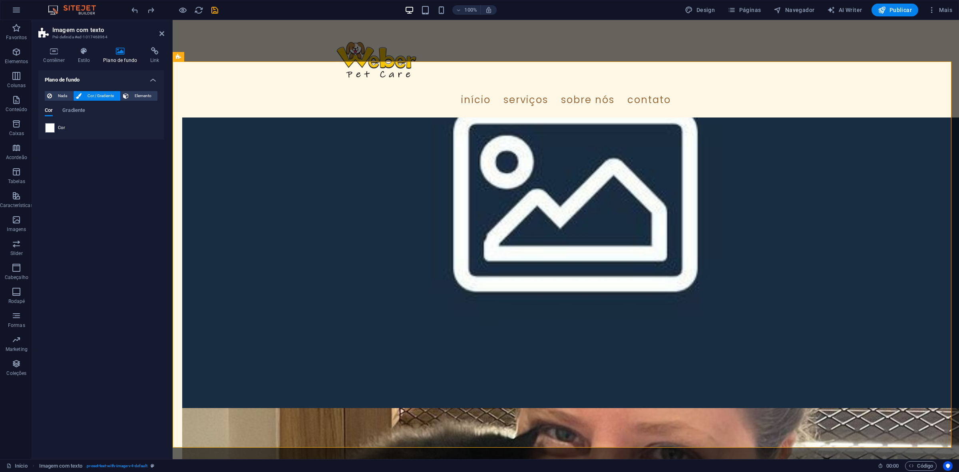
click at [87, 129] on div "Cor" at bounding box center [101, 128] width 112 height 10
click at [52, 128] on span at bounding box center [50, 128] width 9 height 9
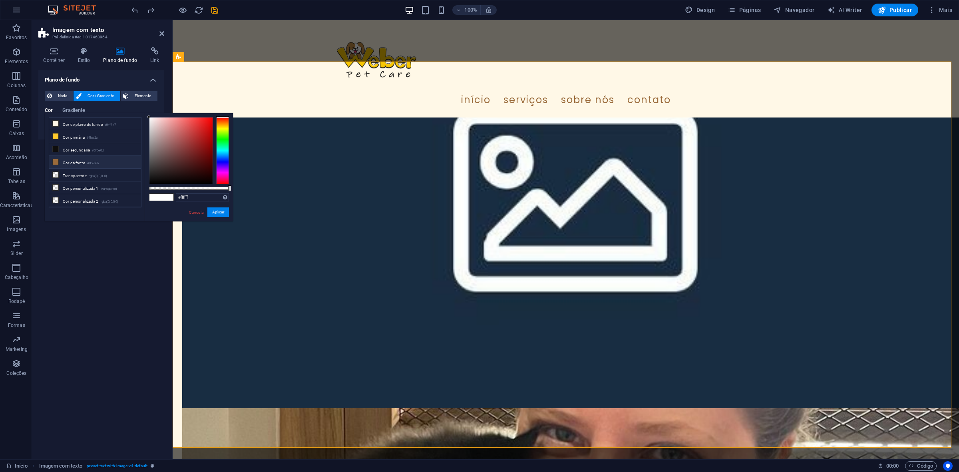
click at [86, 164] on li "Cor [PERSON_NAME] #9b6b3b" at bounding box center [95, 162] width 92 height 13
type input "#ffe4c8"
drag, startPoint x: 187, startPoint y: 141, endPoint x: 163, endPoint y: 101, distance: 46.3
click at [163, 101] on body "[DOMAIN_NAME] Início Favoritos Elementos Colunas Conteúdo Caixas Acordeão Tabel…" at bounding box center [479, 236] width 959 height 472
click at [219, 211] on button "Aplicar" at bounding box center [218, 212] width 22 height 10
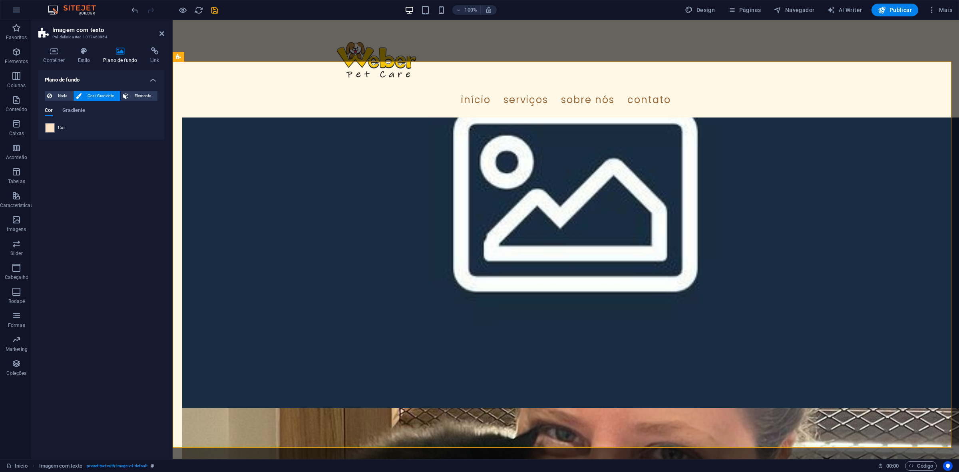
click at [96, 220] on div "Plano de fundo Nada Cor / Gradiente Elemento Esticar o plano de fundo para a la…" at bounding box center [101, 261] width 126 height 382
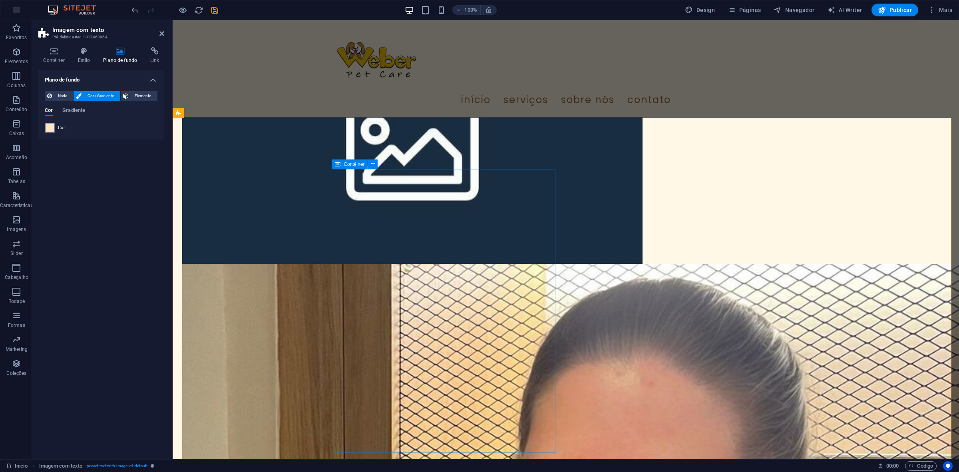
scroll to position [356, 0]
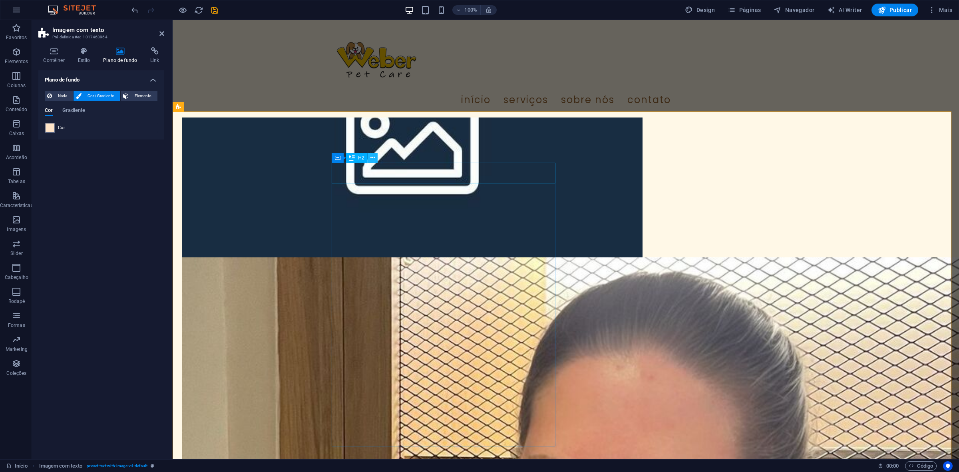
click at [369, 156] on button at bounding box center [373, 158] width 10 height 10
click at [337, 158] on icon at bounding box center [338, 158] width 6 height 10
click at [49, 58] on h4 "Contêiner" at bounding box center [55, 55] width 34 height 17
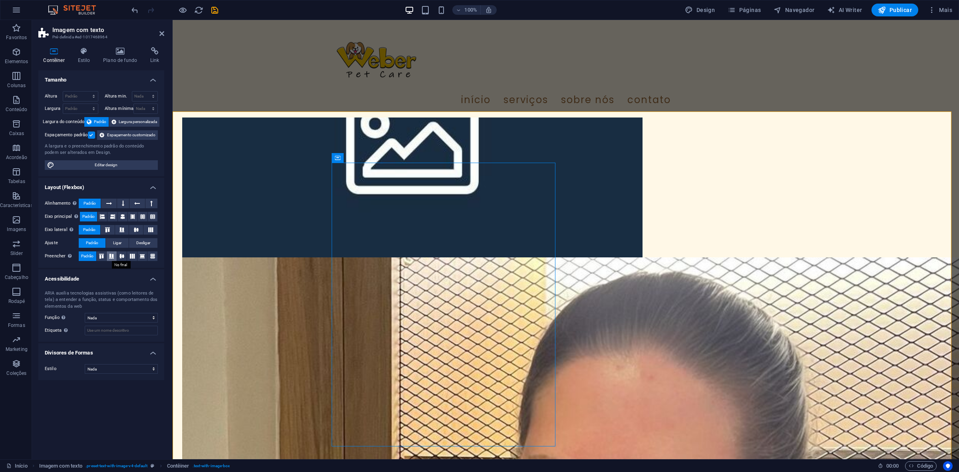
click at [112, 257] on icon at bounding box center [112, 256] width 10 height 5
click at [126, 259] on icon at bounding box center [122, 256] width 10 height 5
click at [123, 257] on icon at bounding box center [122, 256] width 10 height 5
click at [129, 257] on icon at bounding box center [132, 256] width 10 height 5
click at [147, 256] on icon at bounding box center [142, 256] width 10 height 5
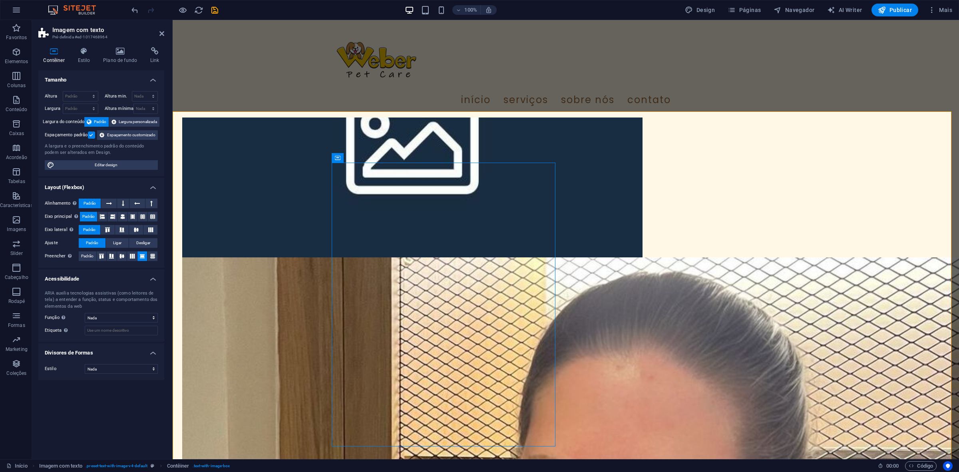
drag, startPoint x: 152, startPoint y: 256, endPoint x: 141, endPoint y: 257, distance: 10.8
click at [152, 256] on icon at bounding box center [153, 256] width 10 height 5
click at [114, 254] on button at bounding box center [112, 256] width 10 height 10
click at [104, 255] on icon at bounding box center [102, 256] width 10 height 5
click at [87, 254] on span "Padrão" at bounding box center [87, 256] width 12 height 10
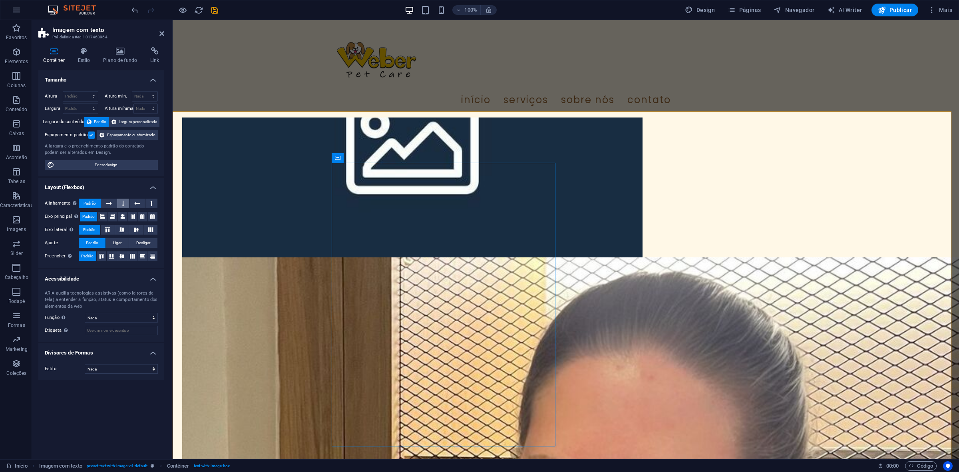
click at [123, 204] on icon at bounding box center [123, 204] width 2 height 10
click at [98, 203] on button "Padrão" at bounding box center [90, 204] width 22 height 10
click at [123, 216] on icon at bounding box center [122, 217] width 5 height 10
click at [90, 217] on span "Padrão" at bounding box center [88, 217] width 12 height 10
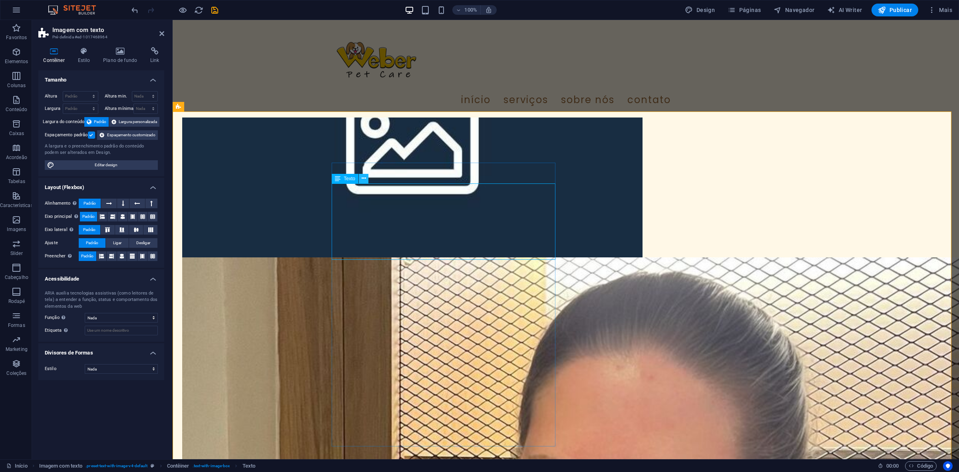
click at [363, 178] on icon at bounding box center [364, 178] width 4 height 8
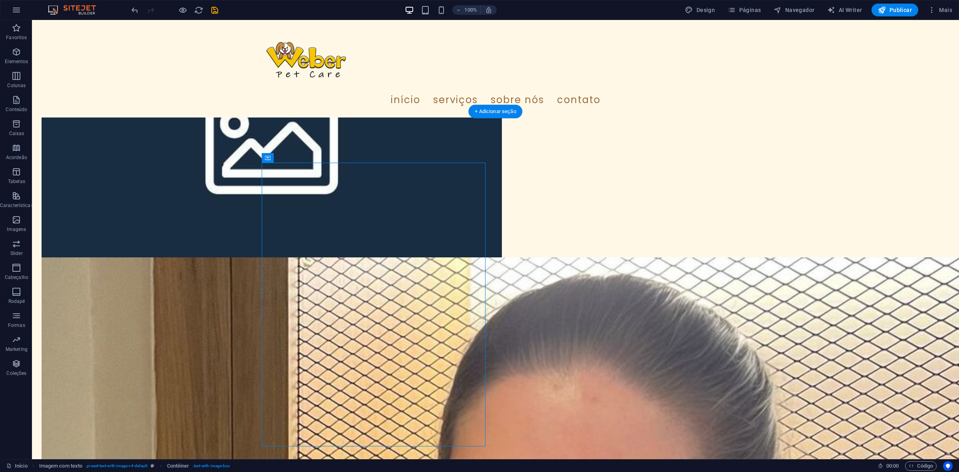
drag, startPoint x: 211, startPoint y: 269, endPoint x: 365, endPoint y: 160, distance: 188.3
click at [293, 181] on icon at bounding box center [293, 178] width 4 height 8
click at [266, 156] on icon at bounding box center [268, 158] width 6 height 10
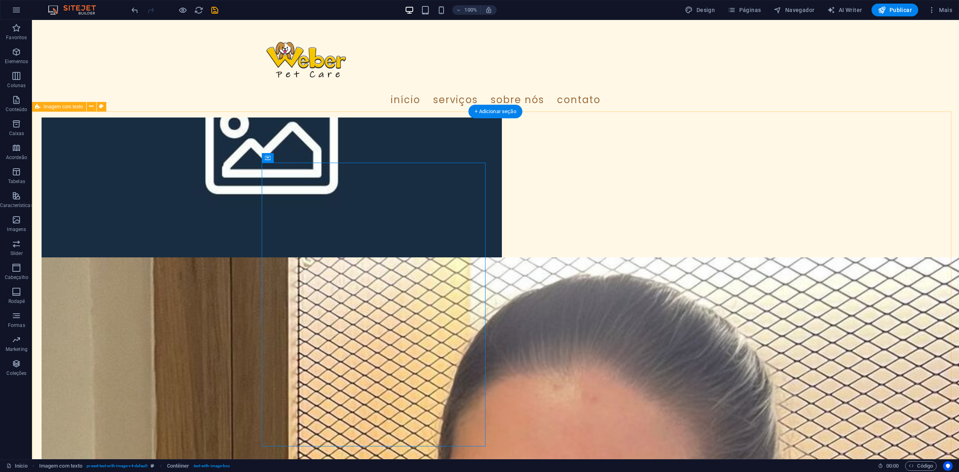
click at [268, 157] on icon at bounding box center [268, 158] width 6 height 10
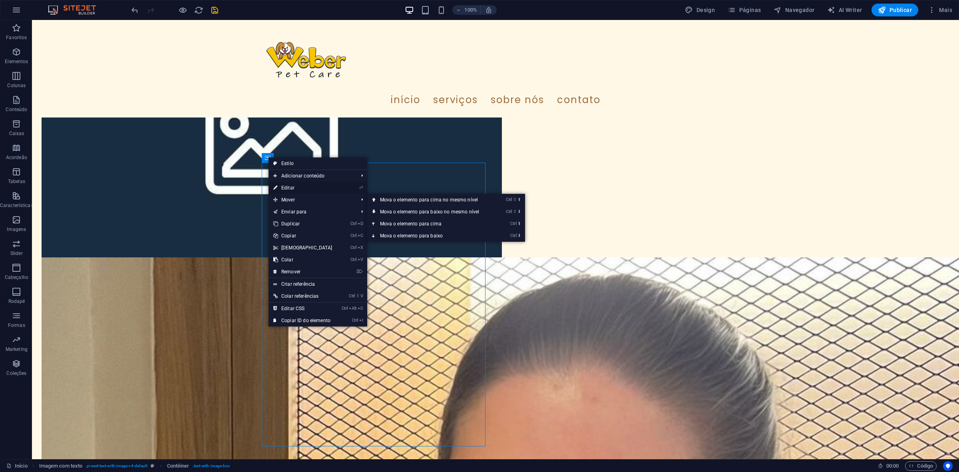
click at [295, 185] on link "⏎ Editar" at bounding box center [303, 188] width 69 height 12
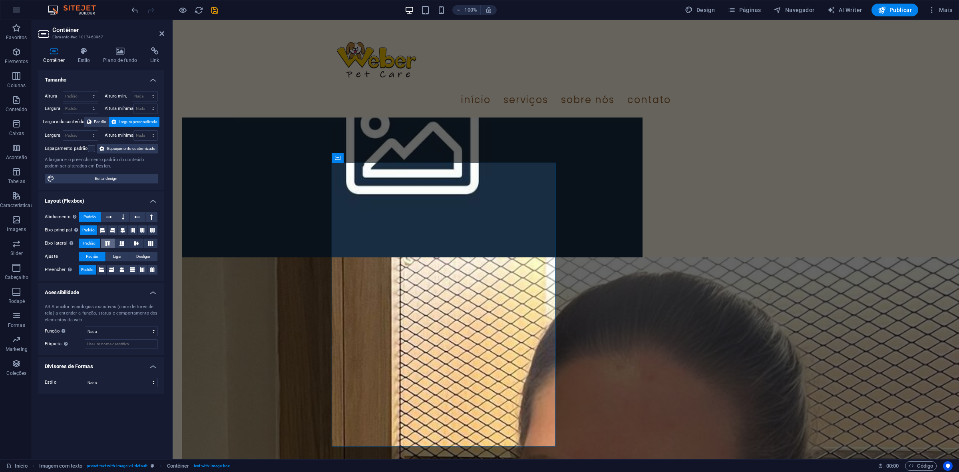
click at [113, 240] on button at bounding box center [108, 244] width 14 height 10
click at [121, 242] on icon at bounding box center [122, 243] width 10 height 5
click at [138, 244] on icon at bounding box center [136, 243] width 10 height 5
click at [156, 245] on button at bounding box center [150, 244] width 14 height 10
click at [103, 270] on icon at bounding box center [101, 270] width 5 height 10
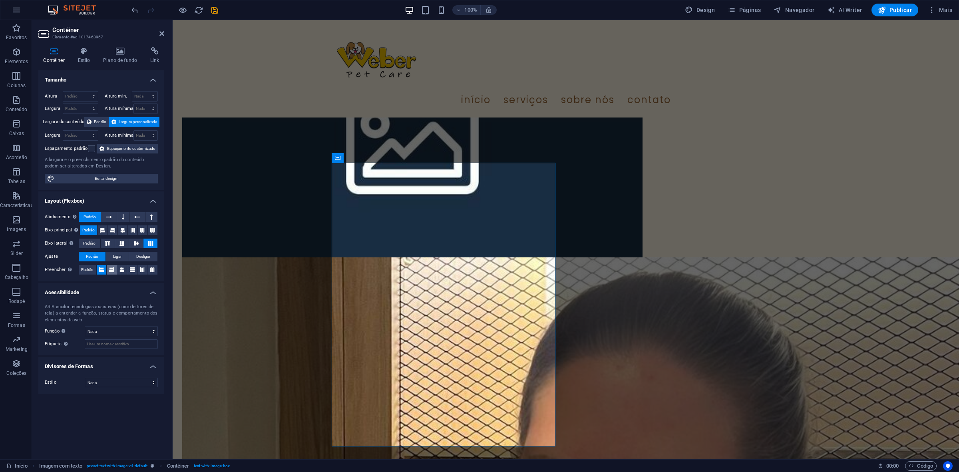
click at [114, 271] on icon at bounding box center [111, 270] width 5 height 10
click at [121, 271] on icon at bounding box center [122, 270] width 5 height 10
drag, startPoint x: 250, startPoint y: 307, endPoint x: 390, endPoint y: 307, distance: 140.3
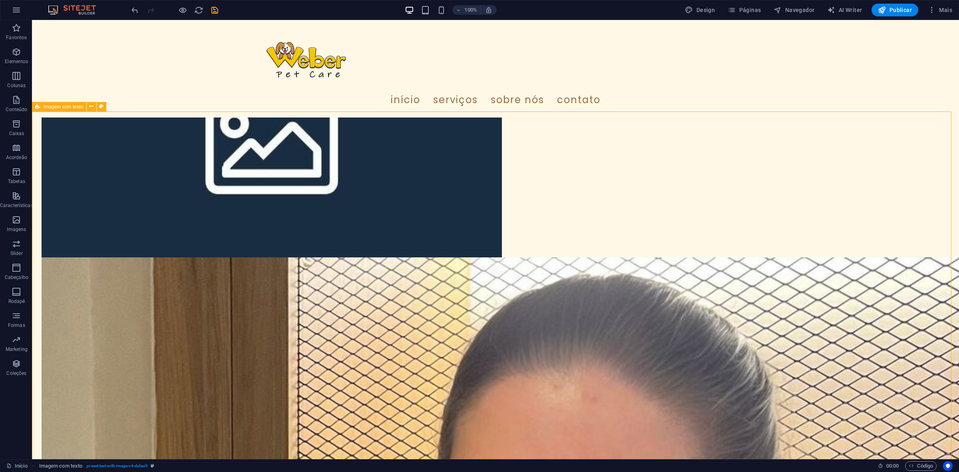
drag, startPoint x: 227, startPoint y: 185, endPoint x: 257, endPoint y: 186, distance: 30.0
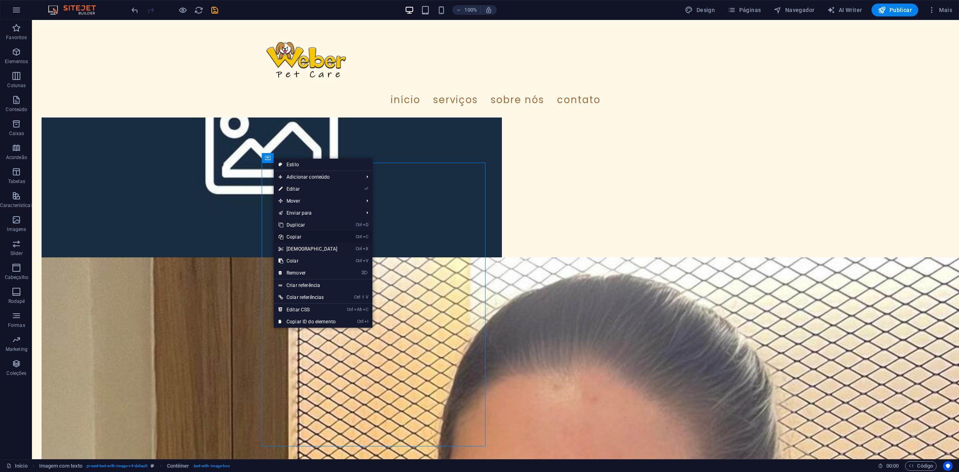
click at [297, 234] on link "Ctrl C Copiar" at bounding box center [308, 237] width 69 height 12
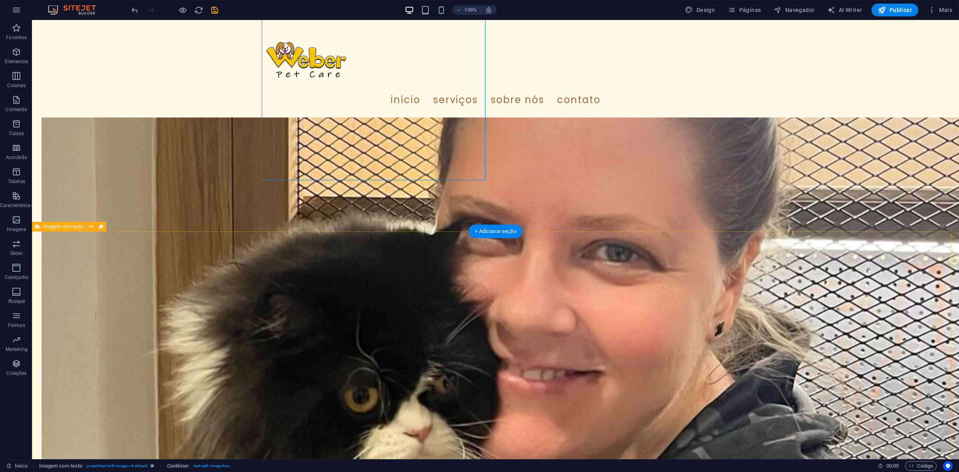
scroll to position [656, 0]
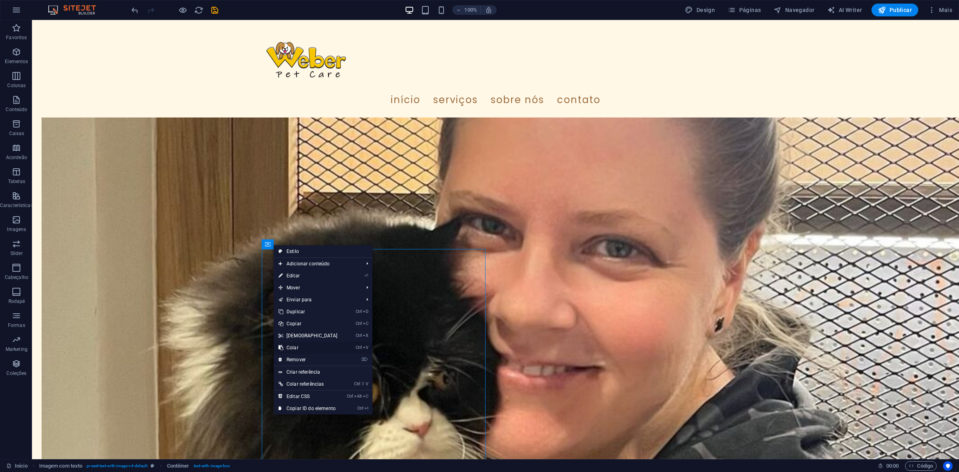
click at [293, 348] on link "Ctrl V Colar" at bounding box center [308, 348] width 69 height 12
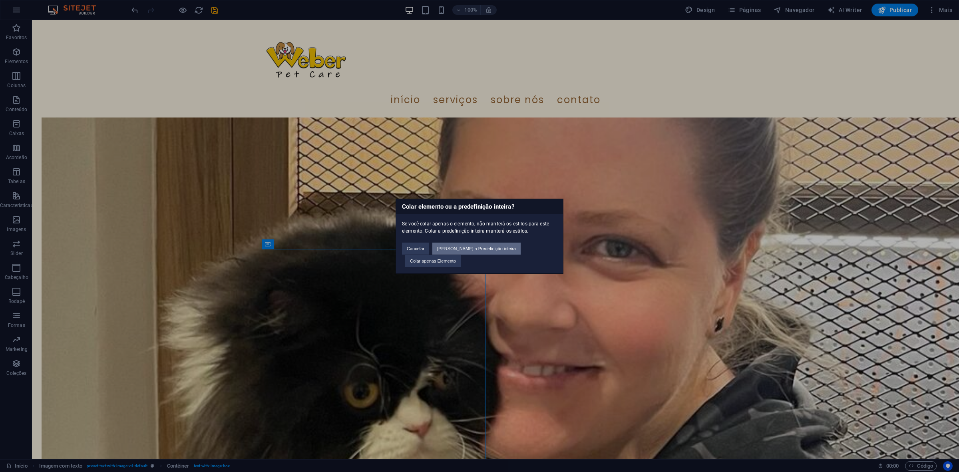
click at [492, 253] on button "[PERSON_NAME] a Predefinição inteira" at bounding box center [476, 249] width 88 height 12
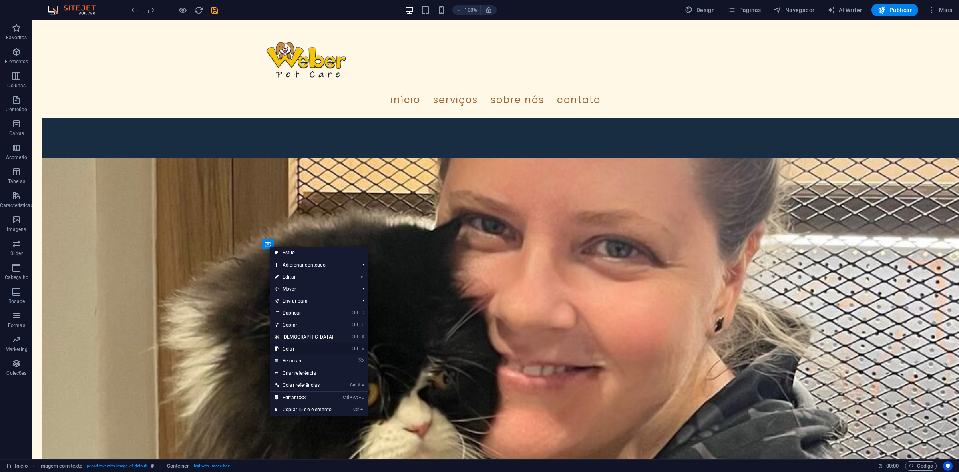
click at [298, 345] on link "Ctrl V Colar" at bounding box center [304, 349] width 69 height 12
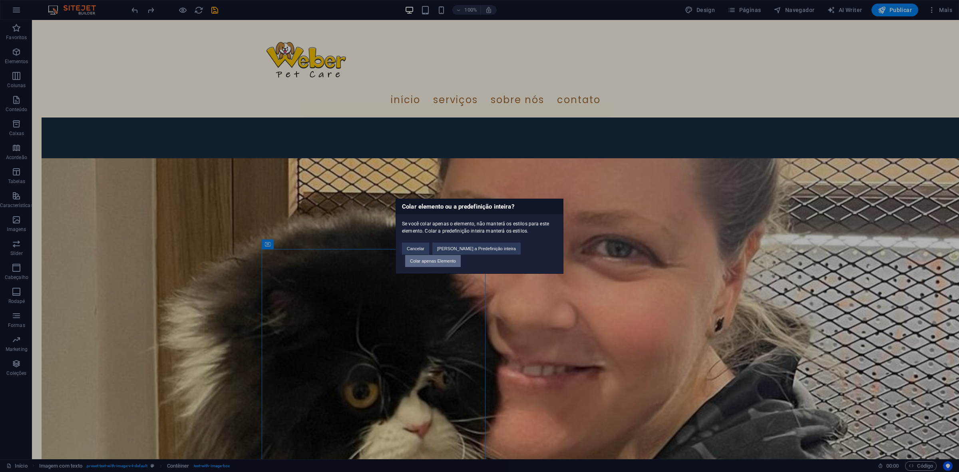
click at [461, 257] on button "Colar apenas Elemento" at bounding box center [433, 261] width 56 height 12
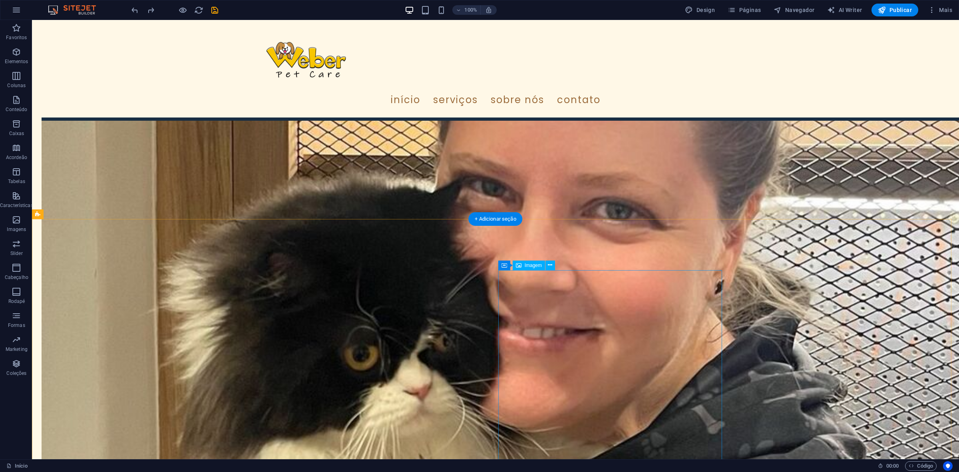
scroll to position [706, 0]
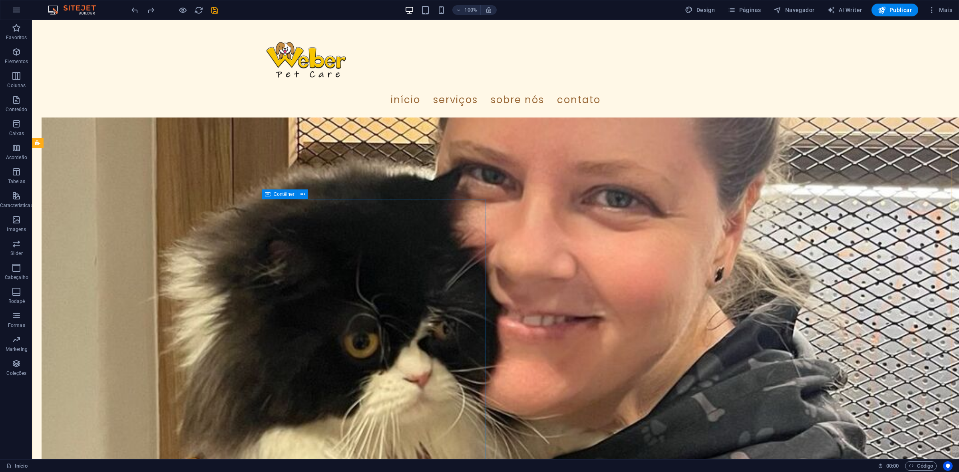
click at [267, 197] on icon at bounding box center [268, 194] width 6 height 10
click at [269, 190] on icon at bounding box center [268, 194] width 6 height 10
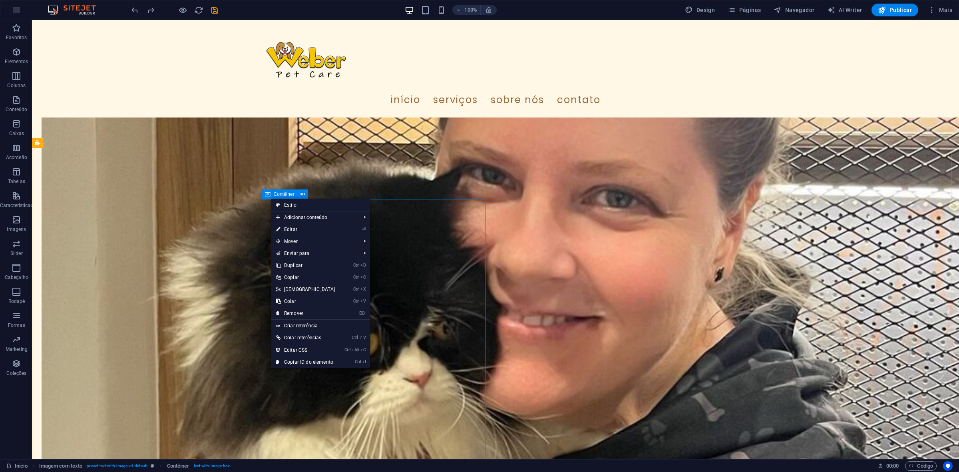
click at [270, 195] on icon at bounding box center [268, 194] width 6 height 10
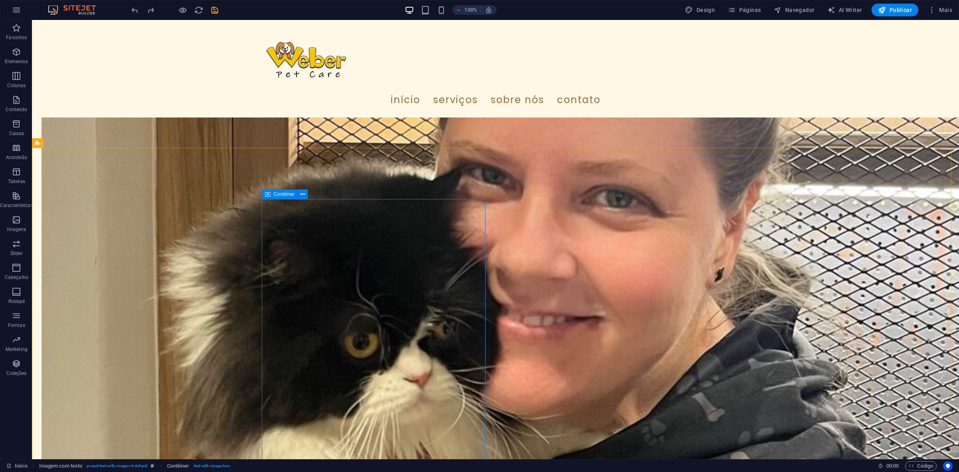
click at [270, 195] on icon at bounding box center [268, 194] width 6 height 10
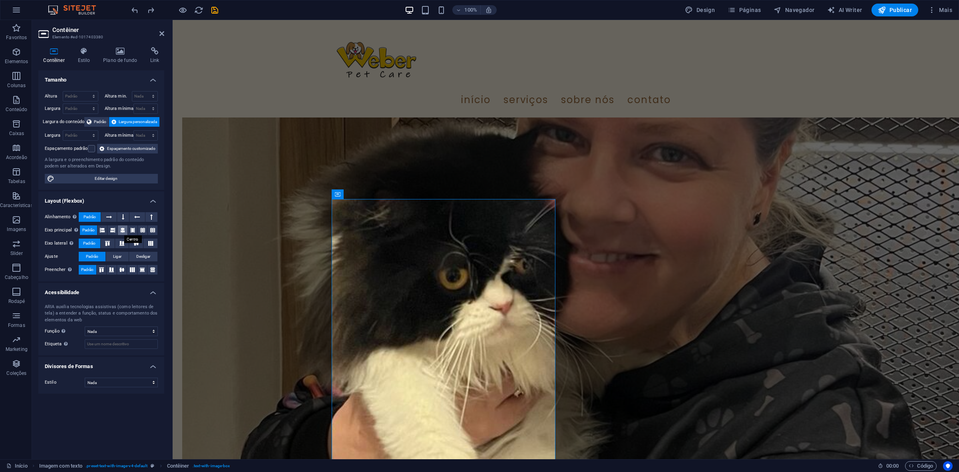
click at [120, 229] on icon at bounding box center [122, 230] width 5 height 10
click at [131, 270] on icon at bounding box center [132, 269] width 10 height 5
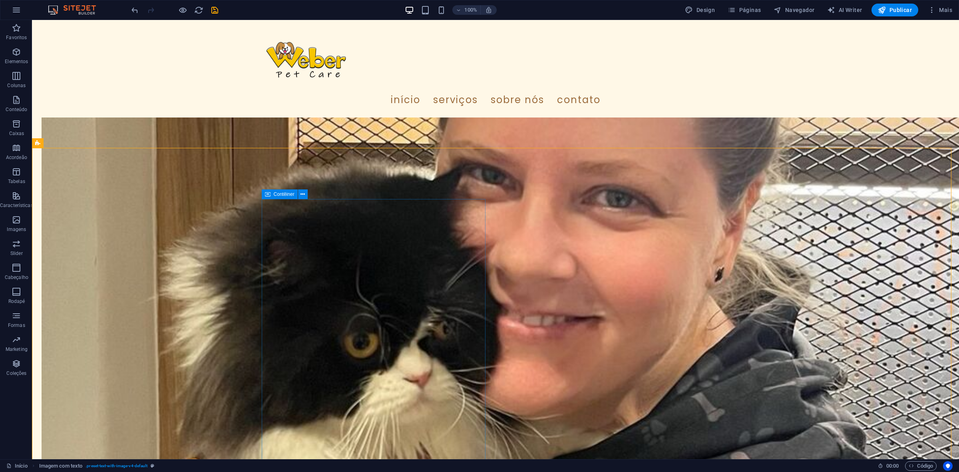
click at [268, 194] on icon at bounding box center [268, 194] width 6 height 10
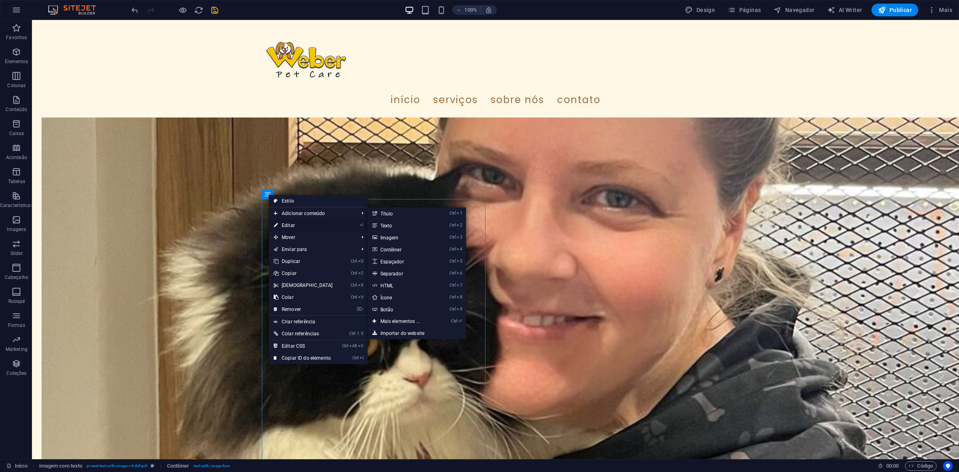
click at [298, 225] on link "⏎ Editar" at bounding box center [303, 225] width 69 height 12
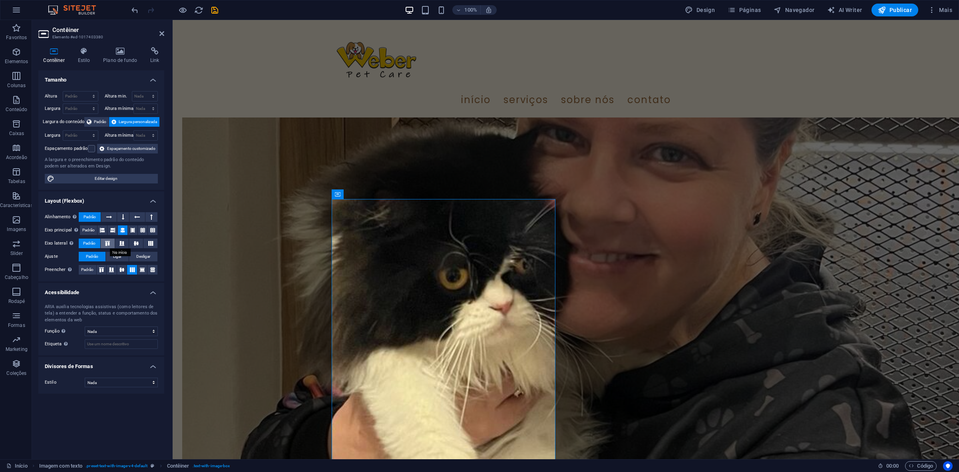
click at [113, 247] on button at bounding box center [108, 244] width 14 height 10
click at [124, 244] on icon at bounding box center [122, 243] width 10 height 5
click at [134, 245] on icon at bounding box center [136, 243] width 10 height 5
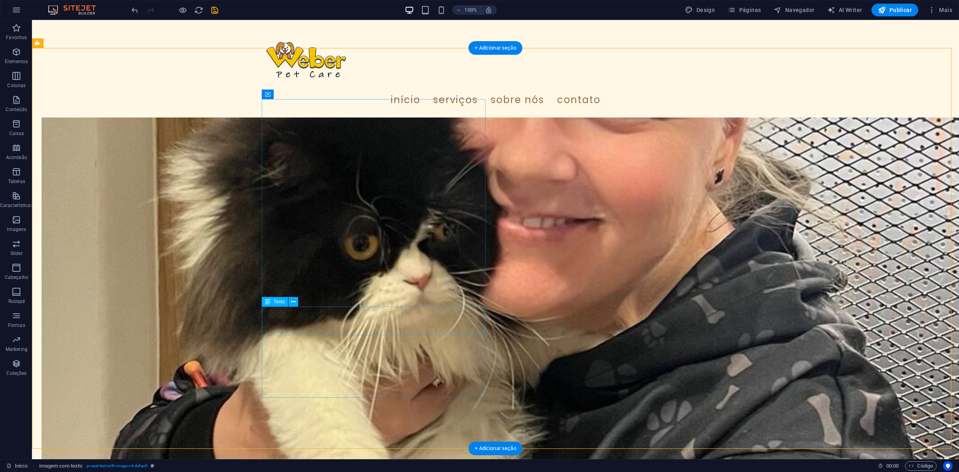
scroll to position [806, 0]
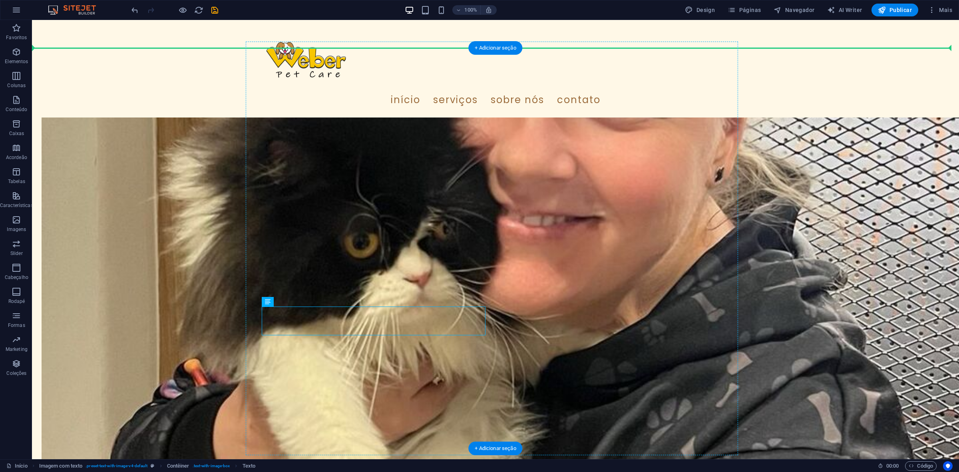
drag, startPoint x: 317, startPoint y: 317, endPoint x: 322, endPoint y: 217, distance: 100.1
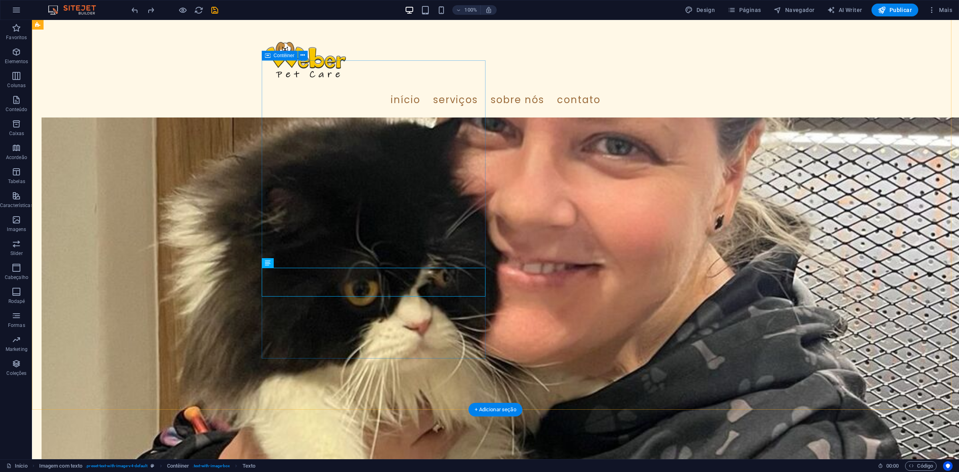
scroll to position [756, 0]
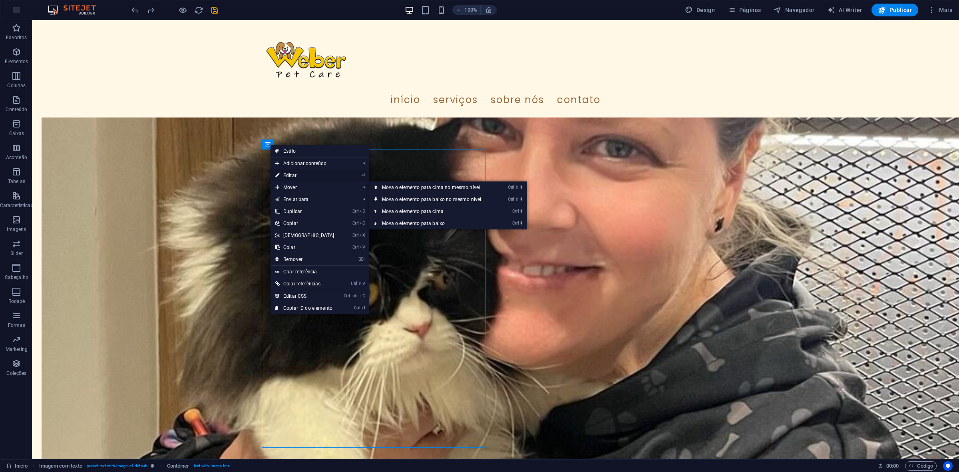
click at [295, 175] on link "⏎ Editar" at bounding box center [305, 175] width 69 height 12
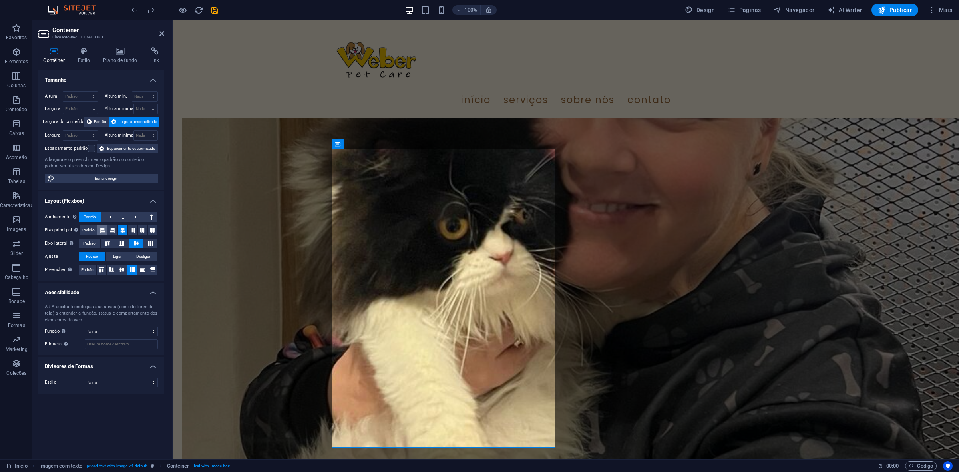
click at [104, 228] on icon at bounding box center [102, 230] width 5 height 10
click at [112, 229] on icon at bounding box center [112, 230] width 5 height 10
click at [120, 230] on icon at bounding box center [122, 230] width 5 height 10
click at [133, 229] on icon at bounding box center [132, 230] width 5 height 10
click at [142, 229] on icon at bounding box center [142, 230] width 5 height 10
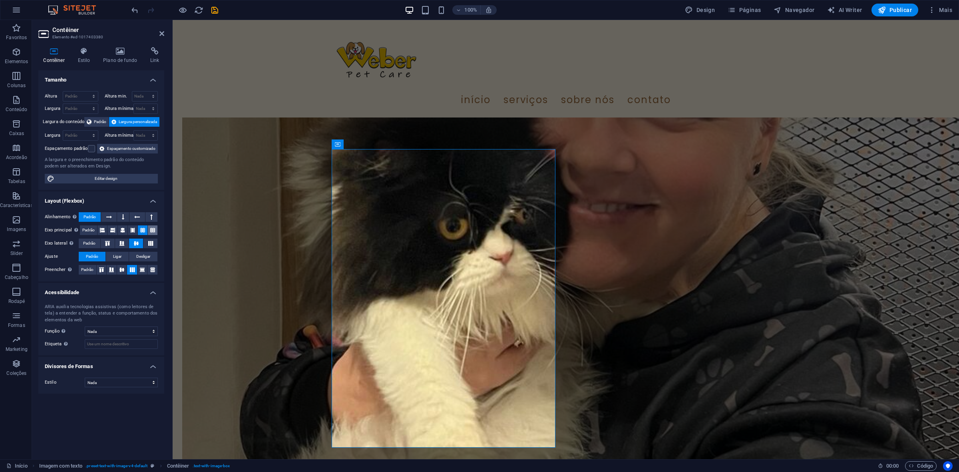
click at [149, 230] on button at bounding box center [153, 230] width 10 height 10
click at [123, 268] on icon at bounding box center [122, 269] width 10 height 5
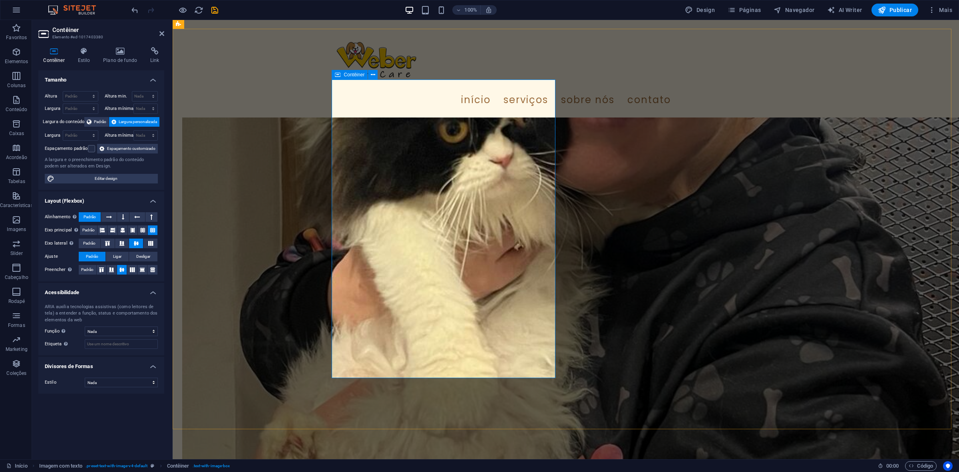
scroll to position [856, 0]
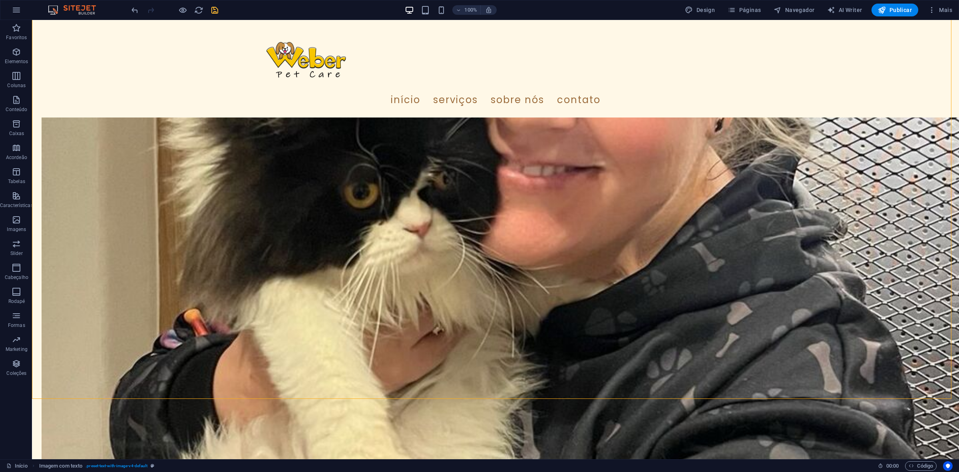
click at [219, 13] on span "save" at bounding box center [215, 10] width 10 height 9
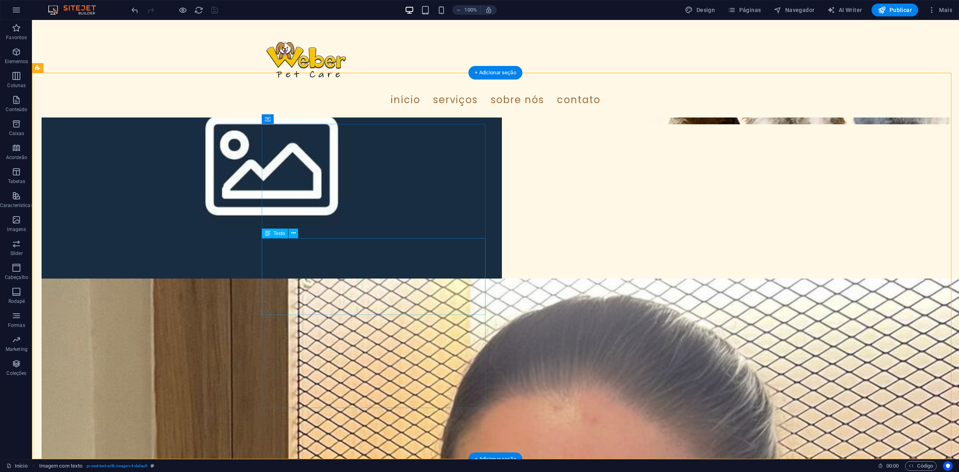
scroll to position [306, 0]
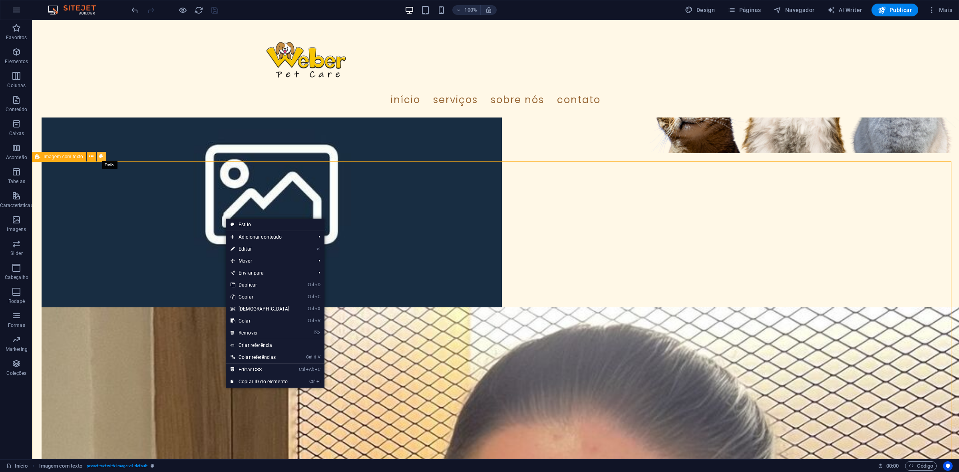
click at [100, 157] on icon at bounding box center [101, 156] width 4 height 8
select select "rem"
select select "px"
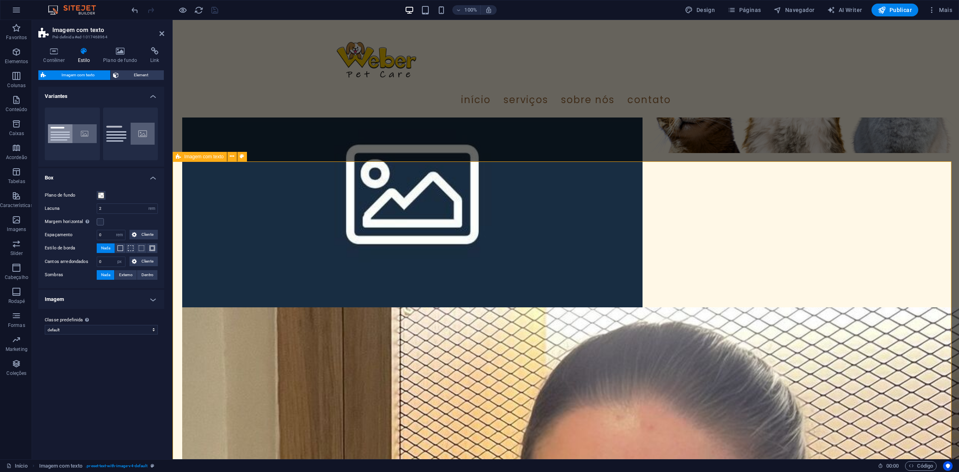
click at [129, 65] on div "Contêiner Estilo Plano de fundo Link Tamanho Altura Padrão px rem % vh vw Altur…" at bounding box center [101, 250] width 126 height 406
click at [127, 60] on h4 "Plano de fundo" at bounding box center [121, 55] width 47 height 17
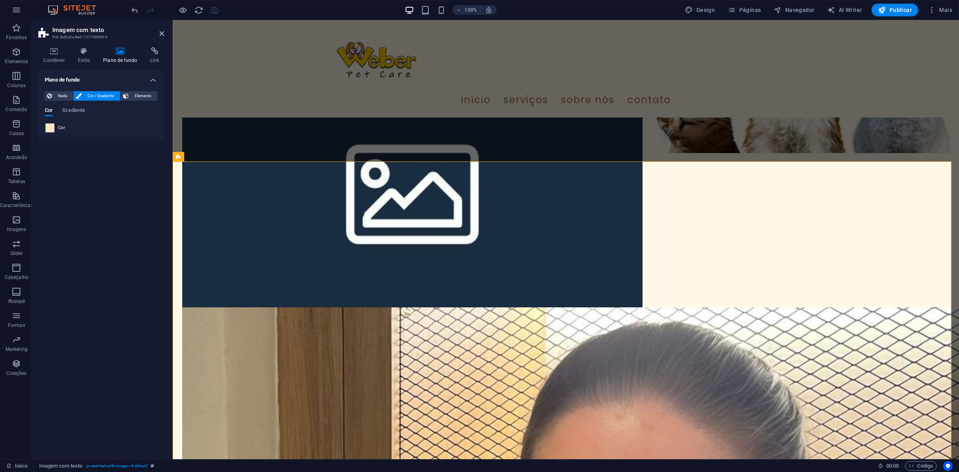
click at [49, 125] on span at bounding box center [50, 128] width 9 height 9
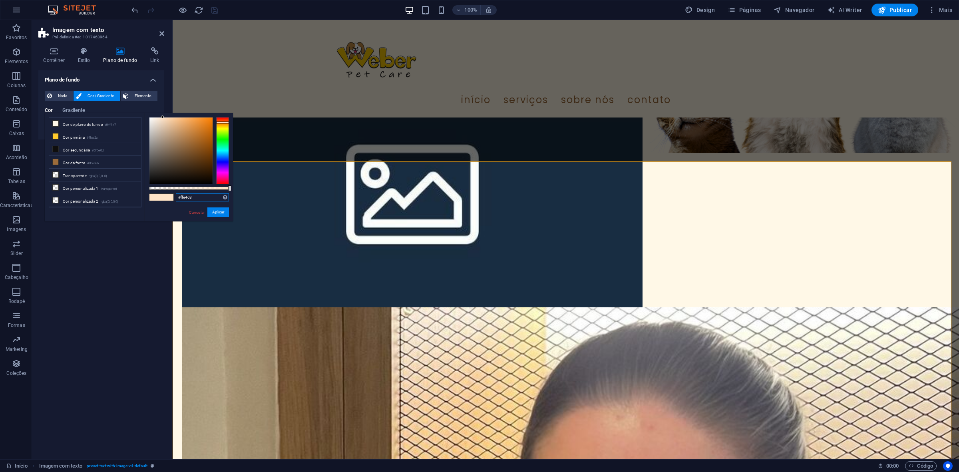
drag, startPoint x: 191, startPoint y: 201, endPoint x: 149, endPoint y: 193, distance: 42.7
click at [149, 193] on div "#ffe4c8 Formatos suportados #0852ed rgb(8, 82, 237) rgba(8, 82, 237, 90%) hsv(2…" at bounding box center [189, 225] width 88 height 224
click at [160, 32] on icon at bounding box center [161, 33] width 5 height 6
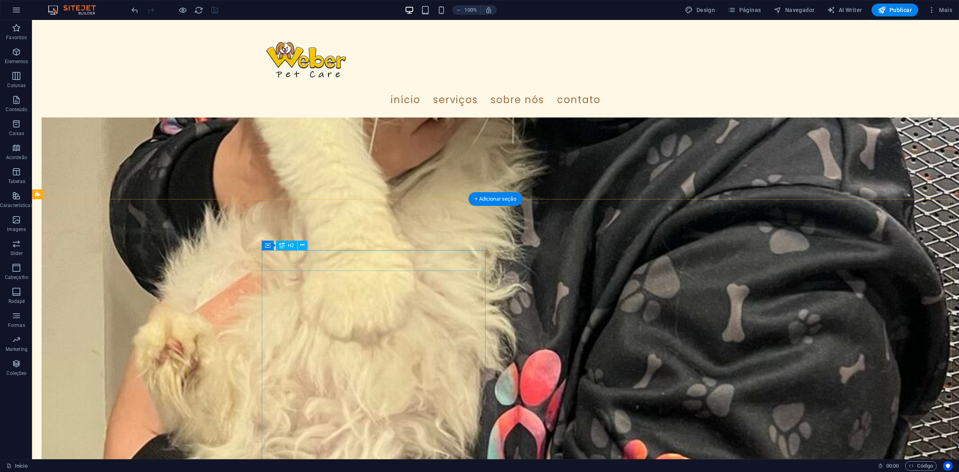
scroll to position [1056, 0]
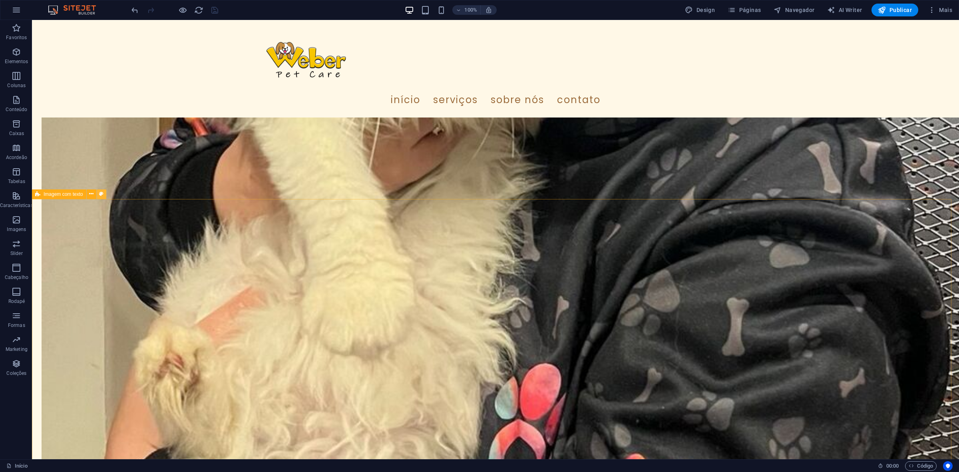
click at [100, 196] on icon at bounding box center [101, 194] width 4 height 8
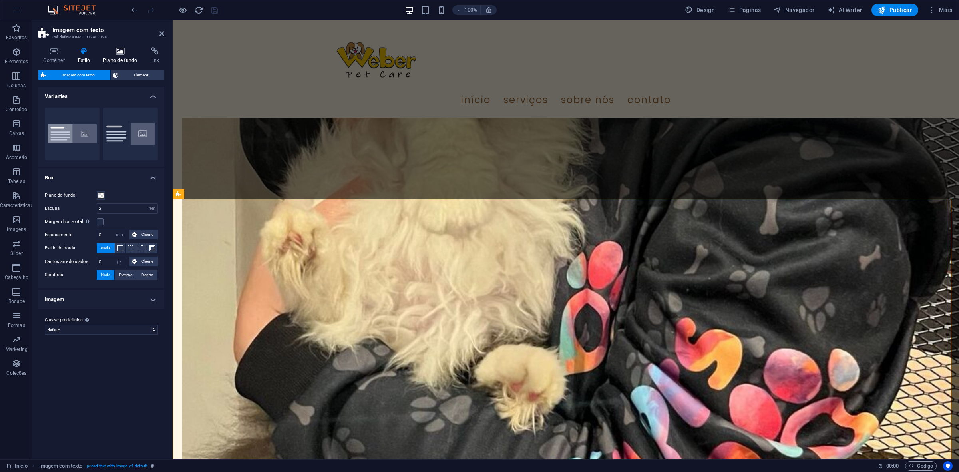
click at [121, 61] on h4 "Plano de fundo" at bounding box center [121, 55] width 47 height 17
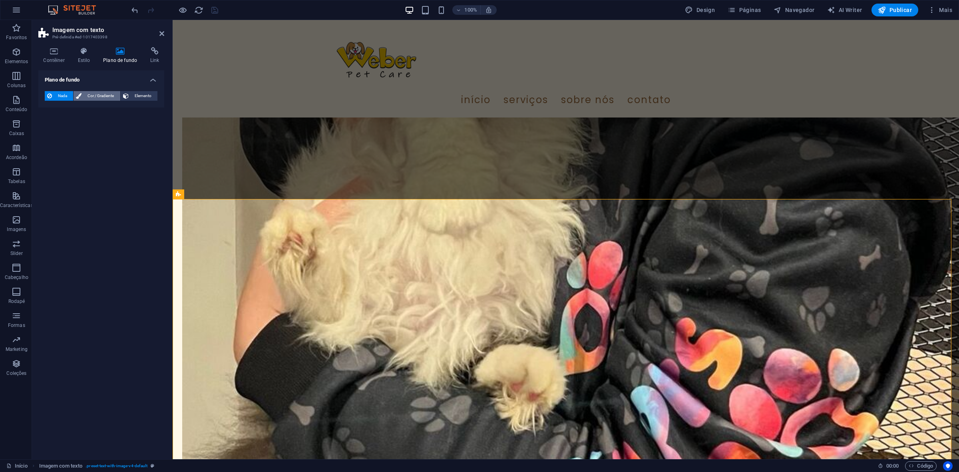
click at [92, 93] on span "Cor / Gradiente" at bounding box center [101, 96] width 34 height 10
click at [48, 136] on div "Nada Cor / Gradiente Elemento Esticar o plano de fundo para a largura total Sob…" at bounding box center [101, 112] width 126 height 55
click at [48, 124] on span at bounding box center [50, 128] width 9 height 9
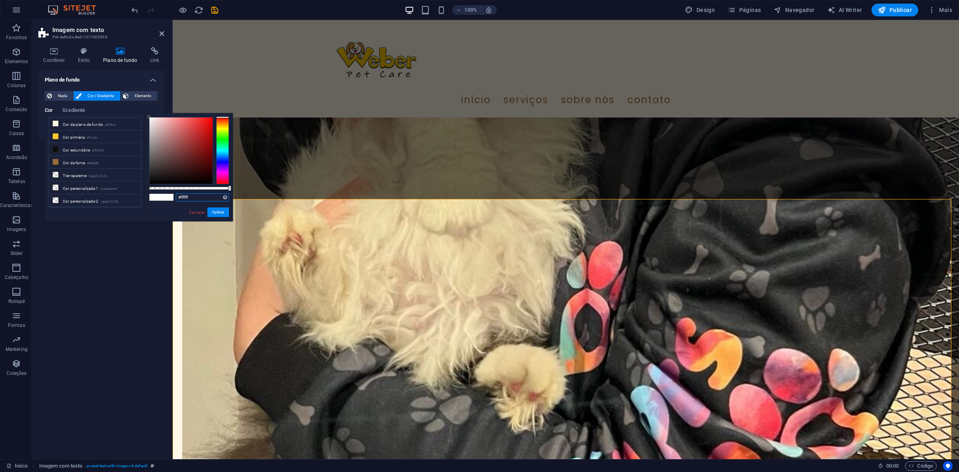
drag, startPoint x: 195, startPoint y: 194, endPoint x: 165, endPoint y: 202, distance: 31.3
click at [165, 202] on div "#ffffff Formatos suportados #0852ed rgb(8, 82, 237) rgba(8, 82, 237, 90%) hsv(2…" at bounding box center [189, 225] width 88 height 224
paste input "e4c8"
drag, startPoint x: 52, startPoint y: 194, endPoint x: 225, endPoint y: 214, distance: 173.8
click at [225, 214] on button "Aplicar" at bounding box center [218, 212] width 22 height 10
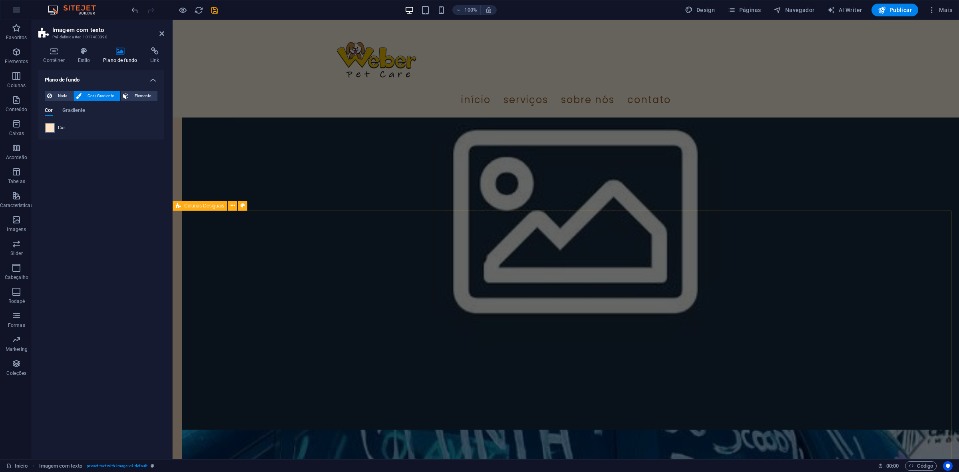
scroll to position [1855, 0]
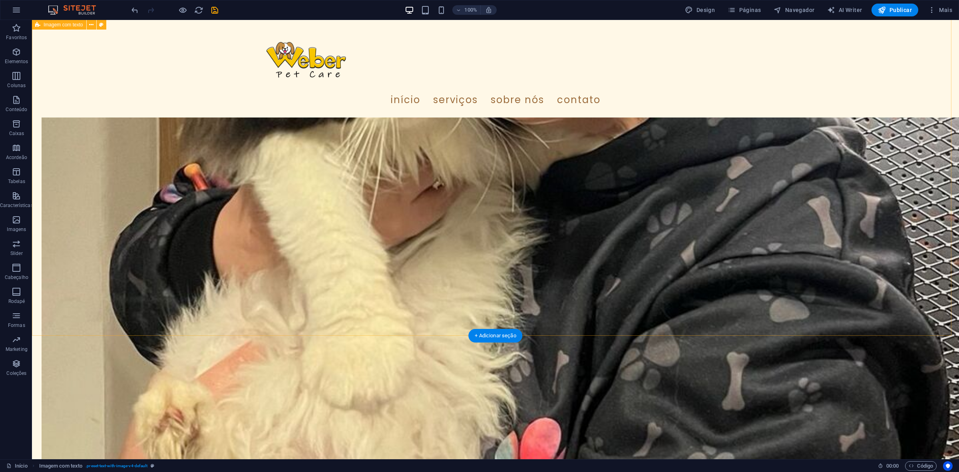
scroll to position [1006, 0]
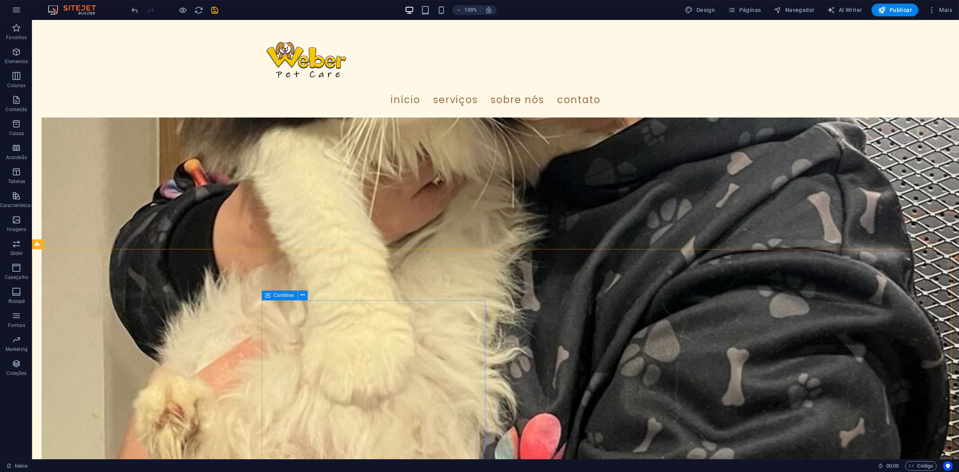
click at [263, 297] on div "Contêiner" at bounding box center [280, 296] width 36 height 10
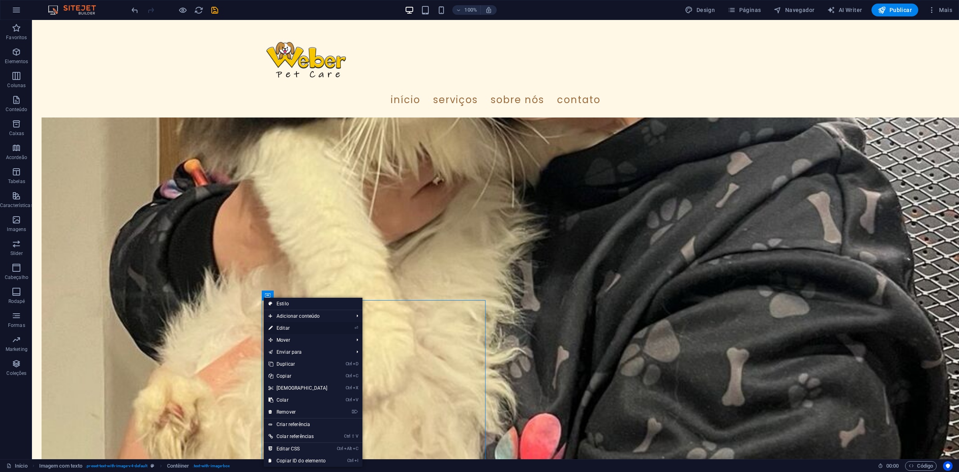
click at [281, 328] on link "⏎ Editar" at bounding box center [298, 328] width 69 height 12
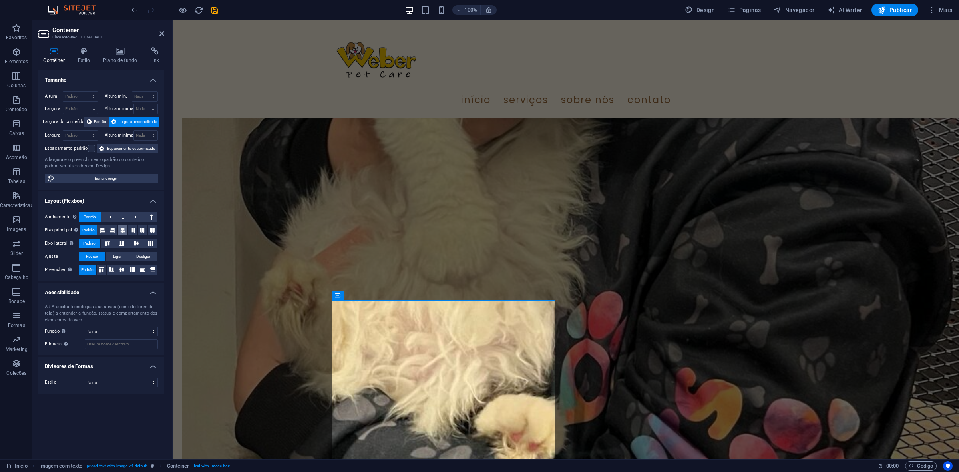
click at [120, 233] on icon at bounding box center [122, 230] width 5 height 10
click at [122, 272] on icon at bounding box center [122, 269] width 10 height 5
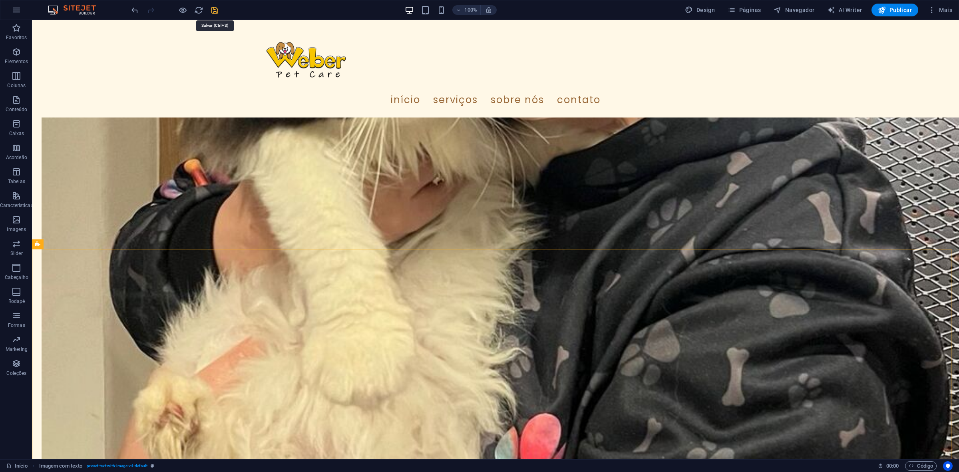
click at [217, 9] on icon "save" at bounding box center [214, 10] width 9 height 9
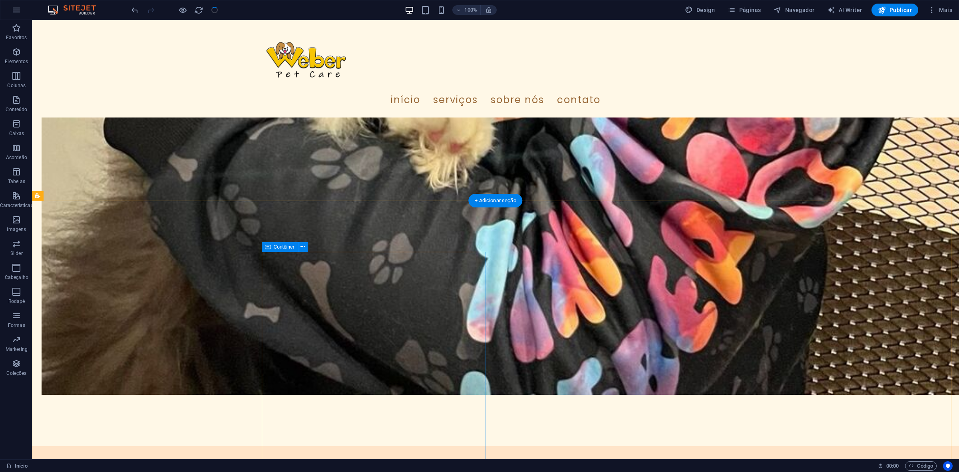
scroll to position [1455, 0]
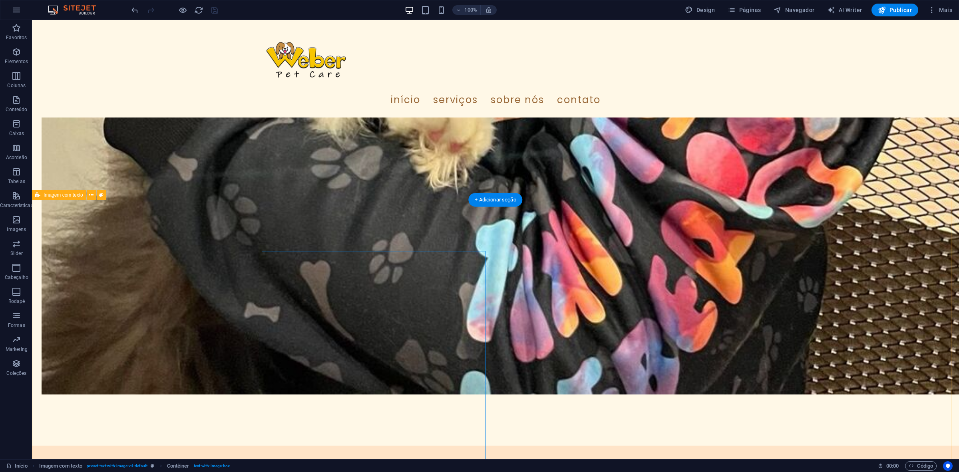
click at [268, 243] on icon at bounding box center [268, 246] width 6 height 10
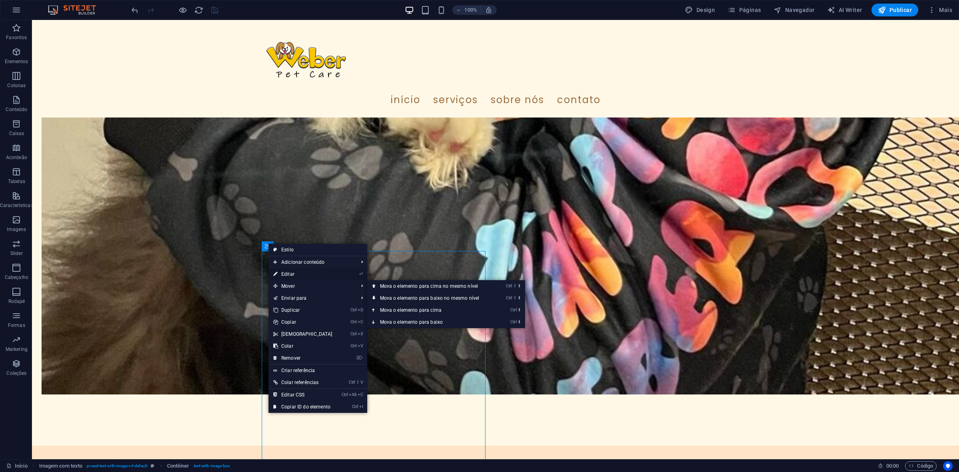
click at [284, 272] on link "⏎ Editar" at bounding box center [303, 274] width 69 height 12
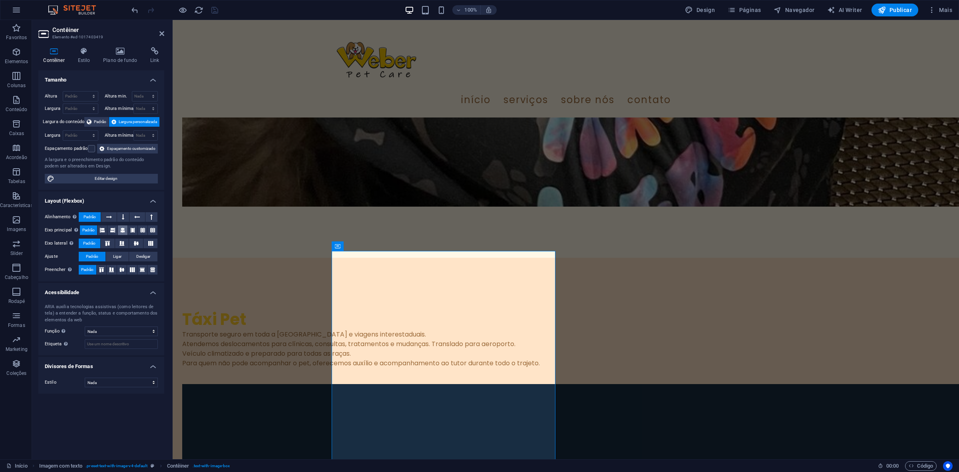
click at [121, 231] on icon at bounding box center [122, 230] width 5 height 10
click at [122, 268] on icon at bounding box center [122, 269] width 10 height 5
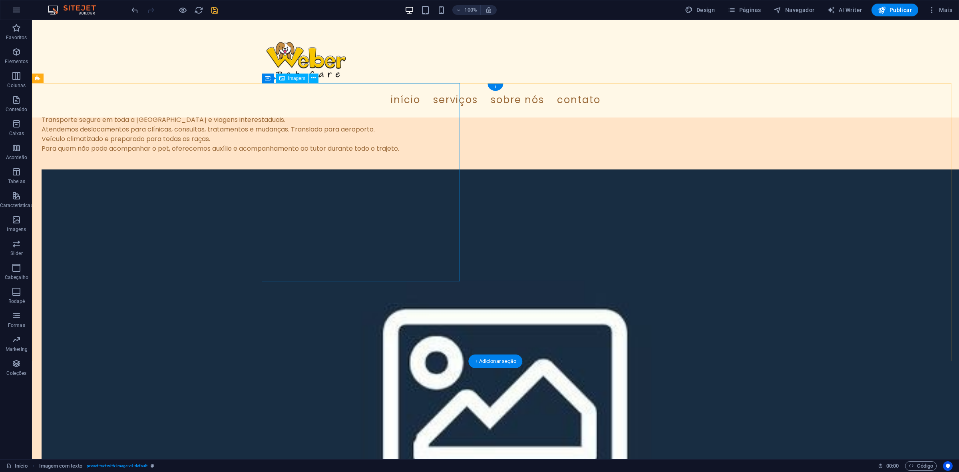
scroll to position [1855, 0]
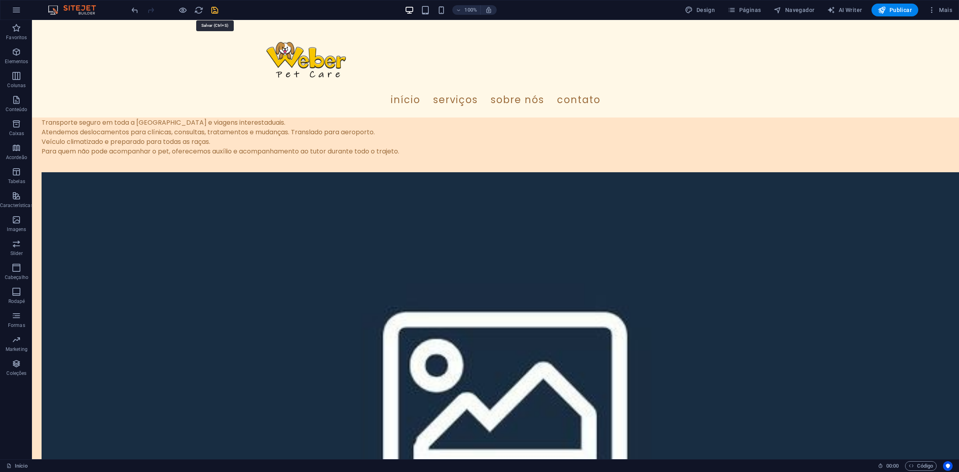
click at [214, 10] on icon "save" at bounding box center [214, 10] width 9 height 9
click at [767, 8] on span "Publicar" at bounding box center [895, 10] width 34 height 8
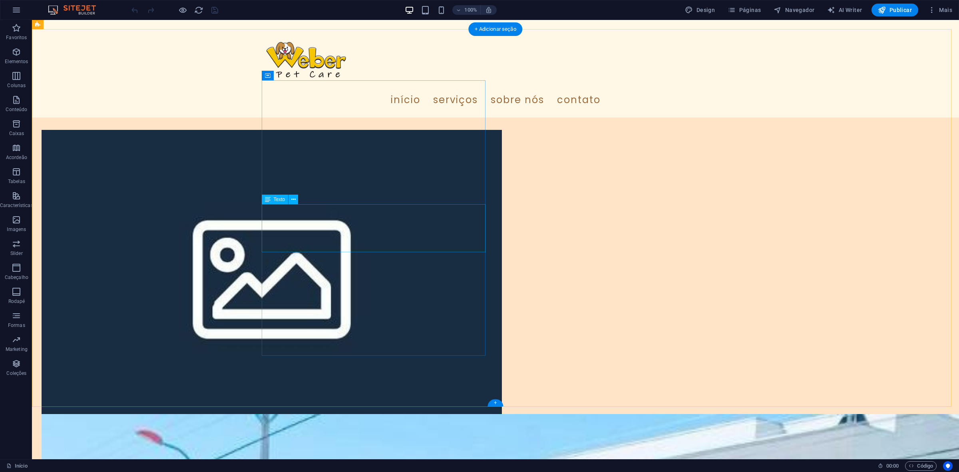
scroll to position [1899, 0]
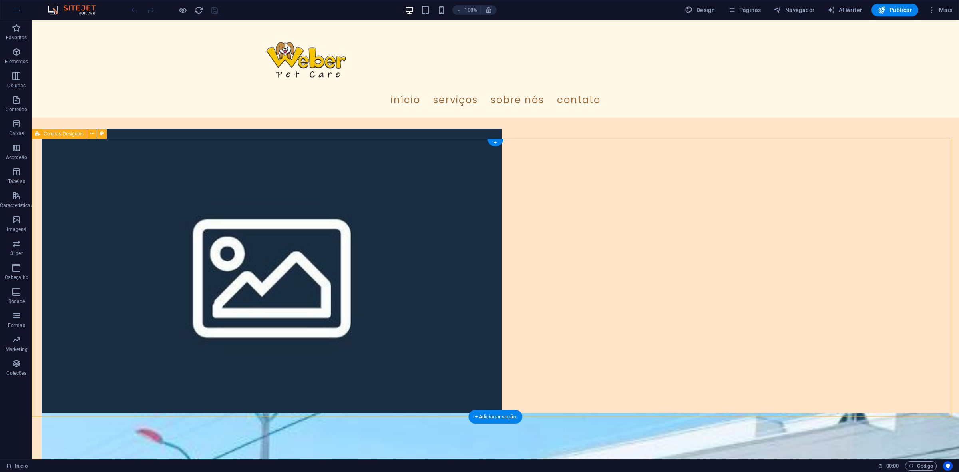
click at [89, 135] on button at bounding box center [92, 134] width 10 height 10
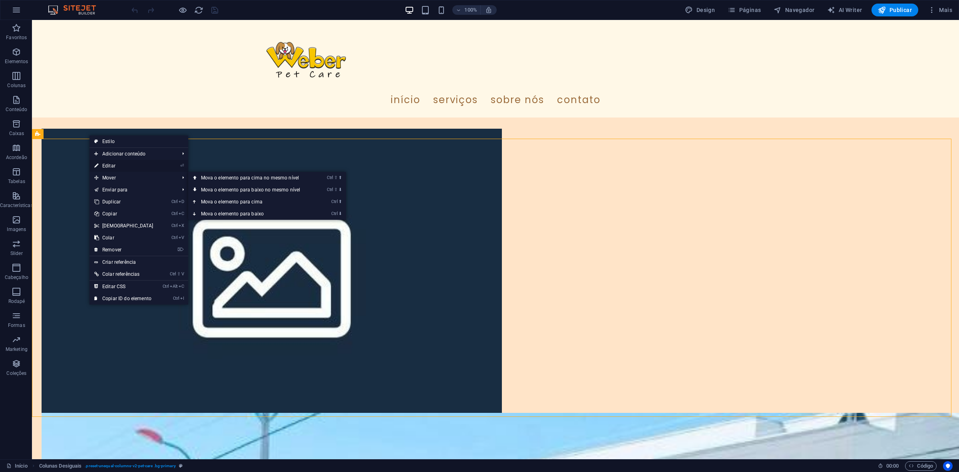
click at [108, 165] on link "⏎ Editar" at bounding box center [124, 166] width 69 height 12
select select "diagonal"
select select "px"
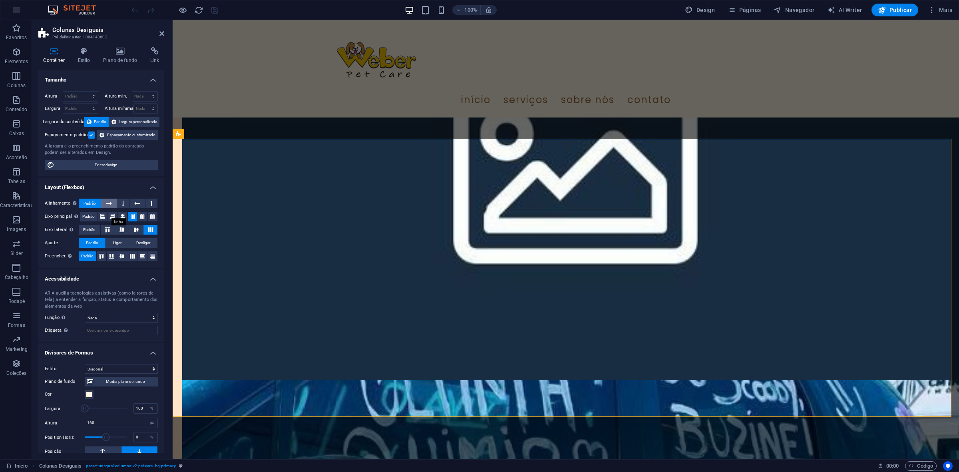
click at [106, 208] on icon at bounding box center [109, 204] width 6 height 10
click at [121, 221] on icon at bounding box center [122, 217] width 5 height 10
click at [122, 261] on icon at bounding box center [122, 256] width 5 height 10
click at [134, 232] on icon at bounding box center [136, 229] width 10 height 5
click at [109, 248] on button "Ligar" at bounding box center [117, 243] width 23 height 10
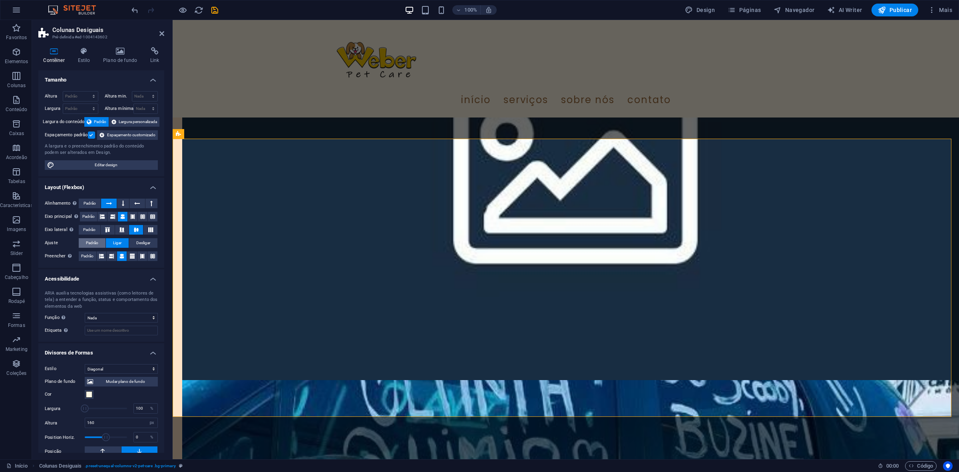
click at [101, 248] on button "Padrão" at bounding box center [92, 243] width 27 height 10
click at [150, 261] on icon at bounding box center [152, 256] width 5 height 10
drag, startPoint x: 139, startPoint y: 263, endPoint x: 134, endPoint y: 263, distance: 4.4
click at [140, 261] on icon at bounding box center [142, 256] width 5 height 10
click at [128, 261] on button at bounding box center [132, 256] width 10 height 10
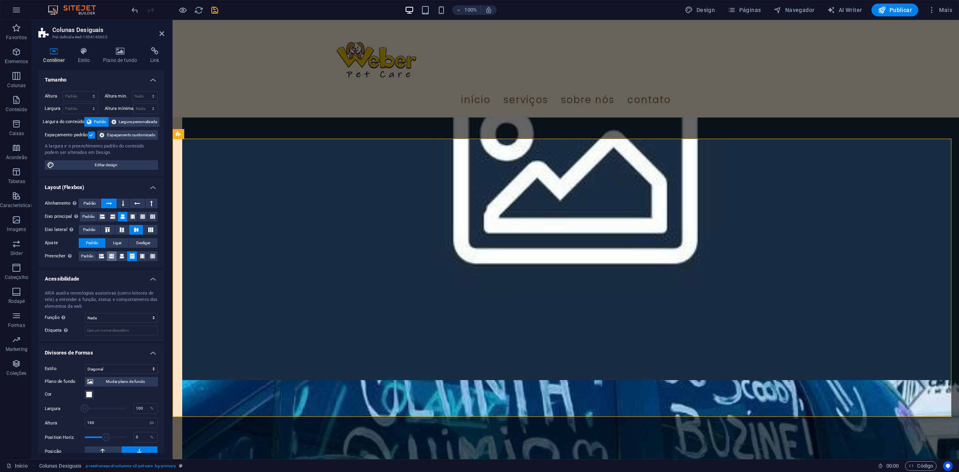
click at [116, 261] on div "Preencher Controla as distâncias e a direção dos elementos no eixo y em várias …" at bounding box center [101, 256] width 113 height 10
click at [105, 261] on button at bounding box center [102, 256] width 10 height 10
drag, startPoint x: 104, startPoint y: 263, endPoint x: 110, endPoint y: 267, distance: 7.0
click at [106, 261] on button at bounding box center [102, 256] width 10 height 10
click at [110, 261] on icon at bounding box center [111, 256] width 5 height 10
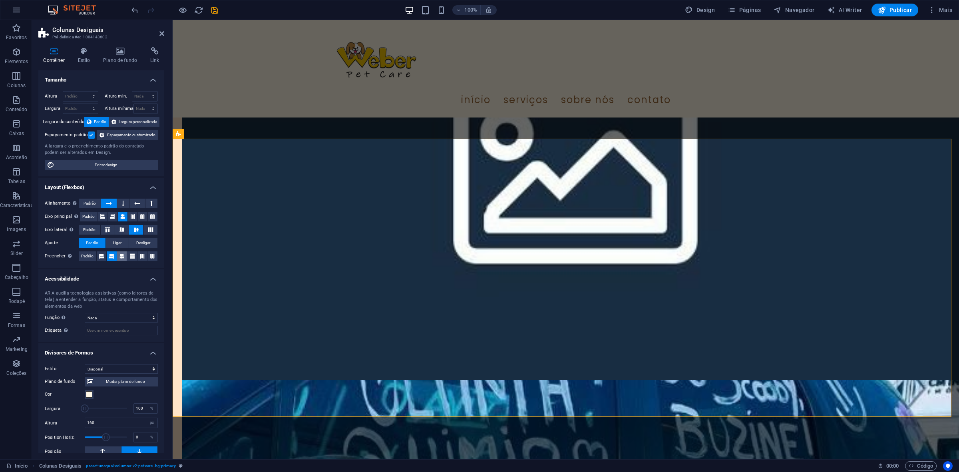
click at [121, 261] on icon at bounding box center [122, 256] width 5 height 10
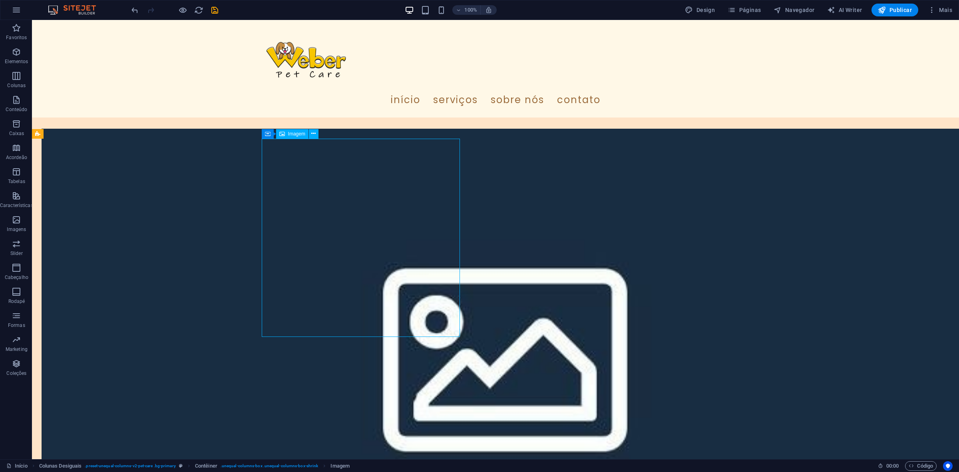
drag, startPoint x: 251, startPoint y: 217, endPoint x: 392, endPoint y: 263, distance: 147.5
click at [313, 136] on icon at bounding box center [313, 133] width 4 height 8
click at [266, 134] on icon at bounding box center [268, 134] width 6 height 10
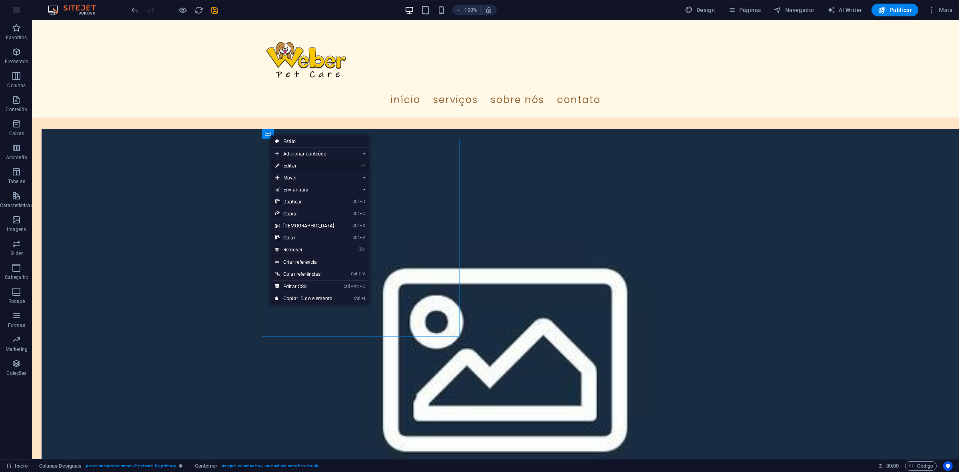
click at [291, 163] on link "⏎ Editar" at bounding box center [305, 166] width 69 height 12
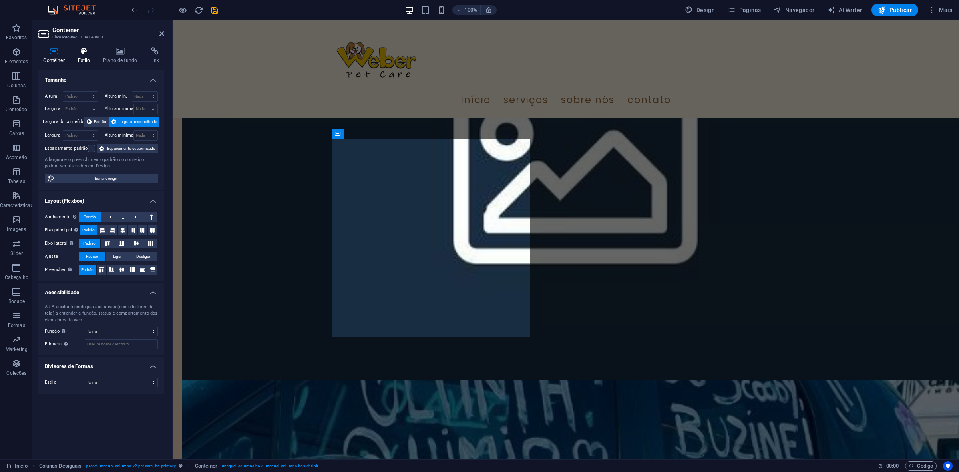
click at [74, 55] on icon at bounding box center [84, 51] width 22 height 8
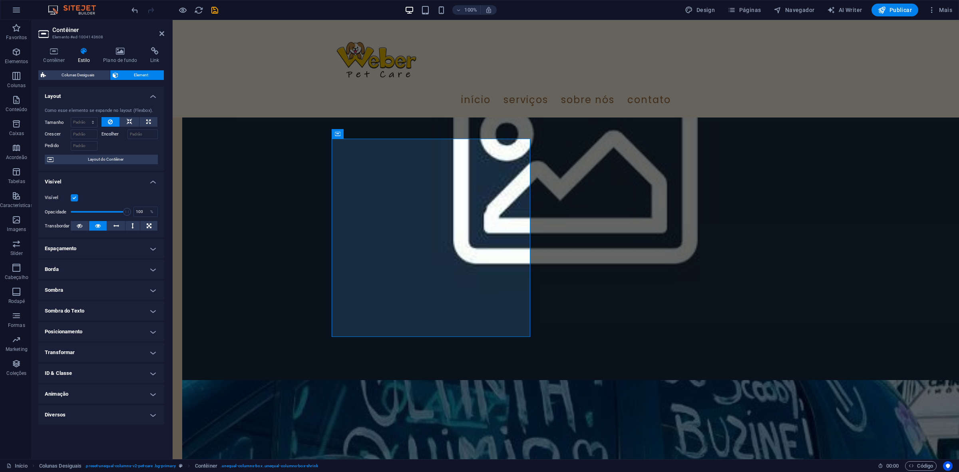
click at [90, 253] on h4 "Espaçamento" at bounding box center [101, 248] width 126 height 19
click at [84, 269] on select "Padrão automático px % rem vw vh Cliente" at bounding box center [96, 265] width 38 height 10
select select "px"
click at [103, 260] on select "Padrão automático px % rem vw vh Cliente" at bounding box center [96, 265] width 38 height 10
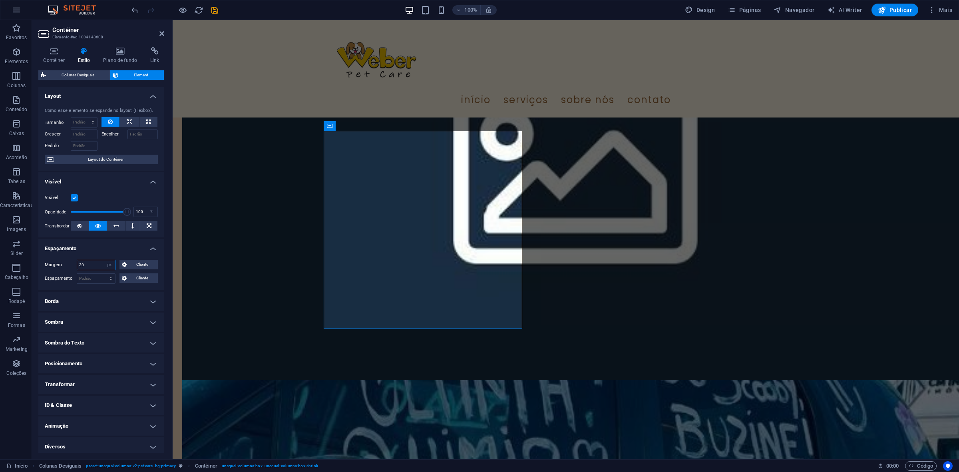
type input "30"
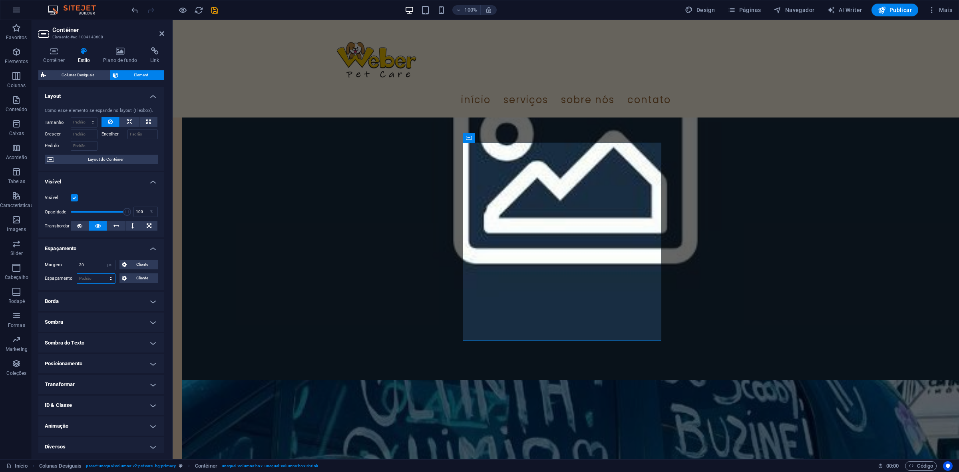
click at [96, 278] on select "Padrão px rem % vh vw Cliente" at bounding box center [96, 279] width 38 height 10
drag, startPoint x: 86, startPoint y: 264, endPoint x: 50, endPoint y: 268, distance: 36.6
click at [50, 268] on div "Margem 30 Padrão automático px % rem vw vh Cliente Cliente" at bounding box center [101, 265] width 113 height 10
click at [89, 274] on select "Padrão px rem % vh vw Cliente" at bounding box center [96, 279] width 38 height 10
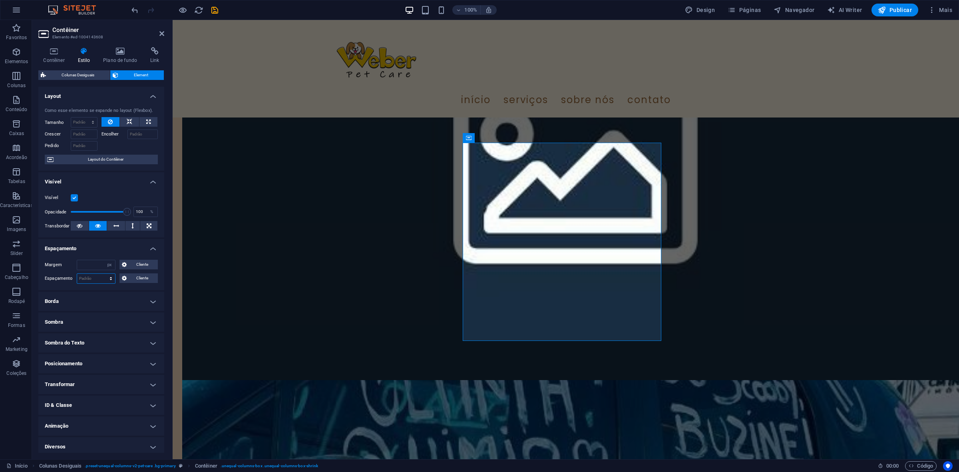
click at [89, 275] on select "Padrão px rem % vh vw Cliente" at bounding box center [96, 279] width 38 height 10
select select "px"
click at [103, 274] on select "Padrão px rem % vh vw Cliente" at bounding box center [96, 279] width 38 height 10
type input "30"
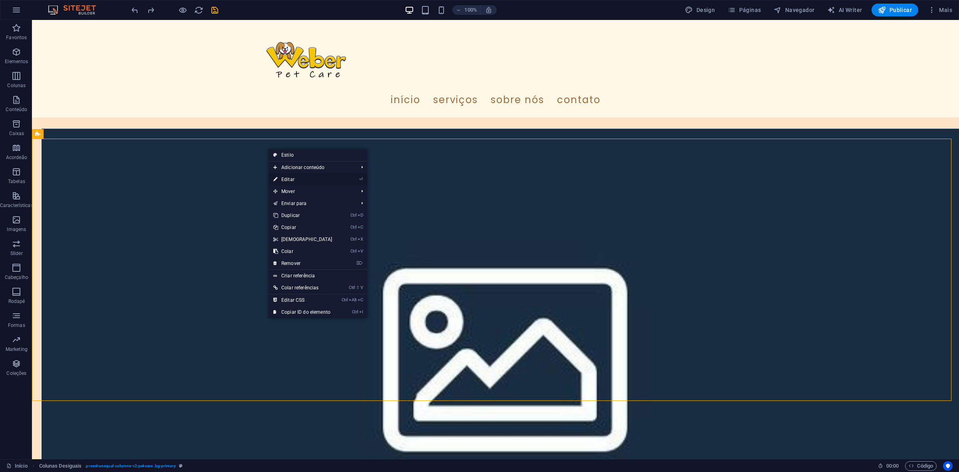
click at [293, 176] on link "⏎ Editar" at bounding box center [303, 179] width 69 height 12
select select "diagonal"
select select "px"
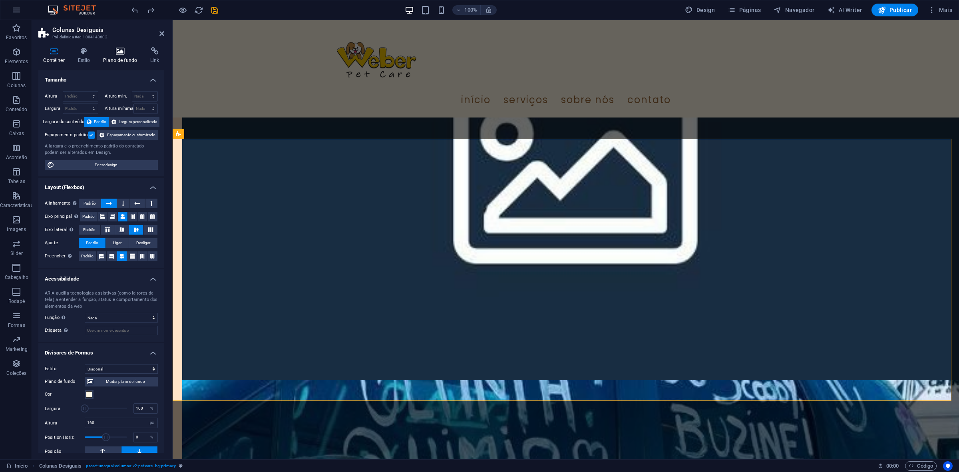
click at [124, 62] on h4 "Plano de fundo" at bounding box center [121, 55] width 47 height 17
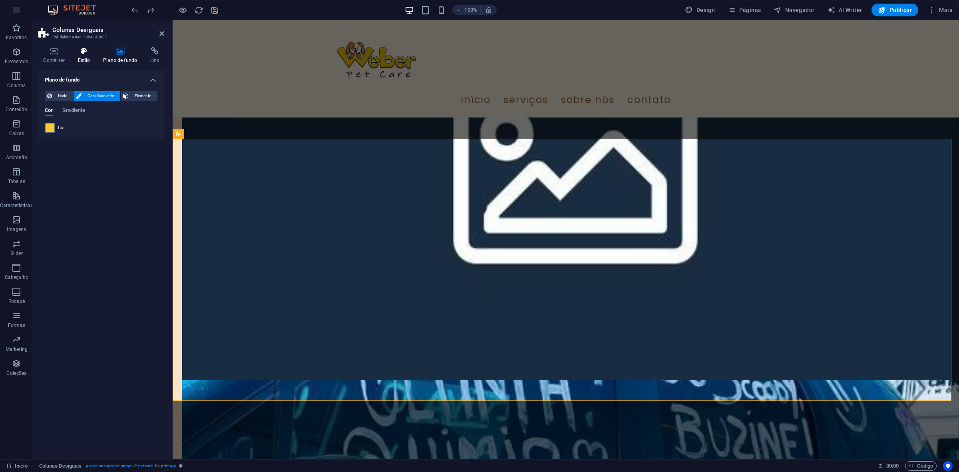
click at [89, 47] on icon at bounding box center [84, 51] width 22 height 8
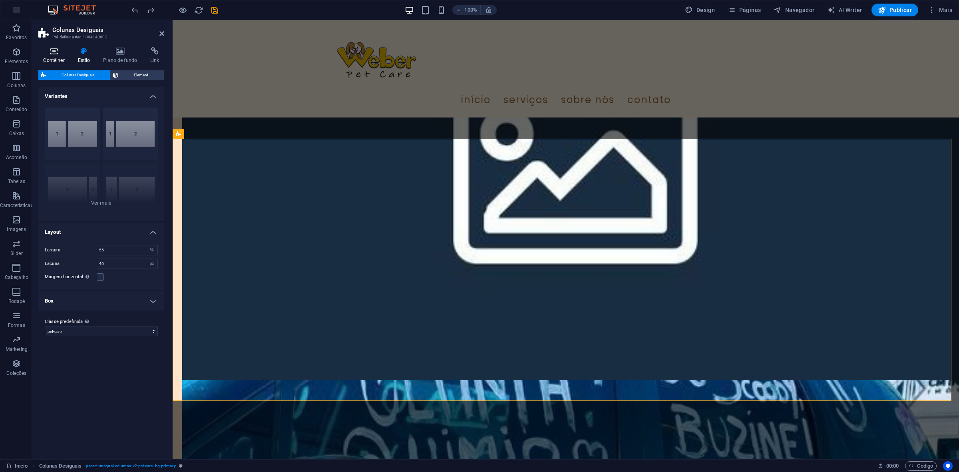
click at [55, 54] on icon at bounding box center [53, 51] width 31 height 8
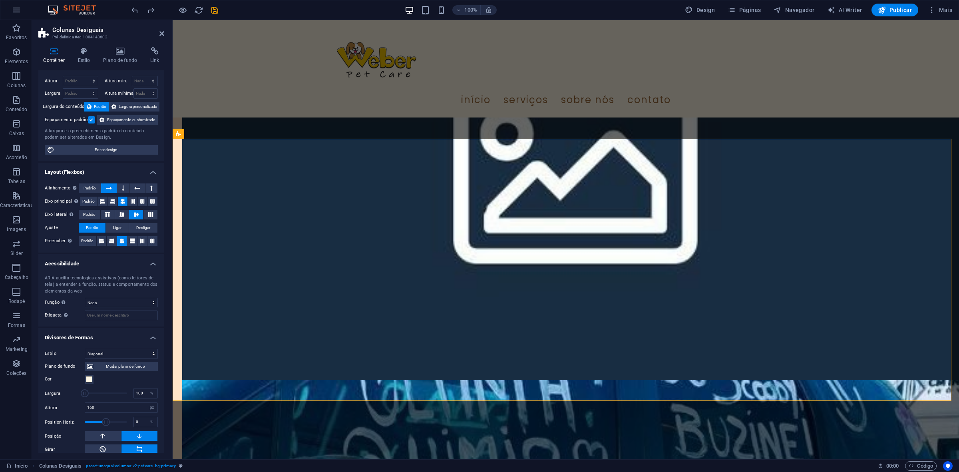
scroll to position [0, 0]
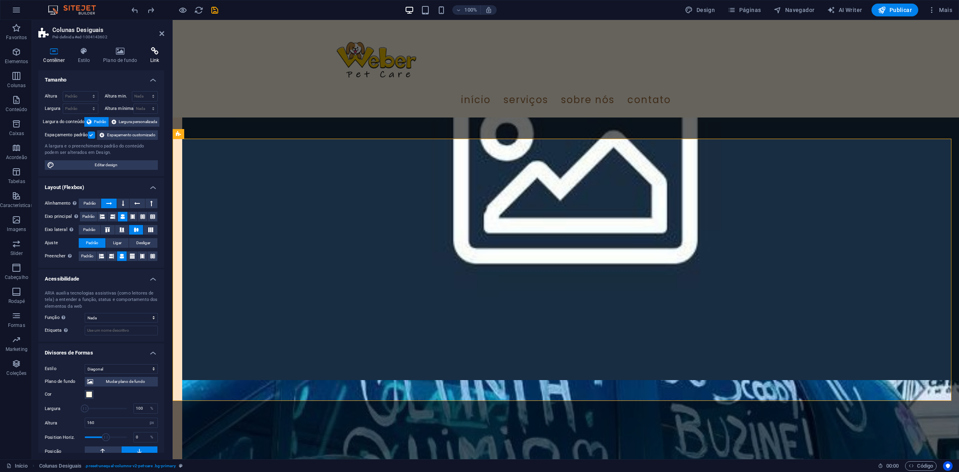
click at [162, 48] on icon at bounding box center [154, 51] width 19 height 8
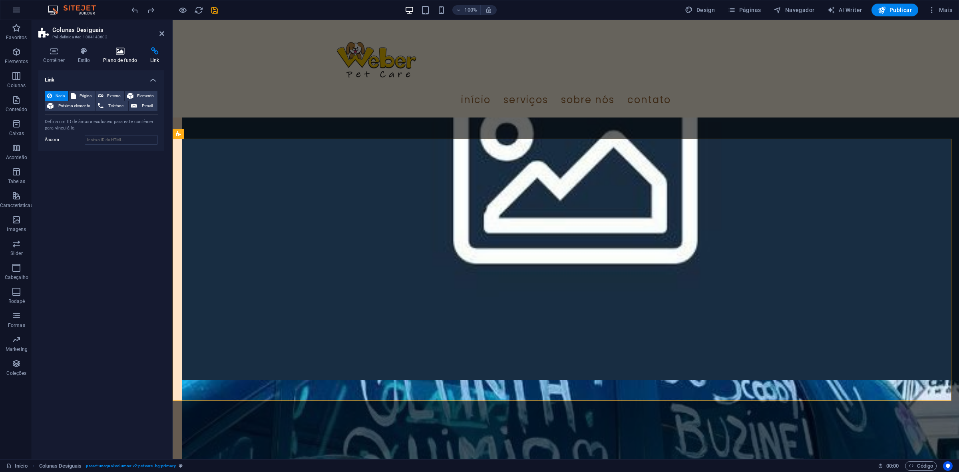
click at [139, 53] on icon at bounding box center [120, 51] width 44 height 8
click at [95, 55] on h4 "Estilo" at bounding box center [86, 55] width 26 height 17
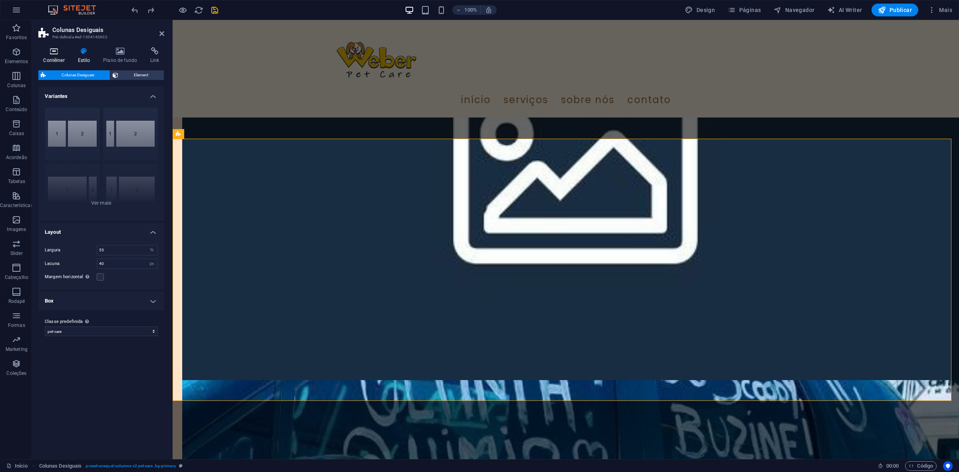
click at [52, 49] on icon at bounding box center [53, 51] width 31 height 8
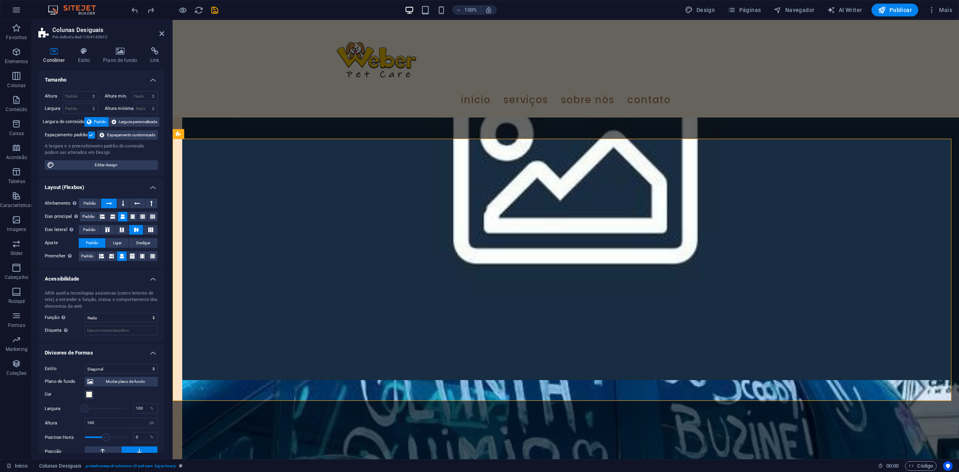
click at [152, 78] on h4 "Tamanho" at bounding box center [101, 77] width 126 height 14
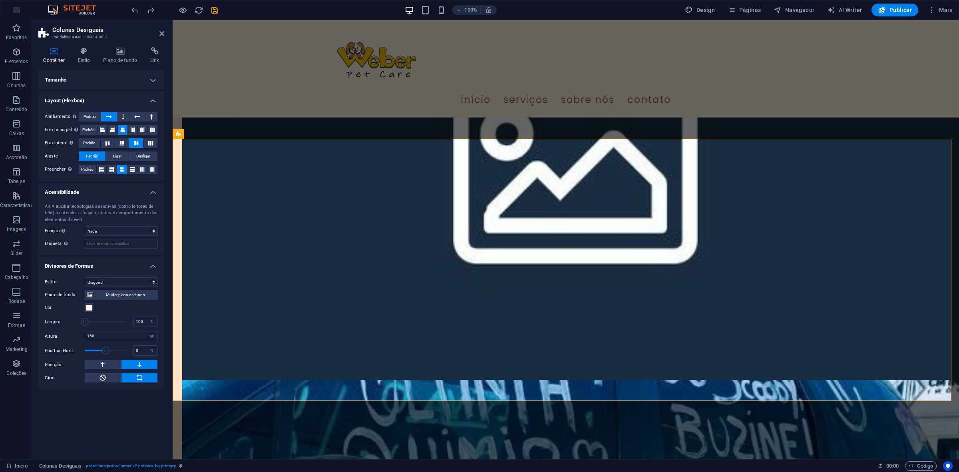
click at [151, 102] on h4 "Layout (Flexbox)" at bounding box center [101, 98] width 126 height 14
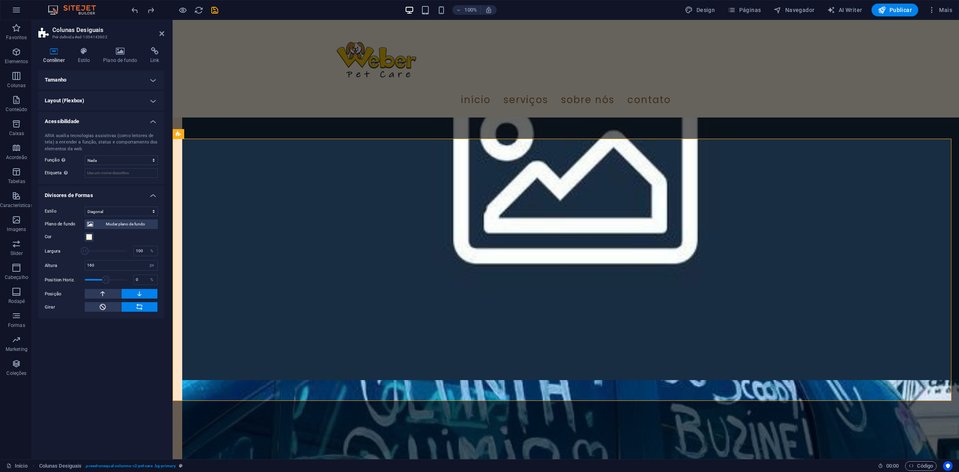
click at [153, 122] on h4 "Acessibilidade" at bounding box center [101, 119] width 126 height 14
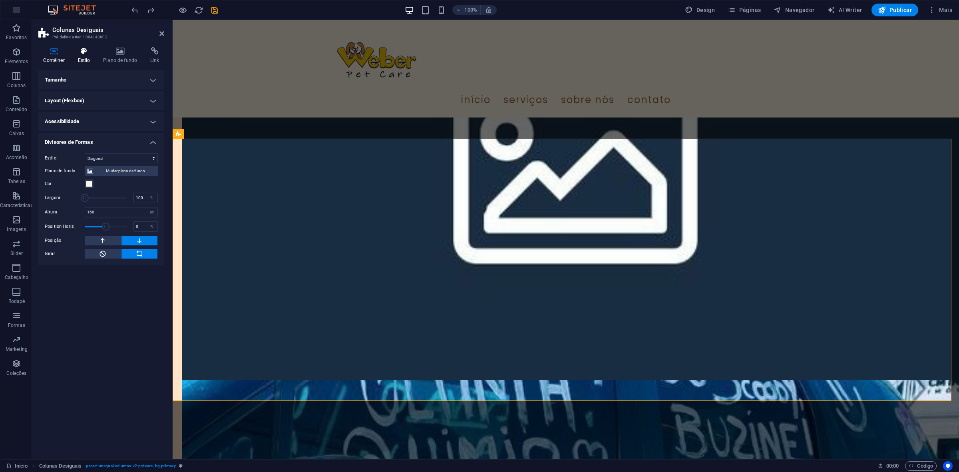
click at [88, 56] on h4 "Estilo" at bounding box center [86, 55] width 26 height 17
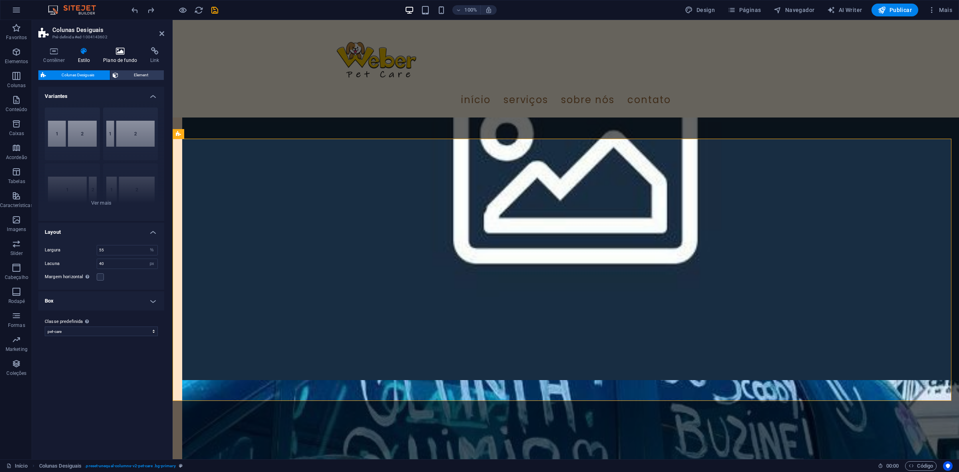
click at [116, 59] on h4 "Plano de fundo" at bounding box center [121, 55] width 47 height 17
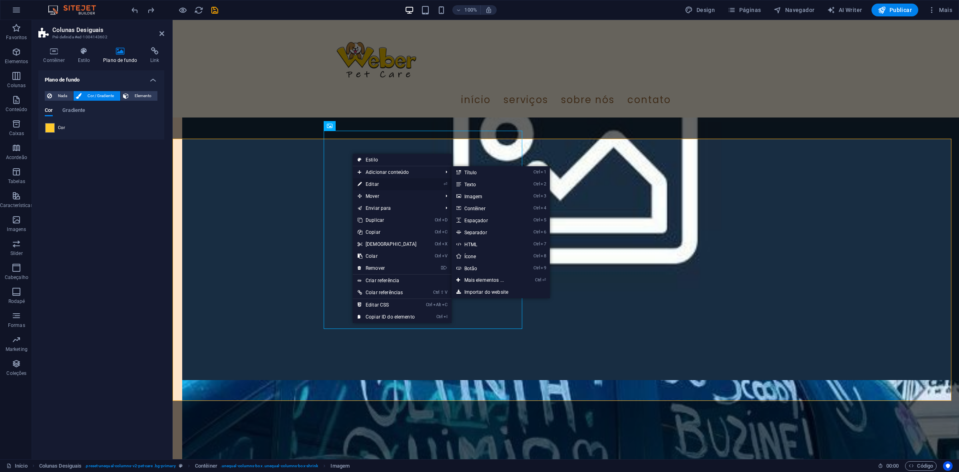
click at [373, 182] on link "⏎ Editar" at bounding box center [387, 184] width 69 height 12
select select "%"
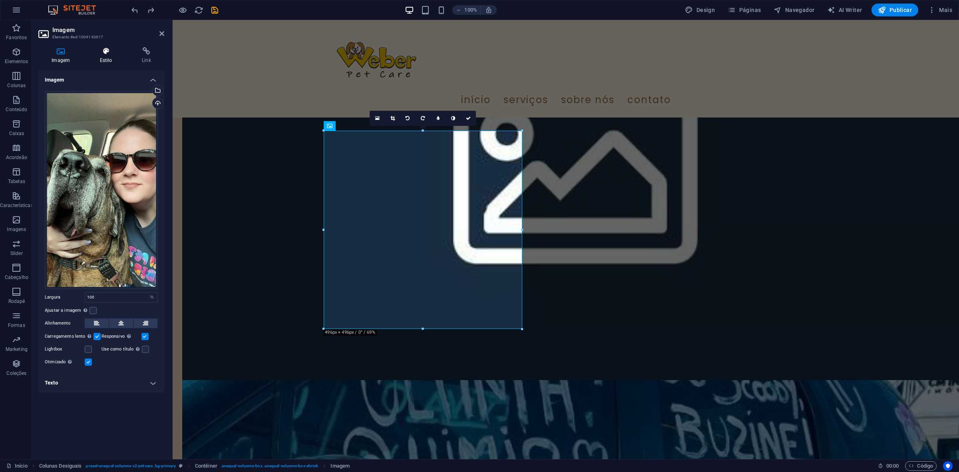
click at [106, 48] on icon at bounding box center [105, 51] width 39 height 8
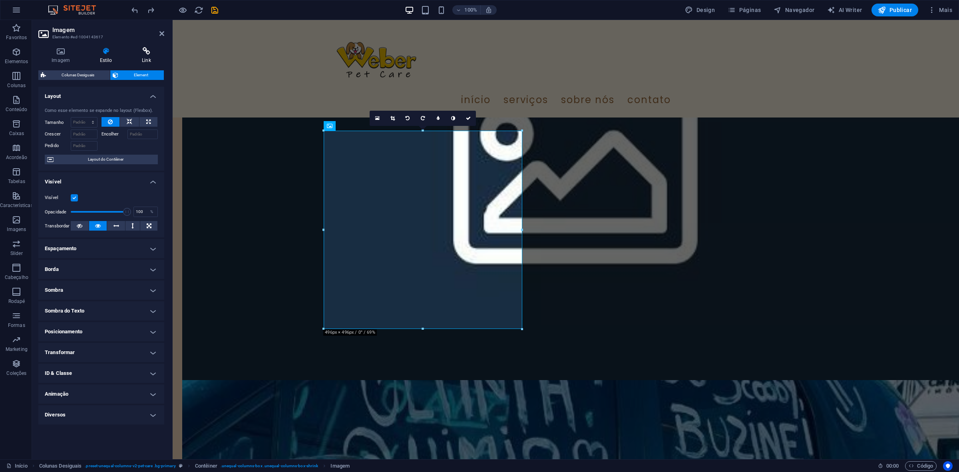
click at [155, 55] on icon at bounding box center [147, 51] width 36 height 8
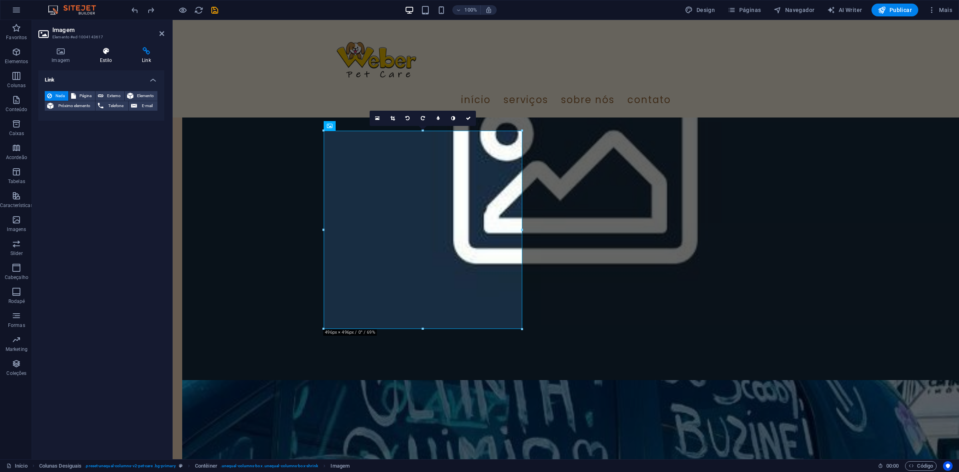
click at [121, 49] on icon at bounding box center [105, 51] width 39 height 8
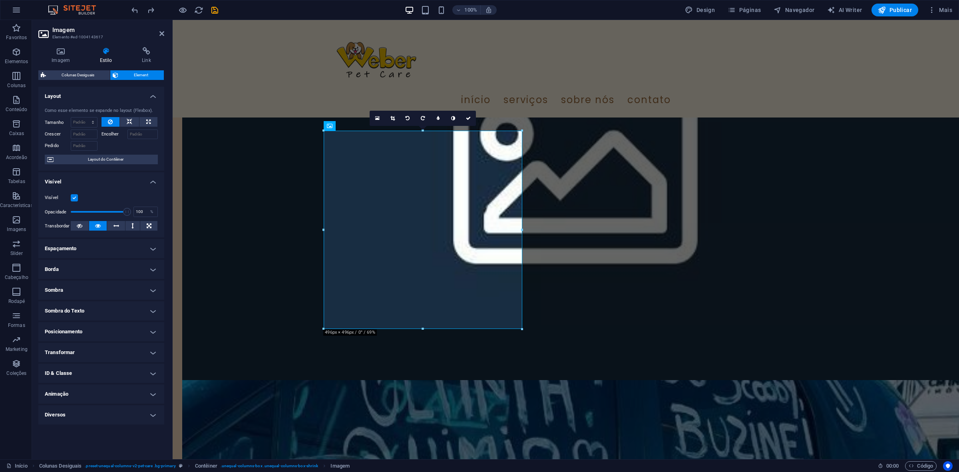
click at [110, 245] on h4 "Espaçamento" at bounding box center [101, 248] width 126 height 19
click at [96, 276] on select "Padrão px rem % vh vw Cliente" at bounding box center [96, 279] width 38 height 10
select select "px"
click at [103, 274] on select "Padrão px rem % vh vw Cliente" at bounding box center [96, 279] width 38 height 10
type input "30"
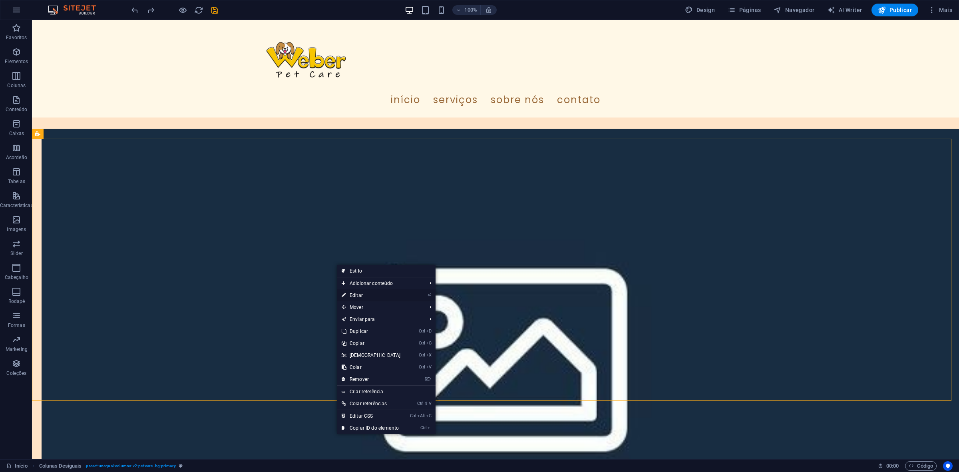
click at [374, 297] on link "⏎ Editar" at bounding box center [371, 295] width 69 height 12
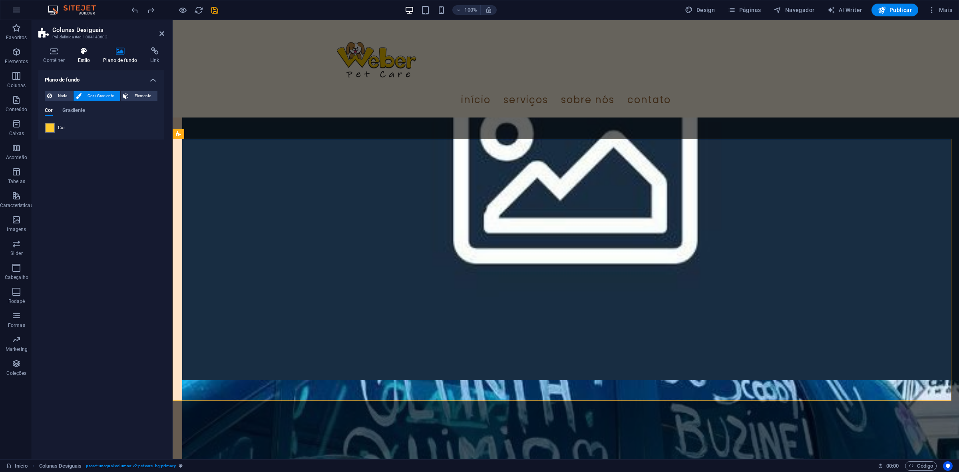
click at [86, 50] on icon at bounding box center [84, 51] width 22 height 8
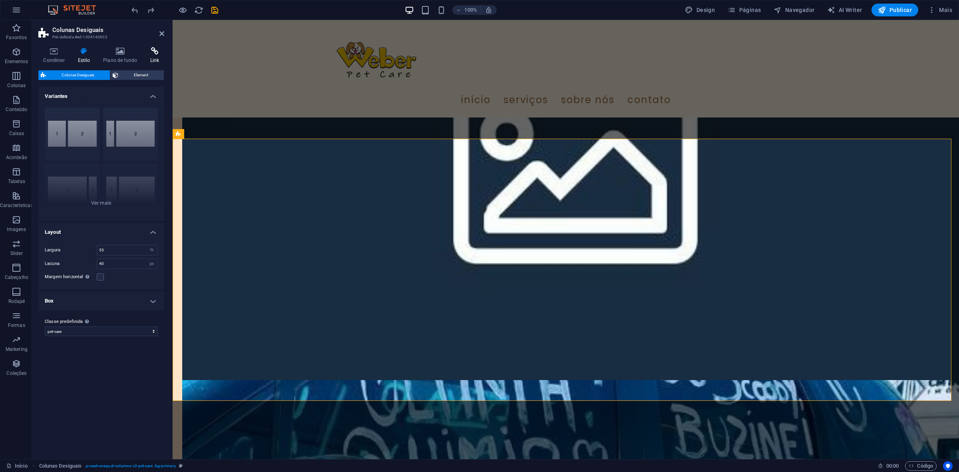
click at [155, 54] on icon at bounding box center [154, 51] width 19 height 8
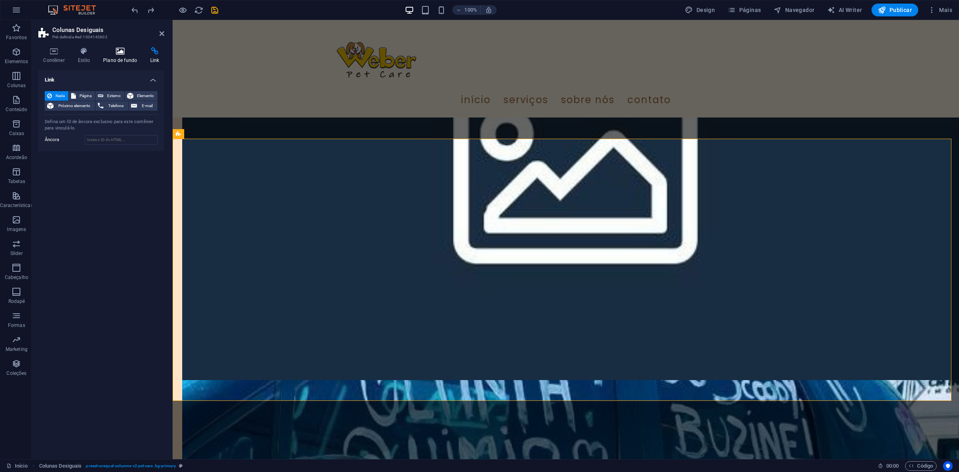
click at [126, 53] on icon at bounding box center [120, 51] width 44 height 8
click at [74, 43] on div "Contêiner Estilo Plano de fundo Link Tamanho Altura Padrão px rem % vh vw Altur…" at bounding box center [101, 250] width 139 height 418
click at [84, 49] on icon at bounding box center [84, 51] width 22 height 8
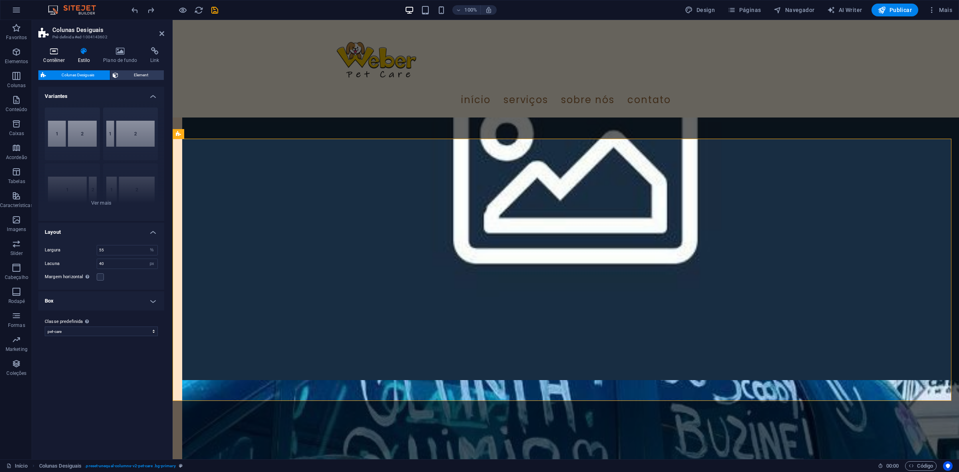
click at [56, 51] on icon at bounding box center [53, 51] width 31 height 8
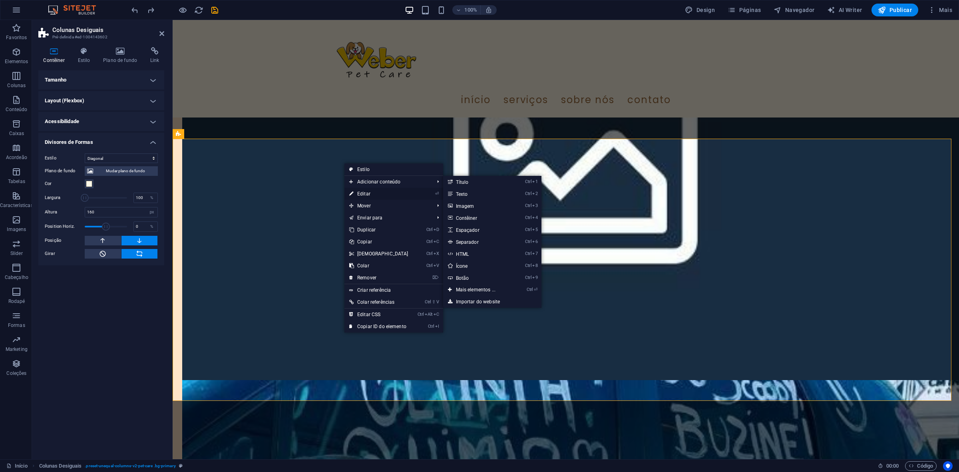
click at [374, 194] on link "⏎ Editar" at bounding box center [379, 194] width 69 height 12
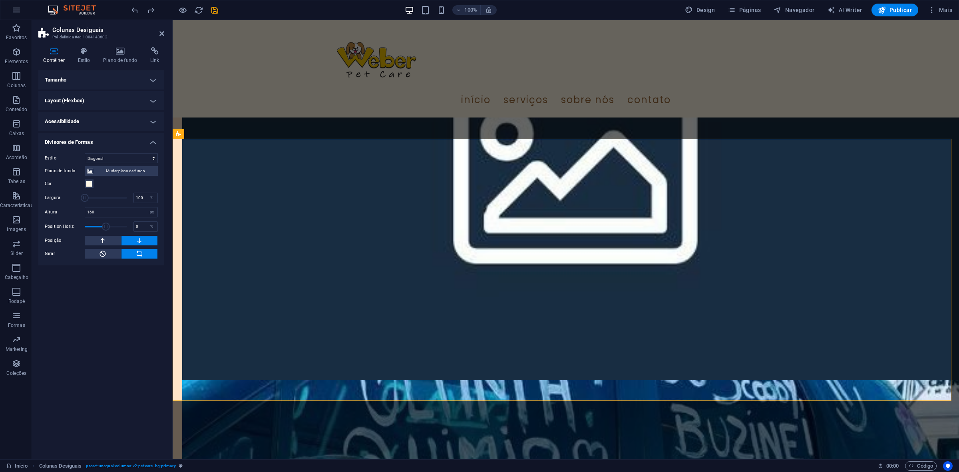
click at [79, 44] on div "Contêiner Estilo Plano de fundo Link Tamanho Altura Padrão px rem % vh vw Altur…" at bounding box center [101, 250] width 139 height 418
click at [81, 49] on icon at bounding box center [84, 51] width 22 height 8
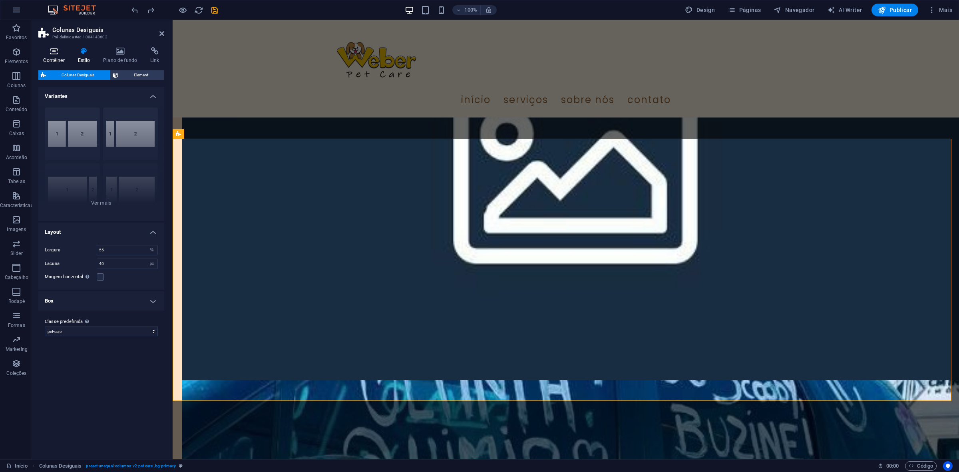
click at [58, 51] on icon at bounding box center [53, 51] width 31 height 8
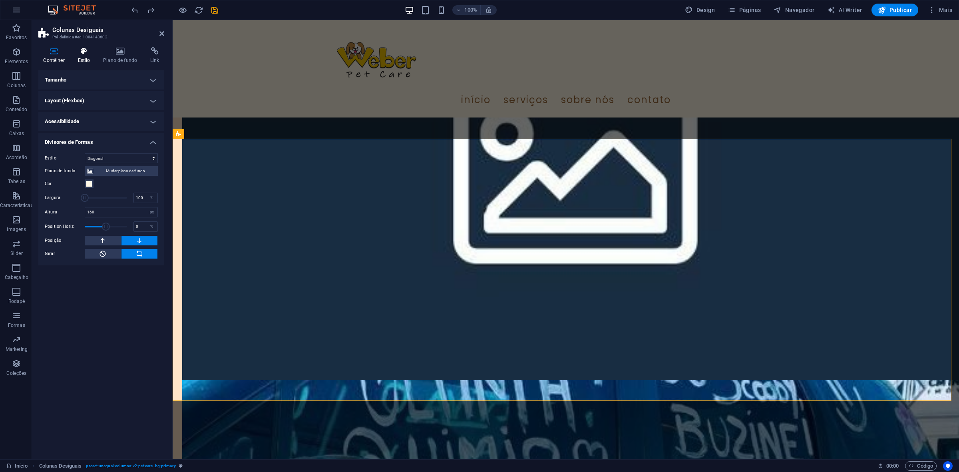
click at [91, 52] on icon at bounding box center [84, 51] width 22 height 8
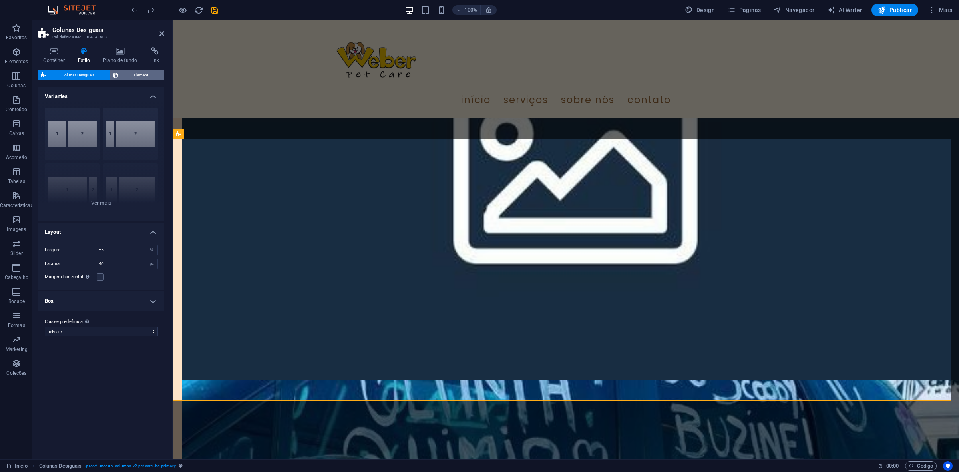
click at [144, 74] on span "Element" at bounding box center [141, 75] width 41 height 10
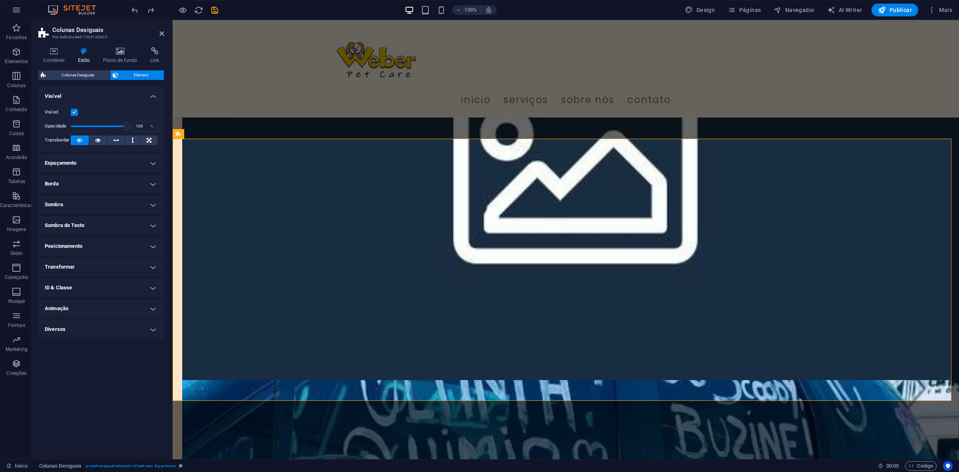
click at [102, 163] on h4 "Espaçamento" at bounding box center [101, 162] width 126 height 19
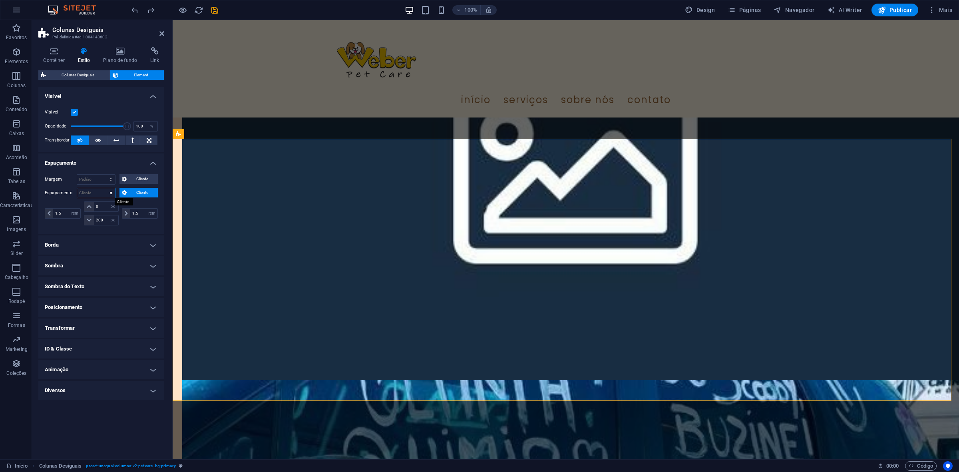
click at [90, 188] on select "Padrão px rem % vh vw Cliente" at bounding box center [96, 193] width 38 height 10
select select "px"
click at [104, 188] on select "Padrão px rem % vh vw Cliente" at bounding box center [96, 193] width 38 height 10
type input "0"
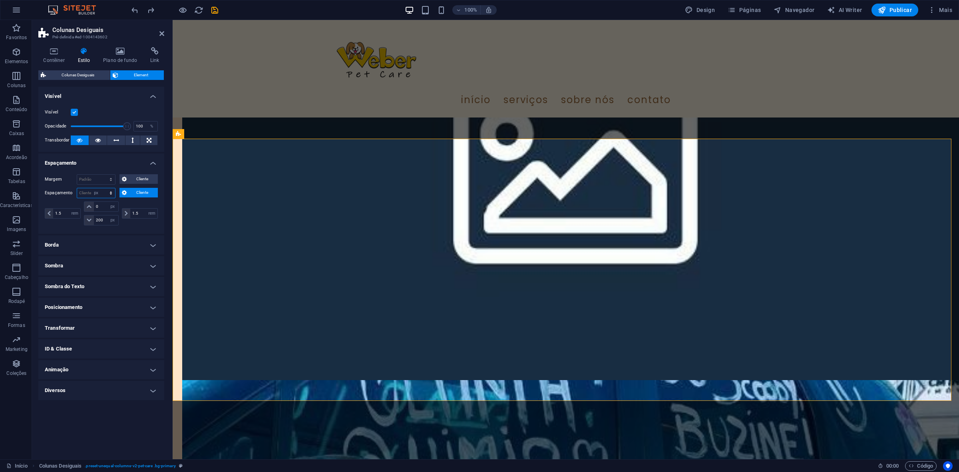
select select "px"
type input "0"
select select "px"
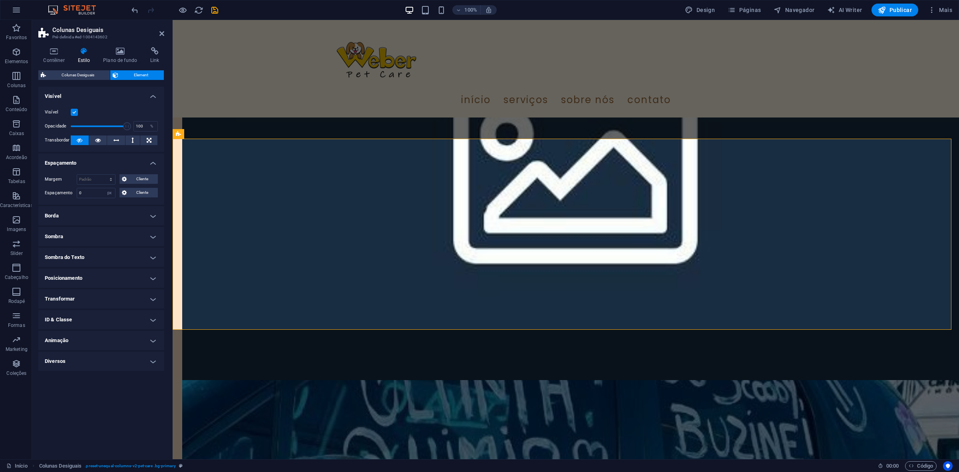
select select "DISABLED_OPTION_VALUE"
type input "1.5"
select select "rem"
type input "200"
type input "1.5"
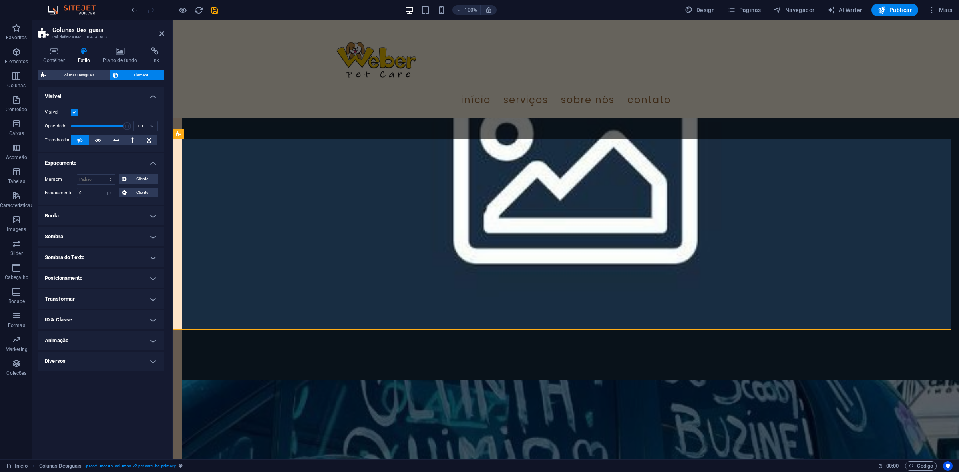
select select "rem"
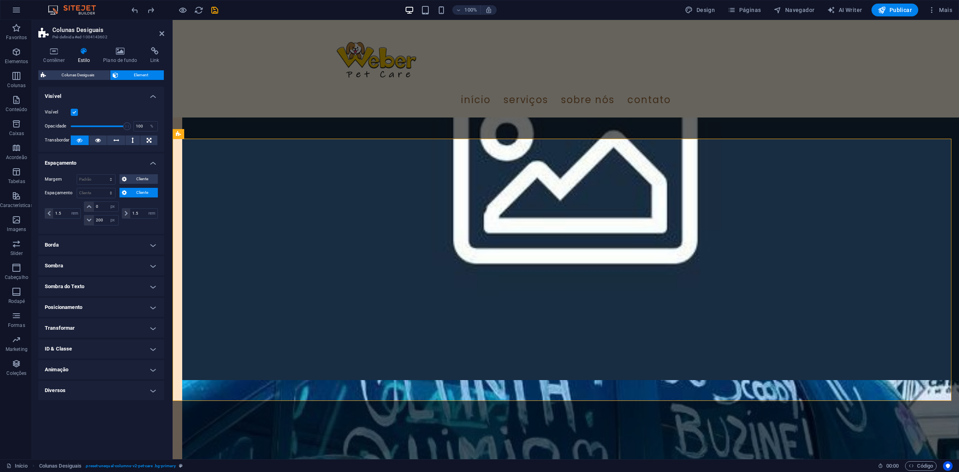
click at [130, 189] on span "Cliente" at bounding box center [142, 193] width 26 height 10
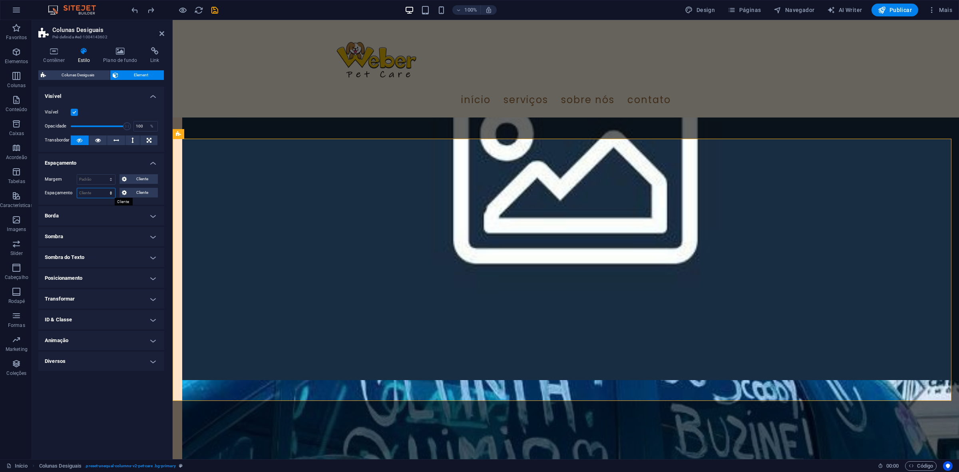
click at [105, 192] on select "Padrão px rem % vh vw Cliente" at bounding box center [96, 193] width 38 height 10
select select "px"
click at [104, 188] on select "Padrão px rem % vh vw Cliente" at bounding box center [96, 193] width 38 height 10
type input "0"
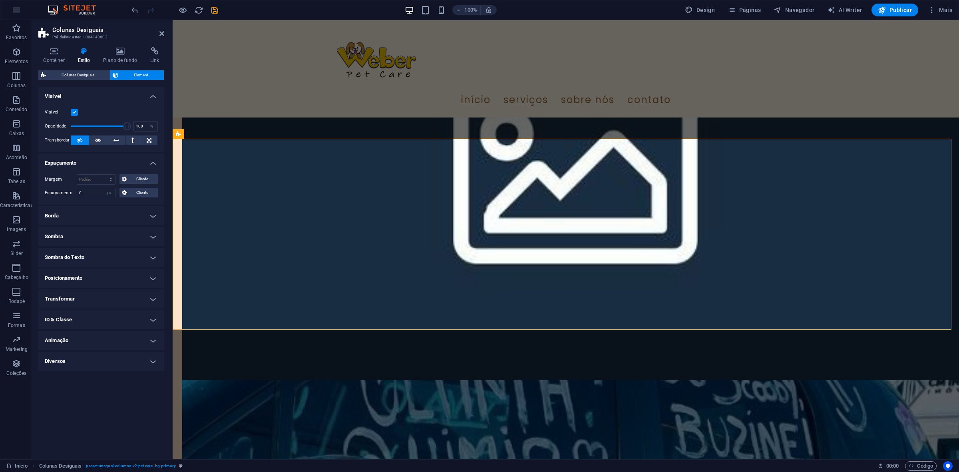
select select "DISABLED_OPTION_VALUE"
type input "1.5"
select select "rem"
type input "200"
type input "1.5"
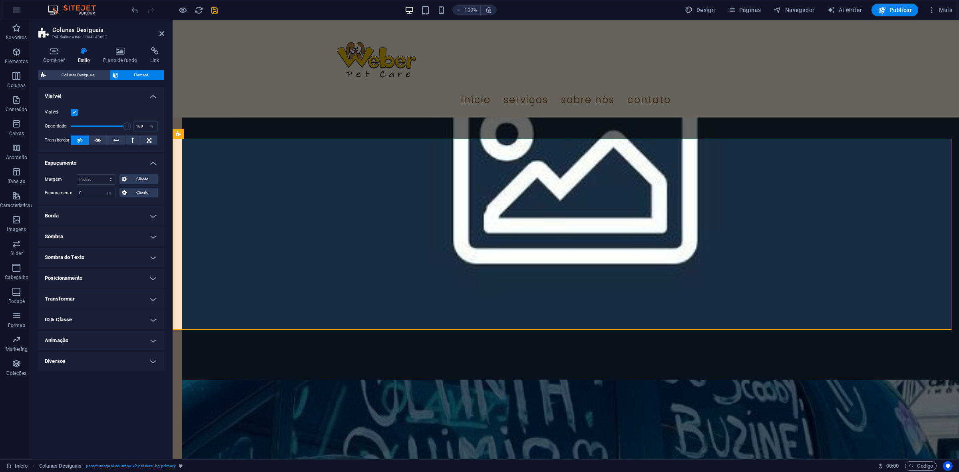
select select "rem"
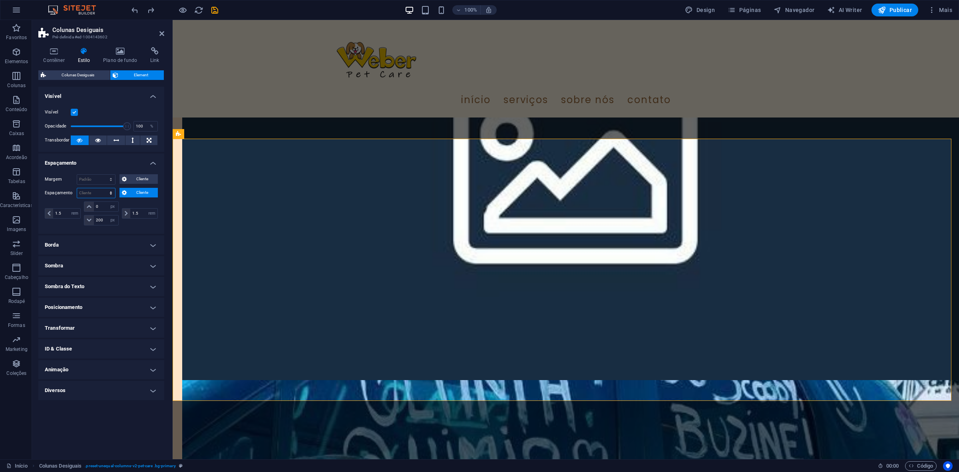
click at [105, 188] on select "Padrão px rem % vh vw Cliente" at bounding box center [96, 193] width 38 height 10
select select "px"
click at [104, 188] on select "Padrão px rem % vh vw Cliente" at bounding box center [96, 193] width 38 height 10
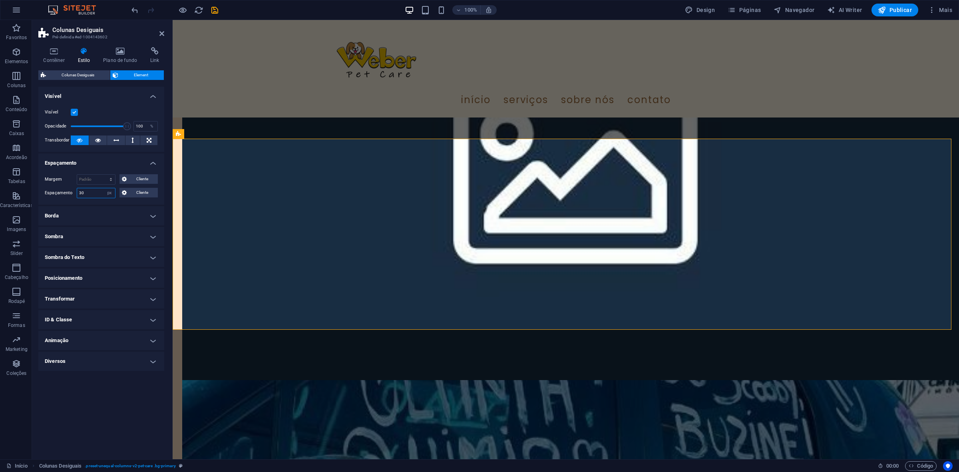
type input "30"
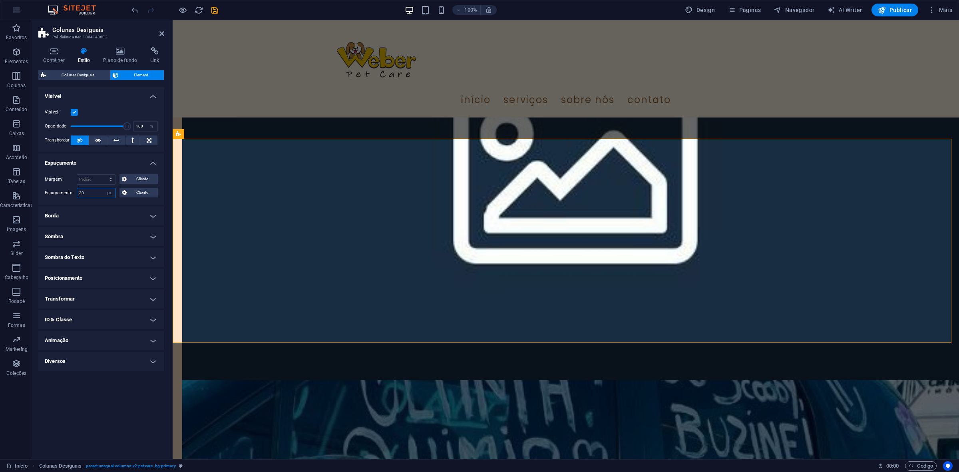
drag, startPoint x: 100, startPoint y: 193, endPoint x: 70, endPoint y: 199, distance: 30.5
click at [70, 199] on div "Margem Padrão automático px % rem vw vh Cliente Cliente automático px % rem vw …" at bounding box center [101, 186] width 126 height 37
click at [93, 193] on input "30" at bounding box center [96, 193] width 38 height 10
click at [108, 192] on select "Padrão px rem % vh vw Cliente" at bounding box center [109, 193] width 11 height 10
select select "default"
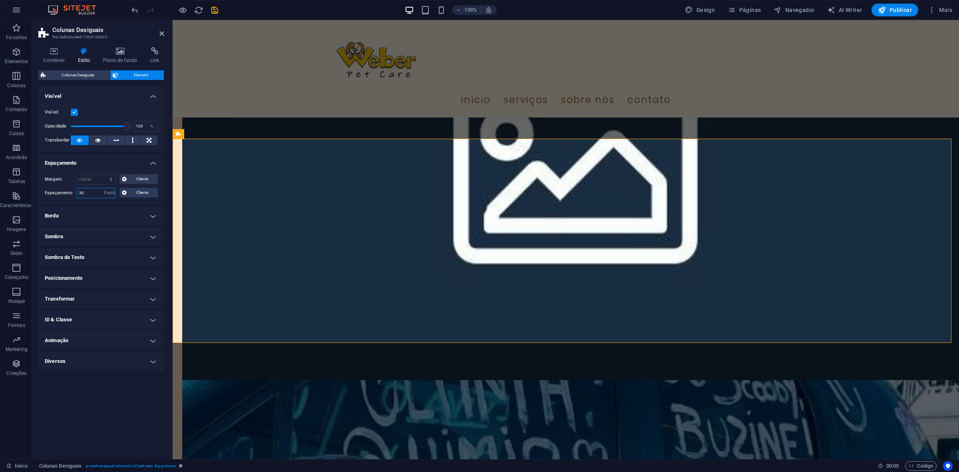
click at [104, 188] on select "Padrão px rem % vh vw Cliente" at bounding box center [109, 193] width 11 height 10
select select "DISABLED_OPTION_VALUE"
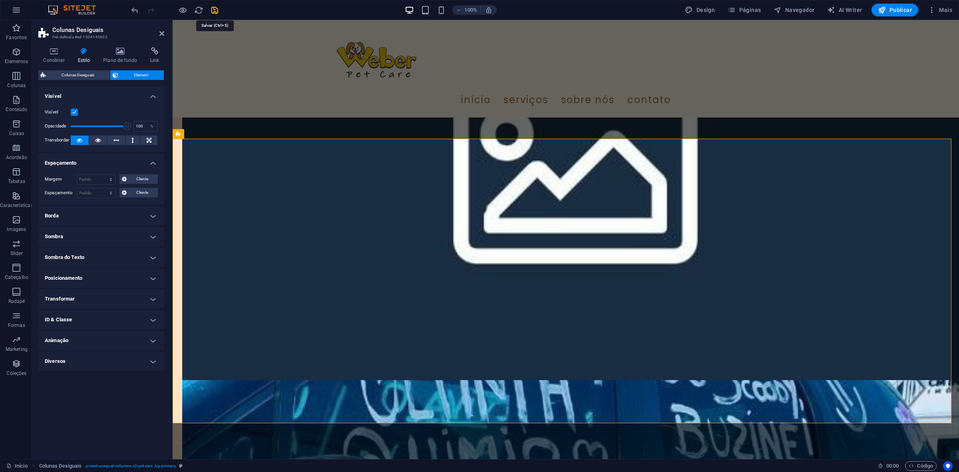
click at [213, 14] on icon "save" at bounding box center [214, 10] width 9 height 9
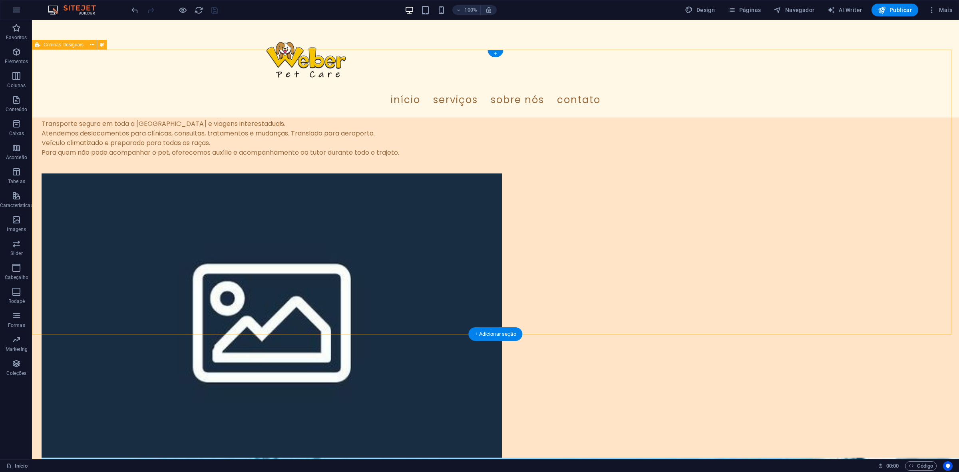
scroll to position [1849, 0]
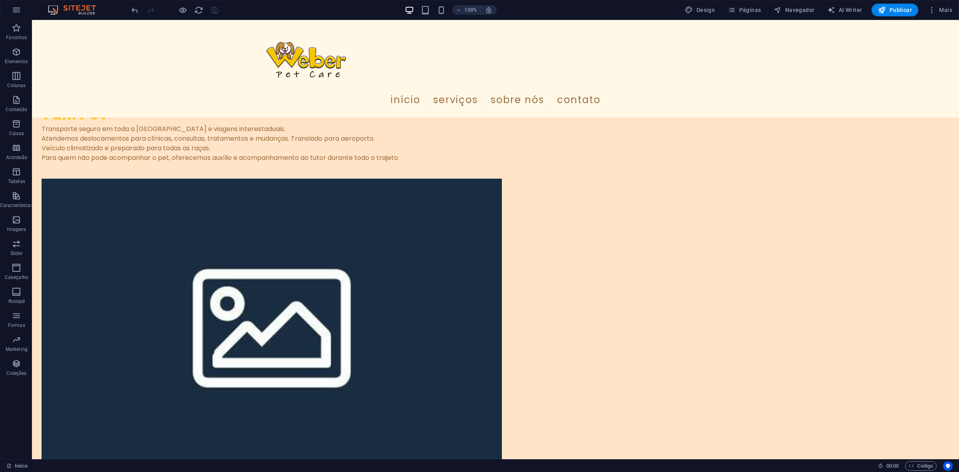
click at [53, 10] on img at bounding box center [76, 10] width 60 height 10
click at [24, 12] on button "button" at bounding box center [16, 9] width 19 height 19
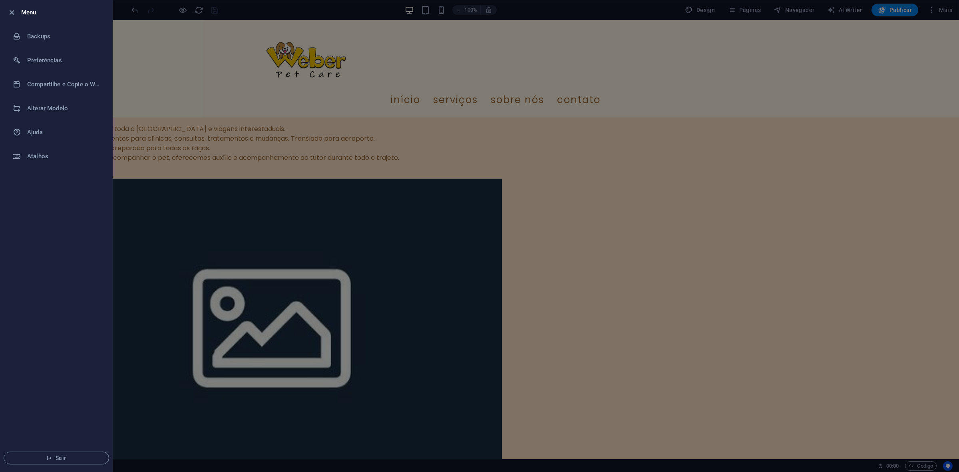
click at [767, 47] on div at bounding box center [479, 236] width 959 height 472
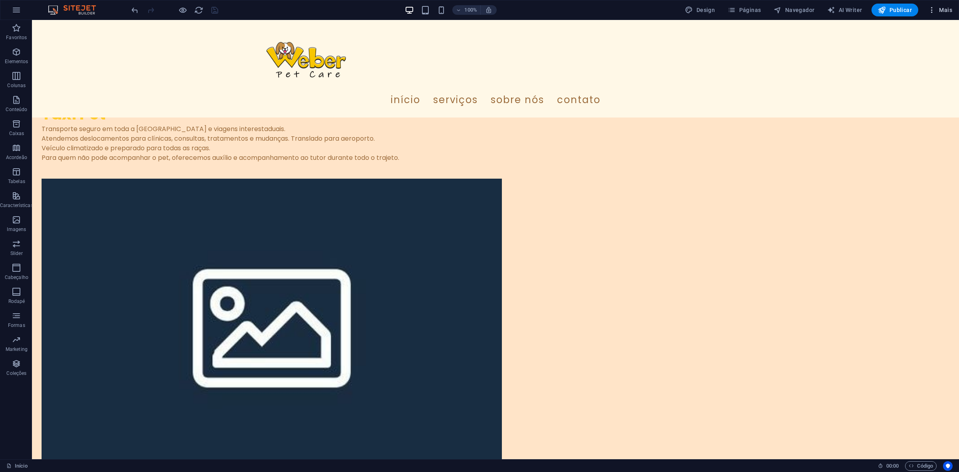
click at [767, 14] on button "Mais" at bounding box center [940, 10] width 31 height 13
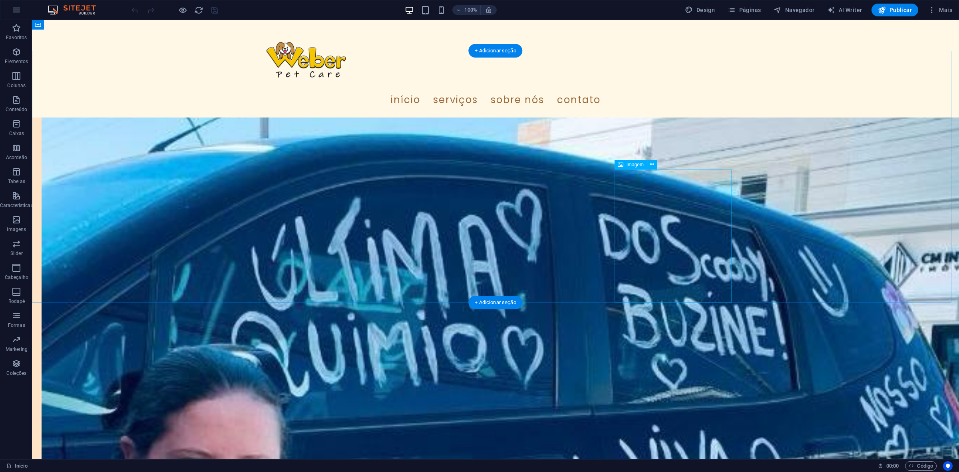
scroll to position [2198, 0]
